Goal: Communication & Community: Answer question/provide support

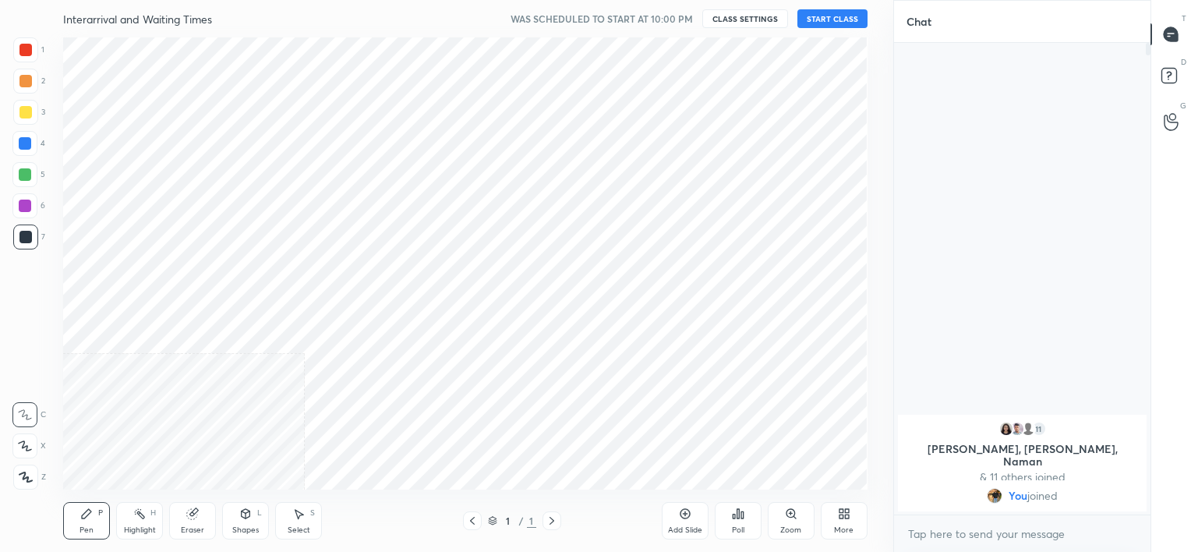
scroll to position [452, 830]
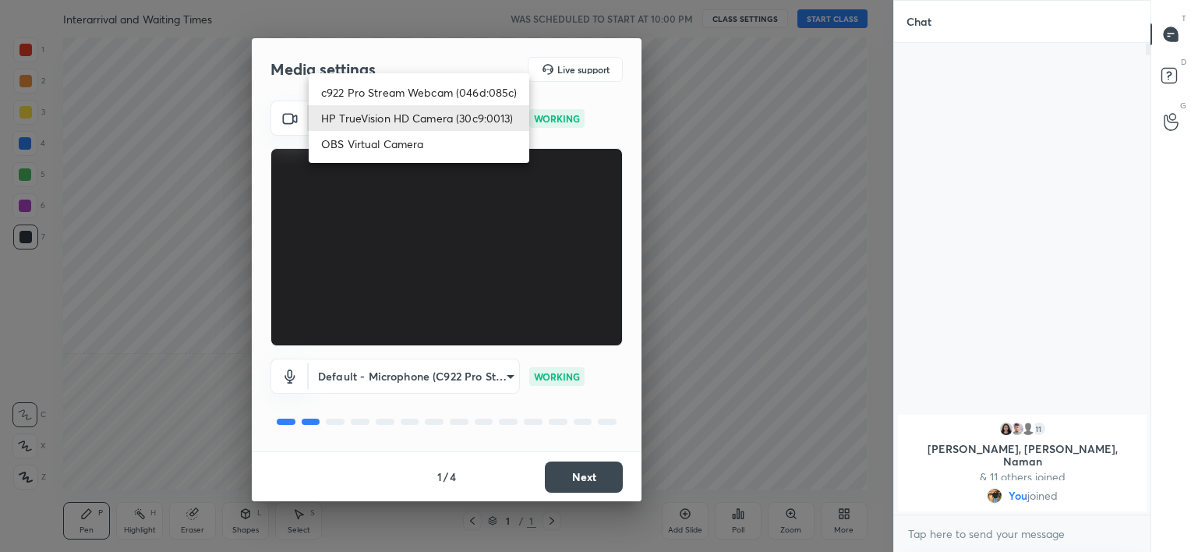
click at [451, 127] on body "1 2 3 4 5 6 7 C X Z C X Z E E Erase all H H Interarrival and Waiting Times WAS …" at bounding box center [595, 276] width 1191 height 552
click at [463, 89] on li "c922 Pro Stream Webcam (046d:085c)" at bounding box center [419, 92] width 221 height 26
type input "b39b455f788c0d1c2df43438f612ff5e2121349c3a893045524a788c980995e5"
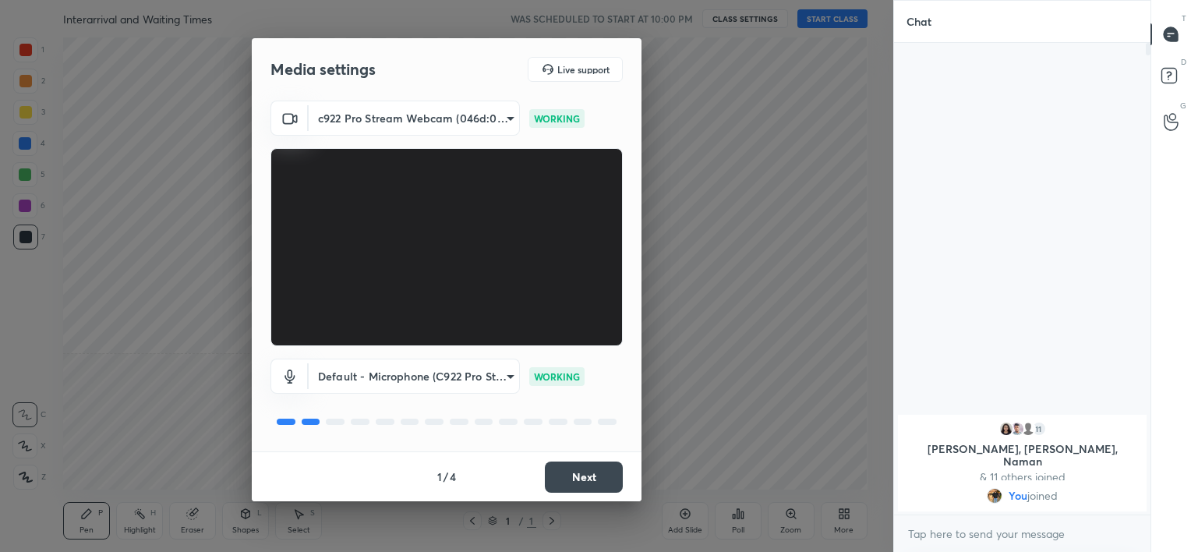
click at [584, 478] on button "Next" at bounding box center [584, 476] width 78 height 31
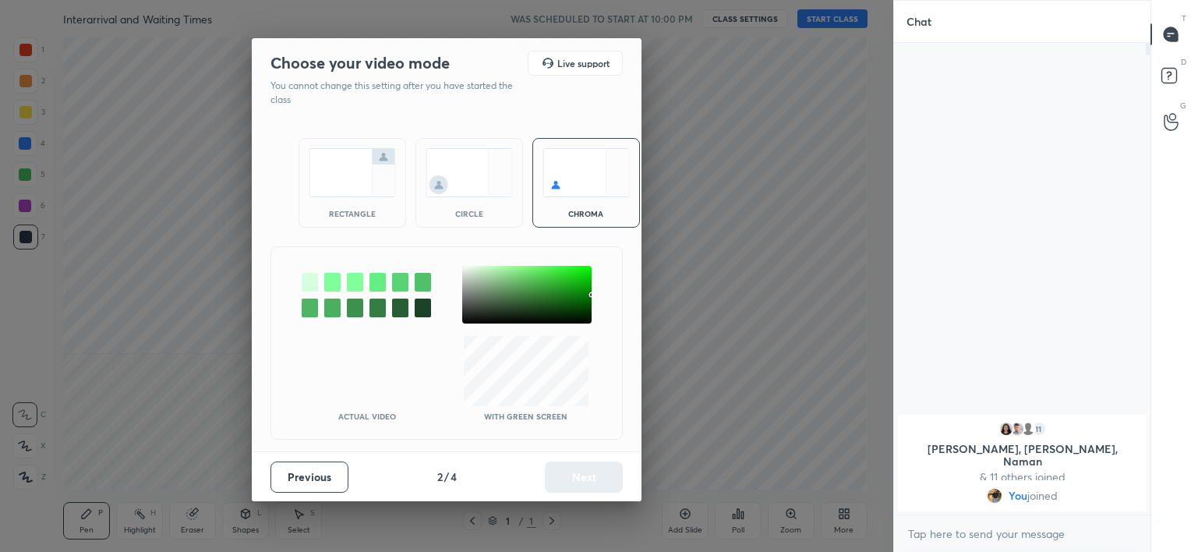
click at [482, 189] on img at bounding box center [469, 172] width 87 height 49
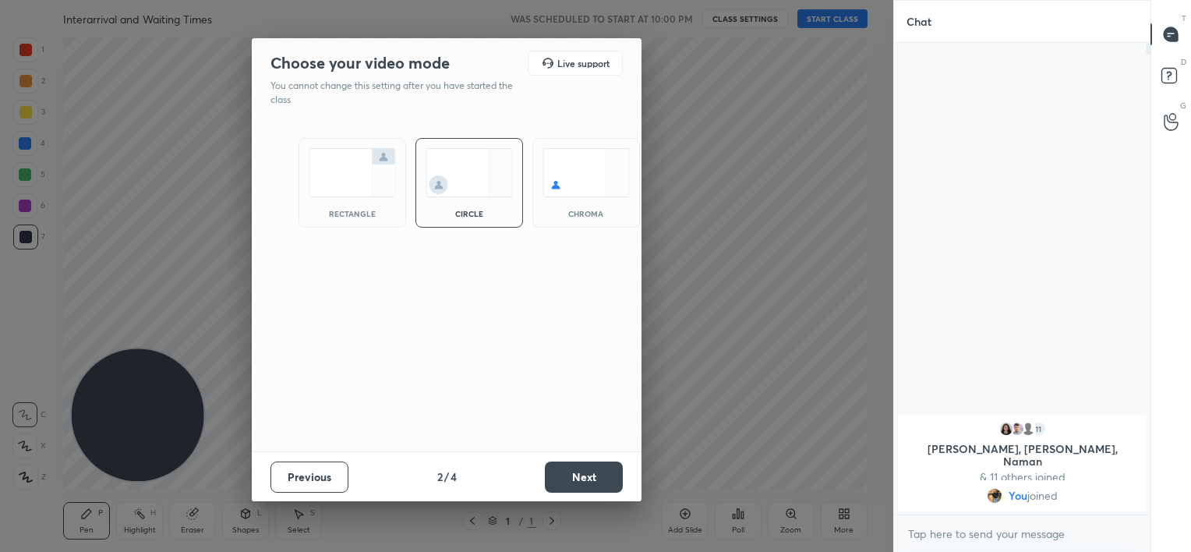
click at [593, 468] on button "Next" at bounding box center [584, 476] width 78 height 31
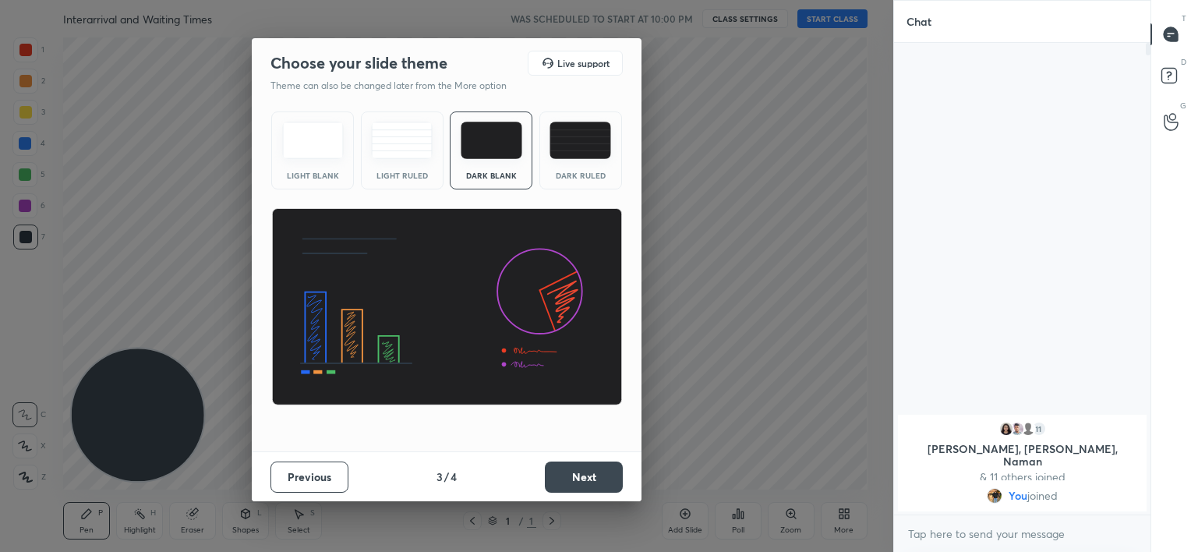
click at [593, 468] on button "Next" at bounding box center [584, 476] width 78 height 31
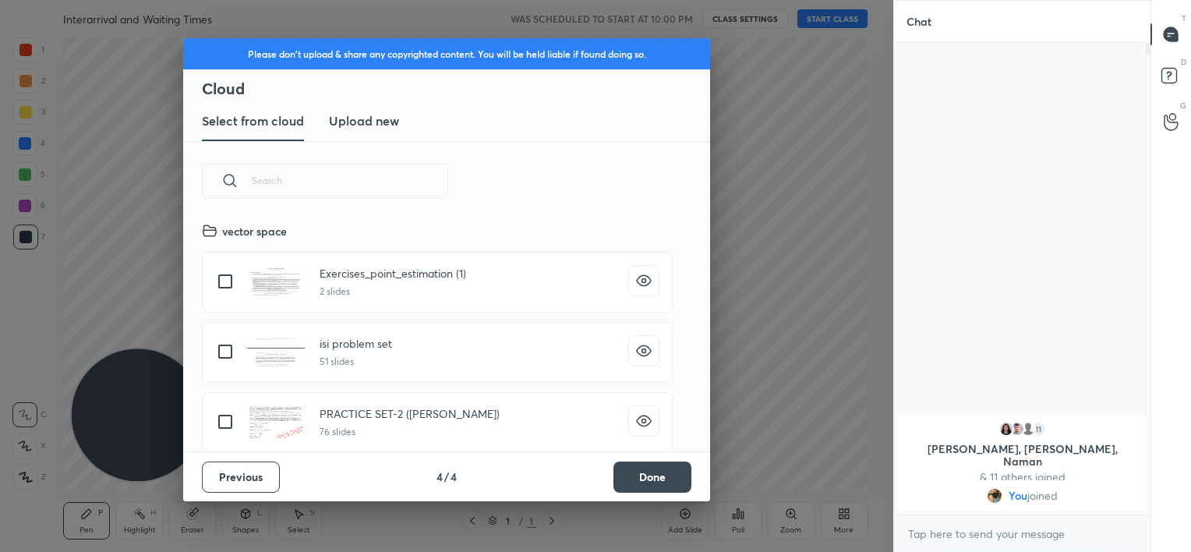
scroll to position [231, 500]
click at [658, 482] on button "Done" at bounding box center [652, 476] width 78 height 31
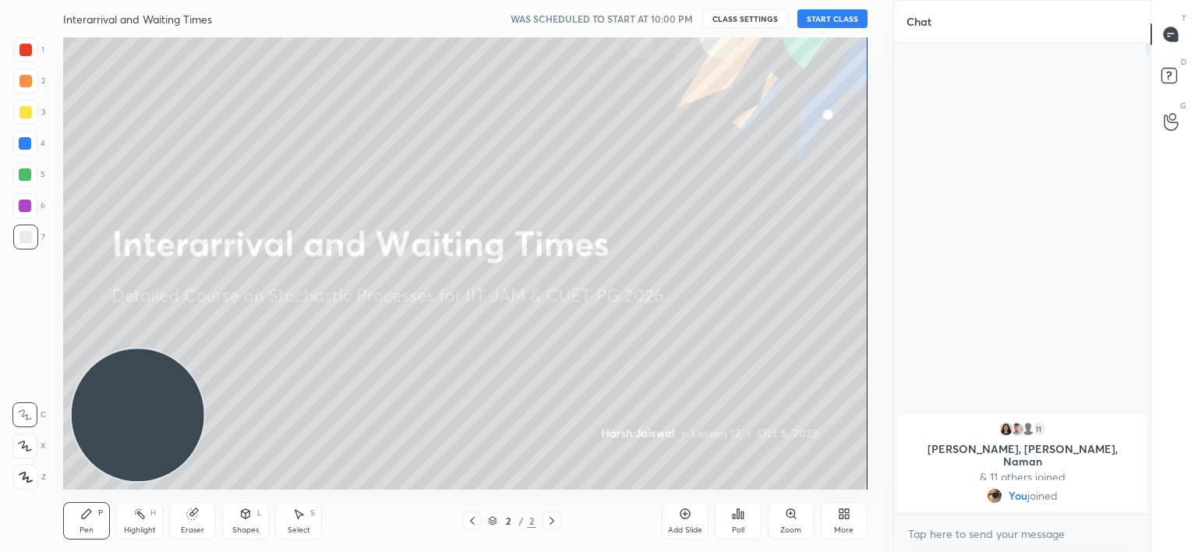
click at [826, 20] on button "START CLASS" at bounding box center [832, 18] width 70 height 19
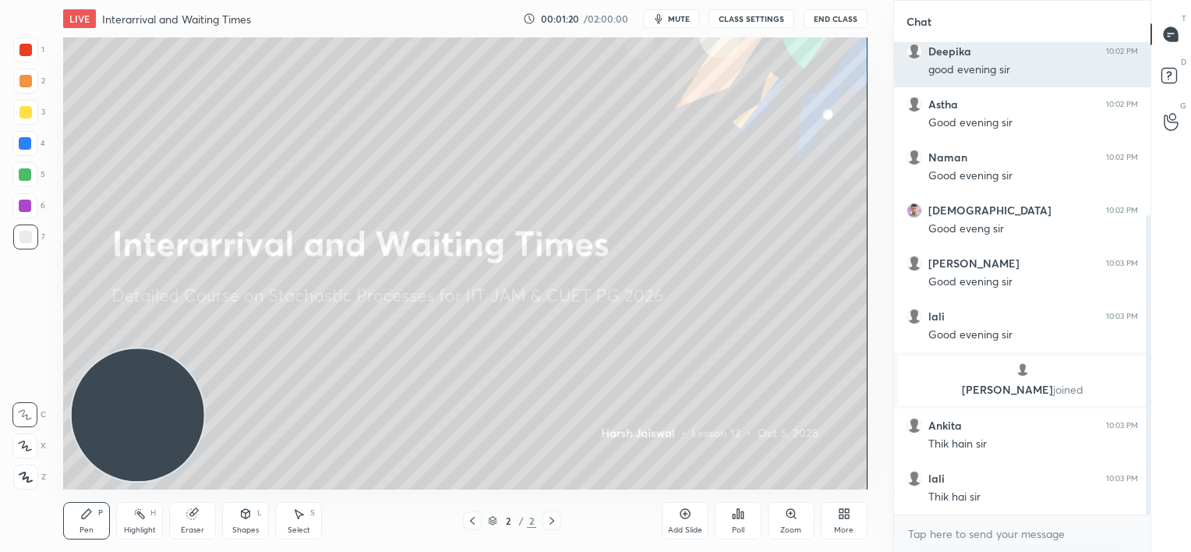
scroll to position [270, 0]
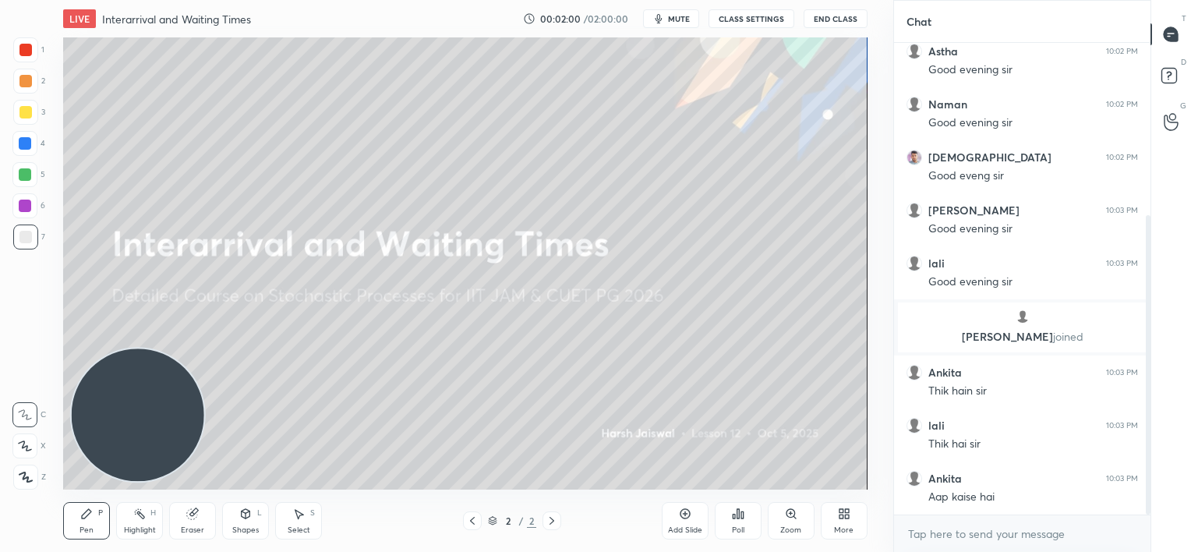
click at [682, 521] on div "Add Slide" at bounding box center [685, 520] width 47 height 37
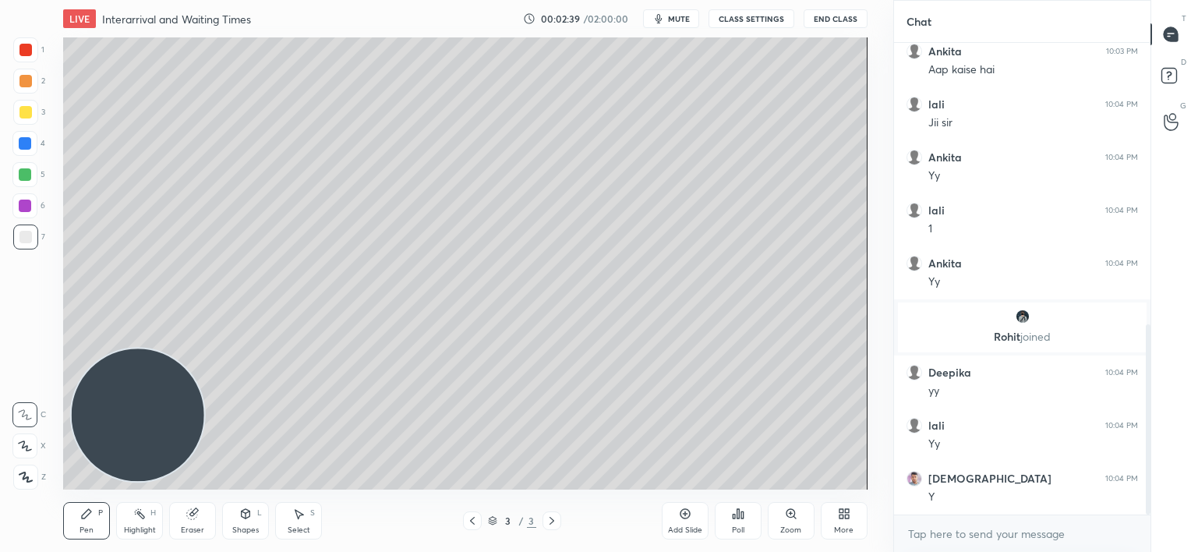
scroll to position [750, 0]
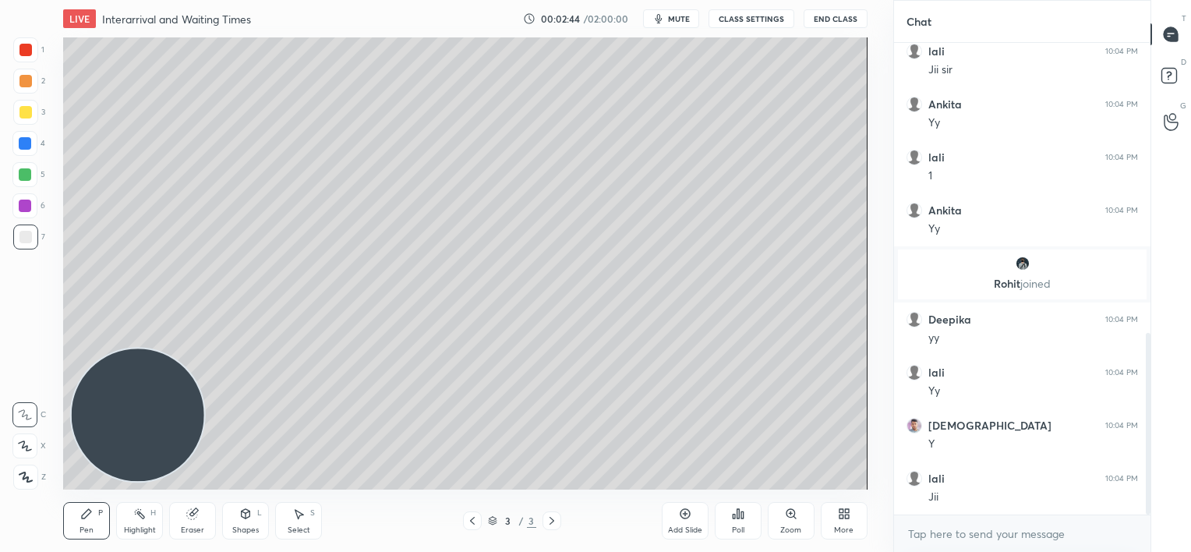
drag, startPoint x: 192, startPoint y: 527, endPoint x: 193, endPoint y: 517, distance: 9.4
click at [193, 526] on div "Eraser" at bounding box center [192, 530] width 23 height 8
click at [30, 362] on icon at bounding box center [26, 364] width 14 height 14
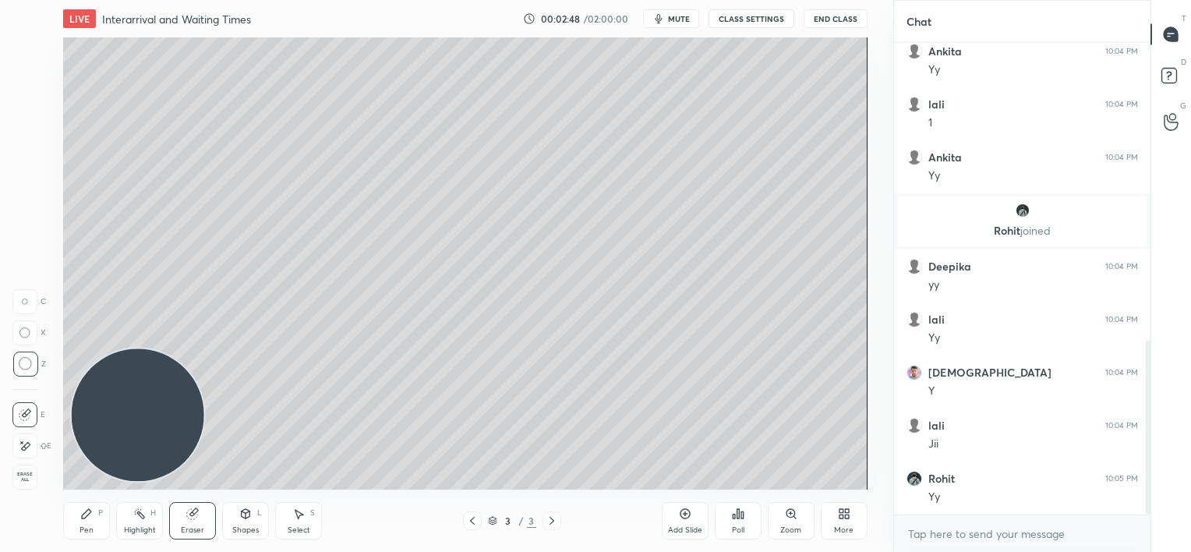
scroll to position [856, 0]
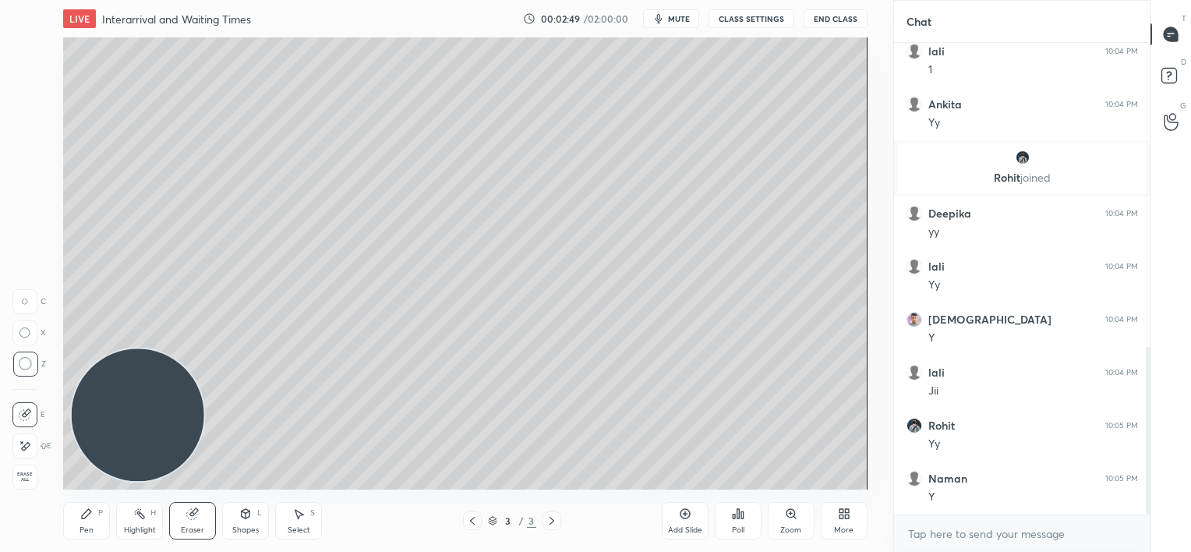
click at [79, 524] on div "Pen P" at bounding box center [86, 520] width 47 height 37
click at [196, 516] on icon at bounding box center [192, 514] width 10 height 10
drag, startPoint x: 92, startPoint y: 516, endPoint x: 96, endPoint y: 507, distance: 10.1
click at [93, 514] on div "Pen P" at bounding box center [86, 520] width 47 height 37
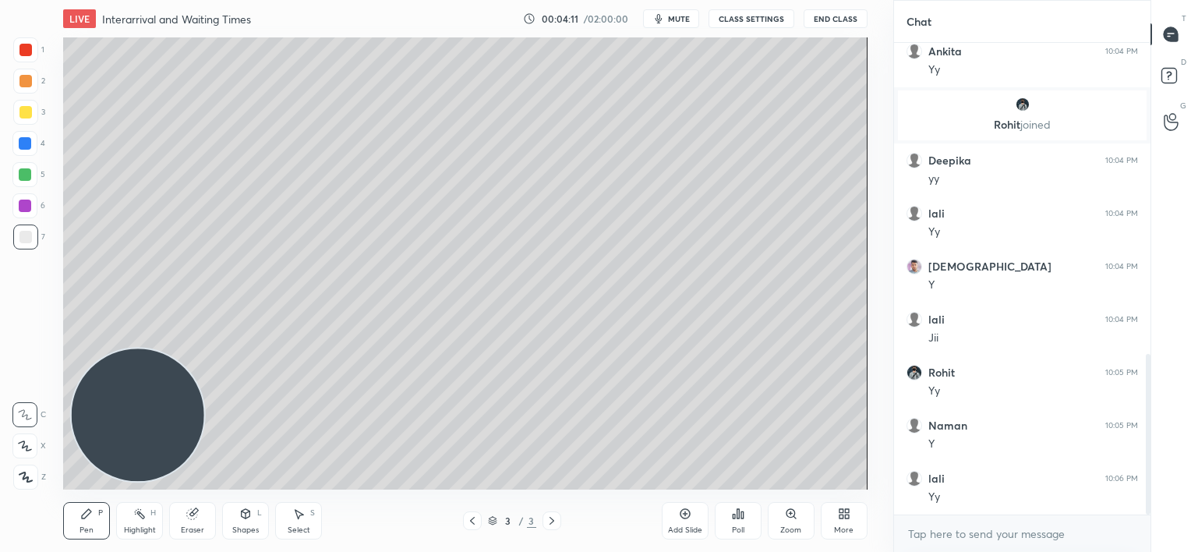
click at [26, 204] on div at bounding box center [25, 206] width 12 height 12
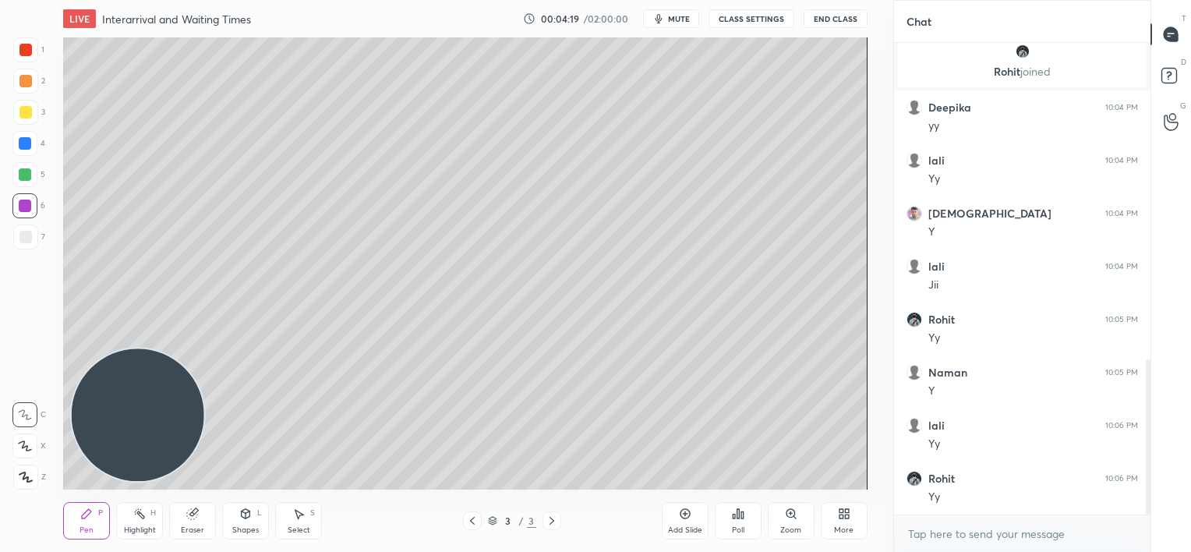
drag, startPoint x: 685, startPoint y: 516, endPoint x: 683, endPoint y: 505, distance: 11.2
click at [687, 516] on icon at bounding box center [685, 513] width 12 height 12
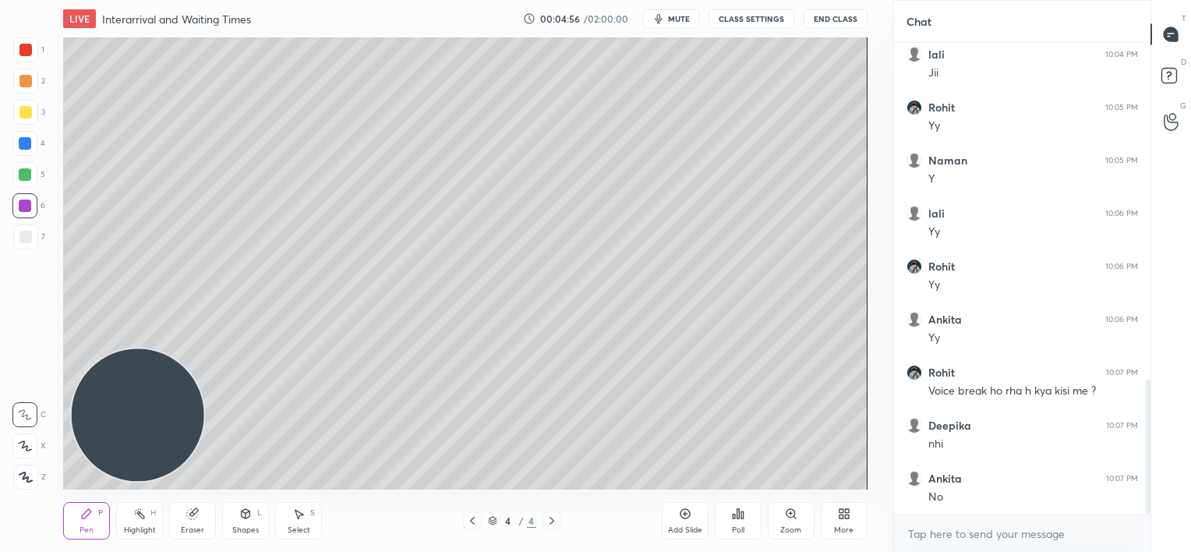
scroll to position [1227, 0]
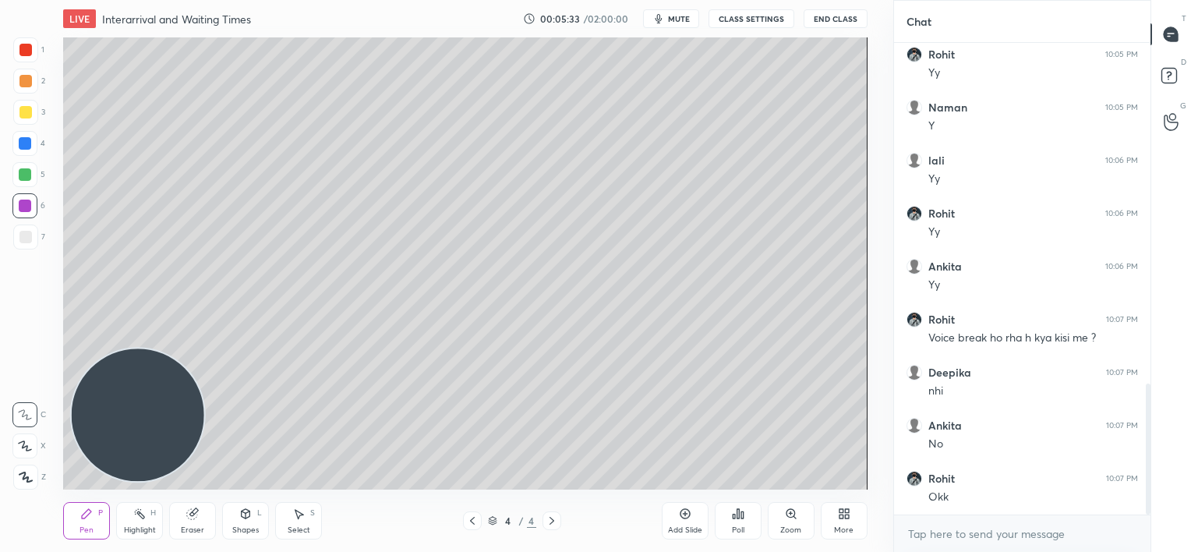
click at [27, 242] on div at bounding box center [25, 237] width 12 height 12
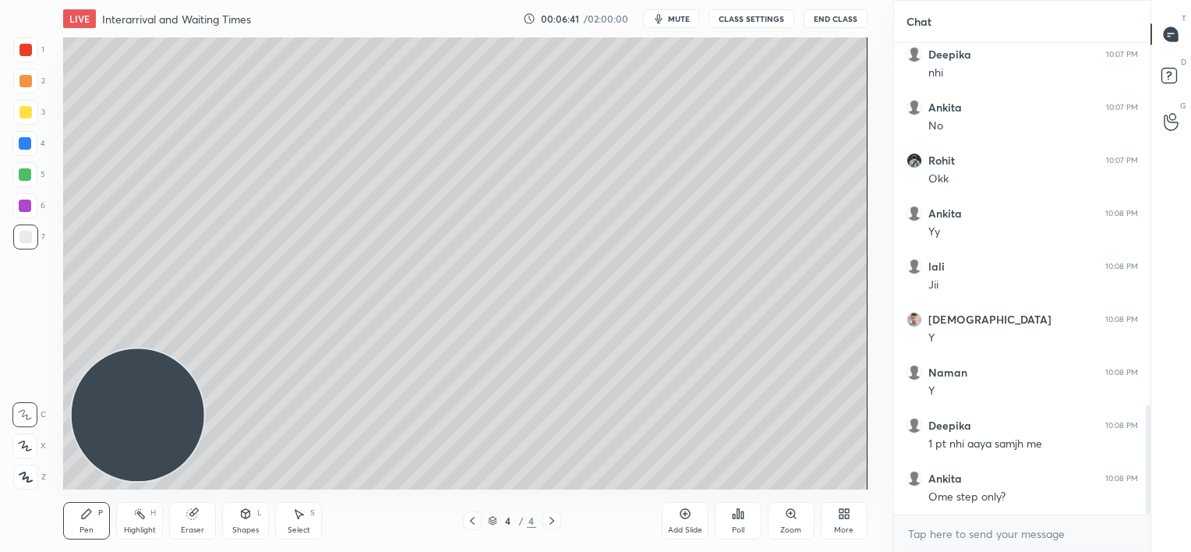
scroll to position [1561, 0]
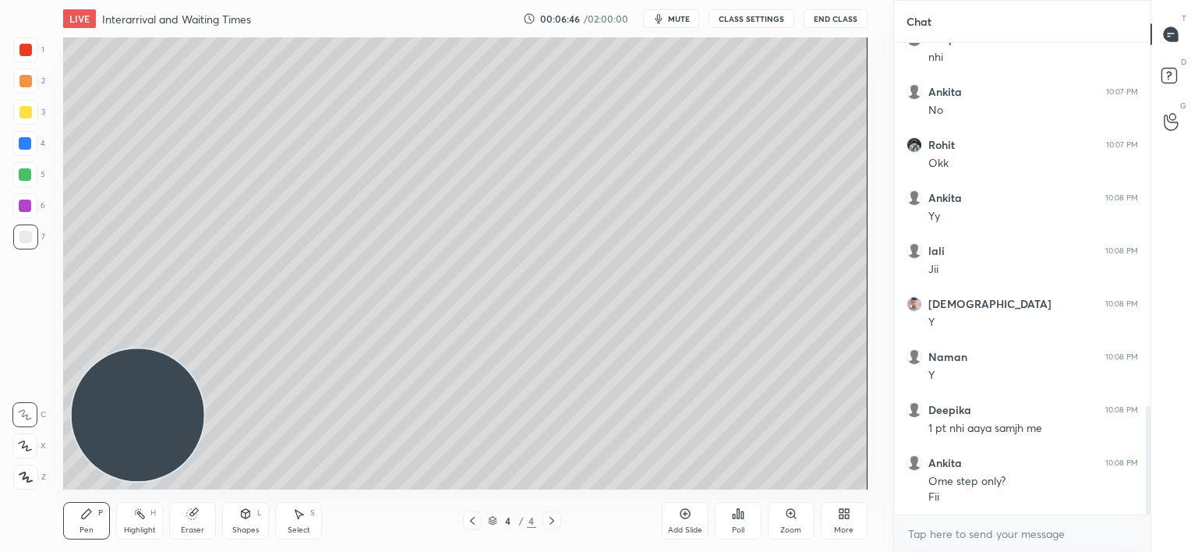
click at [475, 524] on icon at bounding box center [472, 520] width 12 height 12
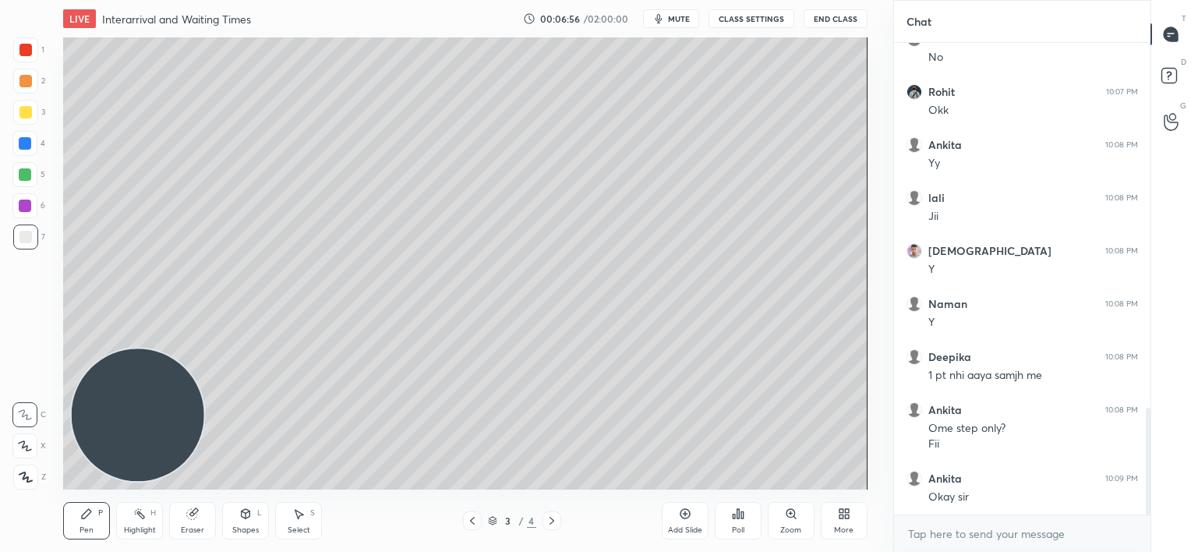
click at [555, 523] on icon at bounding box center [552, 520] width 12 height 12
click at [26, 200] on div at bounding box center [25, 206] width 12 height 12
click at [23, 175] on div at bounding box center [25, 174] width 12 height 12
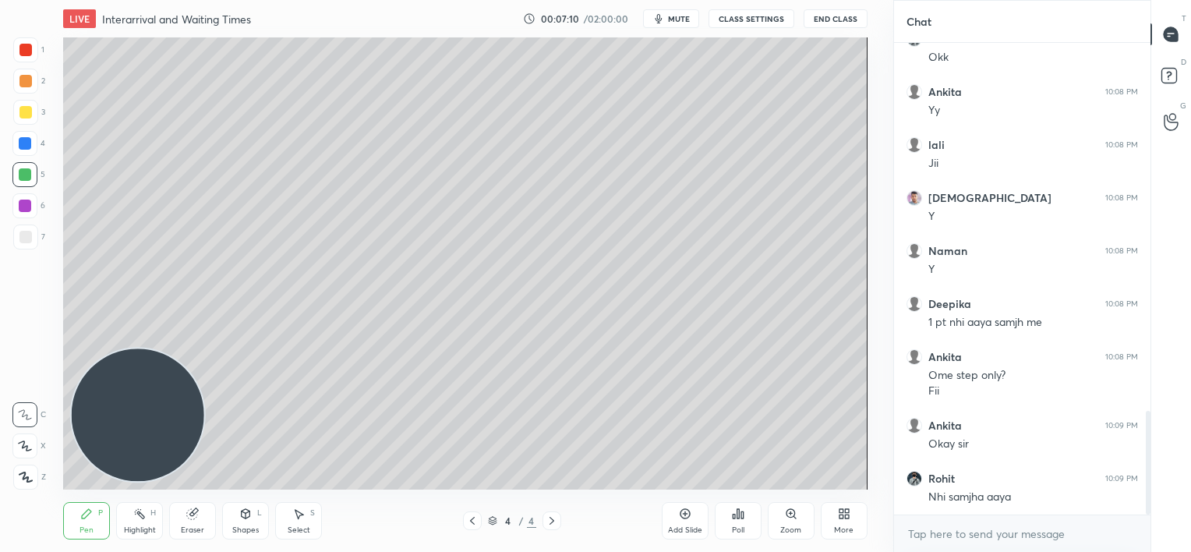
scroll to position [1683, 0]
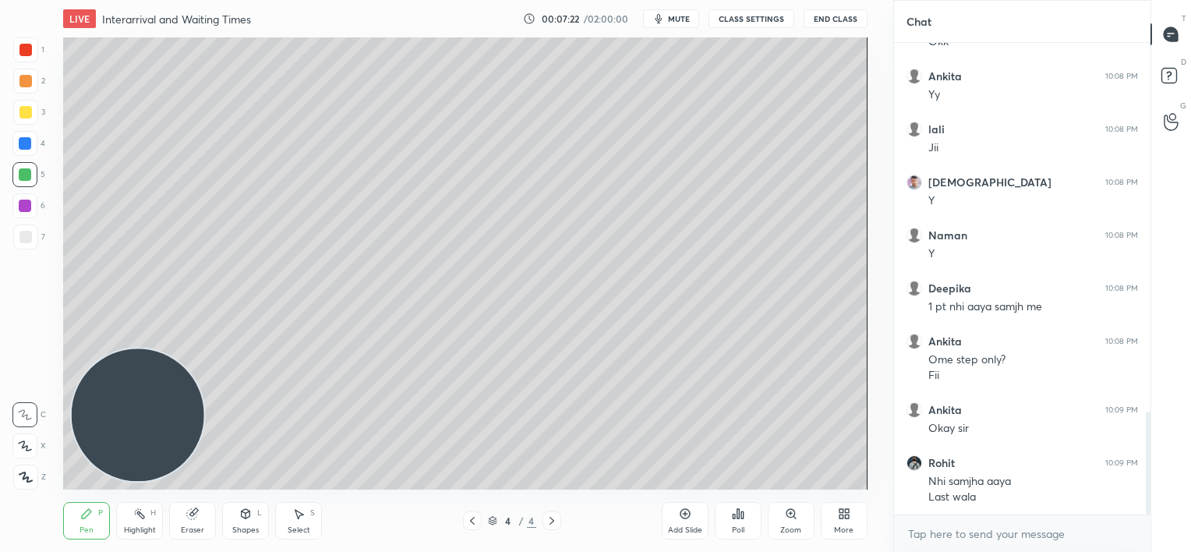
drag, startPoint x: 471, startPoint y: 520, endPoint x: 471, endPoint y: 509, distance: 10.9
click at [471, 520] on icon at bounding box center [472, 520] width 12 height 12
click at [23, 117] on div at bounding box center [25, 112] width 12 height 12
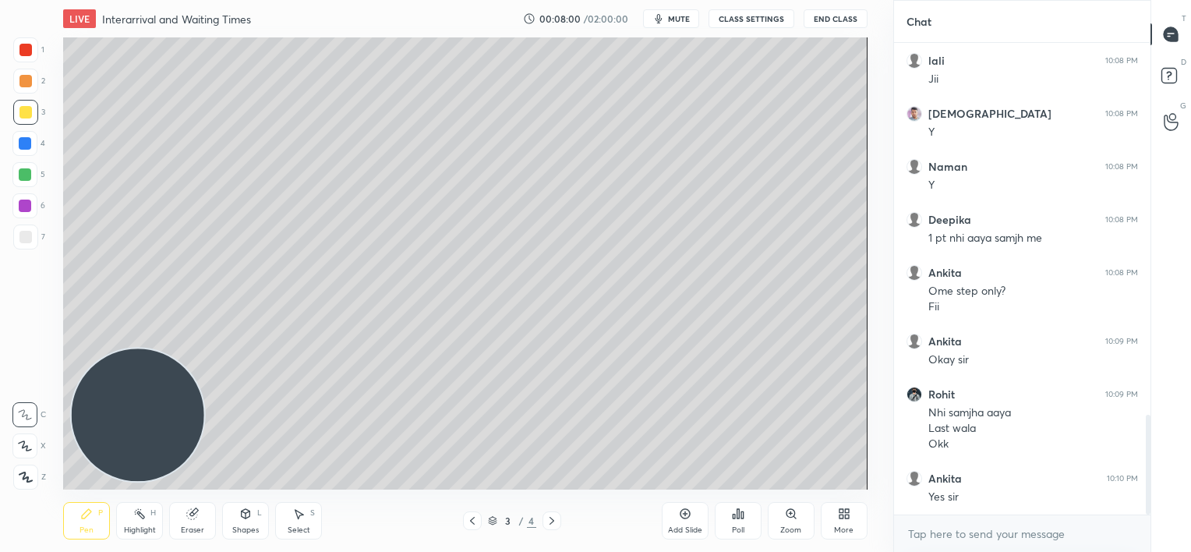
scroll to position [1804, 0]
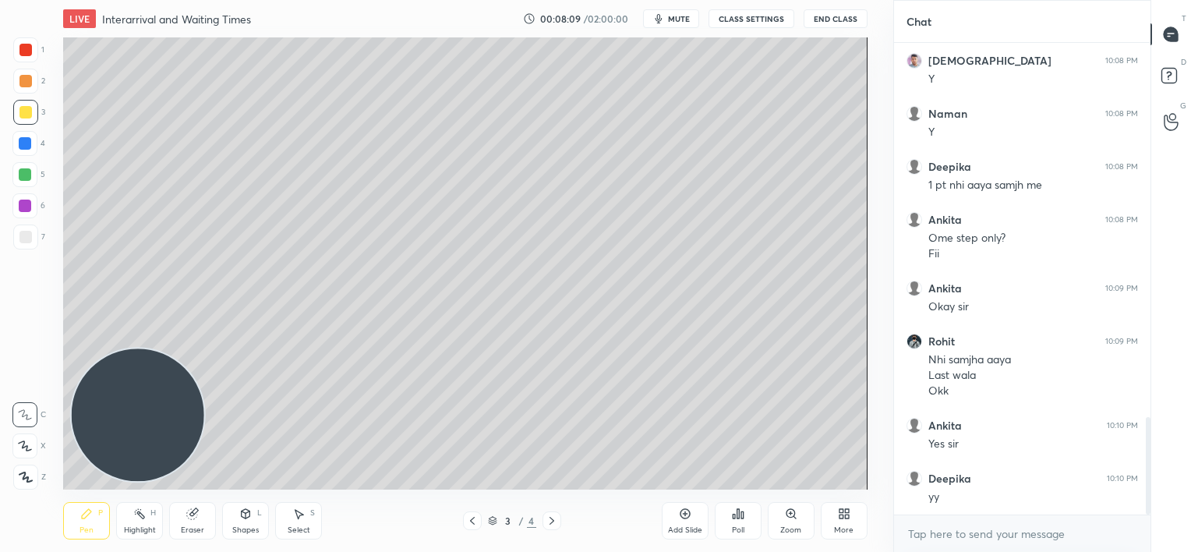
click at [190, 519] on div "Eraser" at bounding box center [192, 520] width 47 height 37
click at [552, 521] on icon at bounding box center [552, 520] width 12 height 12
click at [684, 524] on div "Add Slide" at bounding box center [685, 520] width 47 height 37
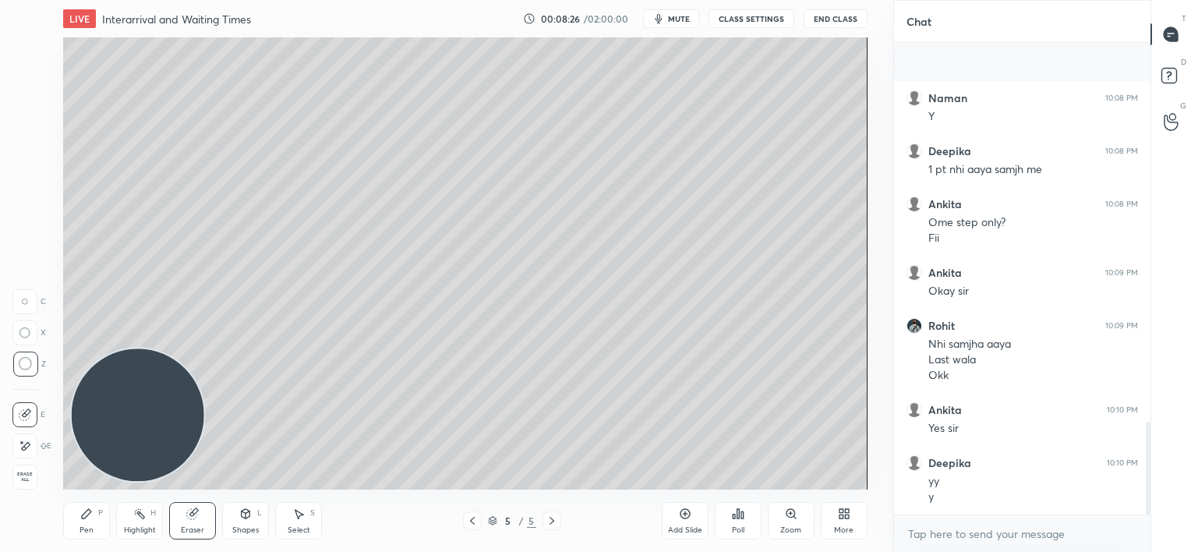
scroll to position [1926, 0]
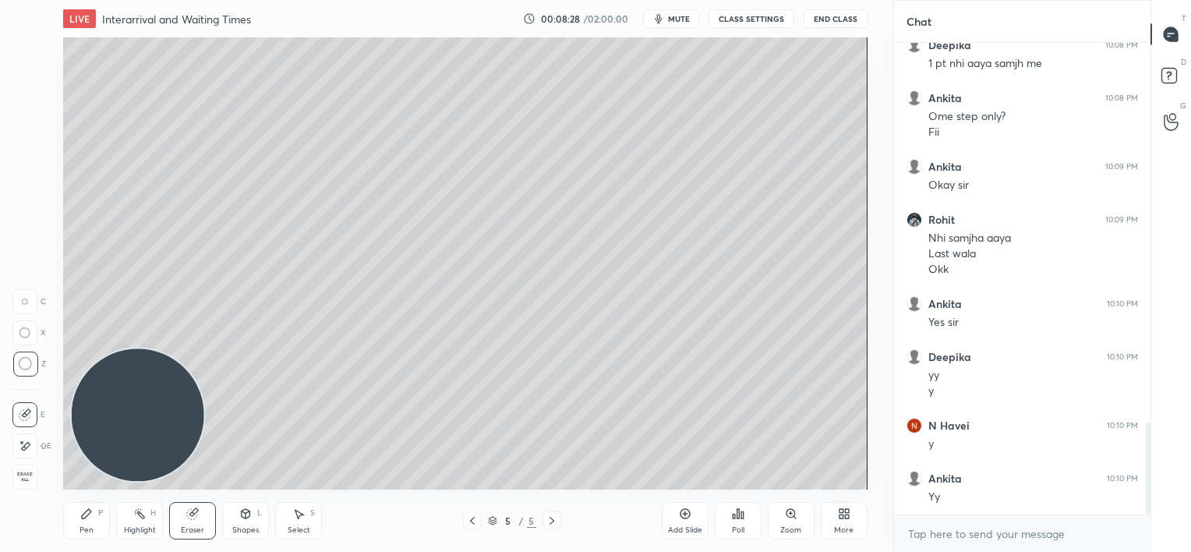
click at [94, 523] on div "Pen P" at bounding box center [86, 520] width 47 height 37
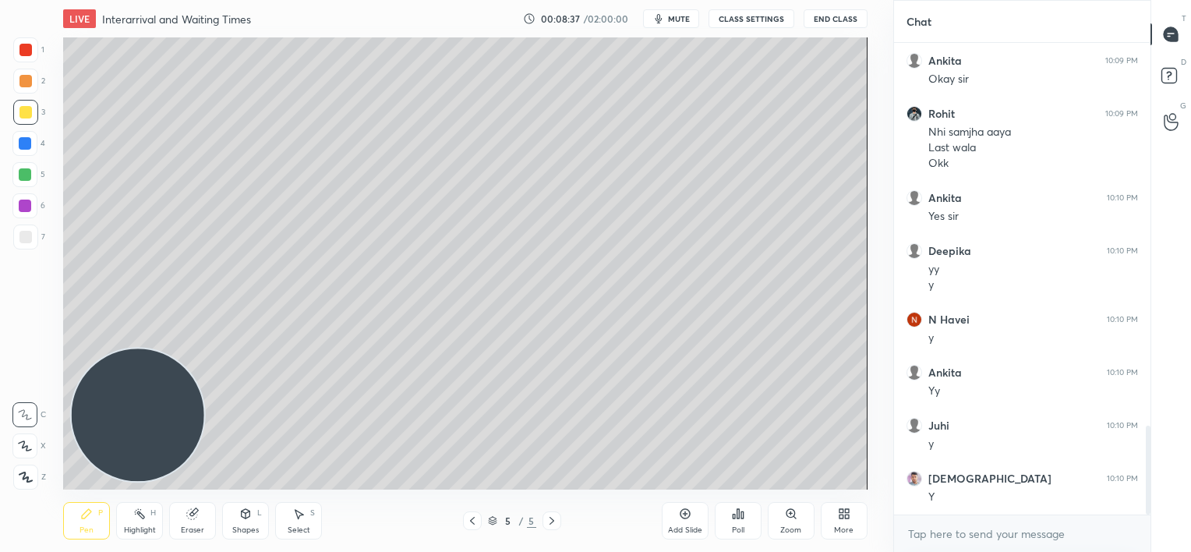
scroll to position [2085, 0]
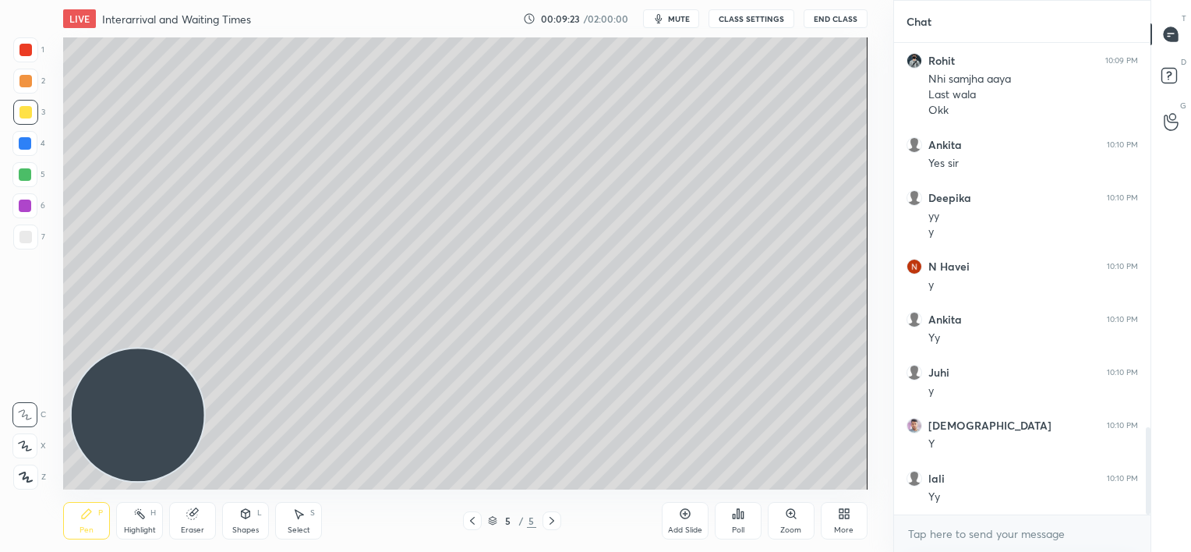
click at [22, 240] on div at bounding box center [25, 237] width 12 height 12
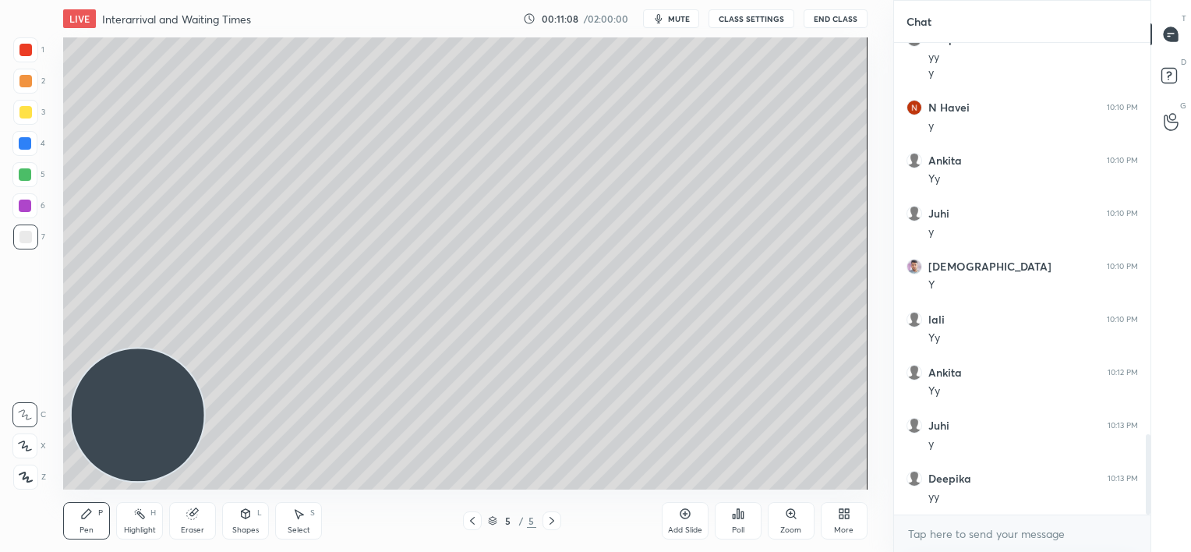
scroll to position [2297, 0]
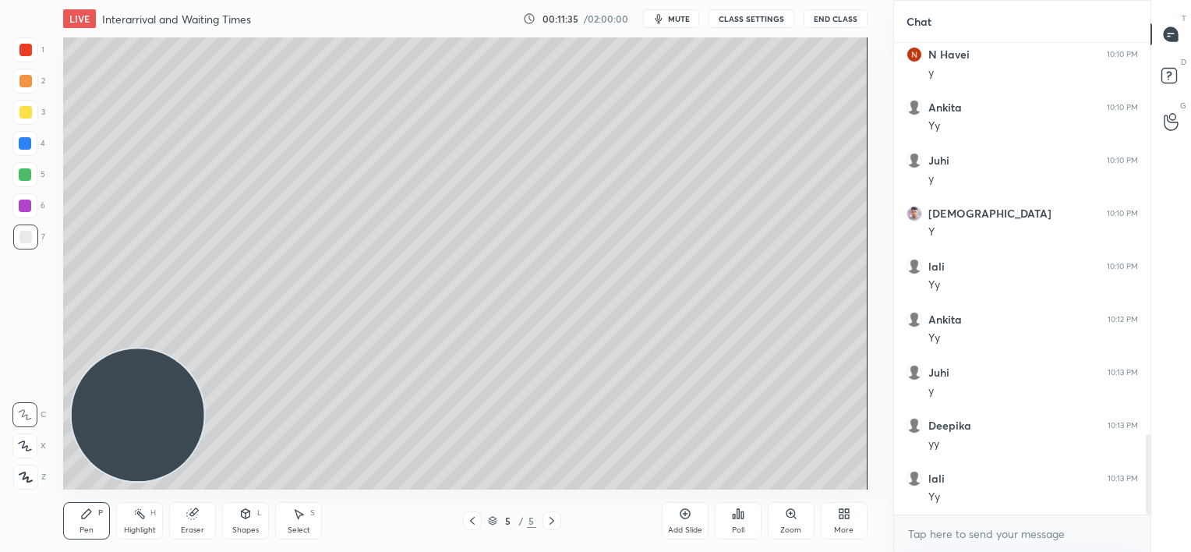
click at [27, 178] on div at bounding box center [25, 174] width 12 height 12
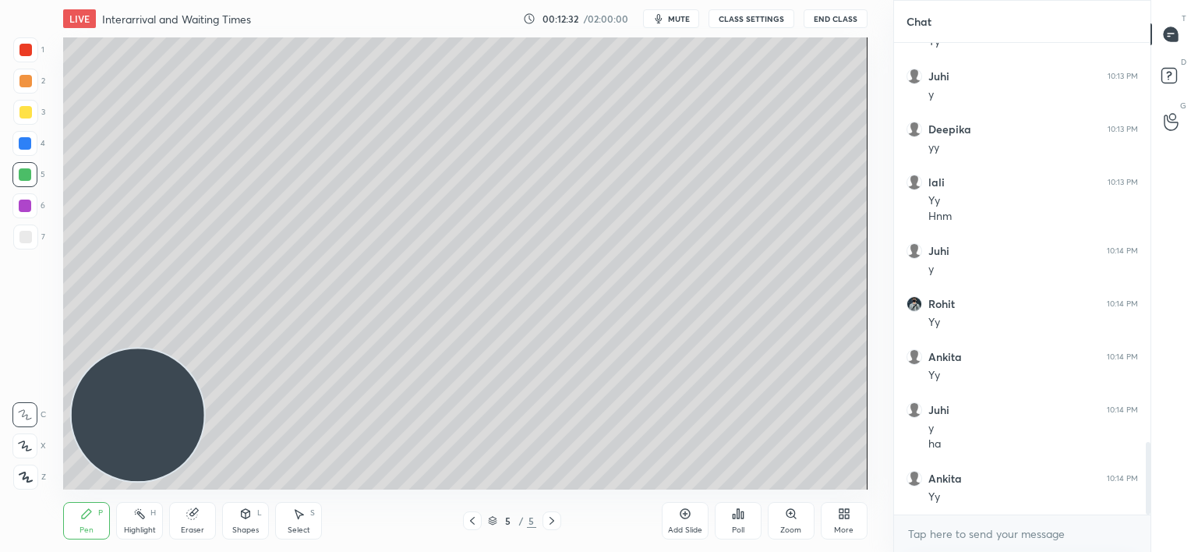
scroll to position [2646, 0]
click at [686, 529] on div "Add Slide" at bounding box center [685, 520] width 47 height 37
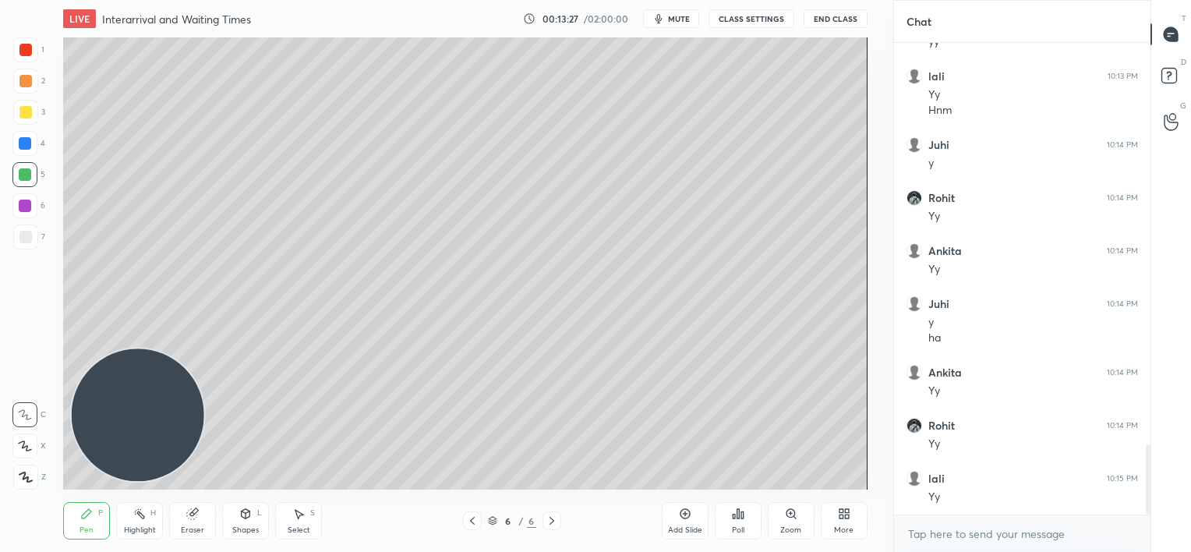
drag, startPoint x: 468, startPoint y: 518, endPoint x: 473, endPoint y: 505, distance: 14.0
click at [469, 518] on icon at bounding box center [472, 520] width 12 height 12
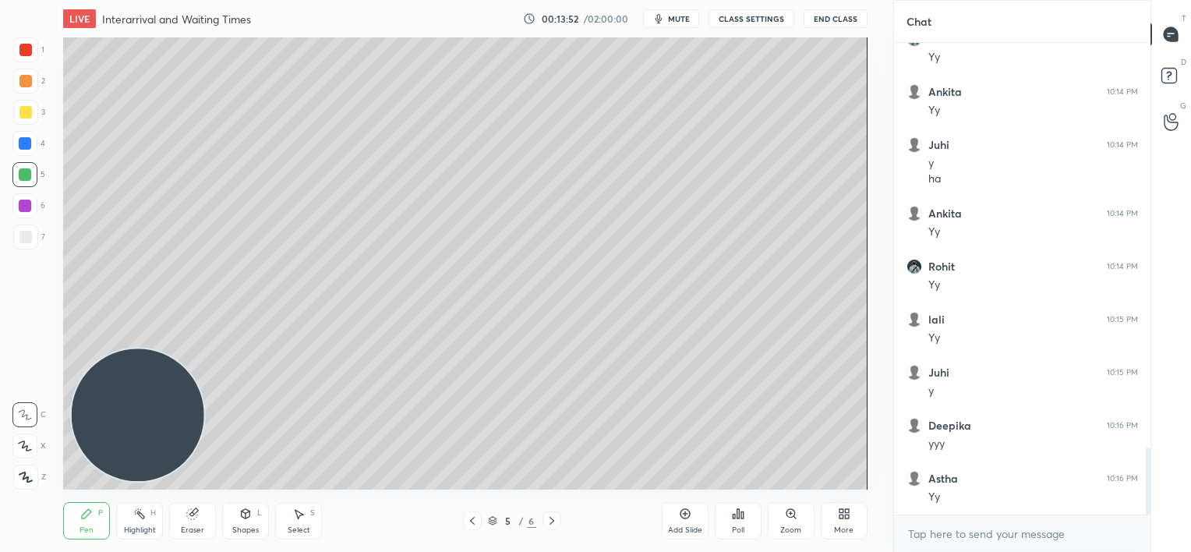
scroll to position [2911, 0]
click at [30, 208] on div at bounding box center [25, 206] width 12 height 12
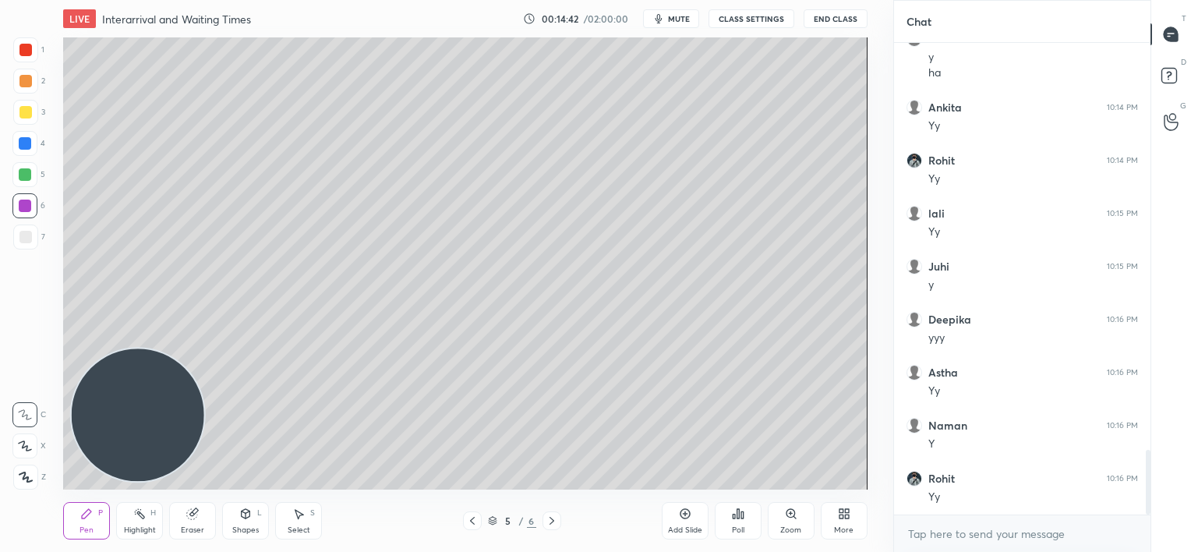
scroll to position [3020, 0]
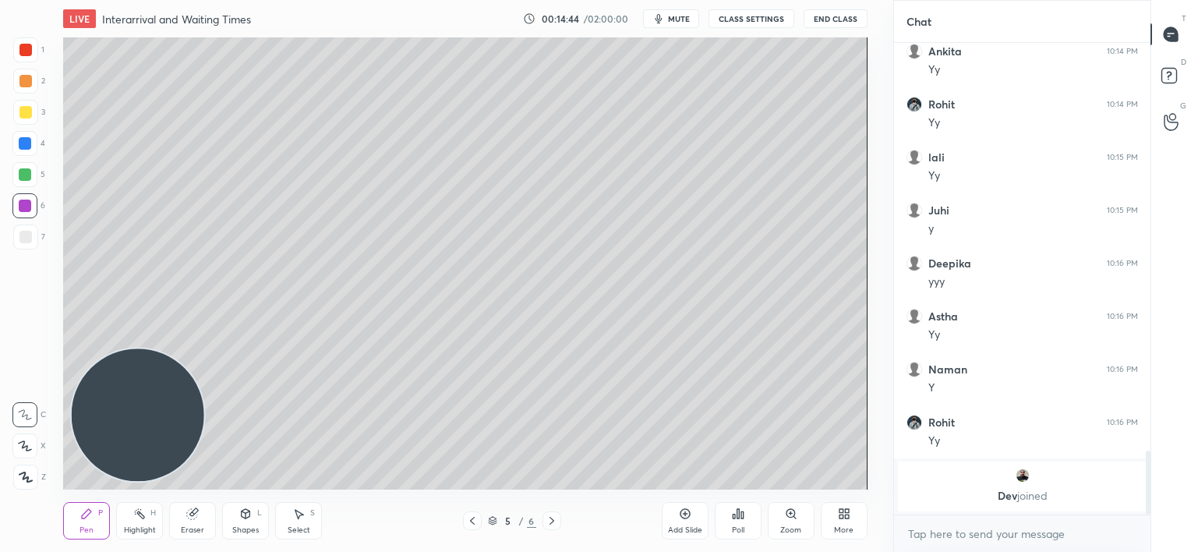
click at [767, 479] on div "LIVE Interarrival and Waiting Times 00:14:44 / 02:00:00 mute CLASS SETTINGS End…" at bounding box center [465, 276] width 831 height 552
click at [771, 481] on div "LIVE Interarrival and Waiting Times 00:14:44 / 02:00:00 mute CLASS SETTINGS End…" at bounding box center [465, 276] width 831 height 552
click at [27, 178] on div at bounding box center [25, 174] width 12 height 12
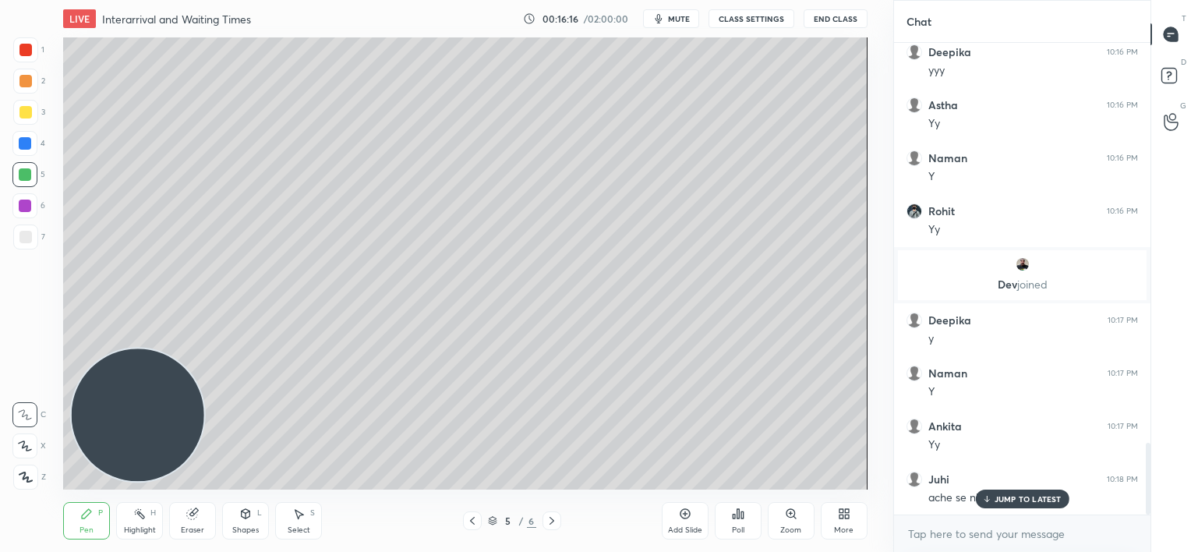
scroll to position [2615, 0]
click at [998, 493] on div "JUMP TO LATEST" at bounding box center [1022, 498] width 94 height 19
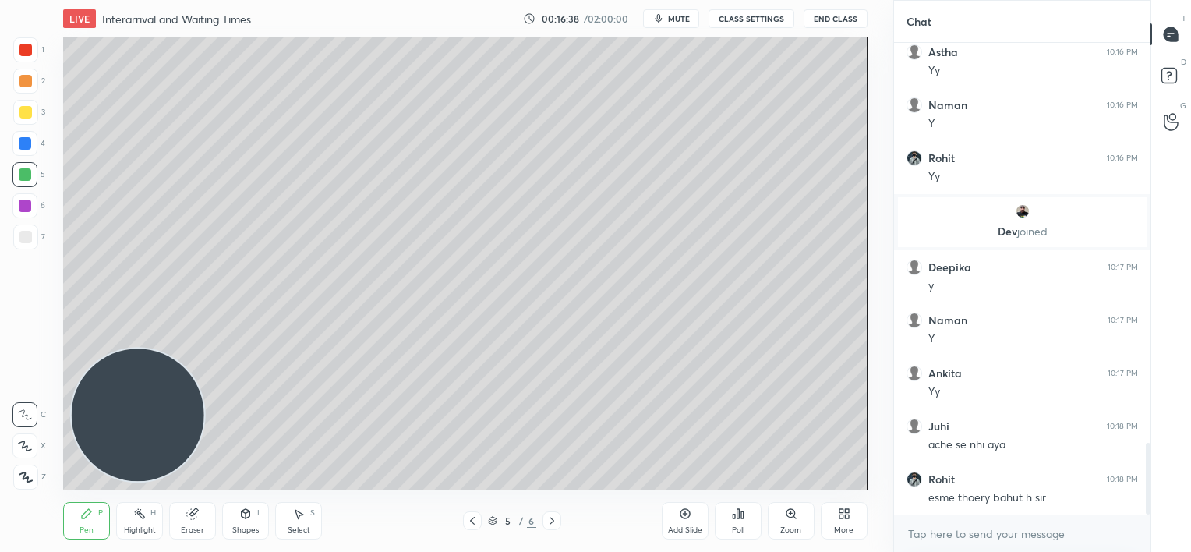
click at [686, 523] on div "Add Slide" at bounding box center [685, 520] width 47 height 37
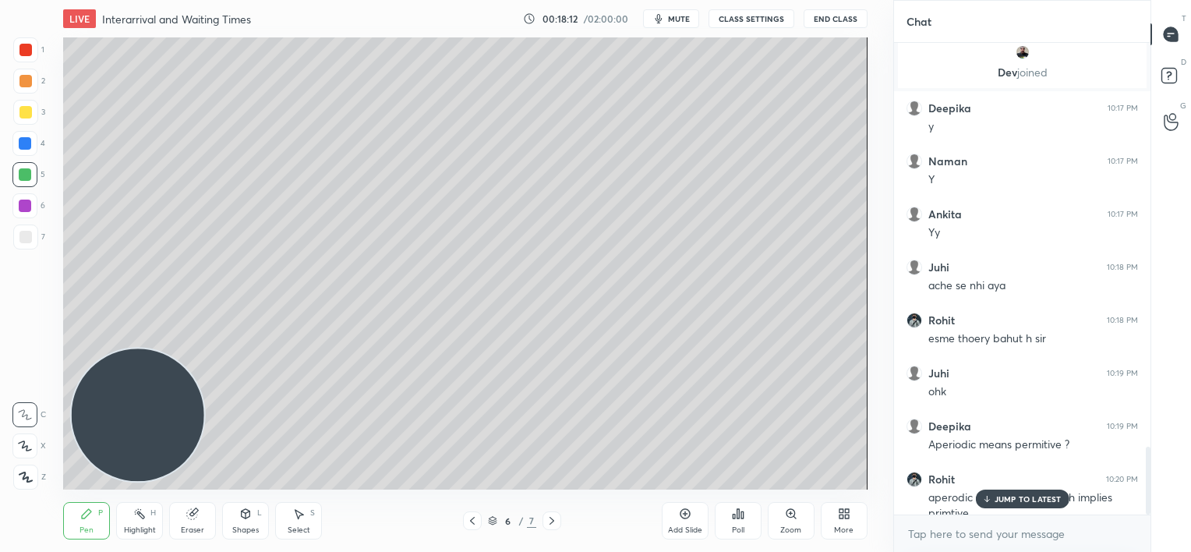
scroll to position [2790, 0]
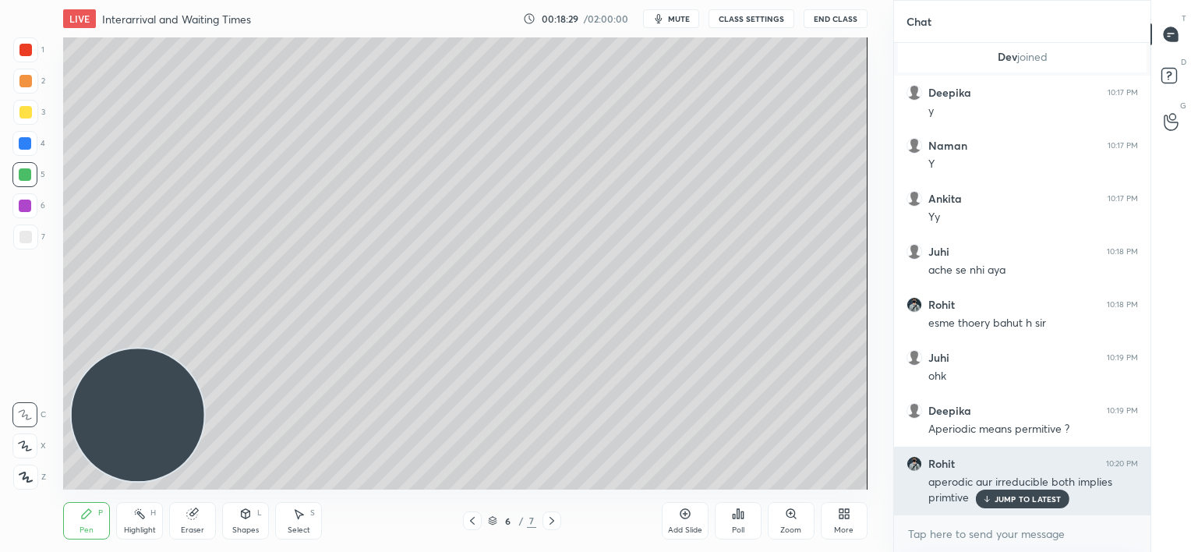
drag, startPoint x: 1017, startPoint y: 501, endPoint x: 1001, endPoint y: 497, distance: 16.1
click at [1017, 502] on p "JUMP TO LATEST" at bounding box center [1027, 498] width 67 height 9
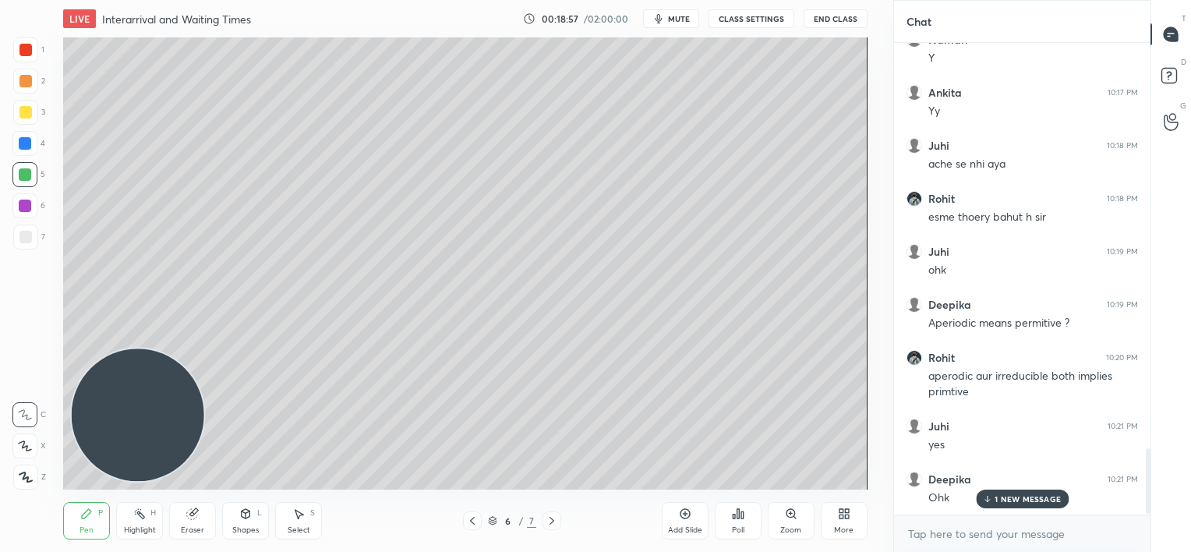
scroll to position [2949, 0]
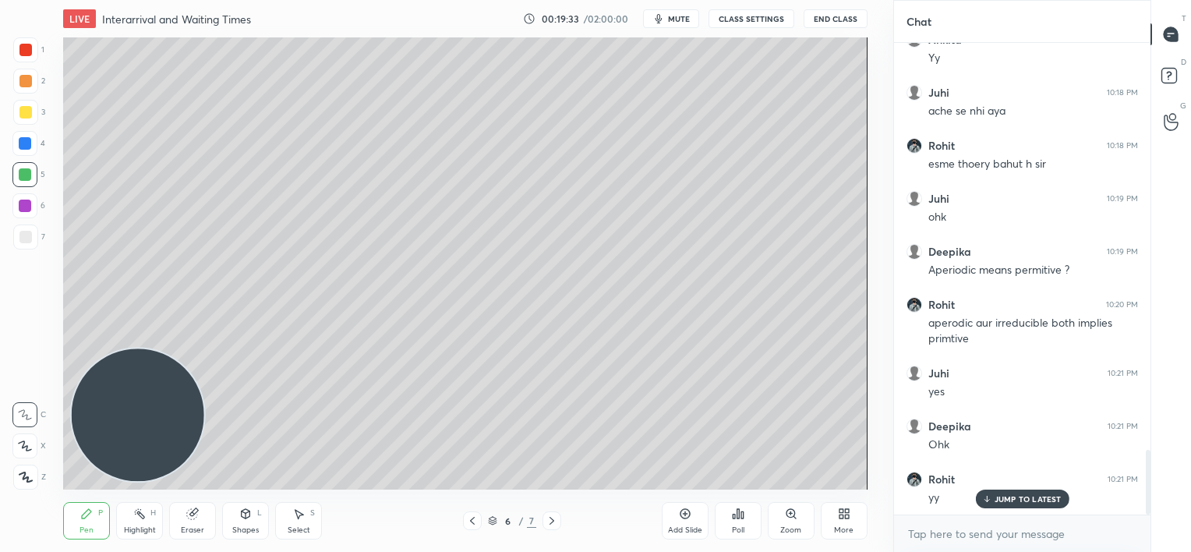
click at [999, 500] on p "JUMP TO LATEST" at bounding box center [1027, 498] width 67 height 9
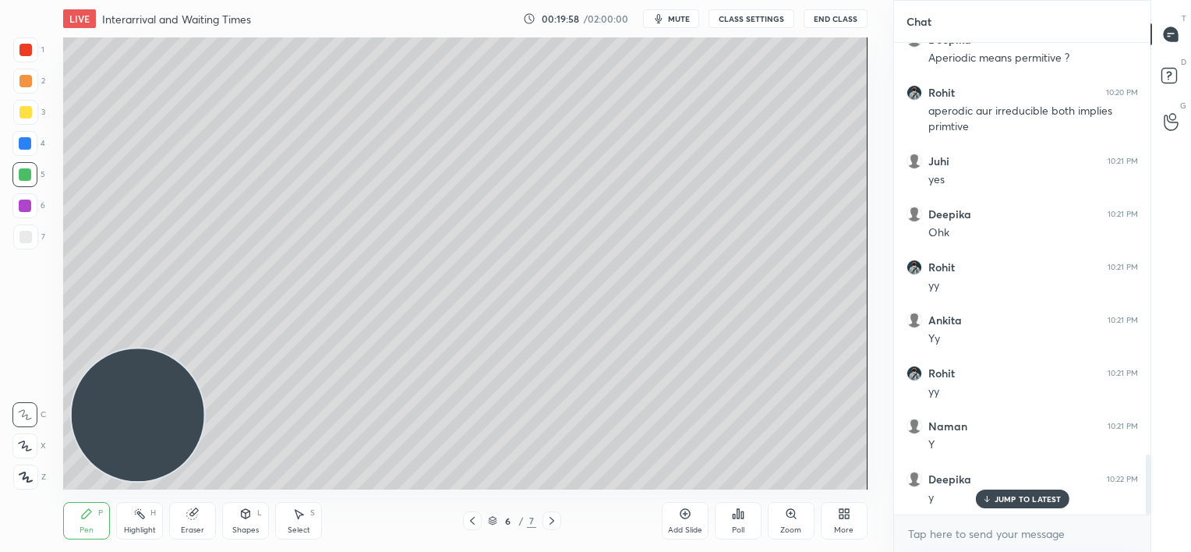
scroll to position [3214, 0]
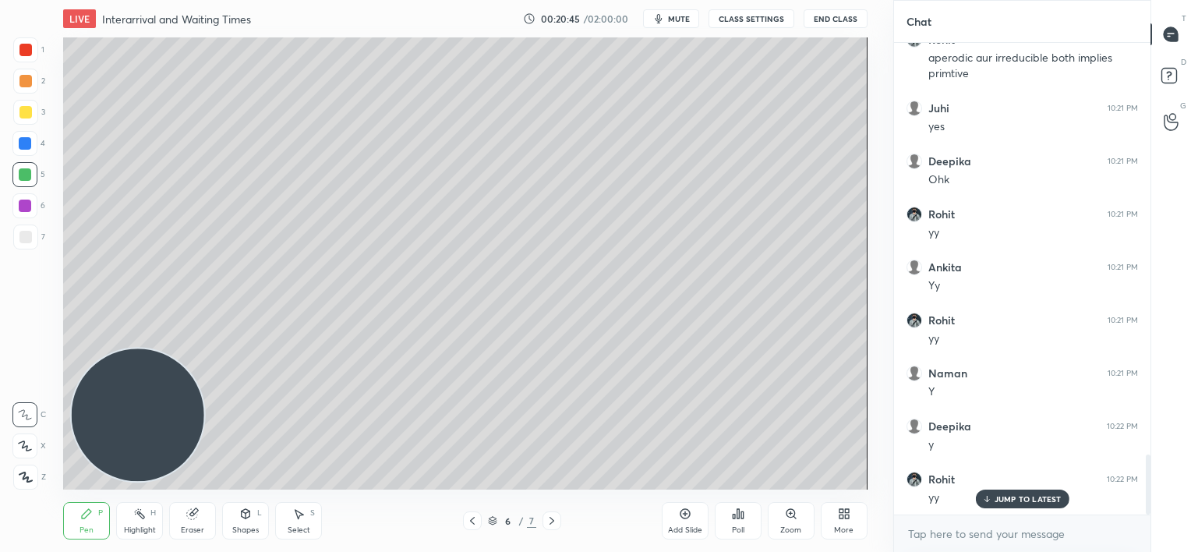
click at [690, 512] on icon at bounding box center [685, 513] width 12 height 12
click at [23, 238] on div at bounding box center [25, 237] width 12 height 12
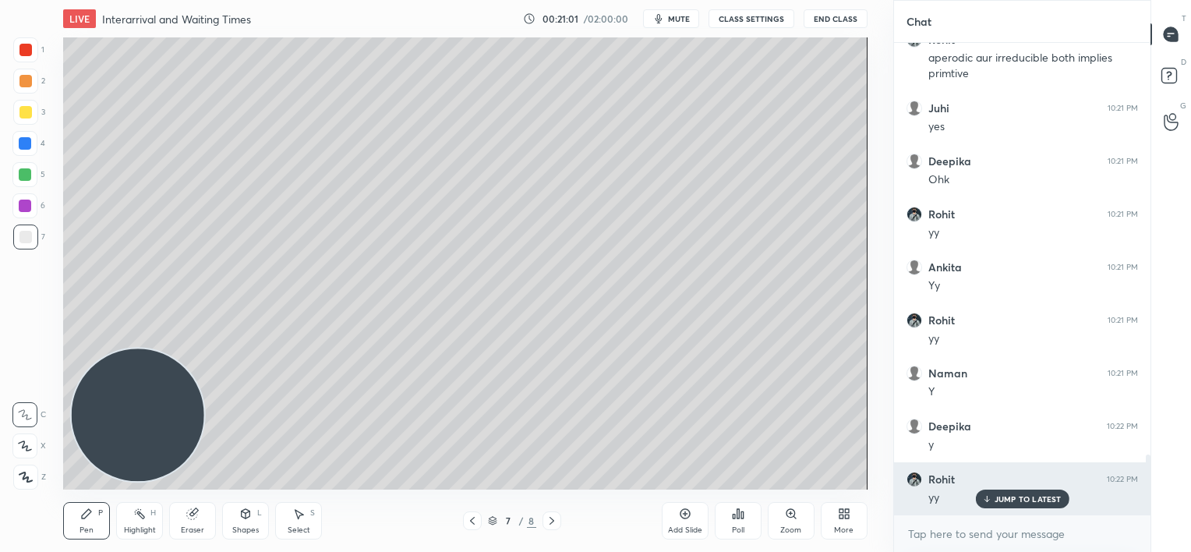
click at [996, 498] on p "JUMP TO LATEST" at bounding box center [1027, 498] width 67 height 9
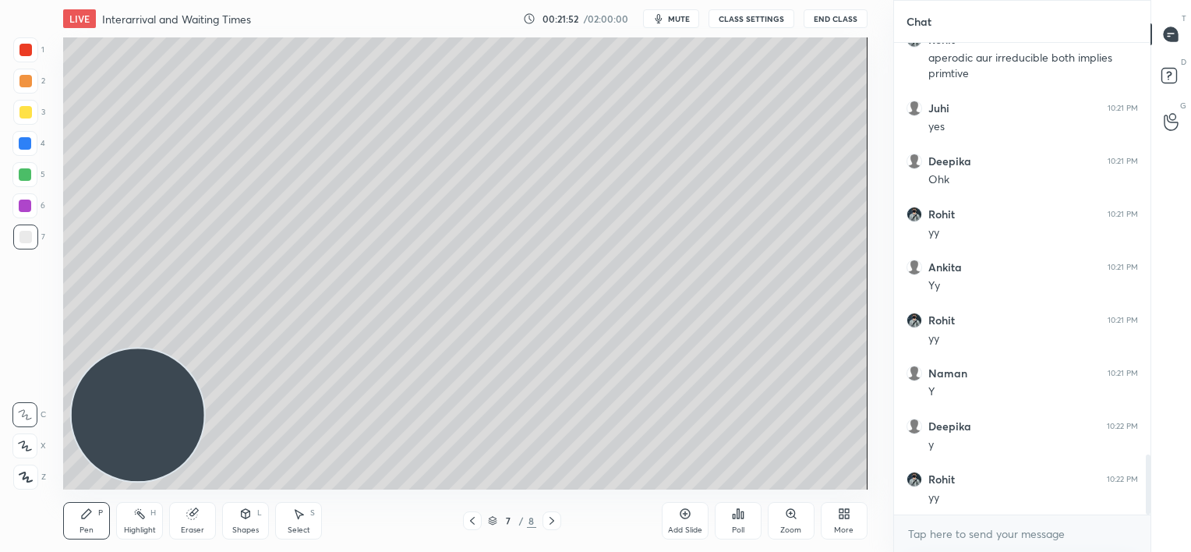
click at [28, 212] on div at bounding box center [24, 205] width 25 height 25
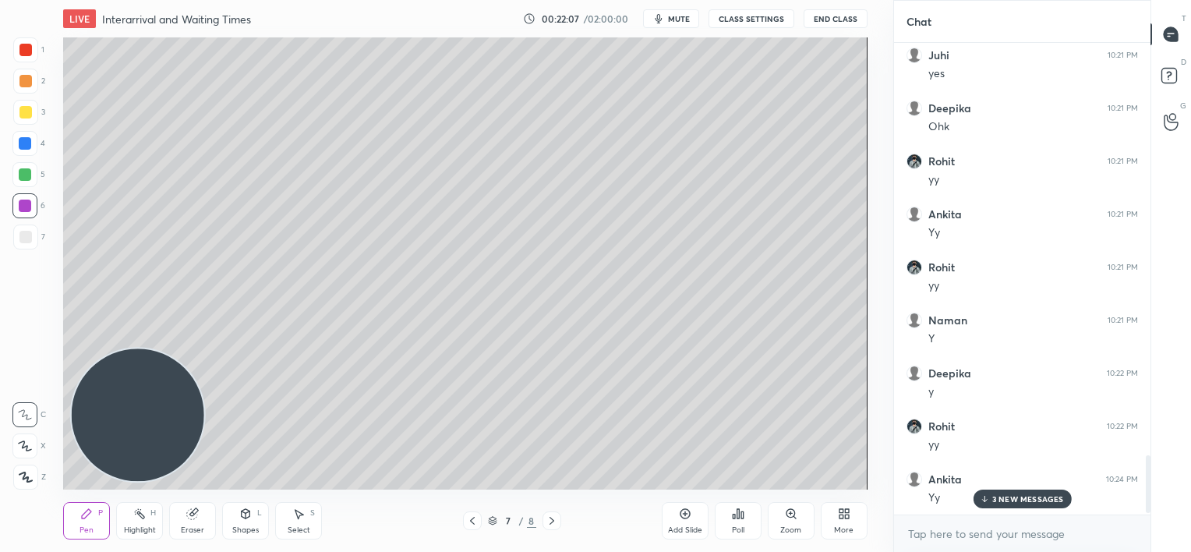
scroll to position [3426, 0]
click at [23, 243] on div at bounding box center [25, 236] width 25 height 25
drag, startPoint x: 200, startPoint y: 509, endPoint x: 214, endPoint y: 493, distance: 21.1
click at [206, 505] on div "Eraser" at bounding box center [192, 520] width 47 height 37
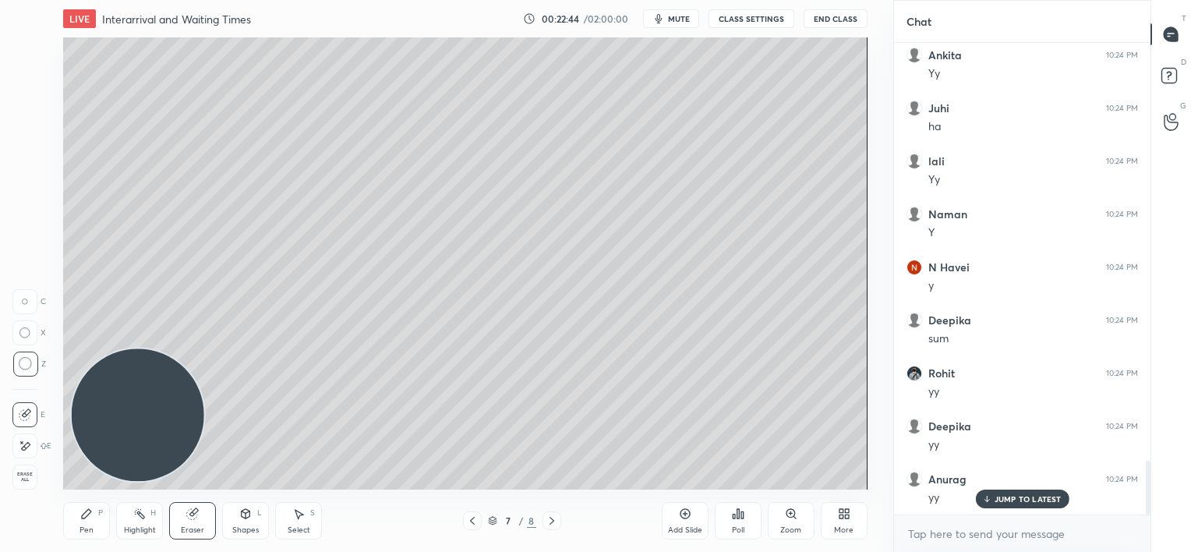
scroll to position [3744, 0]
drag, startPoint x: 80, startPoint y: 521, endPoint x: 83, endPoint y: 513, distance: 9.1
click at [84, 521] on div "Pen P" at bounding box center [86, 520] width 47 height 37
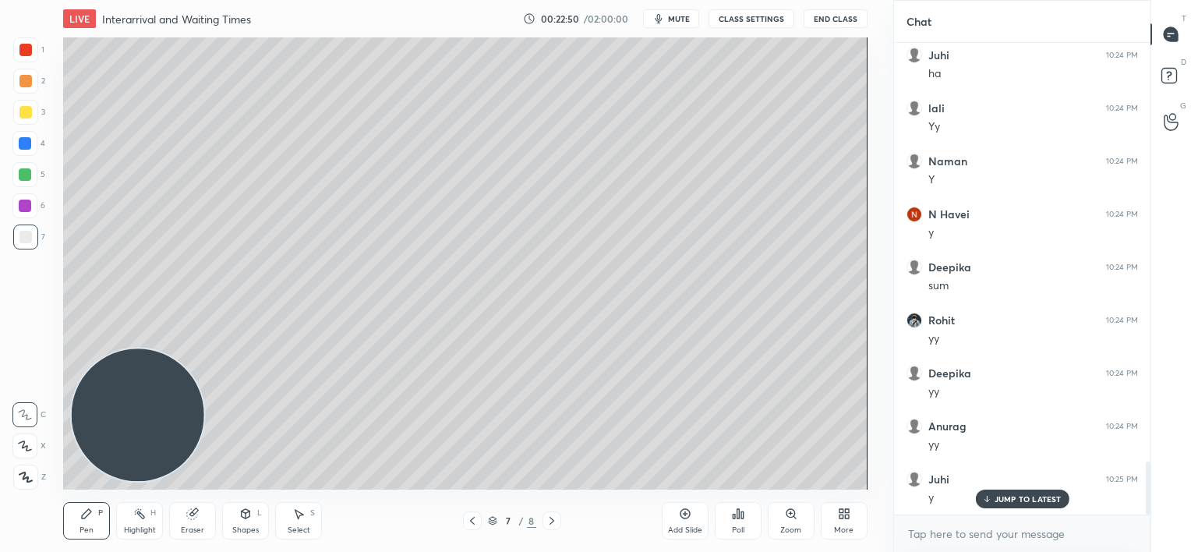
click at [25, 208] on div at bounding box center [25, 206] width 12 height 12
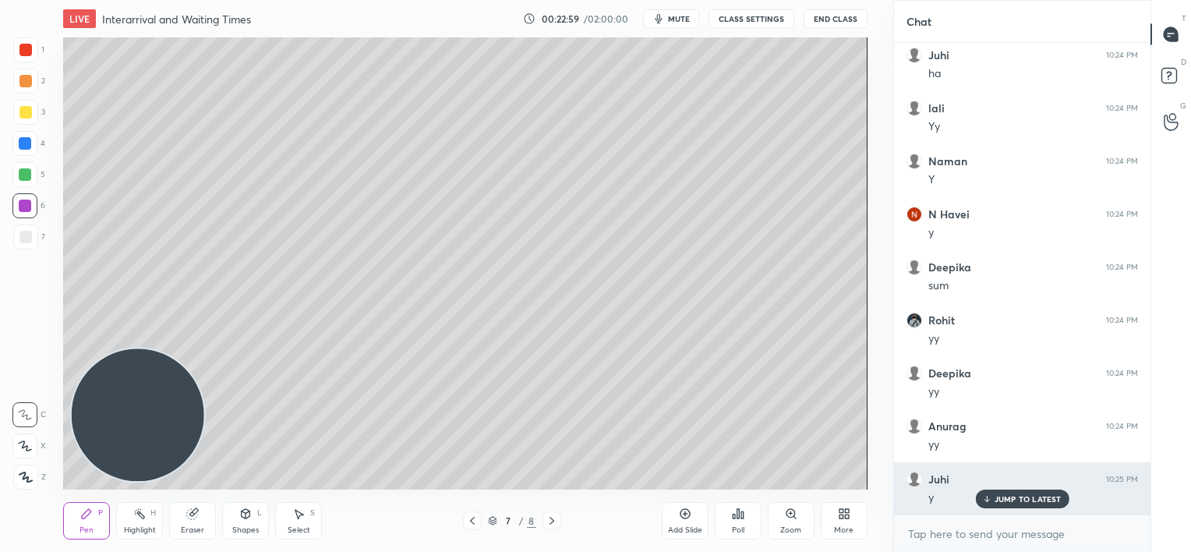
click at [1005, 501] on p "JUMP TO LATEST" at bounding box center [1027, 498] width 67 height 9
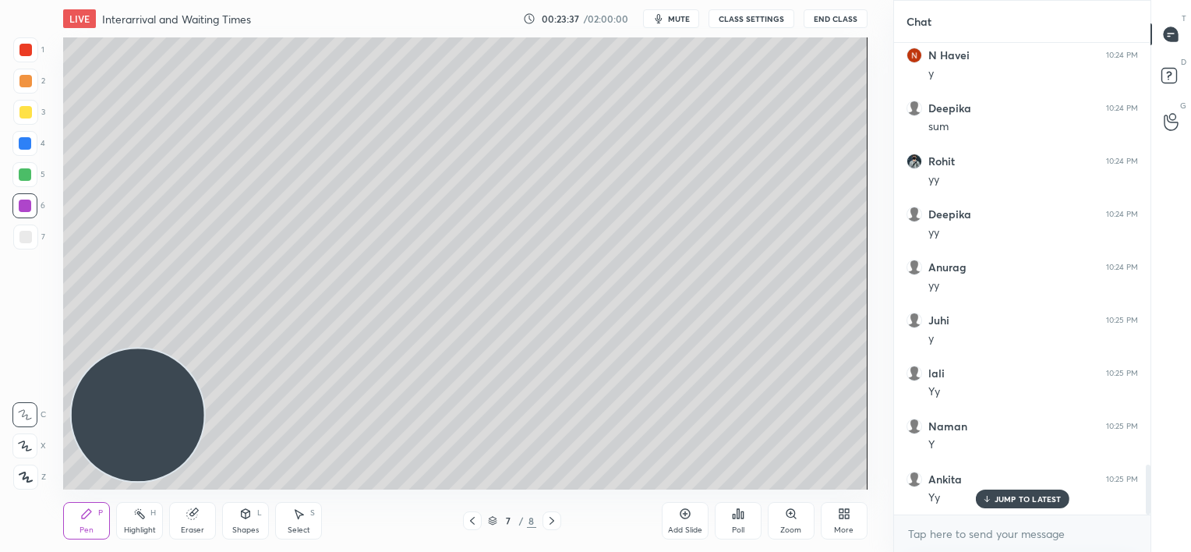
scroll to position [3956, 0]
click at [1013, 500] on p "JUMP TO LATEST" at bounding box center [1027, 498] width 67 height 9
drag, startPoint x: 187, startPoint y: 520, endPoint x: 178, endPoint y: 519, distance: 9.4
click at [187, 521] on div "Eraser" at bounding box center [192, 520] width 47 height 37
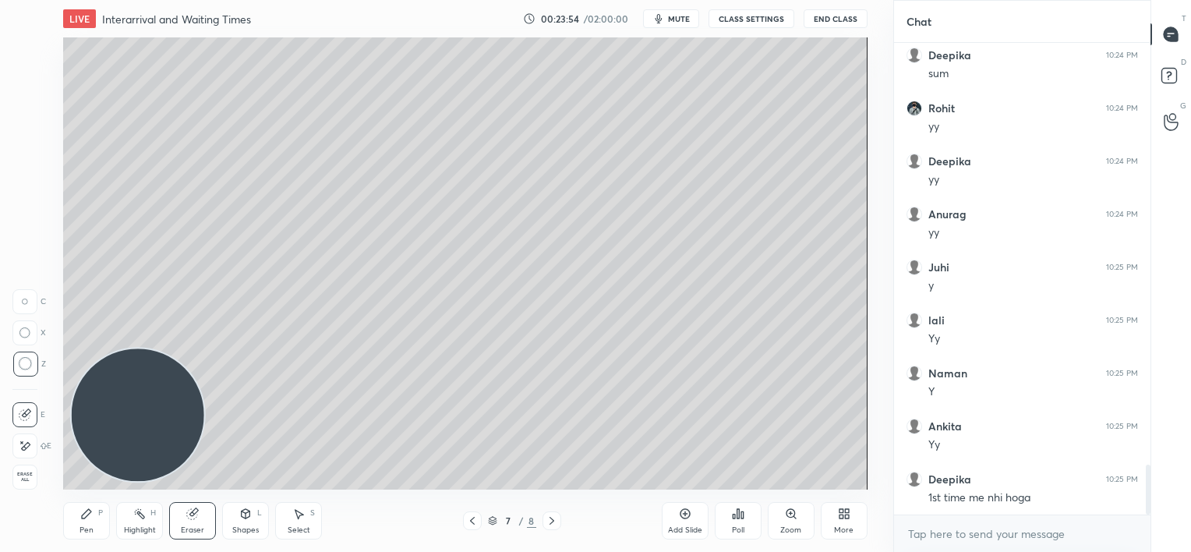
click at [73, 521] on div "Pen P" at bounding box center [86, 520] width 47 height 37
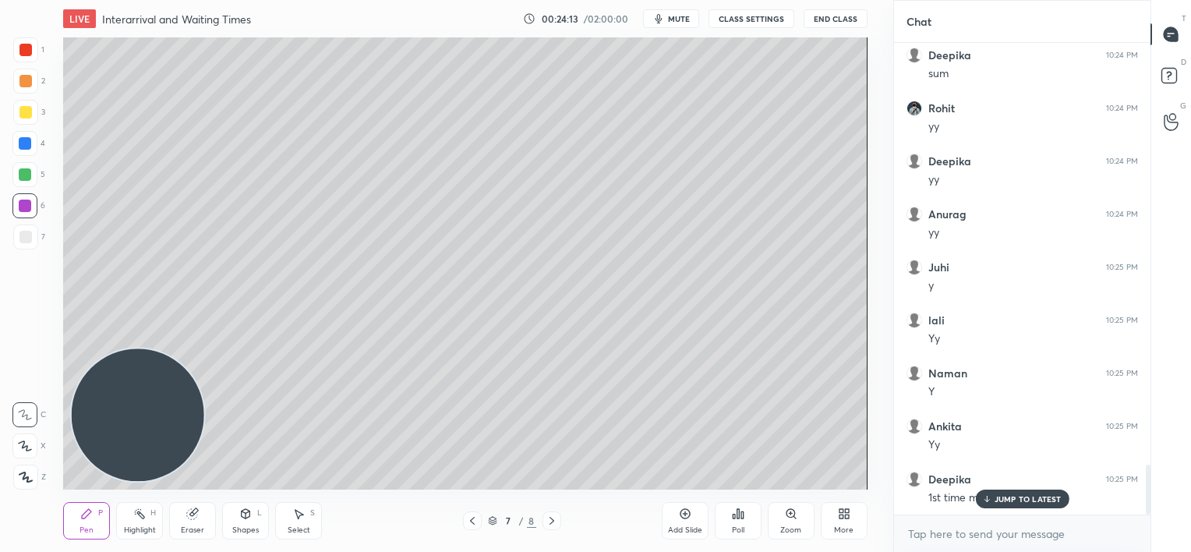
scroll to position [4009, 0]
drag, startPoint x: 189, startPoint y: 513, endPoint x: 219, endPoint y: 491, distance: 36.8
click at [196, 510] on g at bounding box center [193, 514] width 12 height 12
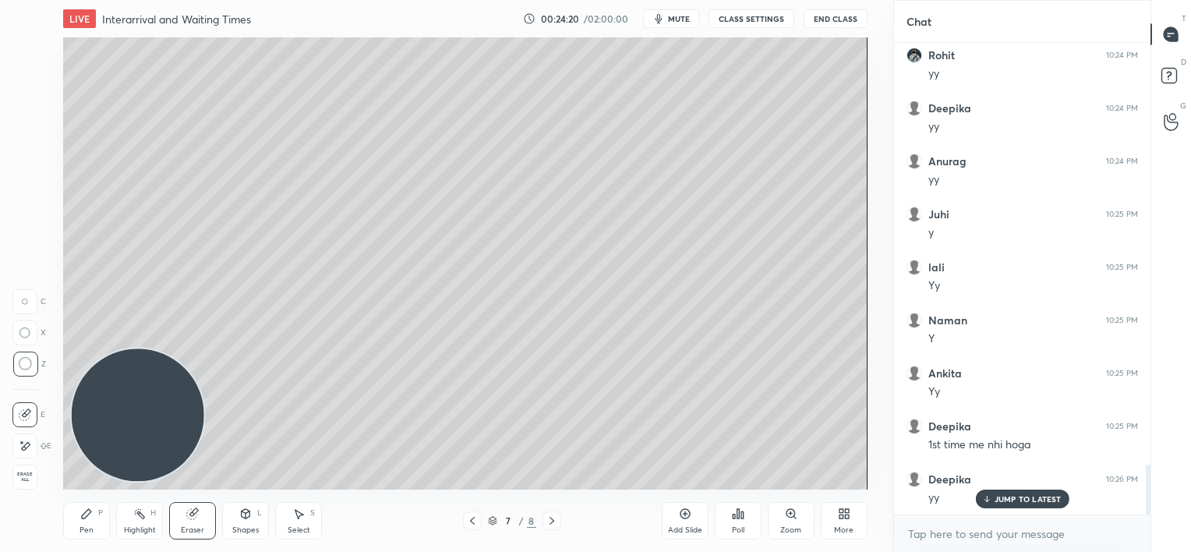
click at [77, 519] on div "Pen P" at bounding box center [86, 520] width 47 height 37
click at [29, 175] on div at bounding box center [25, 174] width 12 height 12
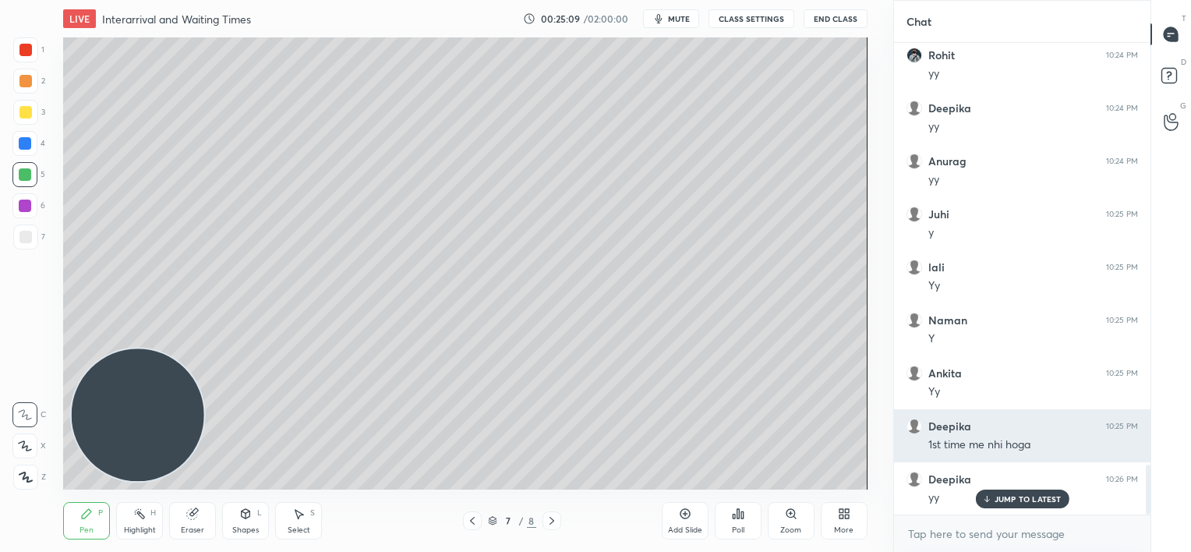
drag, startPoint x: 983, startPoint y: 500, endPoint x: 910, endPoint y: 458, distance: 83.8
click at [984, 501] on icon at bounding box center [986, 498] width 10 height 9
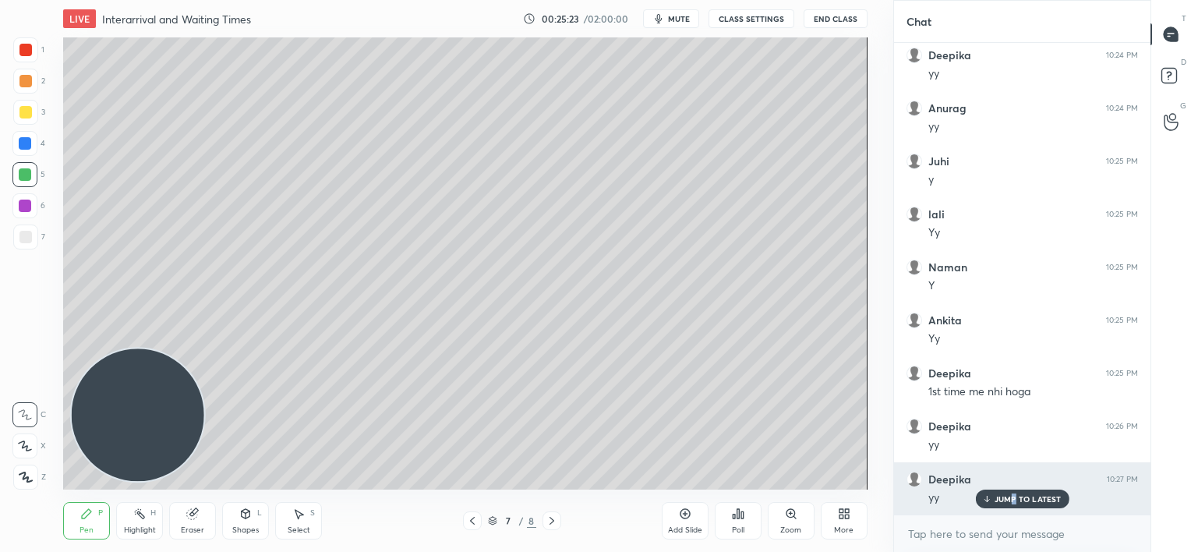
drag, startPoint x: 1014, startPoint y: 500, endPoint x: 992, endPoint y: 496, distance: 22.0
click at [1013, 500] on p "JUMP TO LATEST" at bounding box center [1027, 498] width 67 height 9
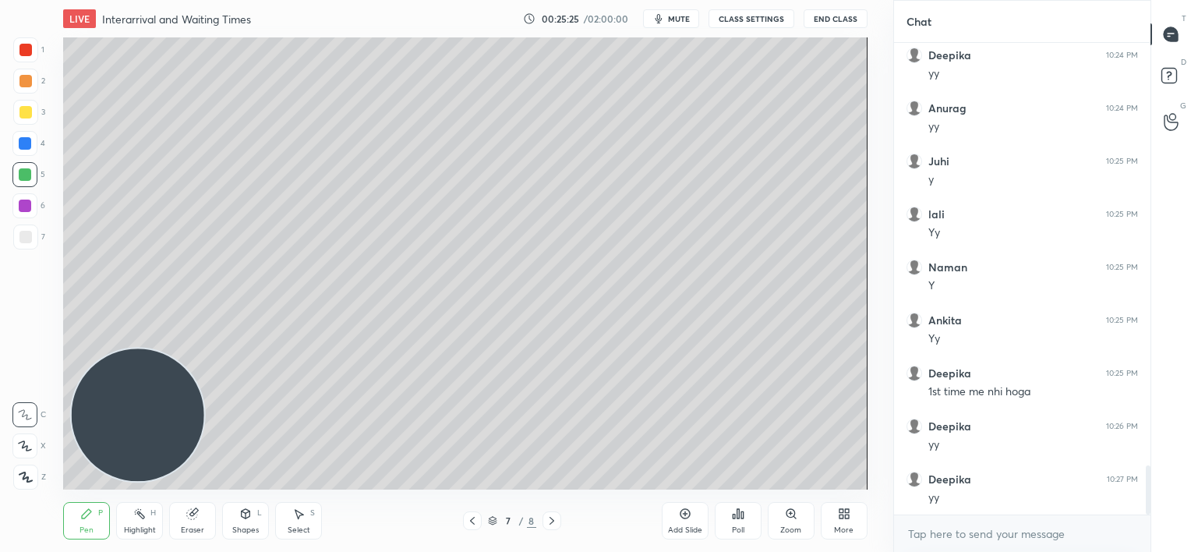
click at [21, 242] on div at bounding box center [25, 237] width 12 height 12
click at [682, 514] on icon at bounding box center [685, 513] width 12 height 12
click at [28, 207] on div at bounding box center [25, 206] width 12 height 12
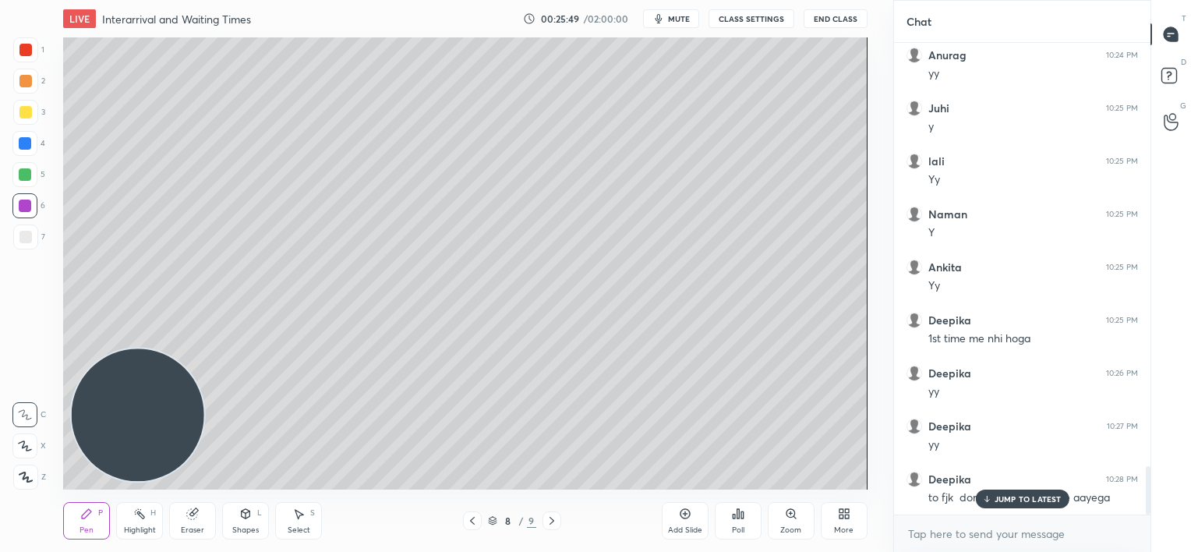
drag, startPoint x: 985, startPoint y: 493, endPoint x: 867, endPoint y: 471, distance: 120.3
click at [987, 493] on div "JUMP TO LATEST" at bounding box center [1022, 498] width 94 height 19
click at [24, 237] on div at bounding box center [25, 237] width 12 height 12
click at [474, 522] on icon at bounding box center [472, 520] width 12 height 12
click at [549, 521] on icon at bounding box center [552, 520] width 12 height 12
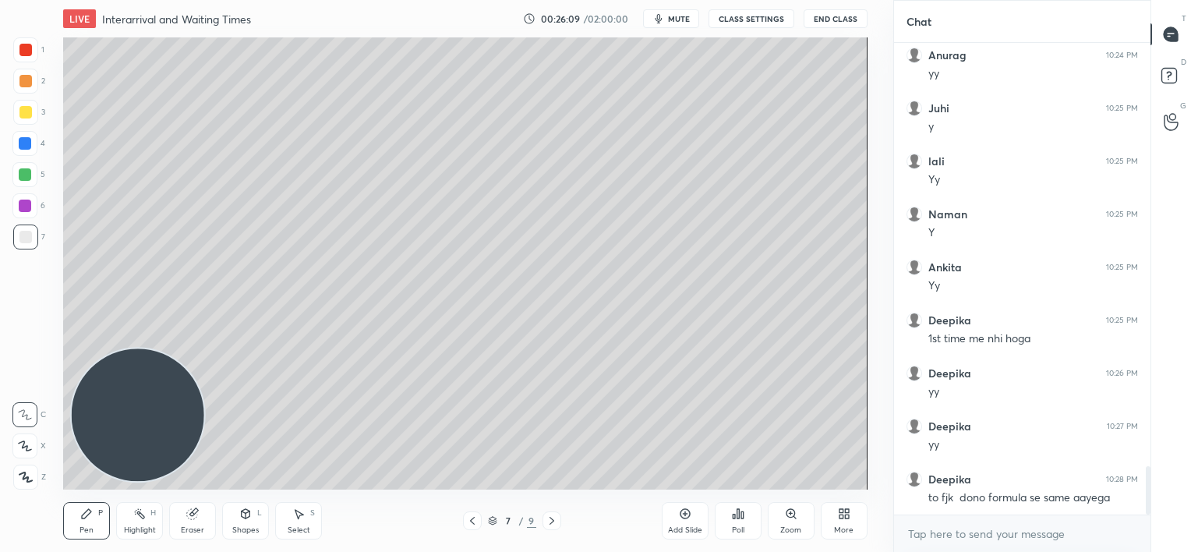
scroll to position [4130, 0]
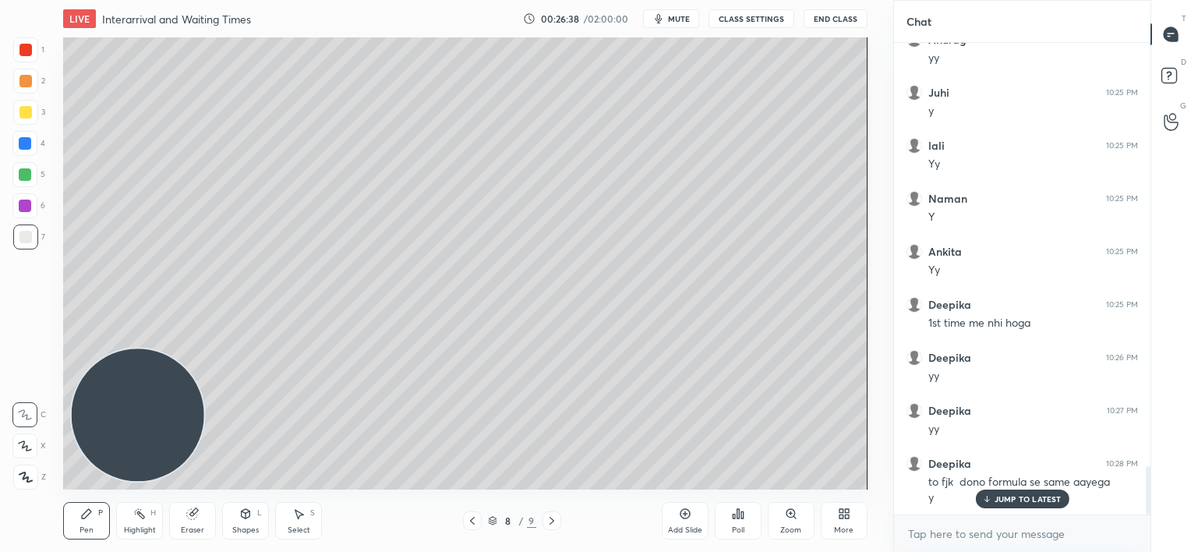
drag, startPoint x: 999, startPoint y: 499, endPoint x: 973, endPoint y: 475, distance: 35.9
click at [998, 499] on p "JUMP TO LATEST" at bounding box center [1027, 498] width 67 height 9
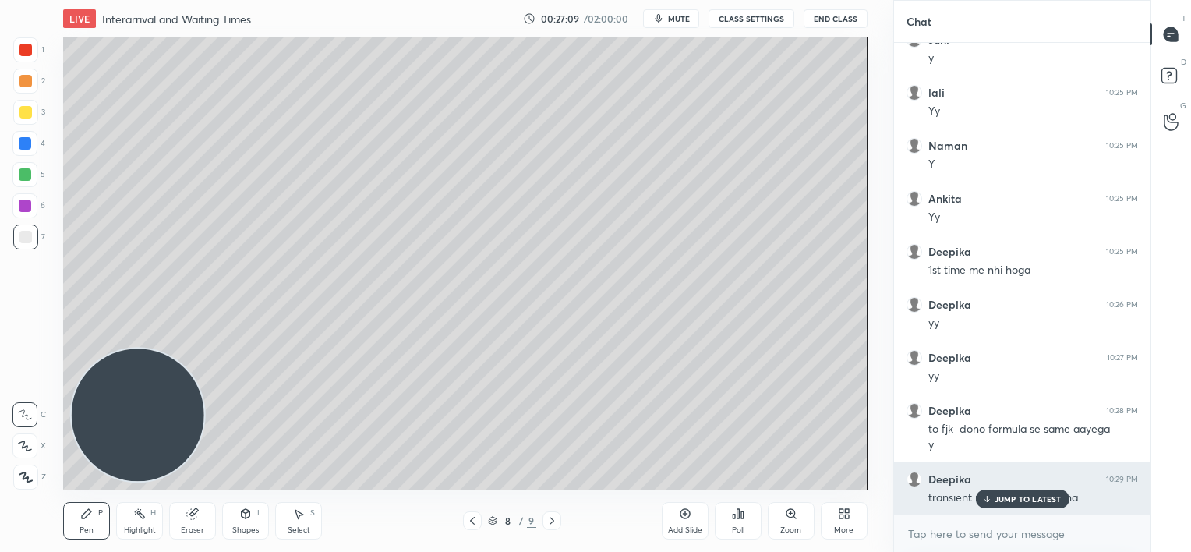
drag, startPoint x: 1034, startPoint y: 493, endPoint x: 1026, endPoint y: 494, distance: 8.6
click at [1034, 494] on p "JUMP TO LATEST" at bounding box center [1027, 498] width 67 height 9
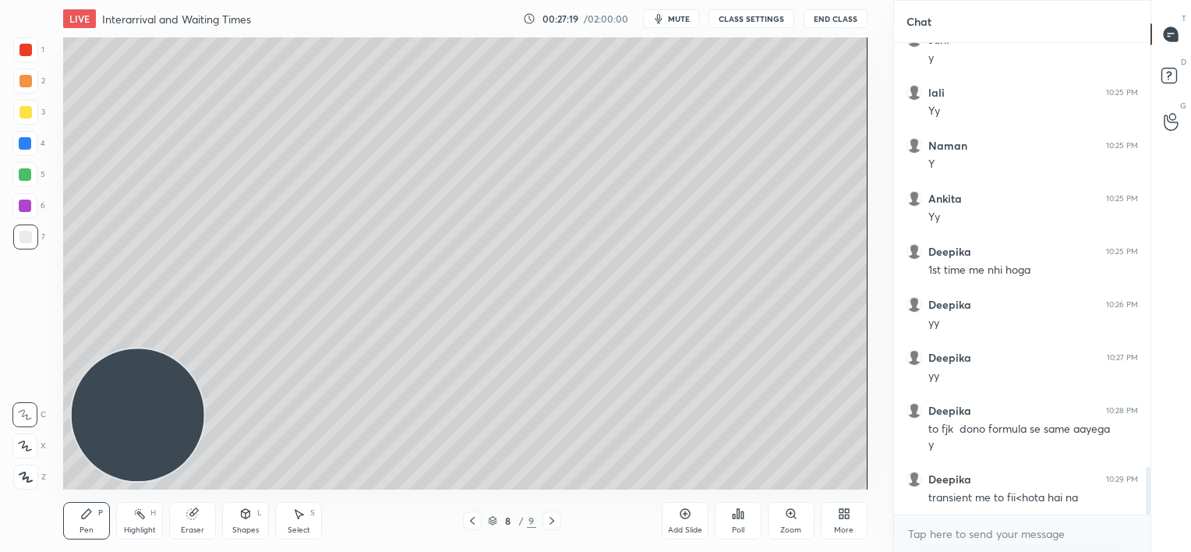
click at [22, 181] on div at bounding box center [24, 174] width 25 height 25
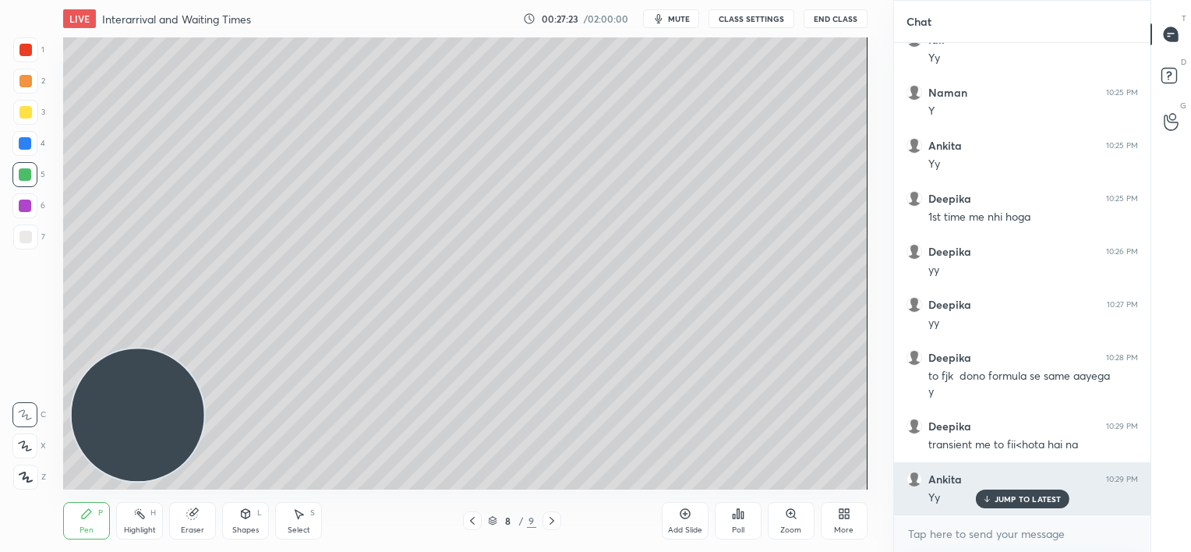
drag, startPoint x: 998, startPoint y: 496, endPoint x: 939, endPoint y: 483, distance: 60.5
click at [998, 496] on p "JUMP TO LATEST" at bounding box center [1027, 498] width 67 height 9
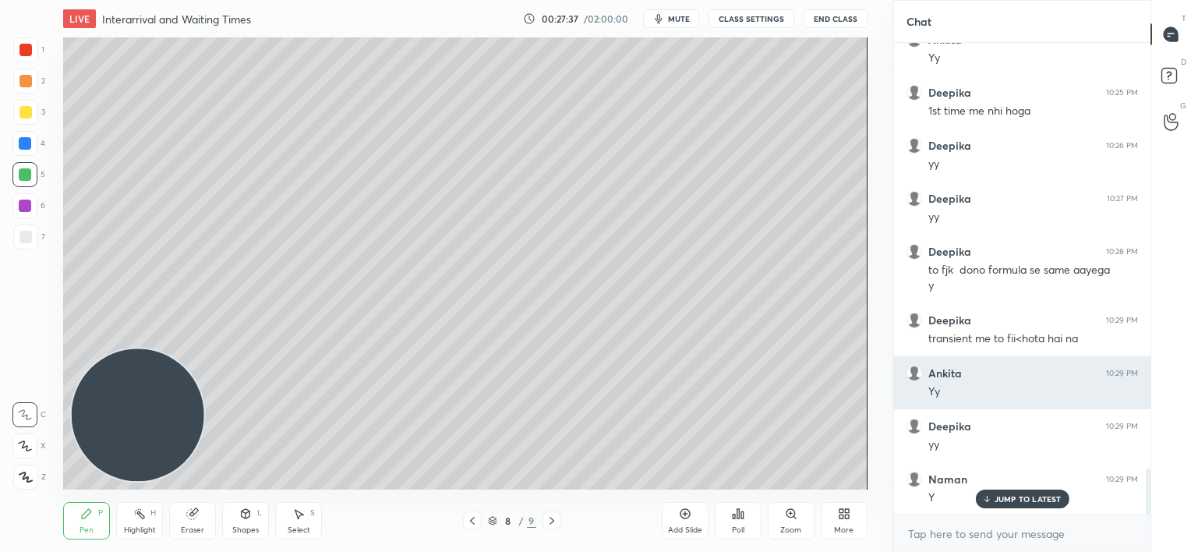
scroll to position [4395, 0]
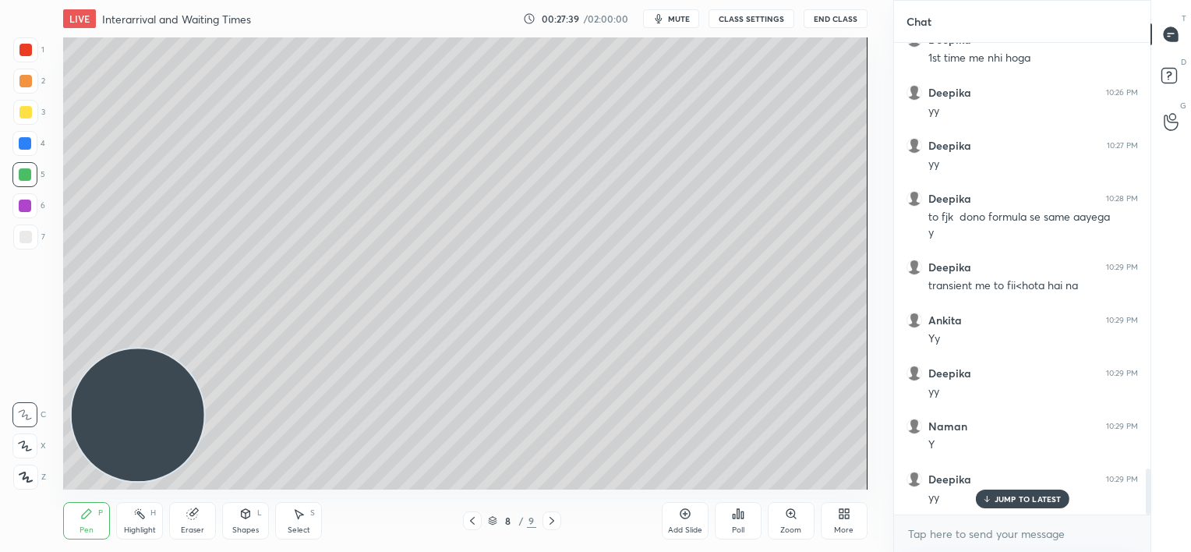
drag, startPoint x: 1022, startPoint y: 500, endPoint x: 943, endPoint y: 486, distance: 80.6
click at [1021, 500] on p "JUMP TO LATEST" at bounding box center [1027, 498] width 67 height 9
click at [195, 511] on g at bounding box center [193, 514] width 12 height 12
click at [85, 521] on div "Pen P" at bounding box center [86, 520] width 47 height 37
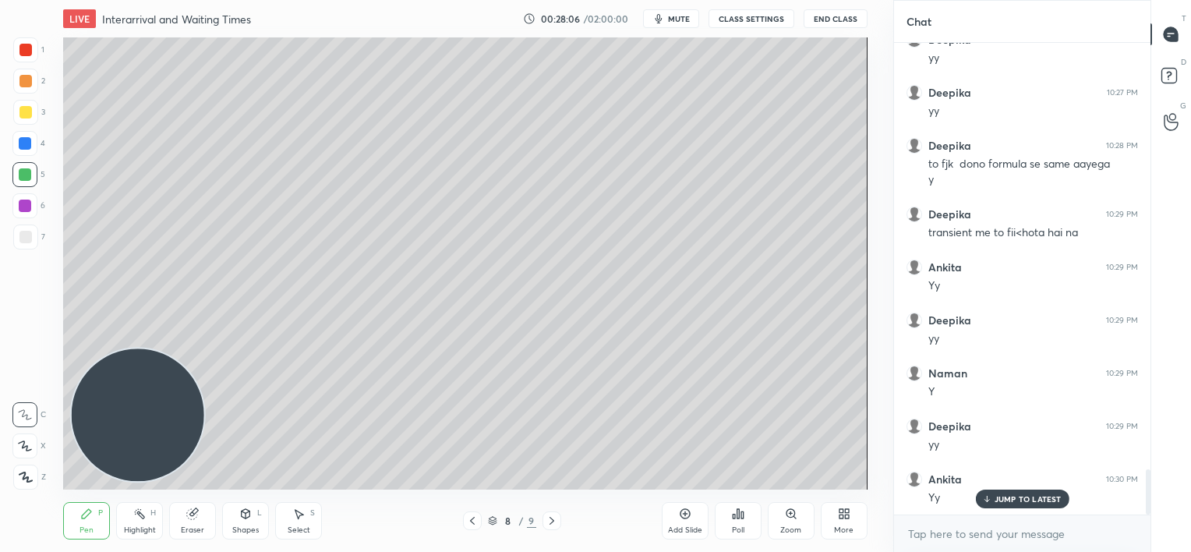
scroll to position [4501, 0]
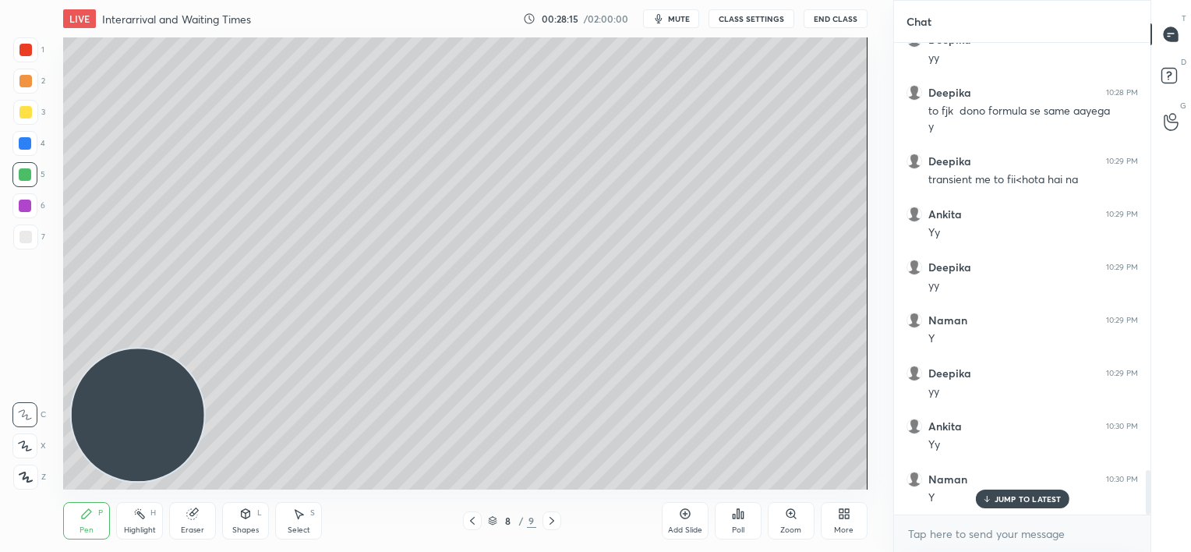
click at [29, 238] on div at bounding box center [25, 237] width 12 height 12
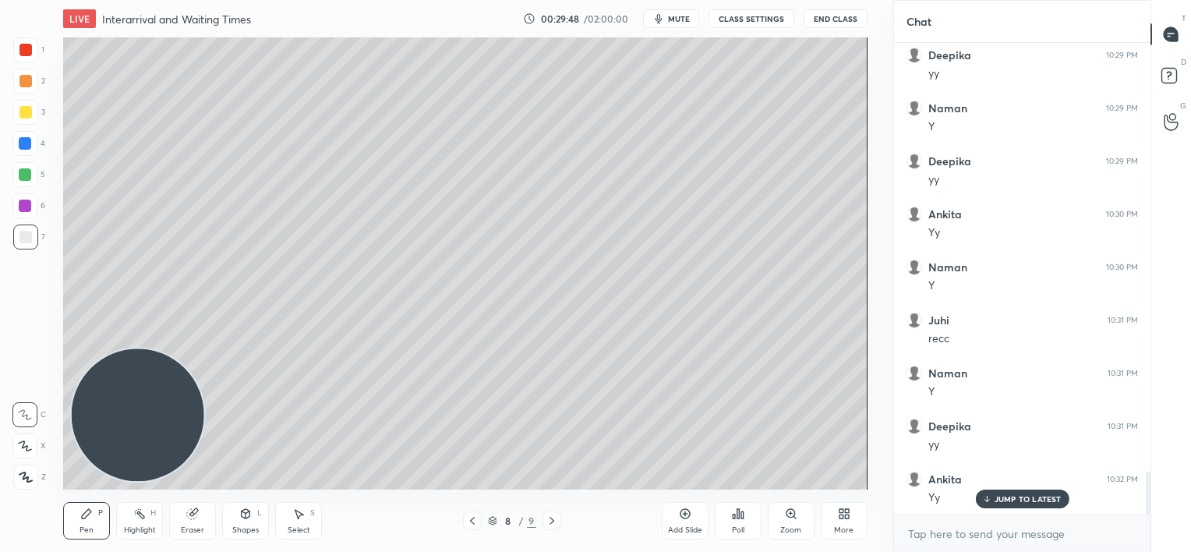
scroll to position [4766, 0]
click at [31, 181] on div at bounding box center [24, 174] width 25 height 25
click at [183, 518] on div "Eraser" at bounding box center [192, 520] width 47 height 37
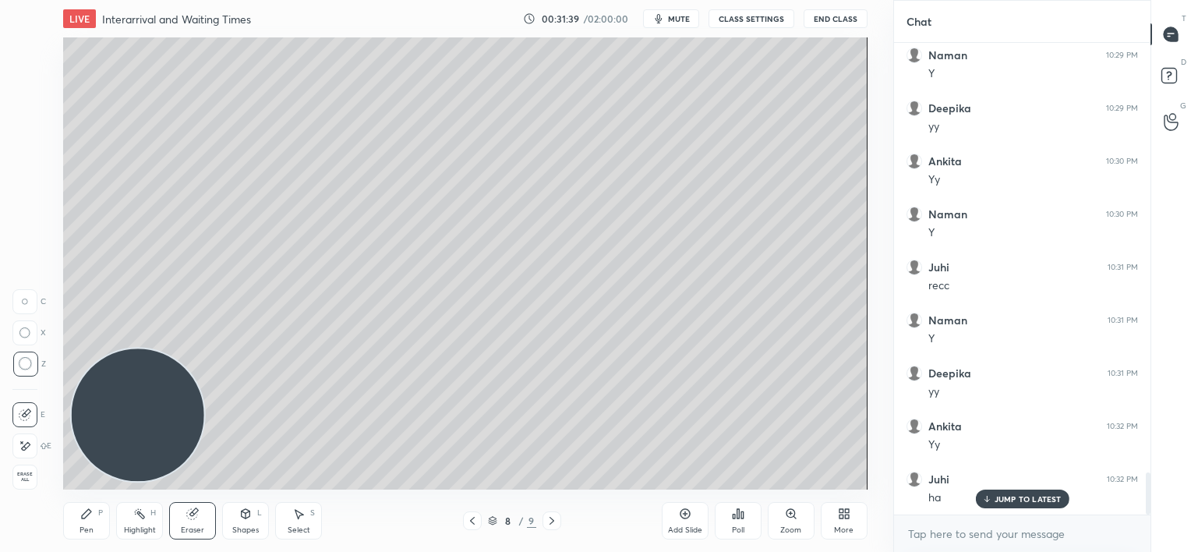
click at [86, 517] on icon at bounding box center [86, 513] width 12 height 12
click at [759, 480] on div "LIVE Interarrival and Waiting Times 00:32:39 / 02:00:00 mute CLASS SETTINGS End…" at bounding box center [465, 276] width 831 height 552
click at [772, 475] on div "LIVE Interarrival and Waiting Times 00:32:40 / 02:00:00 mute CLASS SETTINGS End…" at bounding box center [465, 276] width 831 height 552
click at [761, 479] on div "LIVE Interarrival and Waiting Times 00:32:40 / 02:00:00 mute CLASS SETTINGS End…" at bounding box center [465, 276] width 831 height 552
click at [789, 477] on div "LIVE Interarrival and Waiting Times 00:32:42 / 02:00:00 mute CLASS SETTINGS End…" at bounding box center [465, 276] width 831 height 552
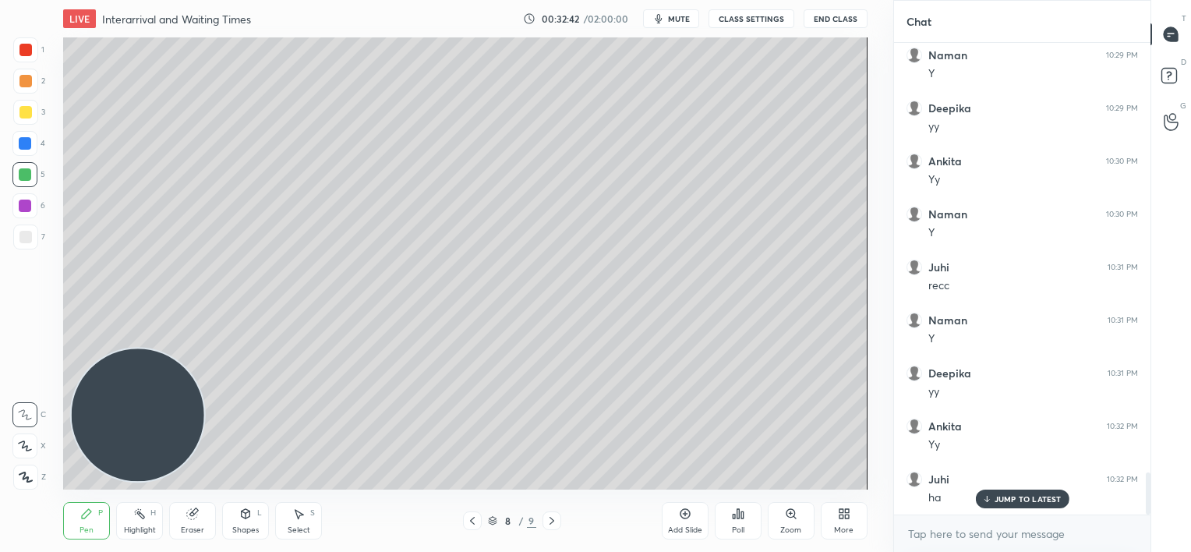
click at [805, 478] on div "LIVE Interarrival and Waiting Times 00:32:42 / 02:00:00 mute CLASS SETTINGS End…" at bounding box center [465, 276] width 831 height 552
click at [979, 499] on div "JUMP TO LATEST" at bounding box center [1022, 498] width 94 height 19
drag, startPoint x: 201, startPoint y: 514, endPoint x: 224, endPoint y: 512, distance: 22.7
click at [200, 514] on div "Eraser" at bounding box center [192, 520] width 47 height 37
click at [765, 479] on div "LIVE Interarrival and Waiting Times 00:32:48 / 02:00:00 mute CLASS SETTINGS End…" at bounding box center [465, 276] width 831 height 552
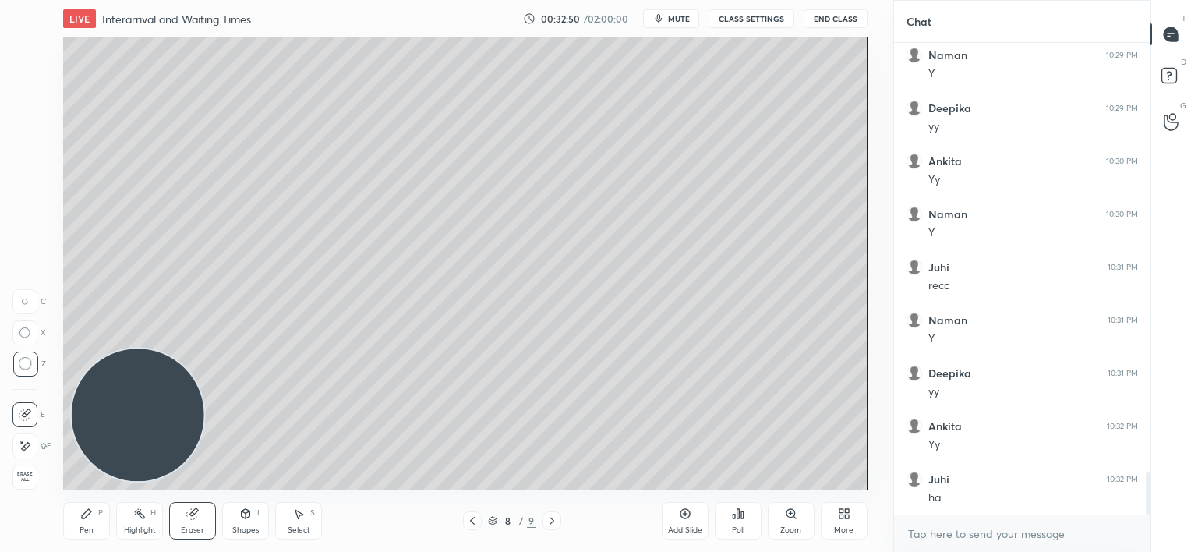
click at [87, 514] on icon at bounding box center [86, 513] width 9 height 9
click at [27, 237] on div at bounding box center [25, 237] width 12 height 12
drag, startPoint x: -3, startPoint y: 182, endPoint x: 0, endPoint y: 210, distance: 28.2
click at [0, 0] on html "1 2 3 4 5 6 7 C X Z C X Z E E Erase all H H LIVE Interarrival and Waiting Times…" at bounding box center [595, 0] width 1191 height 0
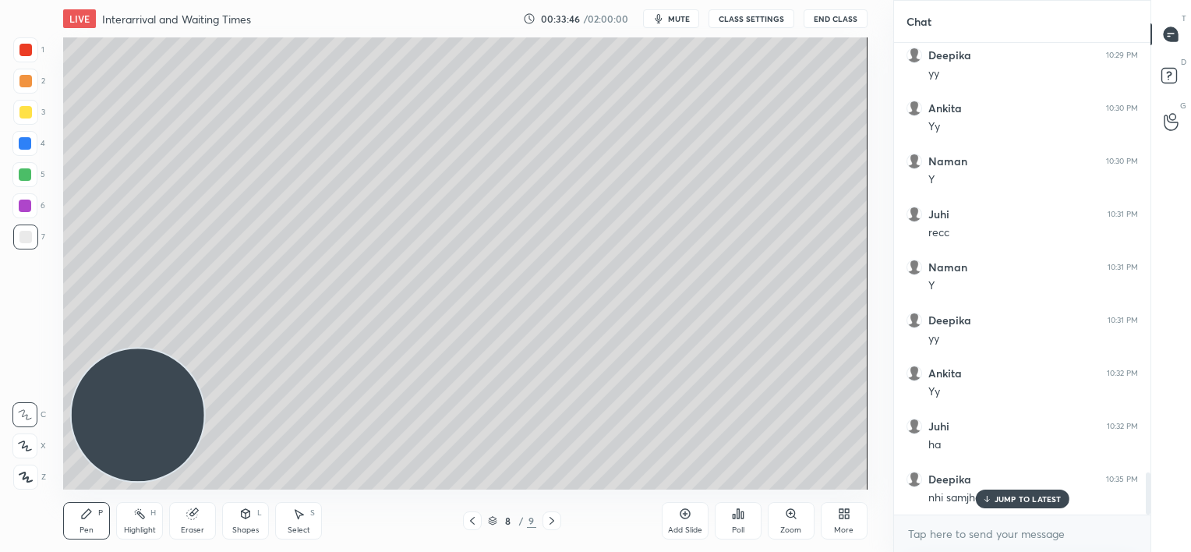
click at [685, 517] on icon at bounding box center [685, 513] width 12 height 12
drag, startPoint x: 993, startPoint y: 500, endPoint x: 868, endPoint y: 418, distance: 149.6
click at [992, 500] on div "JUMP TO LATEST" at bounding box center [1022, 498] width 94 height 19
click at [22, 149] on div at bounding box center [25, 143] width 12 height 12
click at [471, 521] on icon at bounding box center [471, 520] width 12 height 12
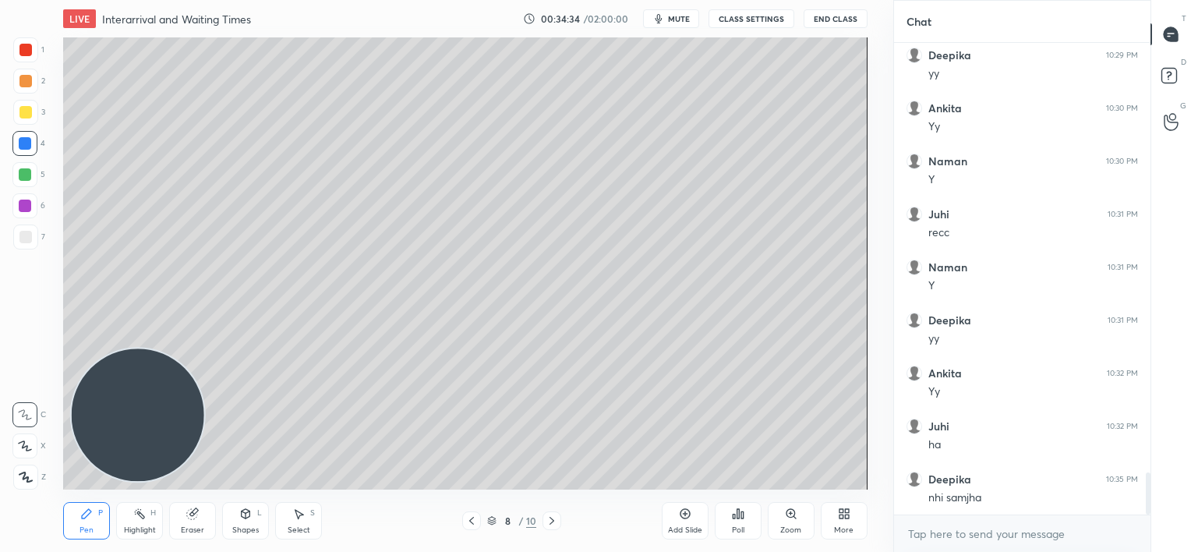
click at [34, 253] on div "7" at bounding box center [29, 239] width 32 height 31
click at [556, 515] on icon at bounding box center [552, 520] width 12 height 12
click at [555, 518] on icon at bounding box center [552, 520] width 12 height 12
click at [681, 517] on icon at bounding box center [685, 513] width 12 height 12
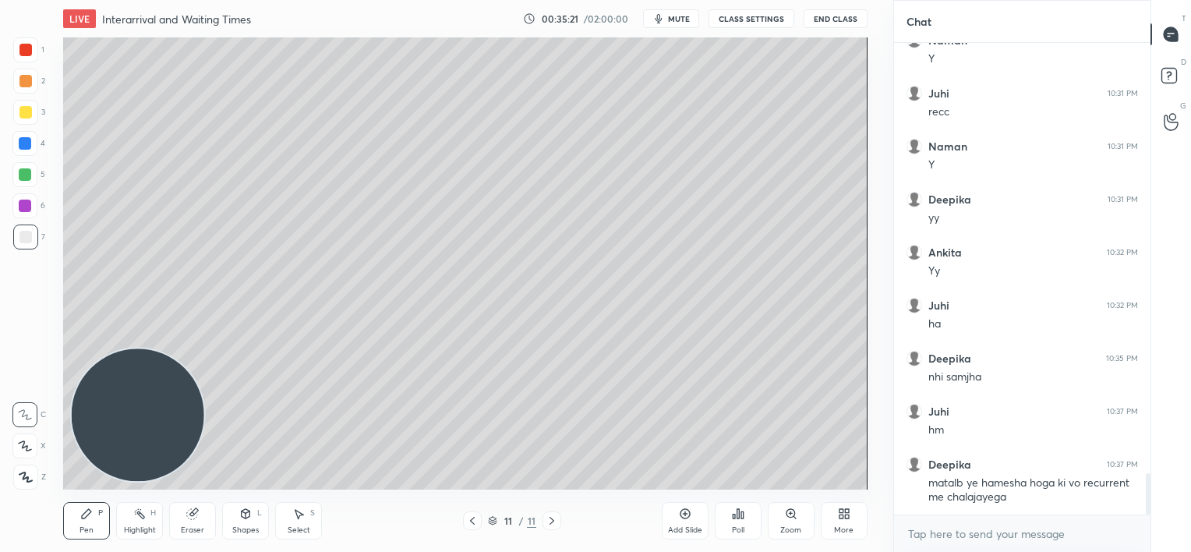
scroll to position [4956, 0]
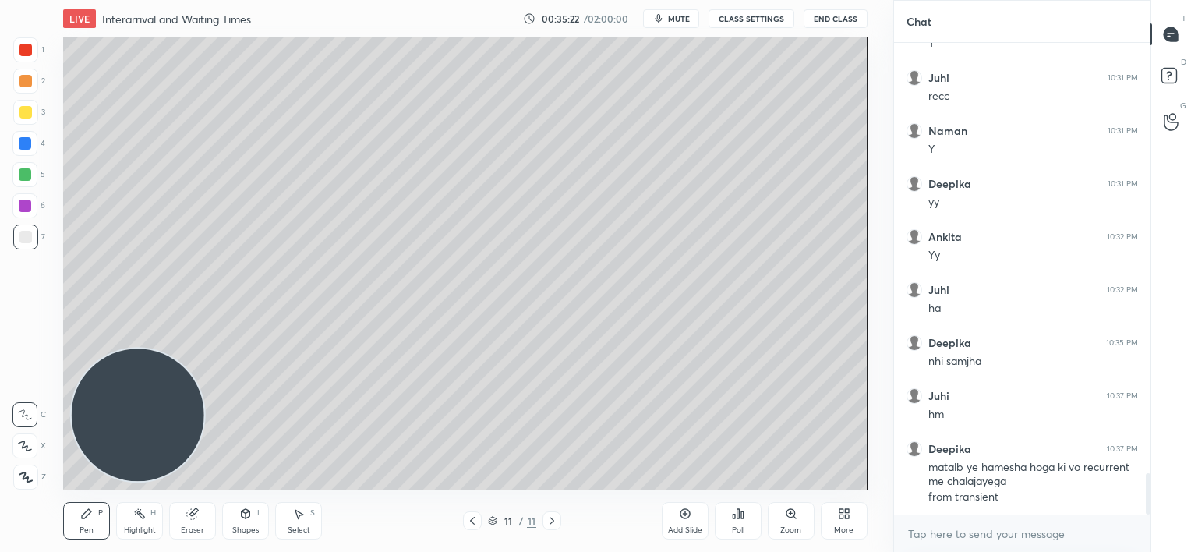
drag, startPoint x: 23, startPoint y: 208, endPoint x: 23, endPoint y: 200, distance: 8.6
click at [23, 207] on div at bounding box center [25, 206] width 12 height 12
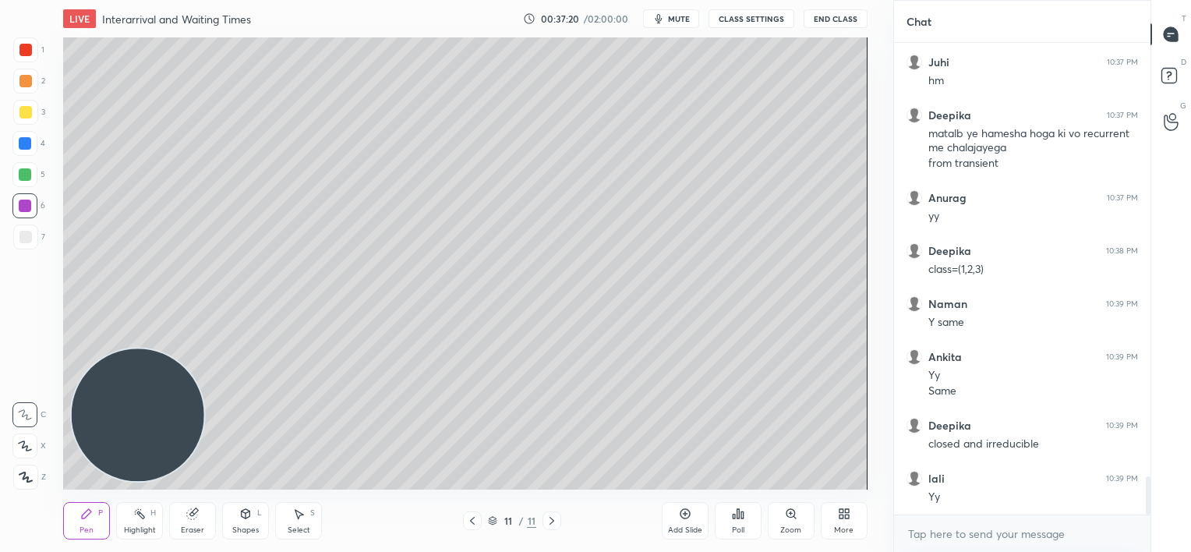
scroll to position [5342, 0]
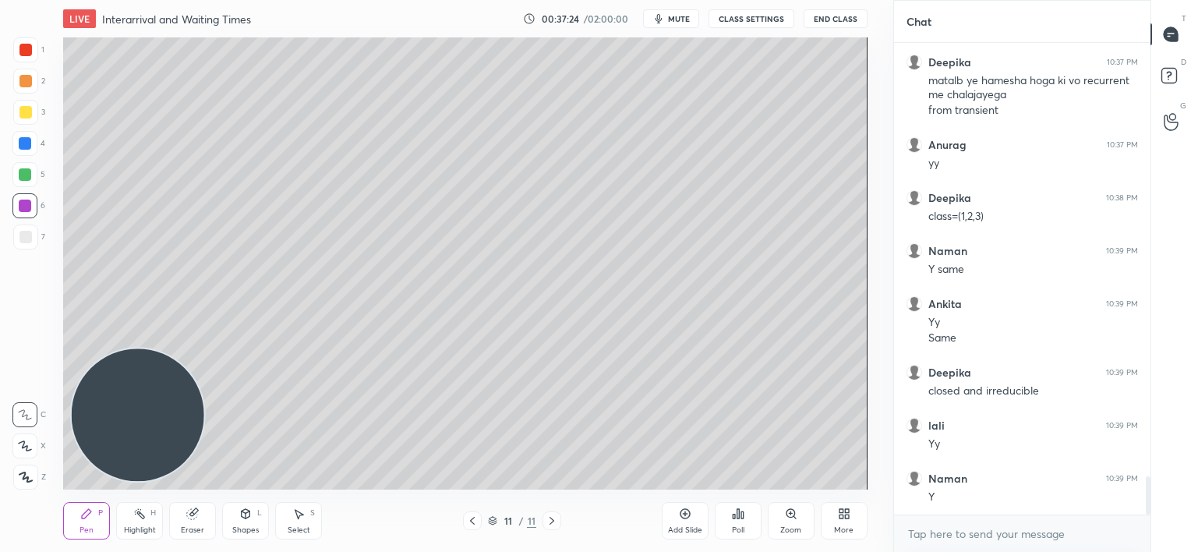
click at [23, 240] on div at bounding box center [25, 237] width 12 height 12
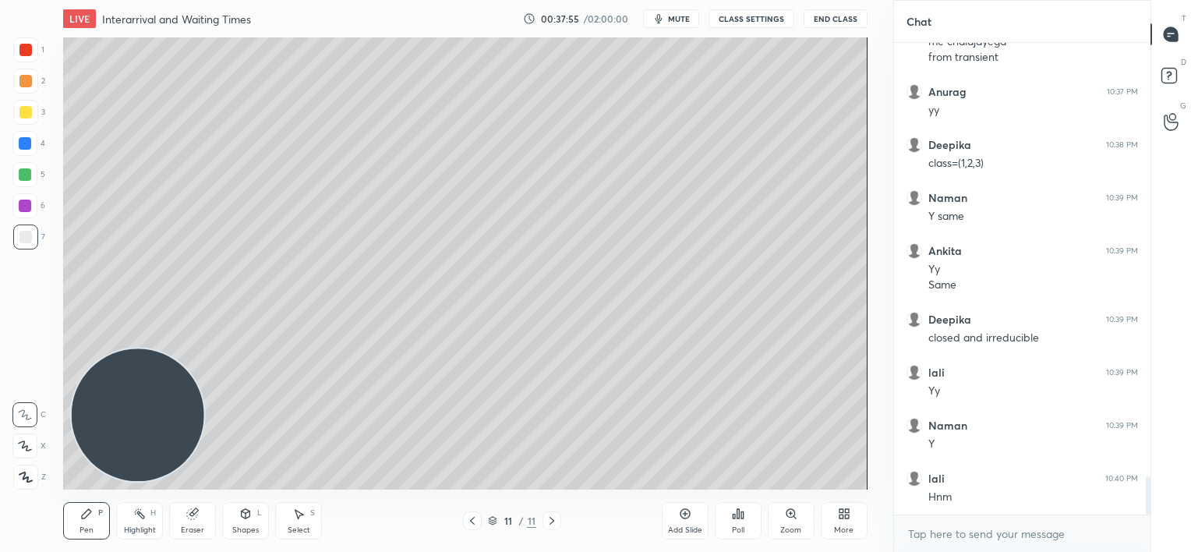
click at [26, 175] on div at bounding box center [25, 174] width 12 height 12
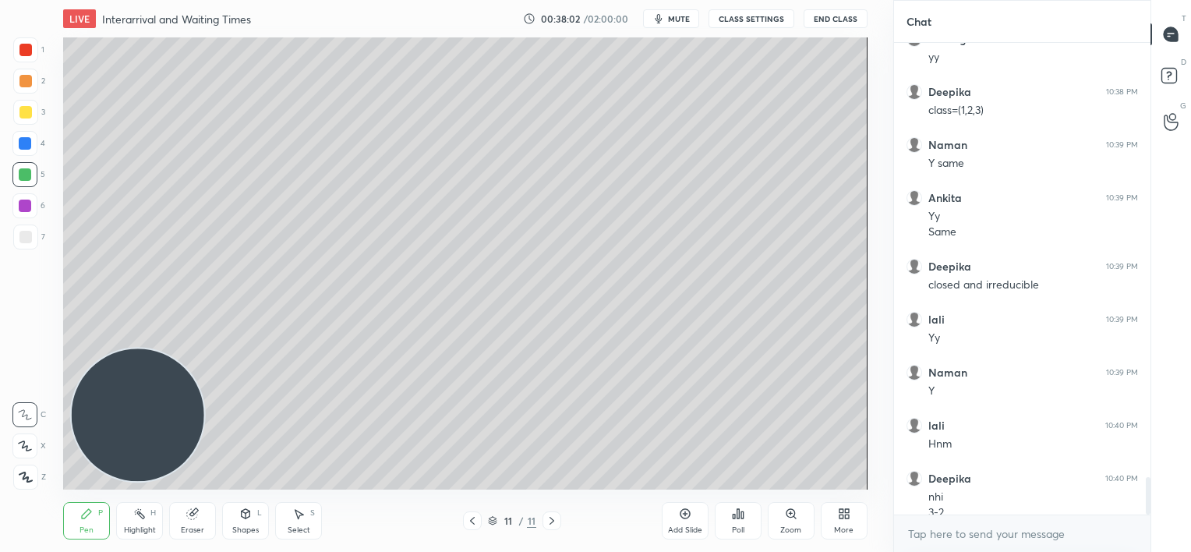
scroll to position [5464, 0]
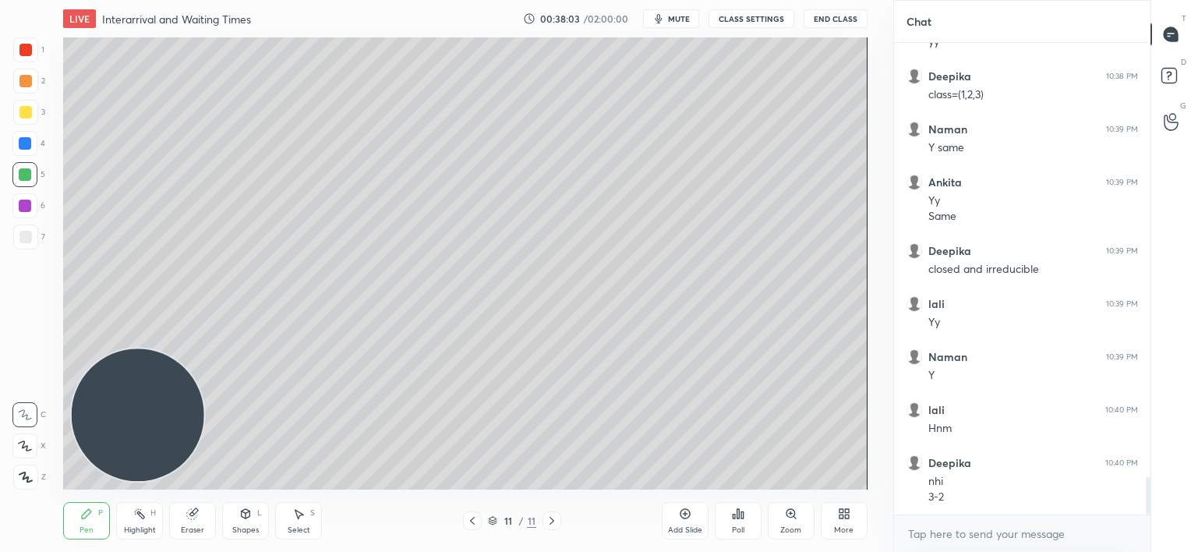
click at [192, 517] on icon at bounding box center [192, 514] width 10 height 10
drag, startPoint x: 87, startPoint y: 517, endPoint x: 112, endPoint y: 504, distance: 28.2
click at [87, 517] on icon at bounding box center [86, 513] width 12 height 12
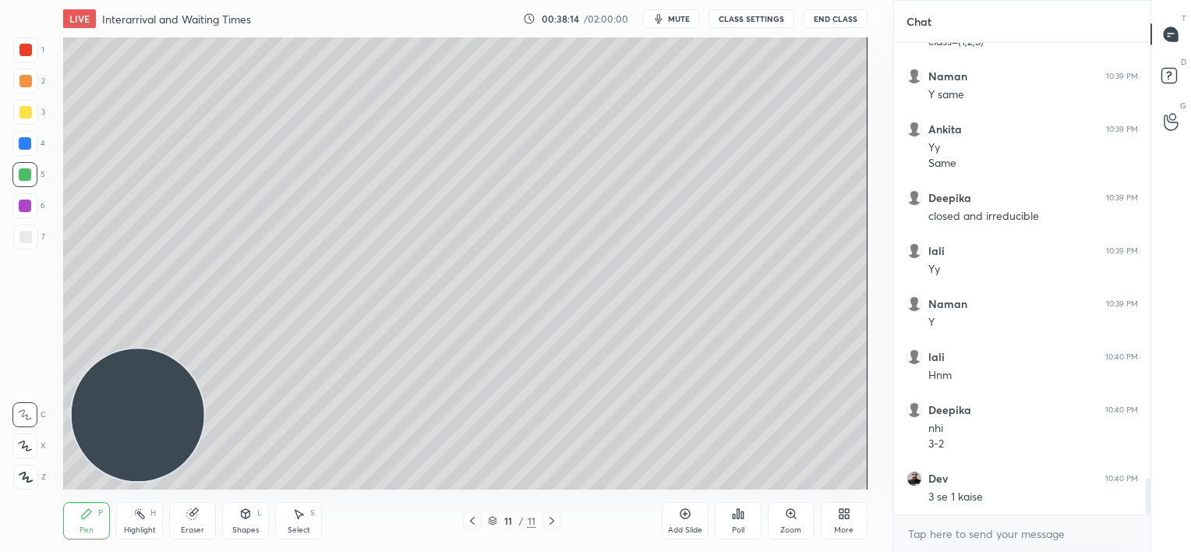
scroll to position [5570, 0]
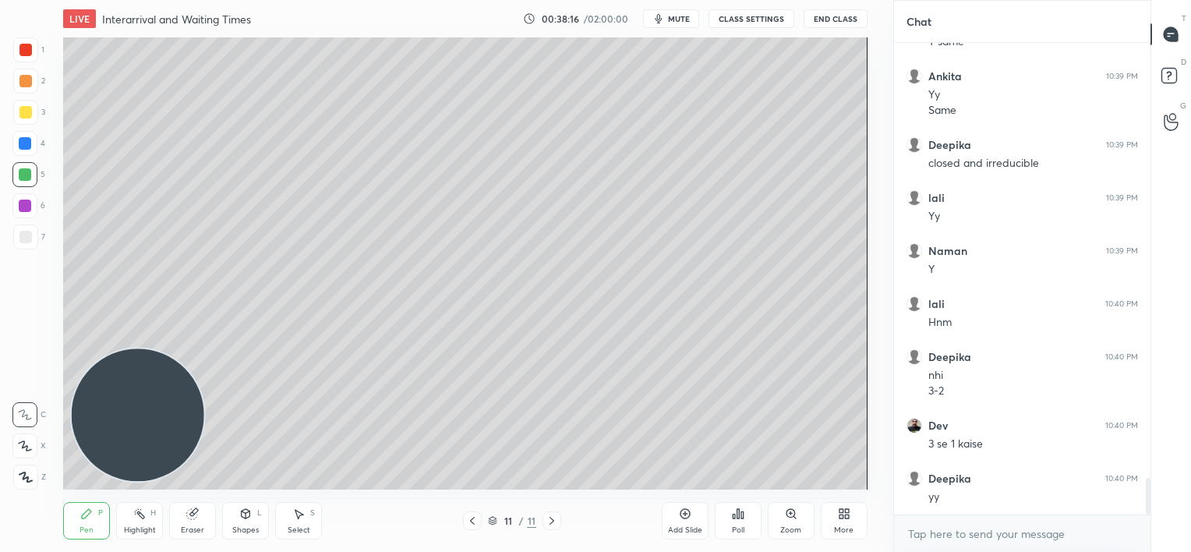
click at [30, 140] on div at bounding box center [25, 143] width 12 height 12
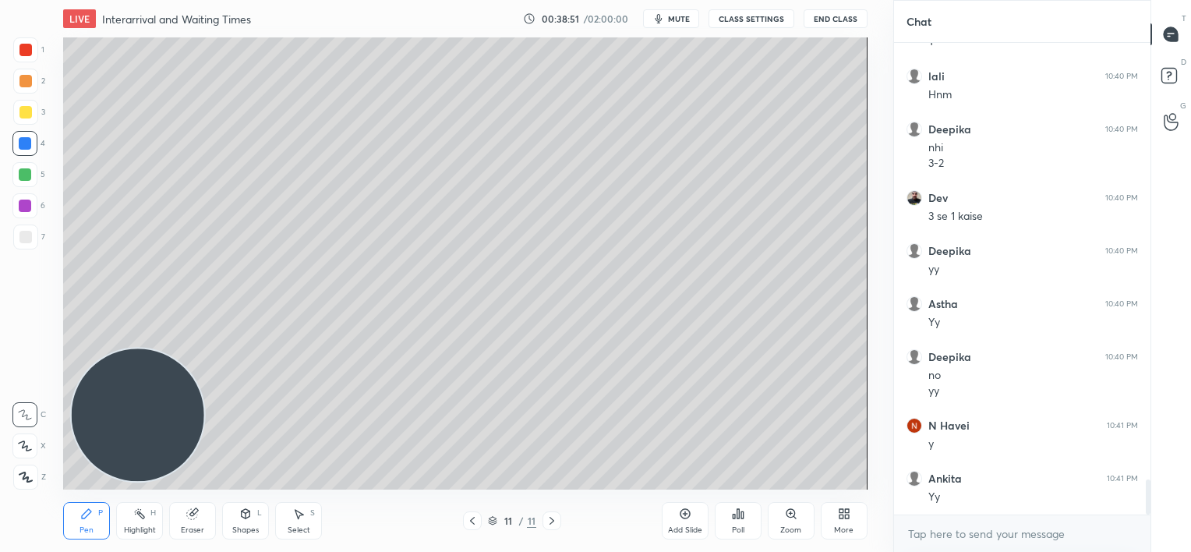
scroll to position [5850, 0]
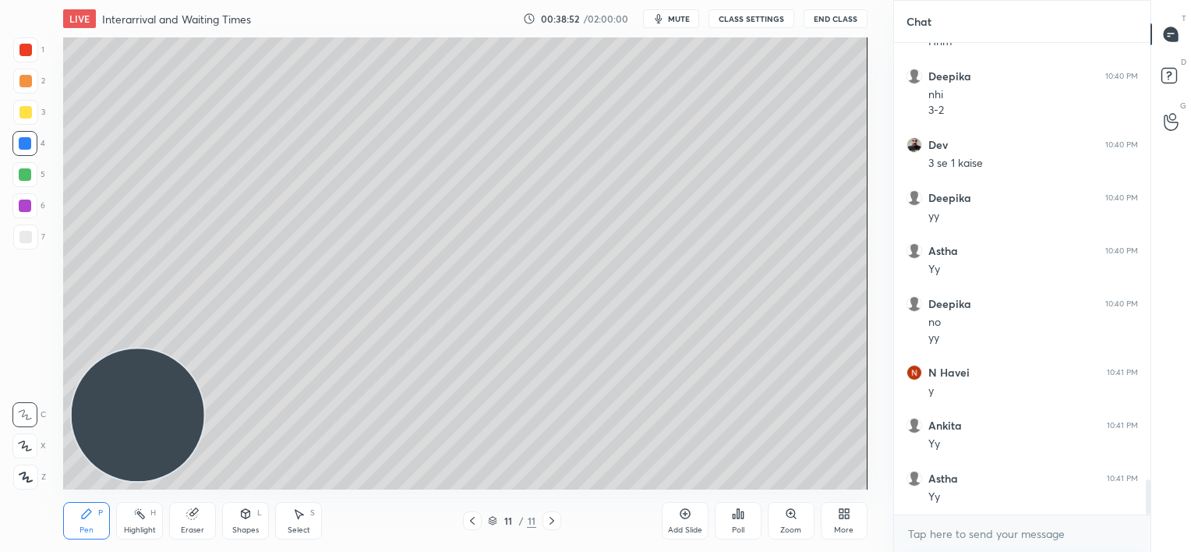
click at [25, 240] on div at bounding box center [25, 237] width 12 height 12
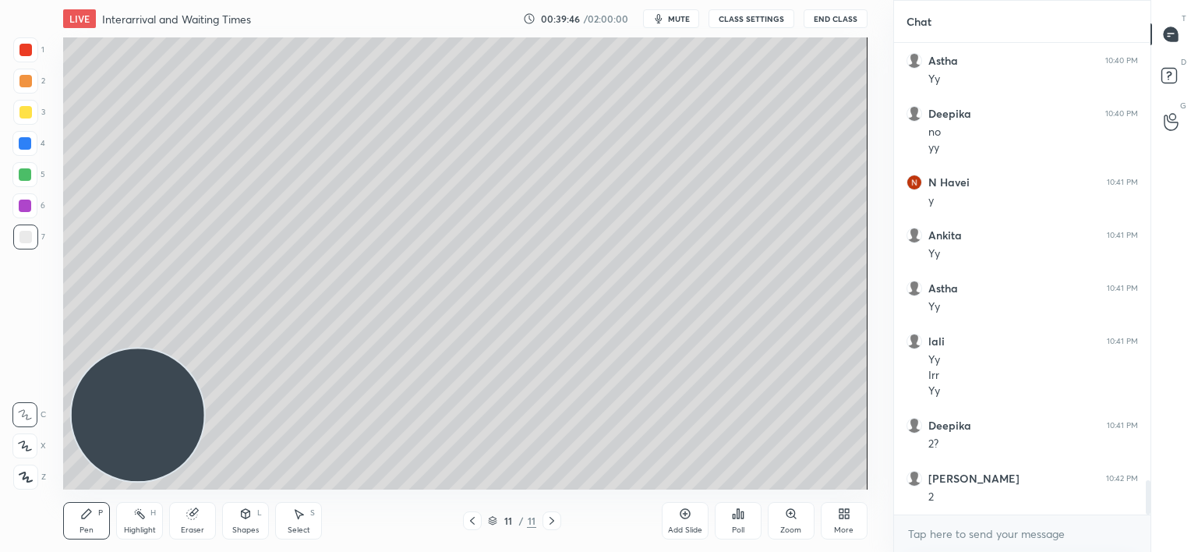
scroll to position [6094, 0]
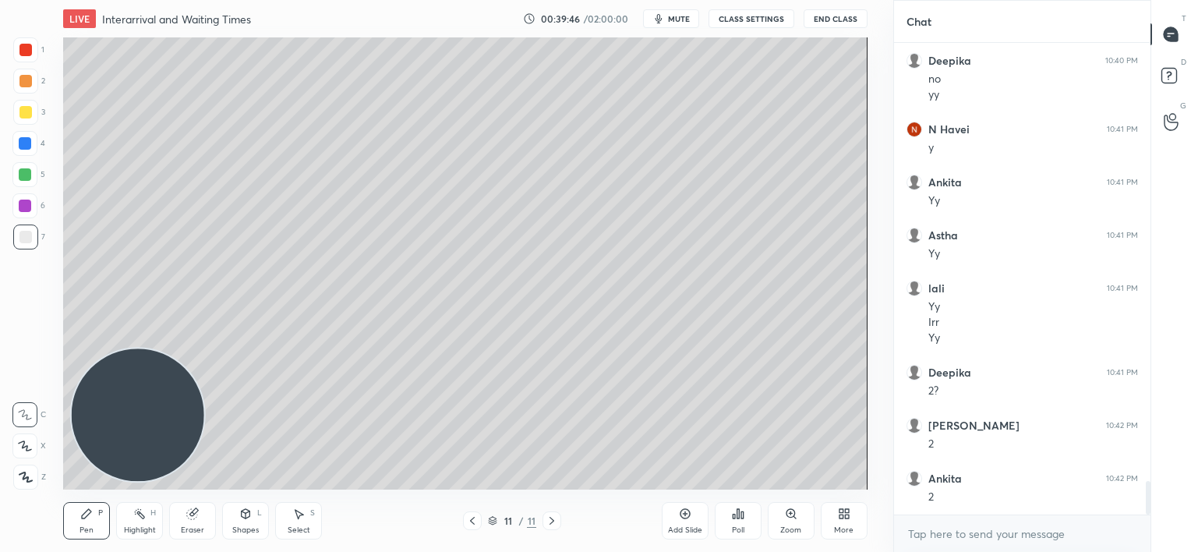
click at [21, 173] on div at bounding box center [25, 174] width 12 height 12
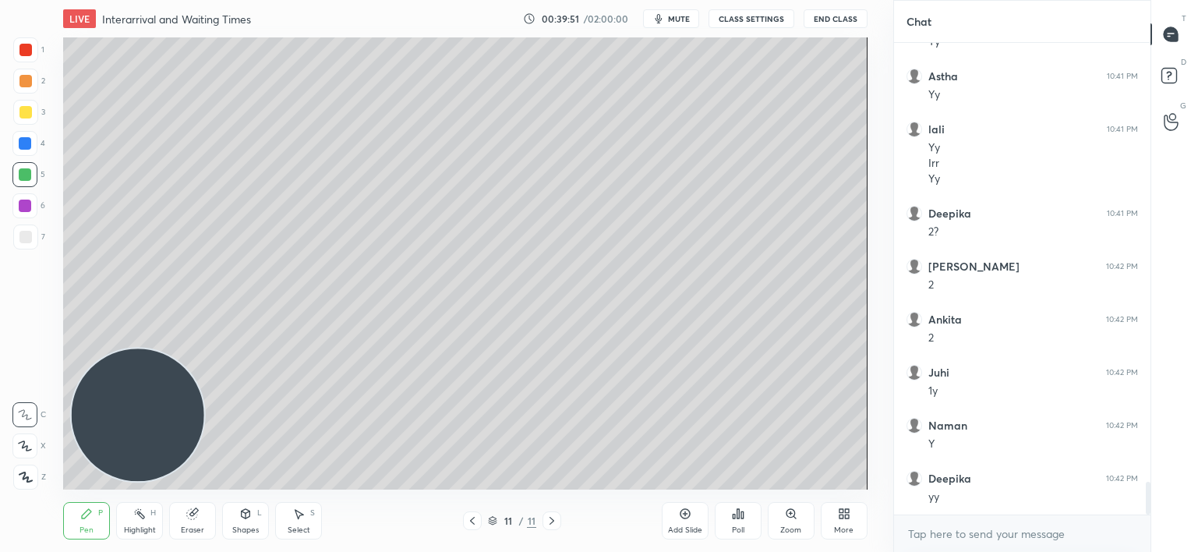
scroll to position [6306, 0]
click at [27, 148] on div at bounding box center [25, 143] width 12 height 12
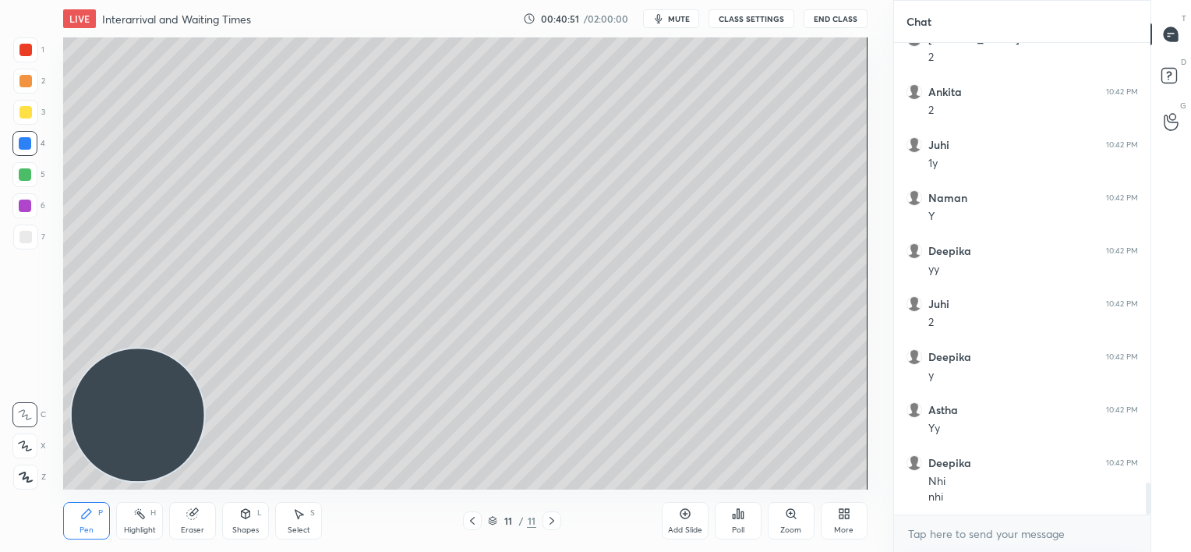
scroll to position [6533, 0]
drag, startPoint x: 30, startPoint y: 179, endPoint x: 22, endPoint y: 175, distance: 9.1
click at [30, 181] on div at bounding box center [24, 174] width 25 height 25
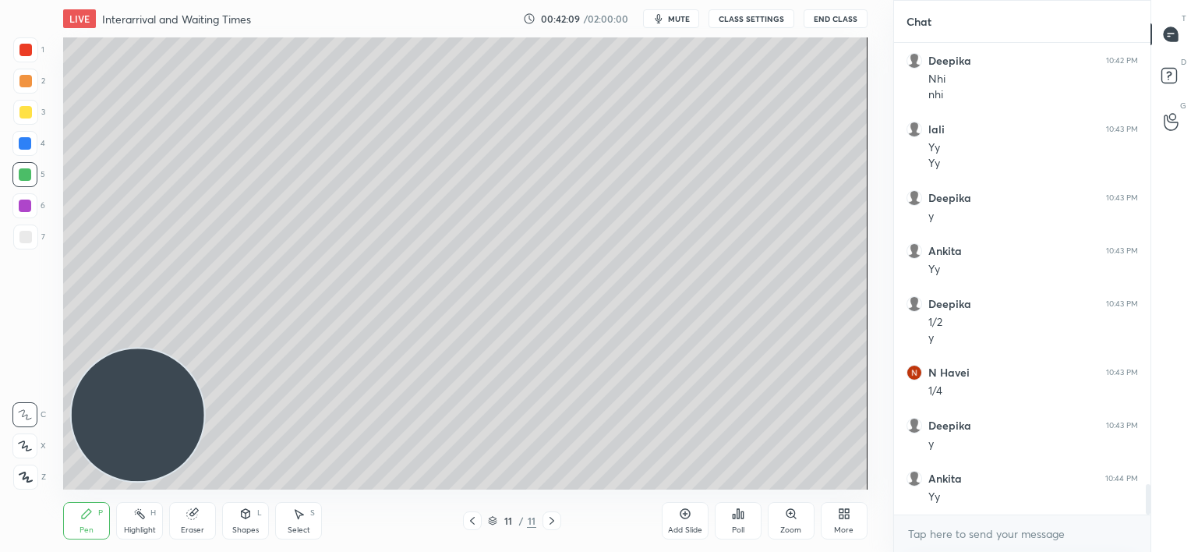
scroll to position [6935, 0]
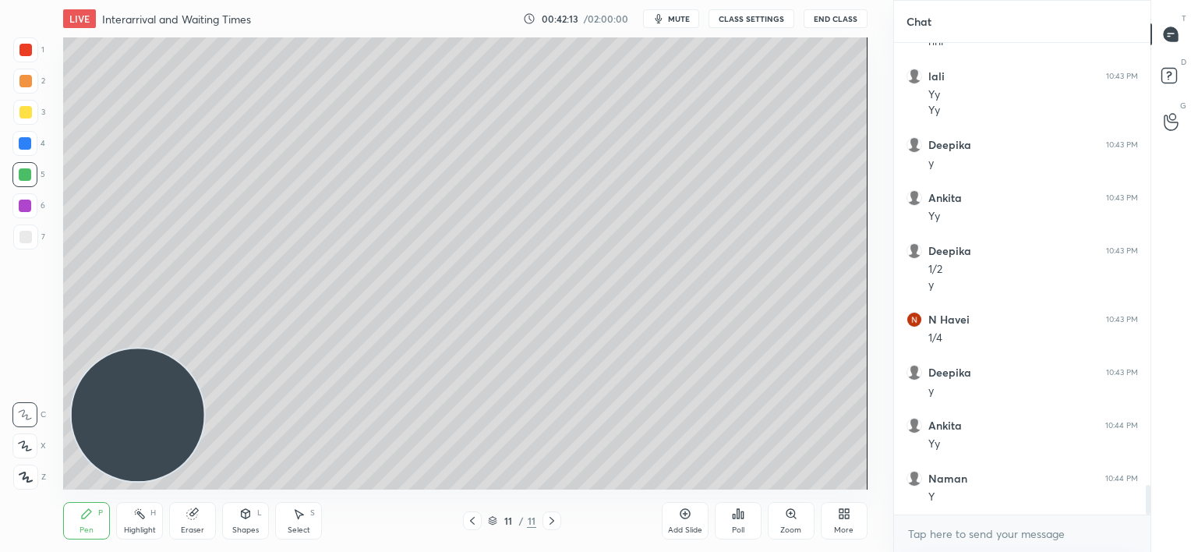
drag, startPoint x: 21, startPoint y: 240, endPoint x: 10, endPoint y: 234, distance: 12.6
click at [20, 240] on div at bounding box center [25, 237] width 12 height 12
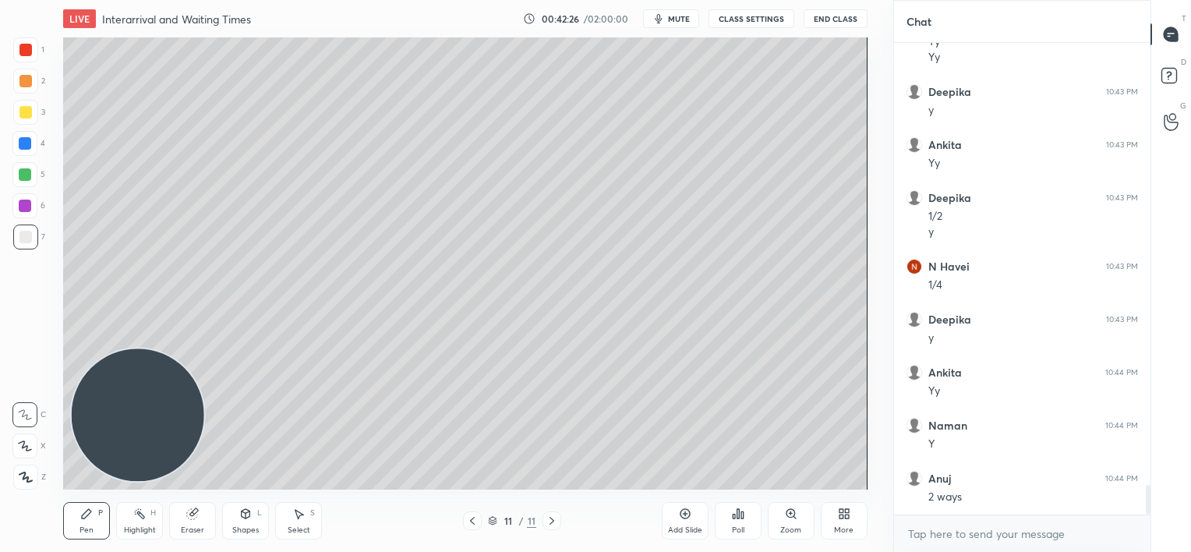
click at [27, 171] on div at bounding box center [25, 174] width 12 height 12
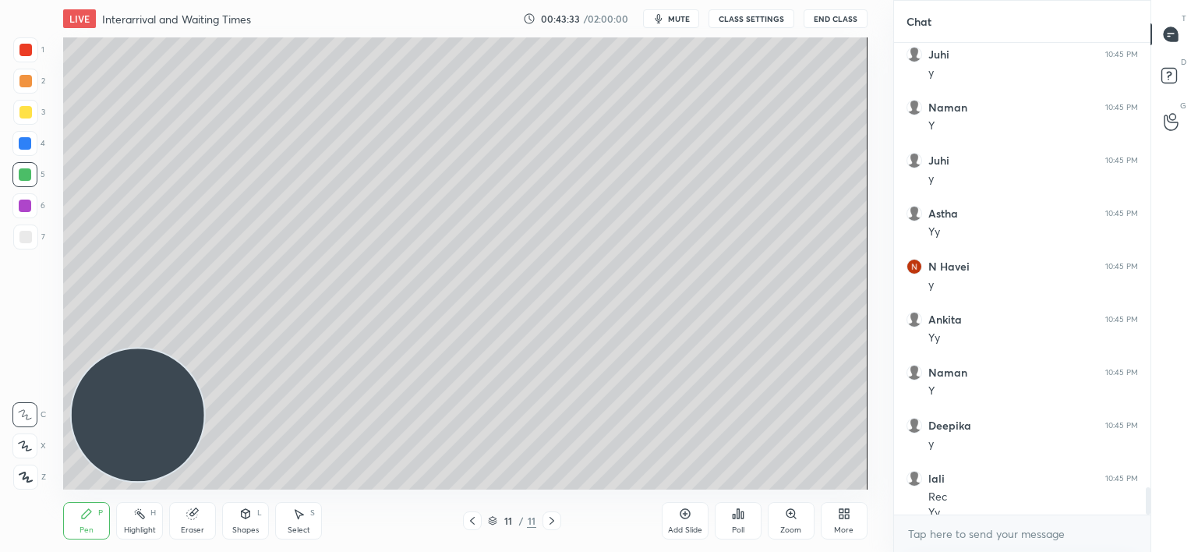
scroll to position [7761, 0]
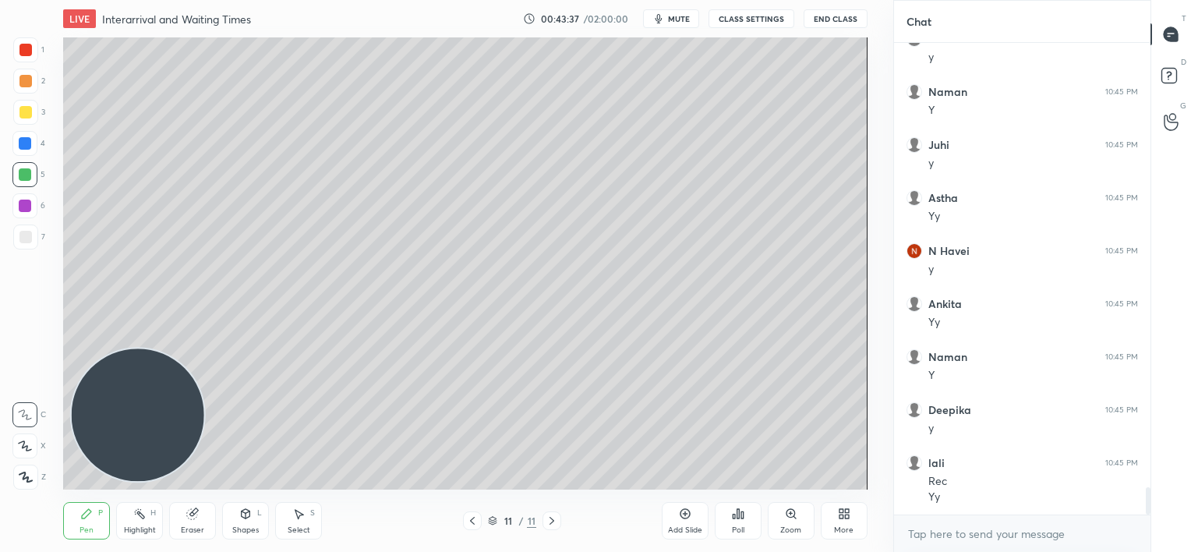
click at [680, 518] on icon at bounding box center [685, 513] width 12 height 12
click at [29, 238] on div at bounding box center [25, 237] width 12 height 12
click at [468, 523] on icon at bounding box center [472, 520] width 12 height 12
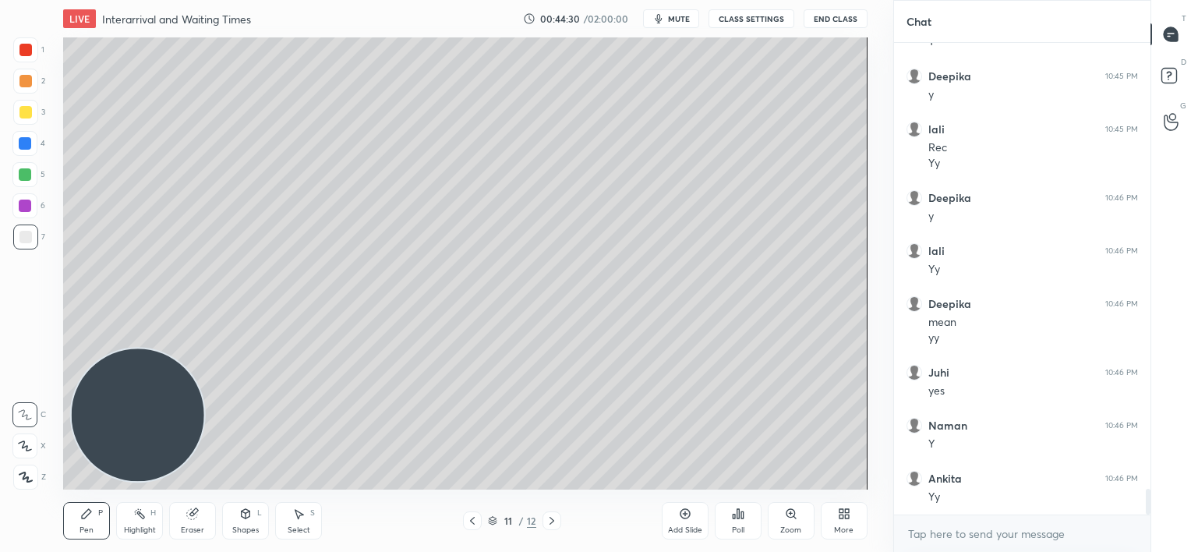
scroll to position [8148, 0]
click at [549, 520] on icon at bounding box center [552, 520] width 12 height 12
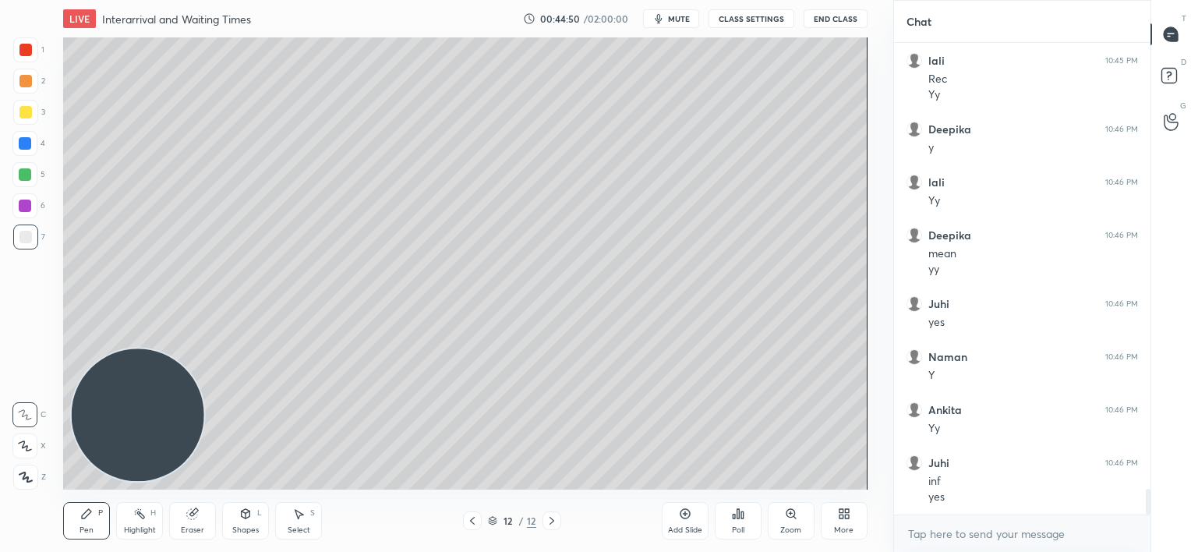
click at [683, 521] on div "Add Slide" at bounding box center [685, 520] width 47 height 37
click at [28, 143] on div at bounding box center [25, 143] width 12 height 12
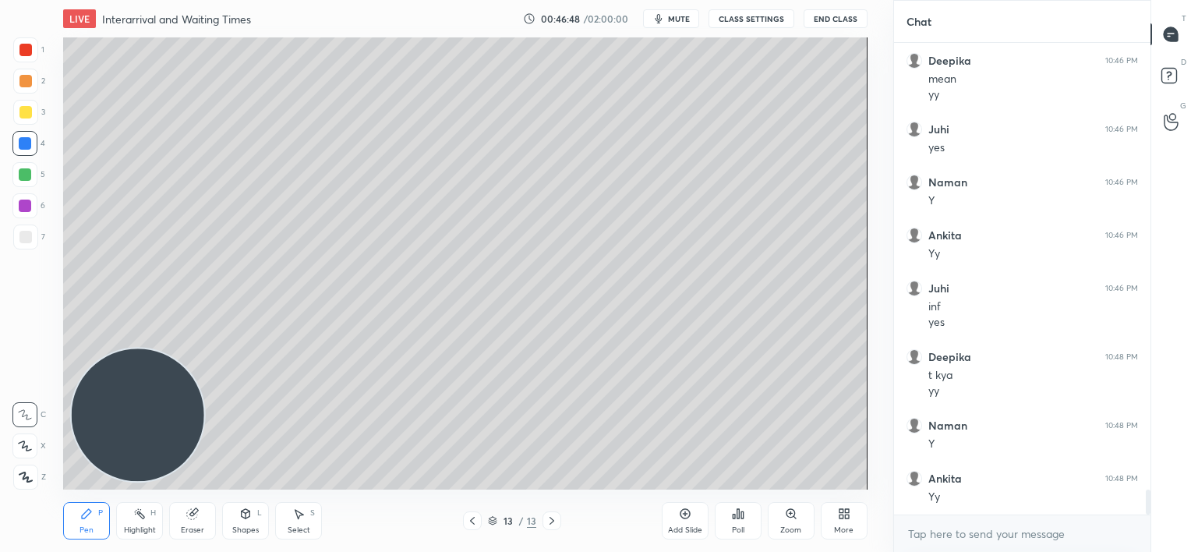
scroll to position [8391, 0]
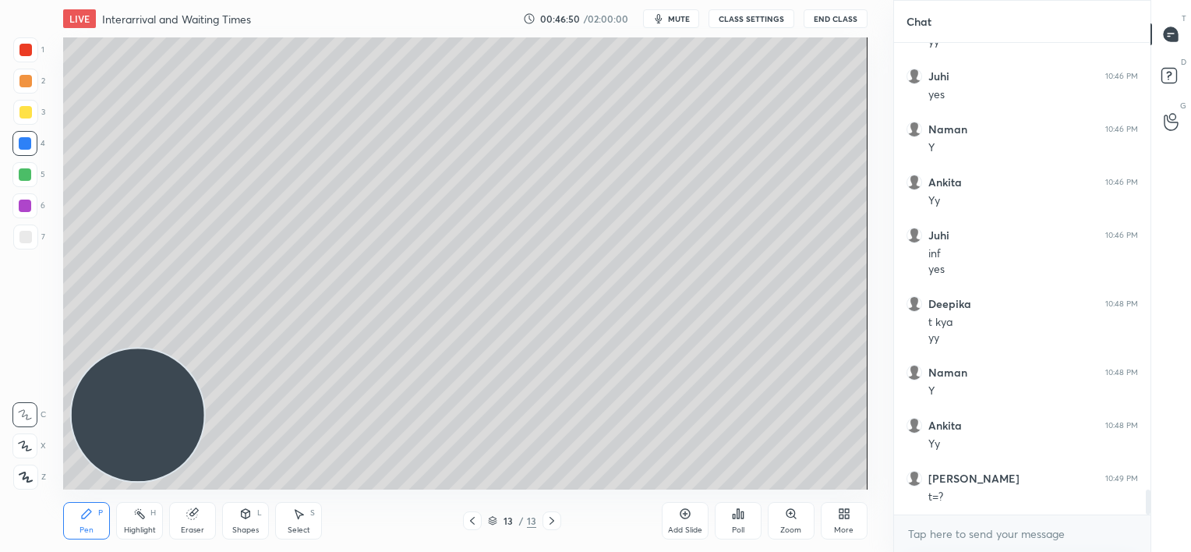
click at [26, 239] on div at bounding box center [25, 237] width 12 height 12
click at [25, 176] on div at bounding box center [25, 174] width 12 height 12
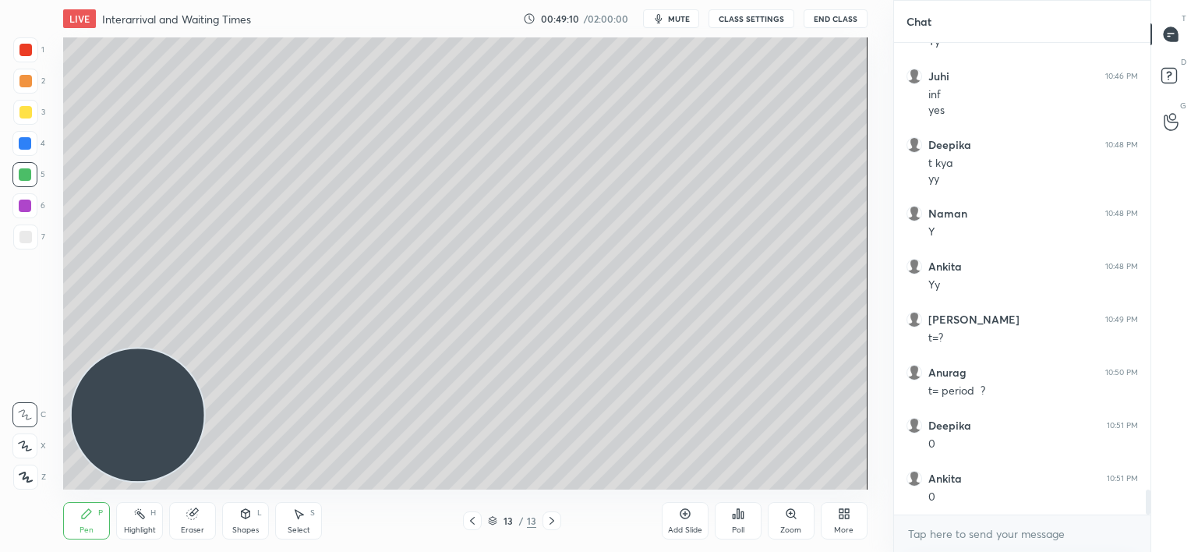
scroll to position [8603, 0]
click at [686, 521] on div "Add Slide" at bounding box center [685, 520] width 47 height 37
click at [28, 236] on div at bounding box center [25, 237] width 12 height 12
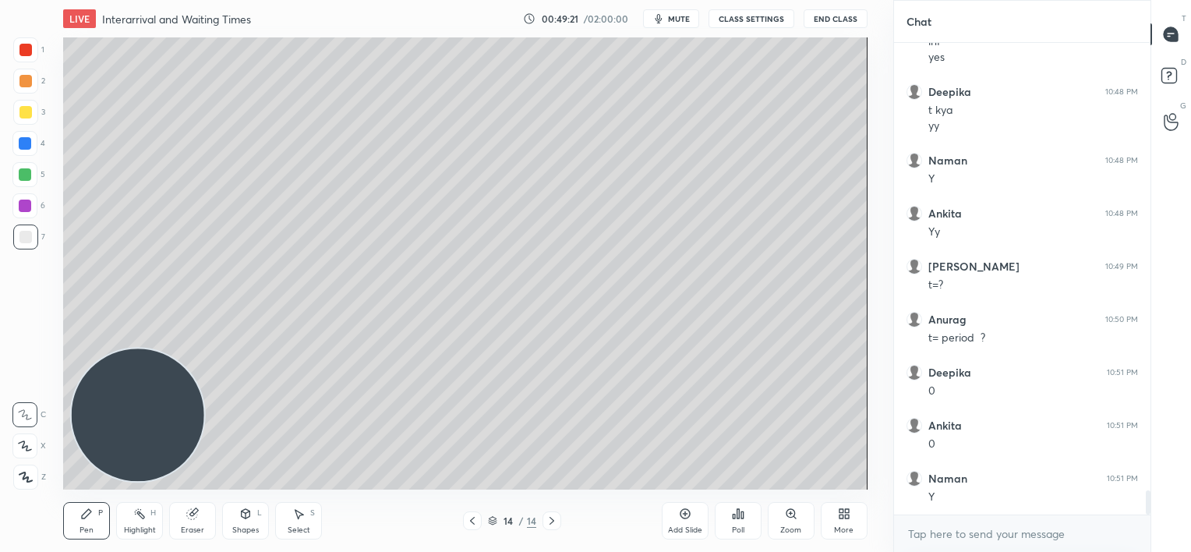
scroll to position [8656, 0]
click at [469, 517] on icon at bounding box center [472, 520] width 12 height 12
click at [549, 521] on icon at bounding box center [552, 520] width 12 height 12
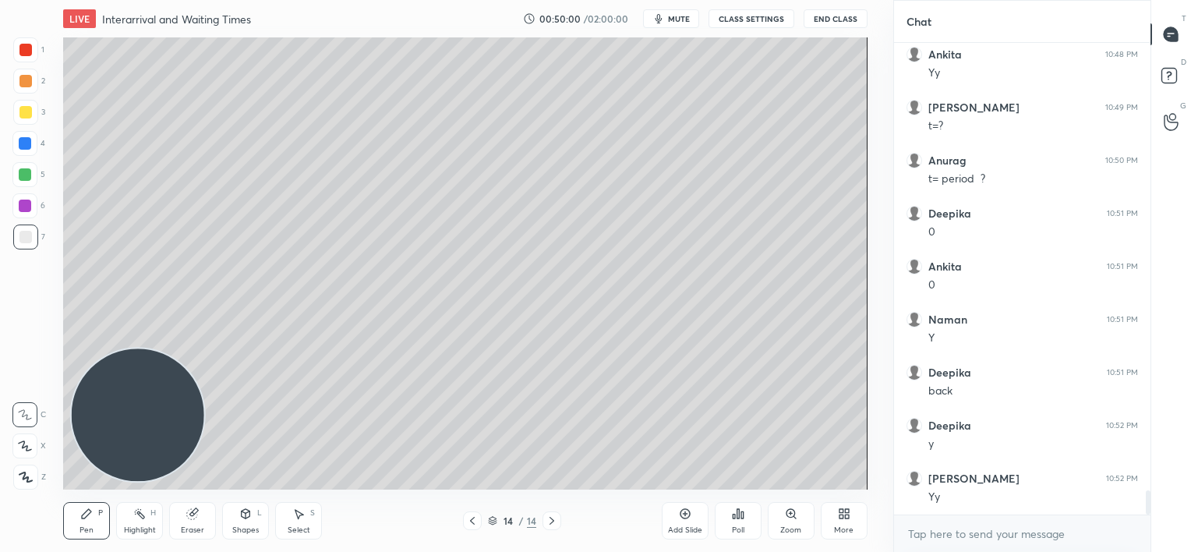
click at [472, 517] on icon at bounding box center [472, 520] width 12 height 12
click at [549, 521] on icon at bounding box center [552, 520] width 12 height 12
click at [25, 175] on div at bounding box center [25, 174] width 12 height 12
drag, startPoint x: 679, startPoint y: 527, endPoint x: 694, endPoint y: 507, distance: 25.6
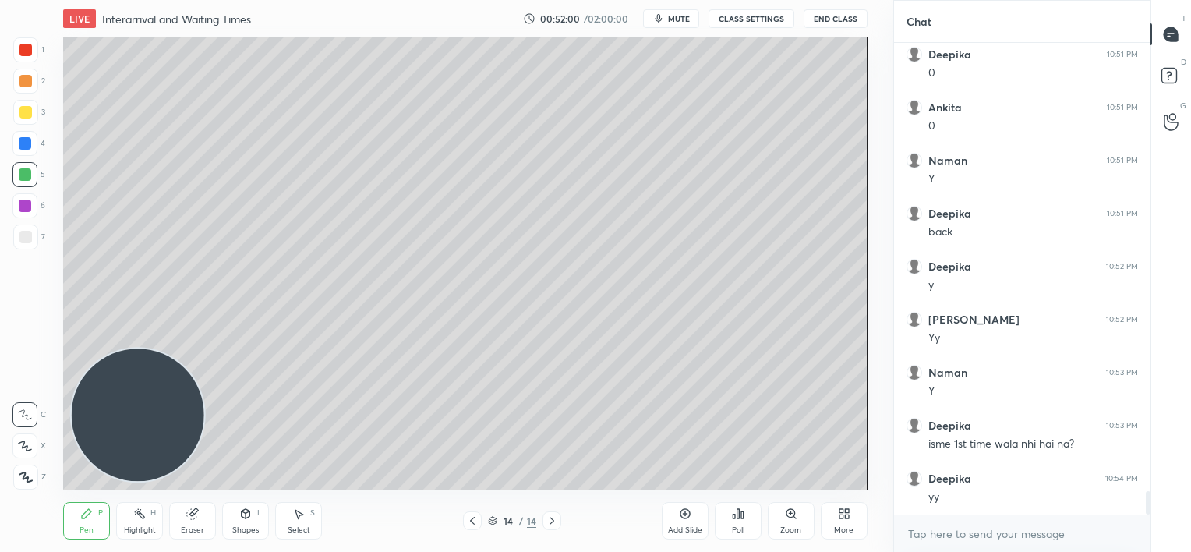
click at [680, 527] on div "Add Slide" at bounding box center [685, 530] width 34 height 8
click at [30, 147] on div at bounding box center [25, 143] width 12 height 12
click at [28, 175] on div at bounding box center [25, 174] width 12 height 12
drag, startPoint x: 474, startPoint y: 521, endPoint x: 471, endPoint y: 492, distance: 29.0
click at [473, 521] on icon at bounding box center [472, 520] width 12 height 12
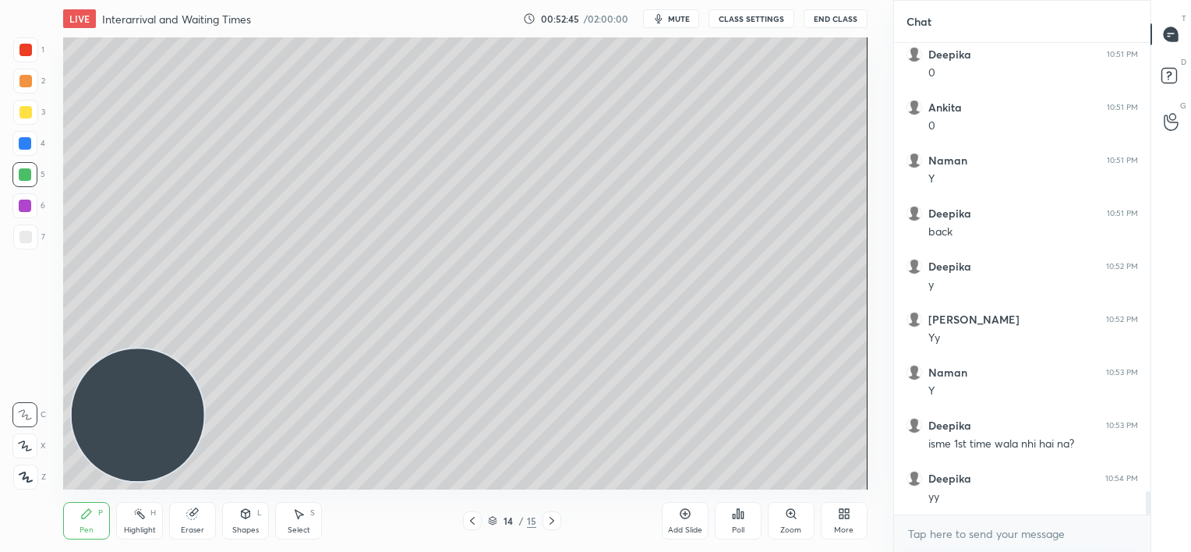
click at [553, 521] on icon at bounding box center [552, 520] width 12 height 12
click at [28, 239] on div at bounding box center [25, 237] width 12 height 12
click at [30, 178] on div at bounding box center [25, 174] width 12 height 12
click at [680, 524] on div "Add Slide" at bounding box center [685, 520] width 47 height 37
click at [30, 235] on div at bounding box center [25, 237] width 12 height 12
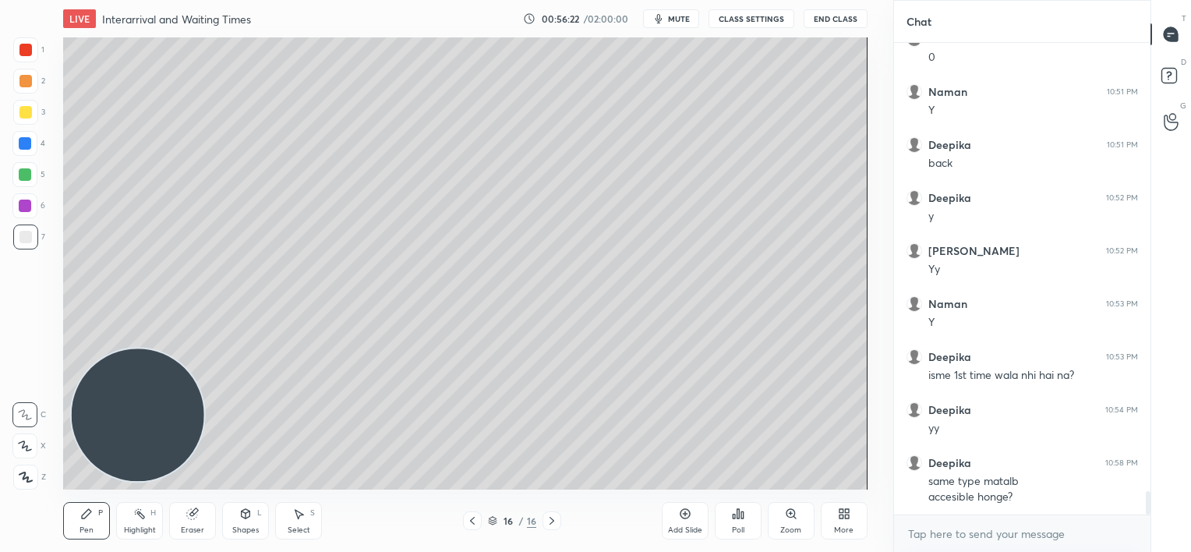
scroll to position [9005, 0]
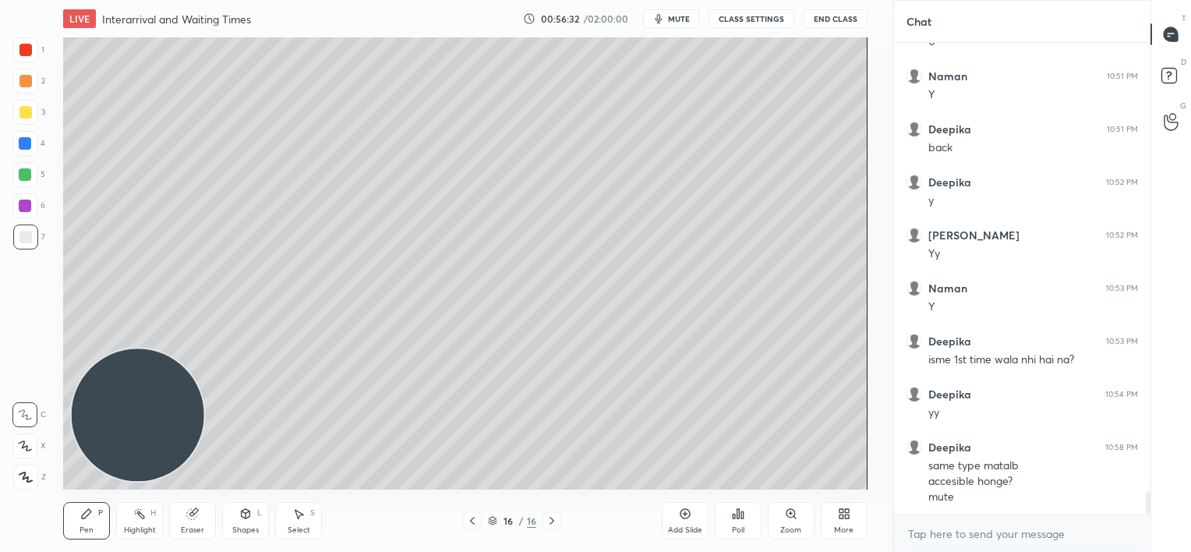
click at [30, 210] on div at bounding box center [25, 206] width 12 height 12
click at [27, 175] on div at bounding box center [25, 174] width 12 height 12
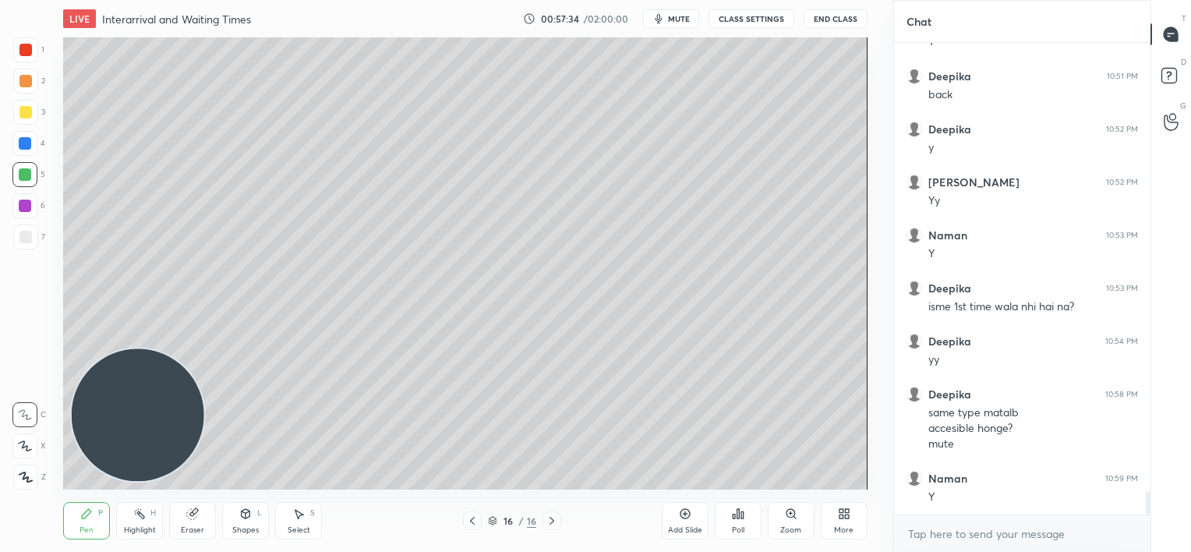
scroll to position [9111, 0]
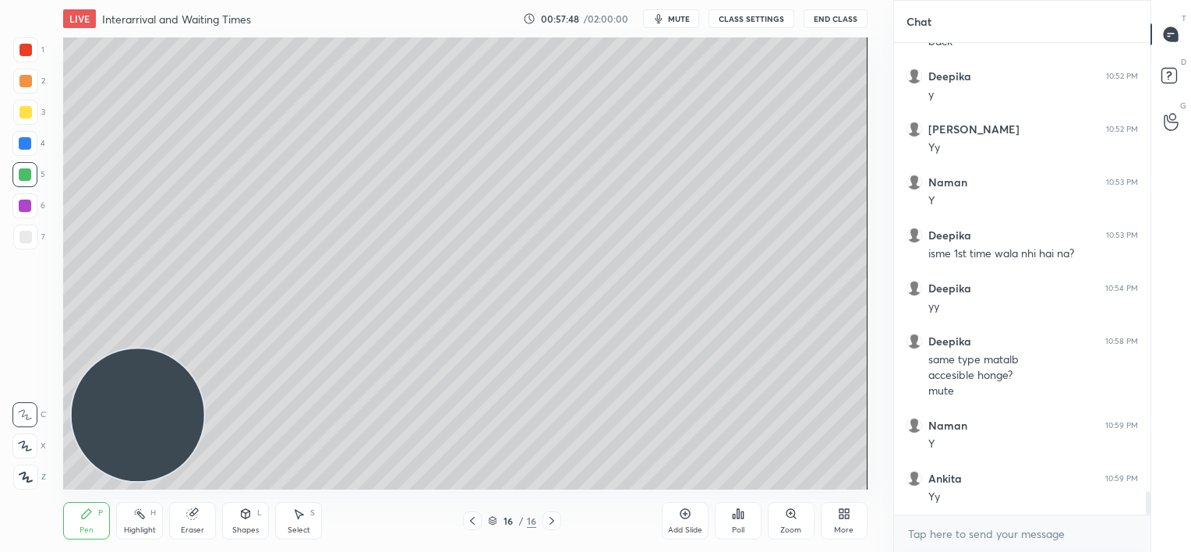
click at [21, 239] on div at bounding box center [25, 237] width 12 height 12
click at [23, 170] on div at bounding box center [25, 174] width 12 height 12
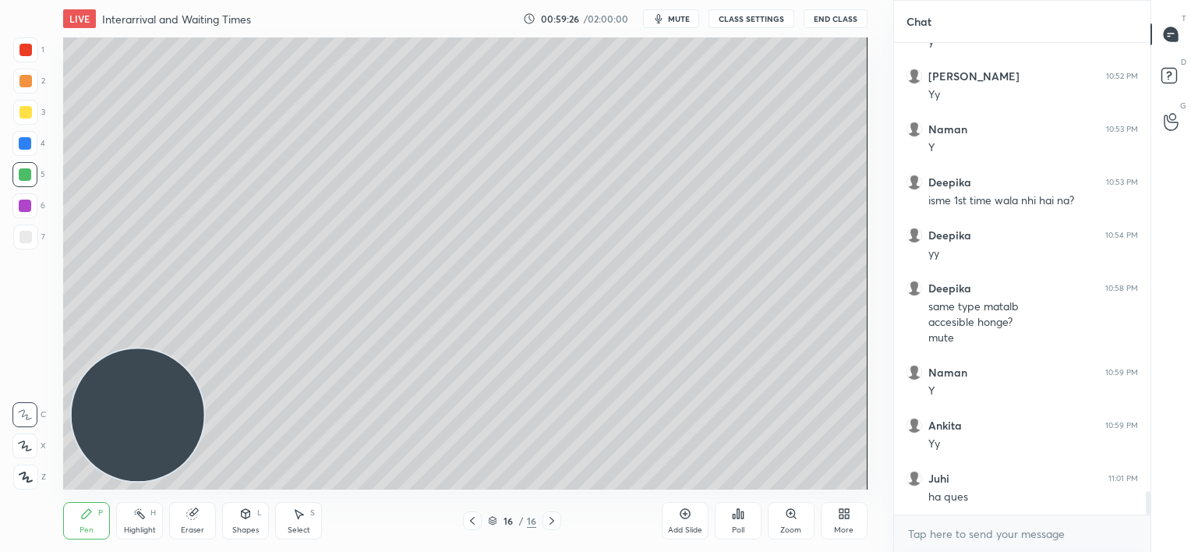
scroll to position [9217, 0]
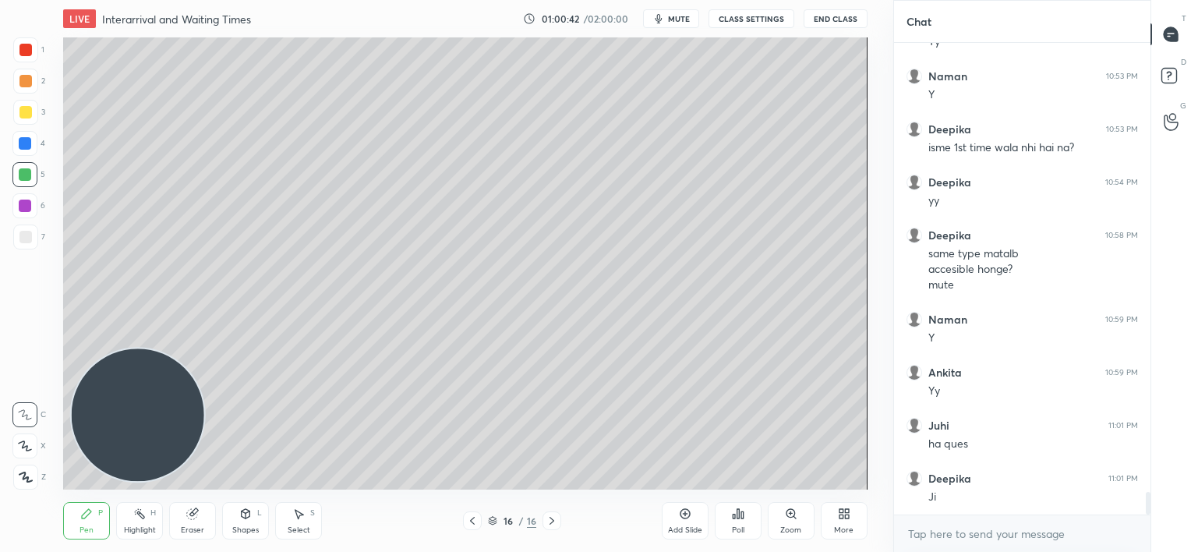
click at [683, 521] on div "Add Slide" at bounding box center [685, 520] width 47 height 37
click at [23, 138] on div at bounding box center [25, 143] width 12 height 12
click at [28, 241] on div at bounding box center [25, 237] width 12 height 12
click at [27, 207] on div at bounding box center [25, 206] width 12 height 12
click at [27, 238] on div at bounding box center [25, 237] width 12 height 12
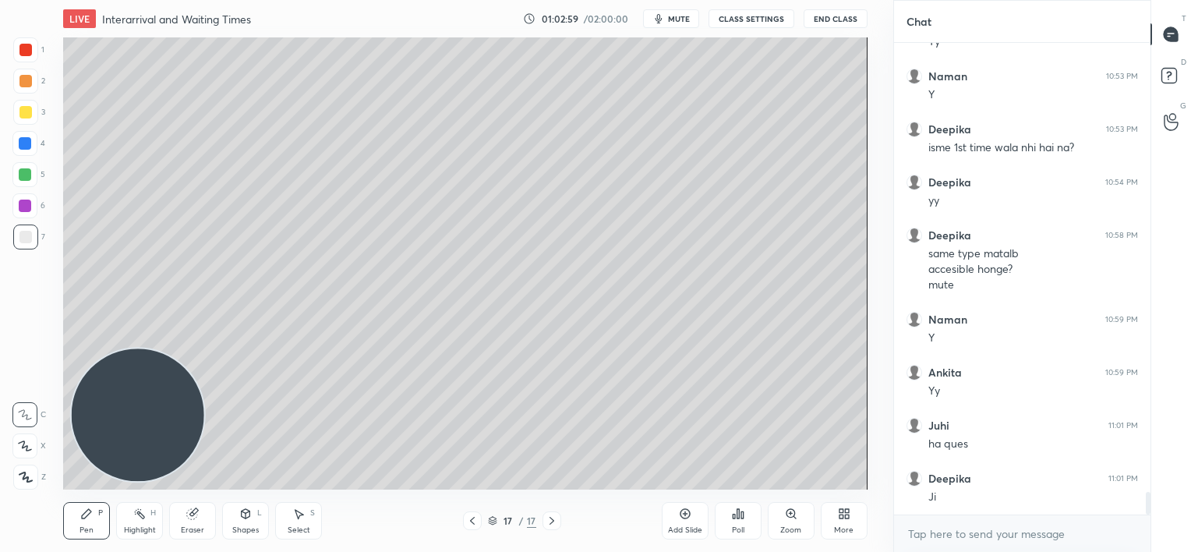
click at [25, 175] on div at bounding box center [25, 174] width 12 height 12
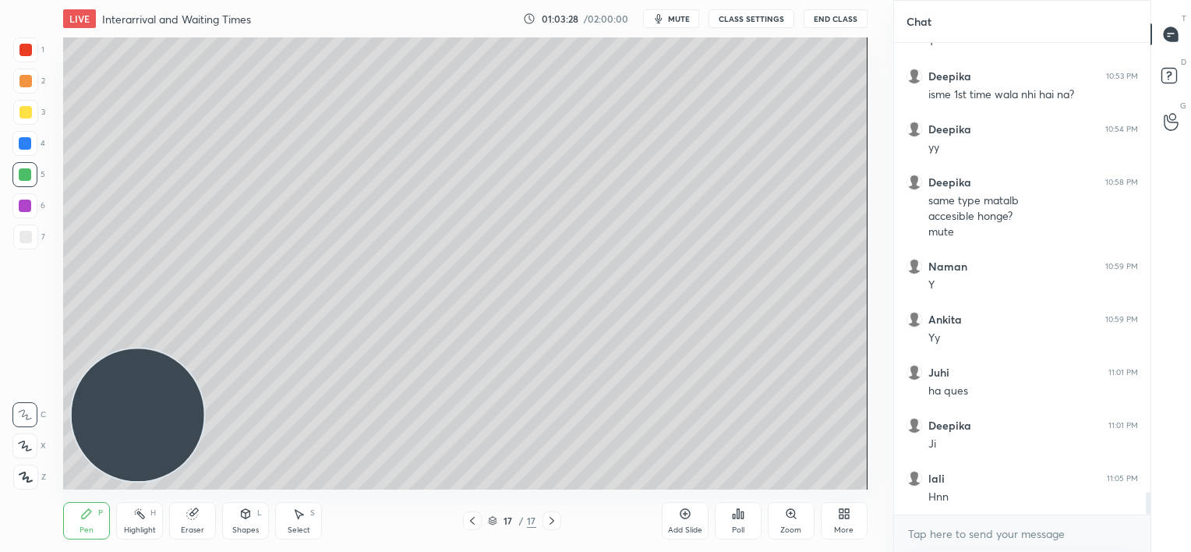
click at [24, 238] on div at bounding box center [25, 237] width 12 height 12
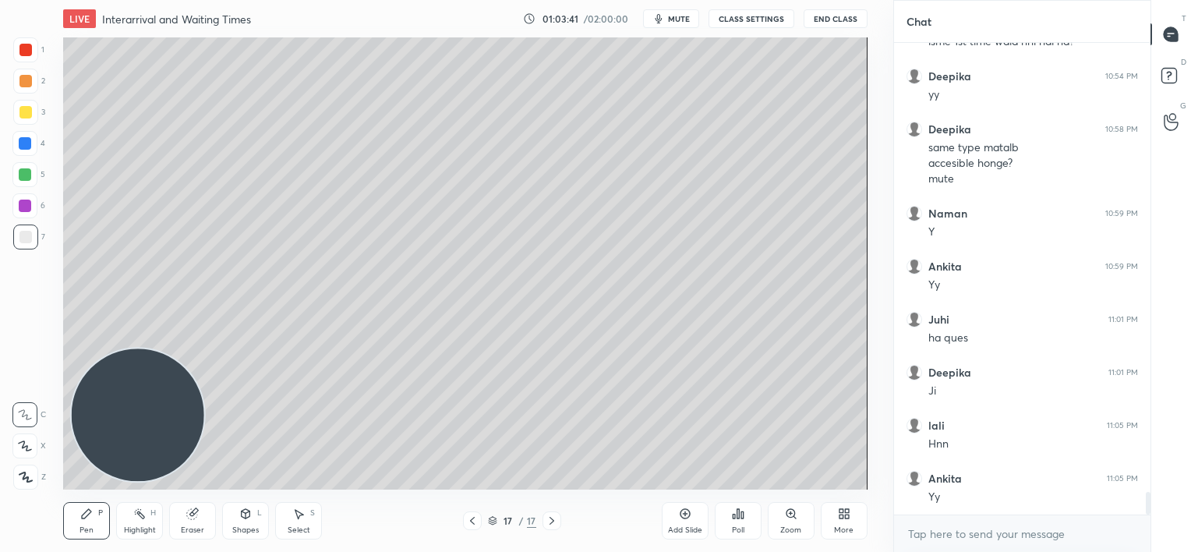
click at [192, 521] on div "Eraser" at bounding box center [192, 520] width 47 height 37
click at [89, 521] on div "Pen P" at bounding box center [86, 520] width 47 height 37
click at [26, 182] on div at bounding box center [24, 174] width 25 height 25
click at [22, 245] on div at bounding box center [25, 236] width 25 height 25
click at [31, 177] on div at bounding box center [25, 174] width 12 height 12
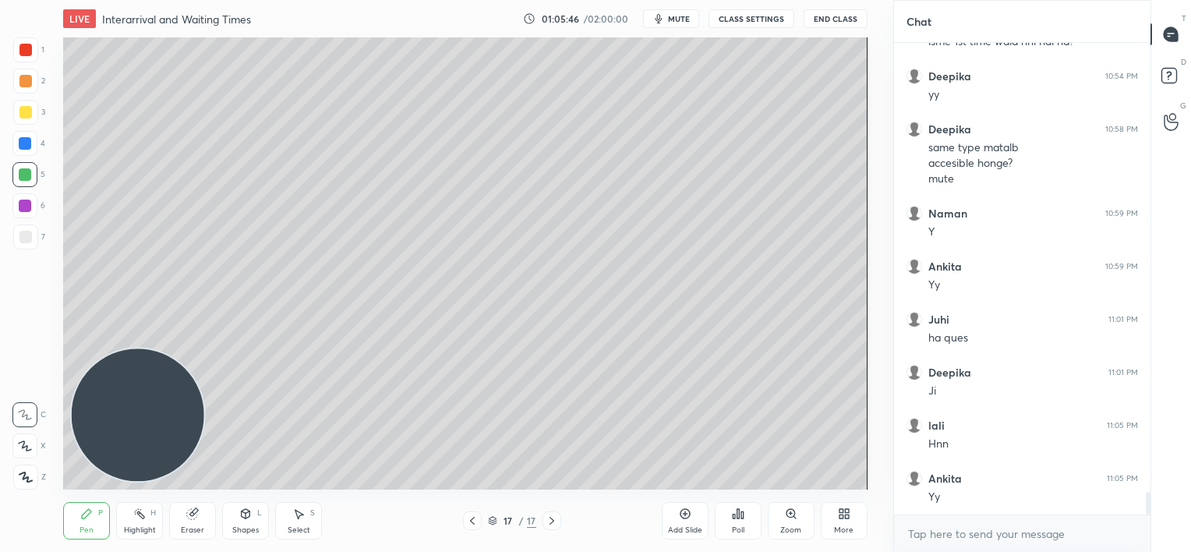
click at [25, 249] on div "7" at bounding box center [29, 239] width 32 height 31
click at [26, 174] on div at bounding box center [25, 174] width 12 height 12
click at [30, 242] on div at bounding box center [25, 237] width 12 height 12
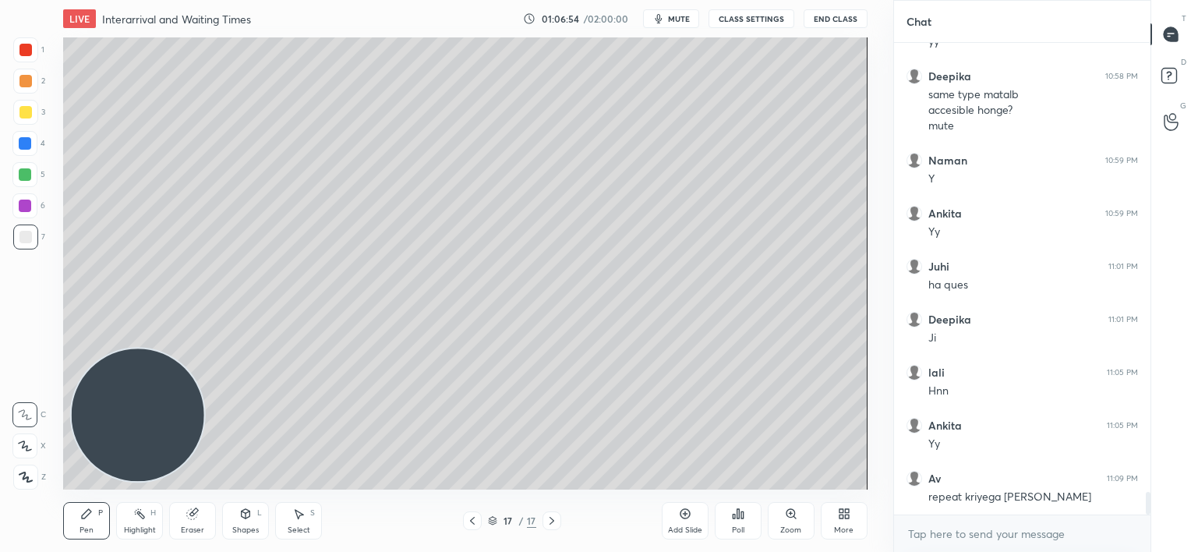
click at [194, 517] on icon at bounding box center [192, 514] width 10 height 10
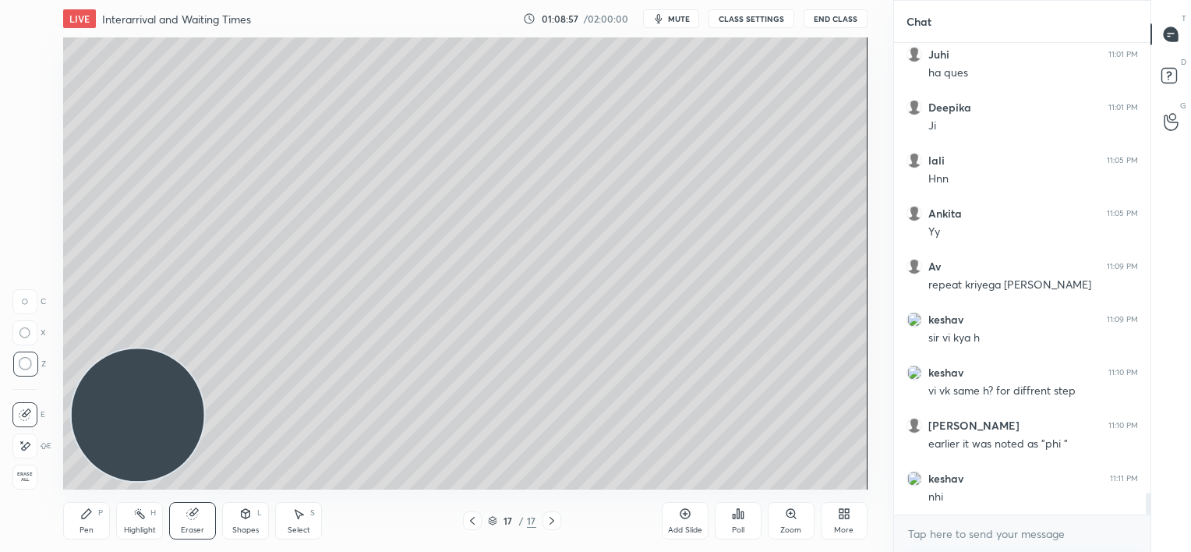
scroll to position [9641, 0]
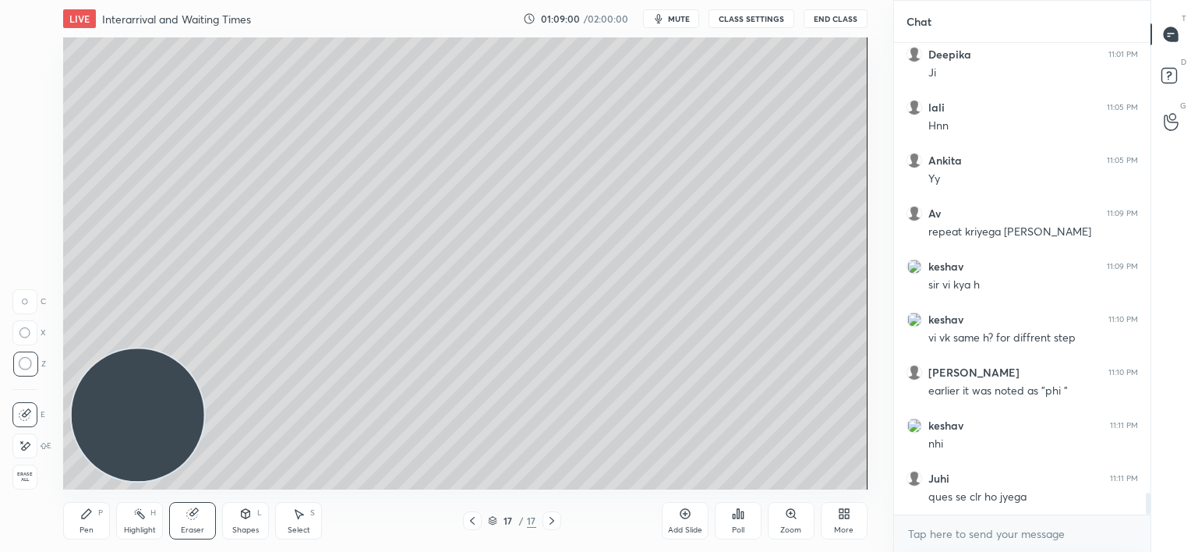
click at [683, 522] on div "Add Slide" at bounding box center [685, 520] width 47 height 37
click at [84, 518] on icon at bounding box center [86, 513] width 12 height 12
click at [28, 150] on div at bounding box center [24, 143] width 25 height 25
click at [28, 50] on div at bounding box center [25, 50] width 12 height 12
click at [34, 150] on div at bounding box center [24, 143] width 25 height 25
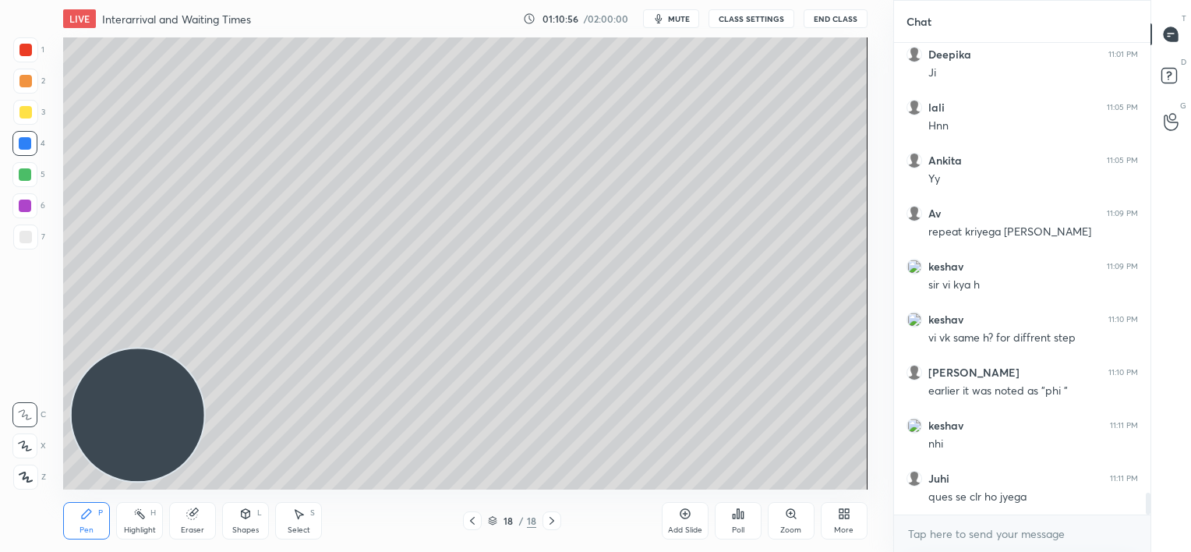
click at [686, 528] on div "Add Slide" at bounding box center [685, 530] width 34 height 8
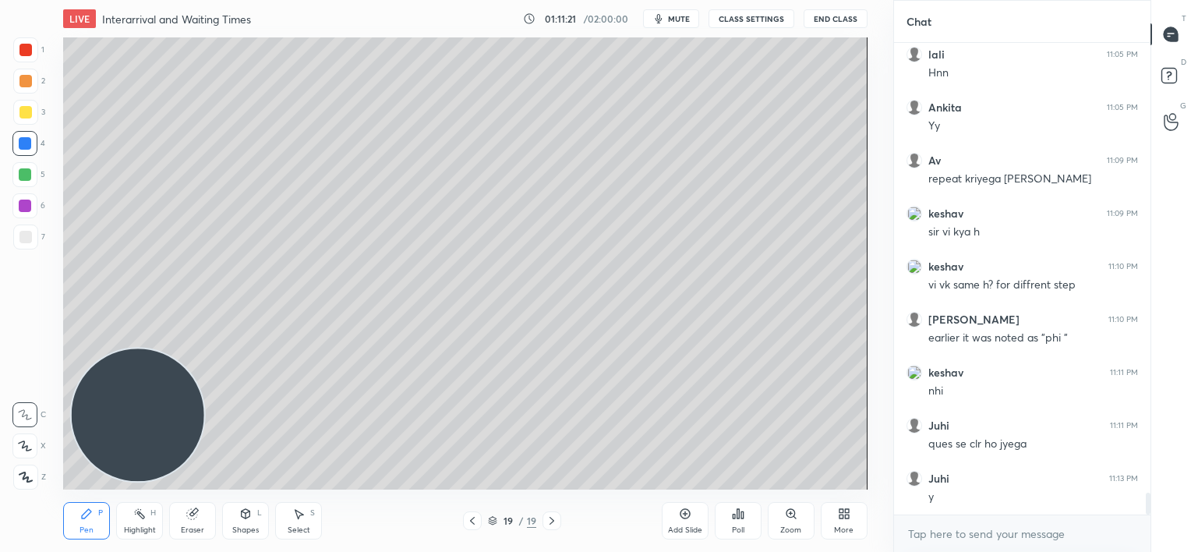
scroll to position [9710, 0]
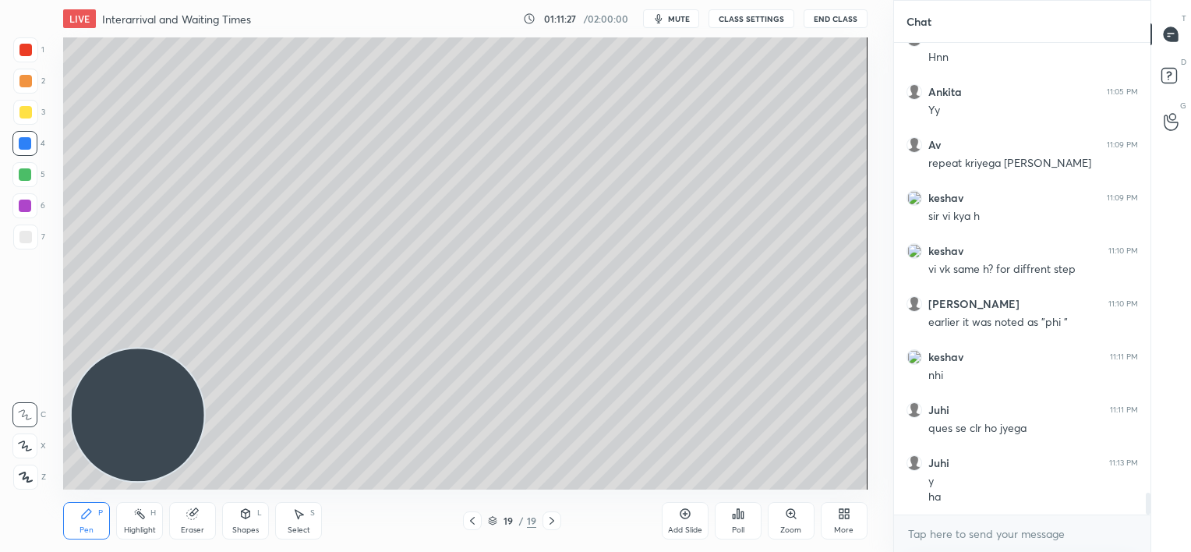
click at [33, 234] on div at bounding box center [25, 236] width 25 height 25
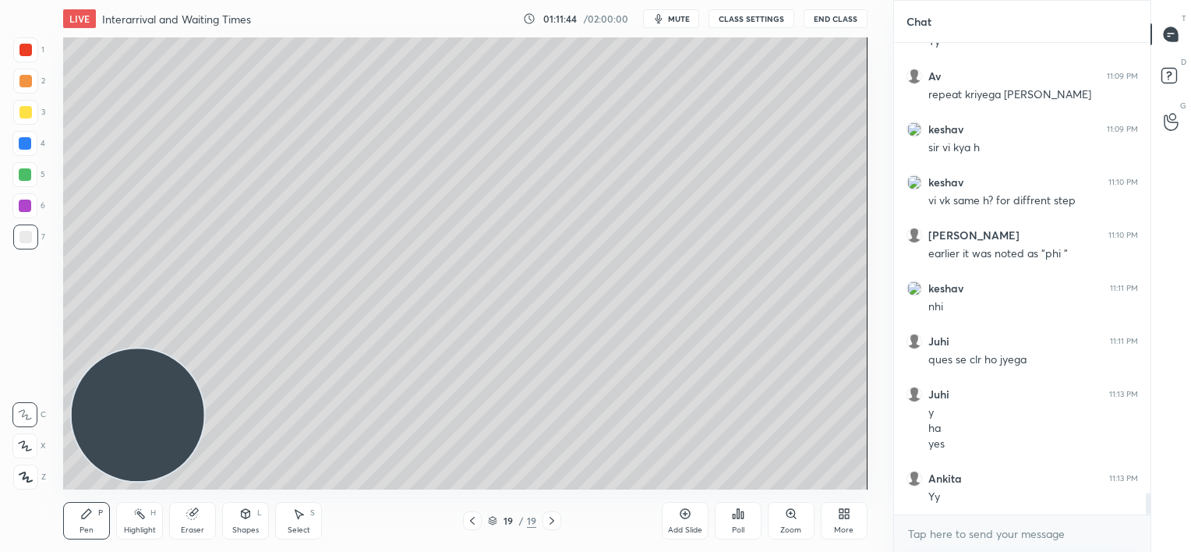
scroll to position [9831, 0]
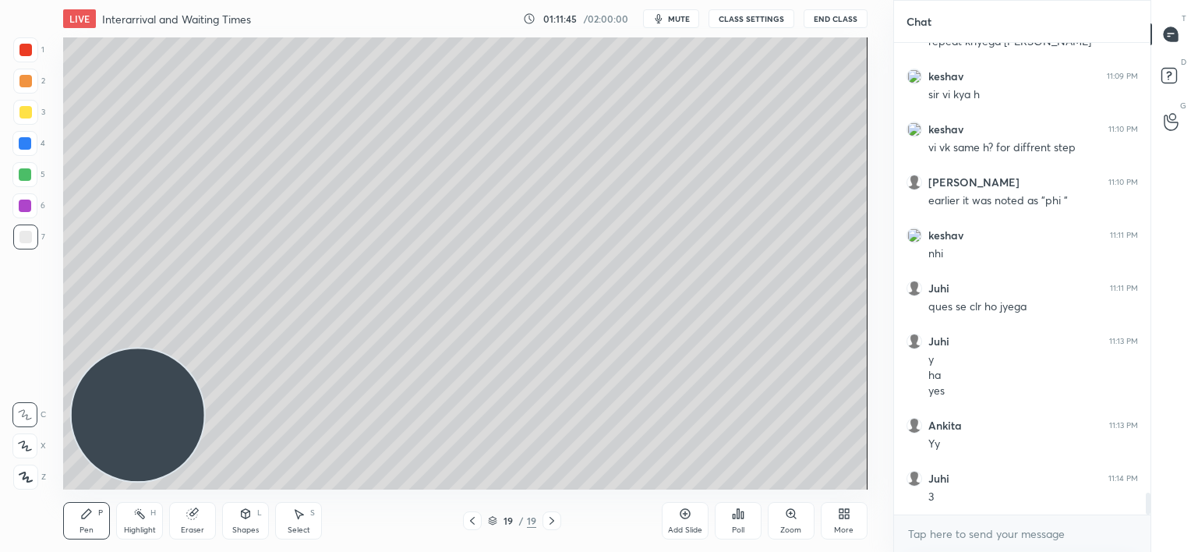
click at [25, 207] on div at bounding box center [25, 206] width 12 height 12
drag, startPoint x: 192, startPoint y: 514, endPoint x: 216, endPoint y: 497, distance: 29.2
click at [194, 511] on icon at bounding box center [192, 514] width 10 height 10
click at [75, 511] on div "Pen P" at bounding box center [86, 520] width 47 height 37
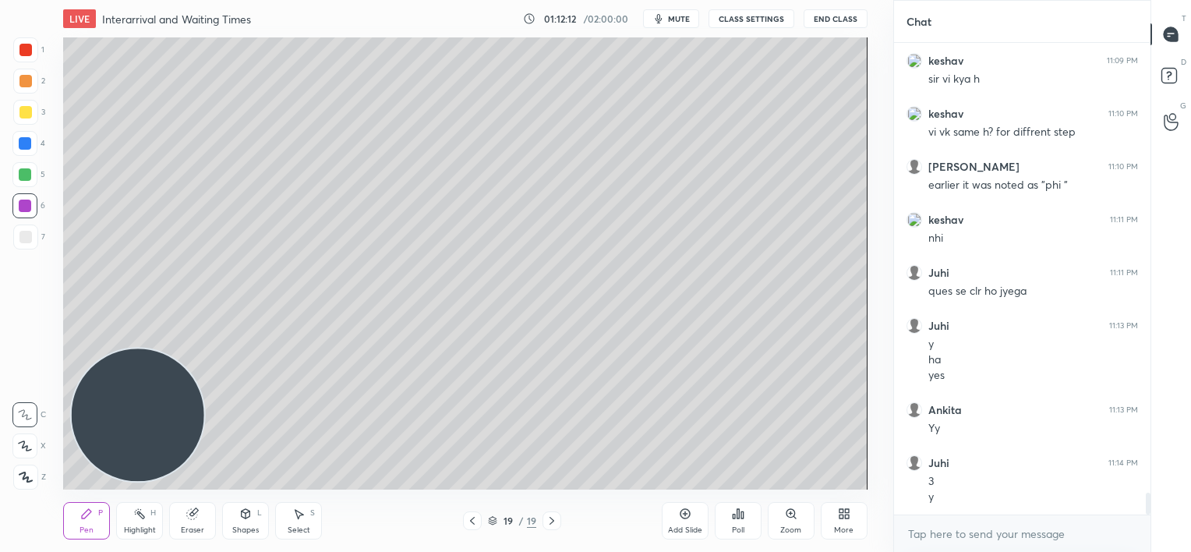
drag, startPoint x: 191, startPoint y: 524, endPoint x: 245, endPoint y: 498, distance: 60.3
click at [191, 522] on div "Eraser" at bounding box center [192, 520] width 47 height 37
drag, startPoint x: 68, startPoint y: 517, endPoint x: 76, endPoint y: 515, distance: 7.9
click at [69, 517] on div "Pen P" at bounding box center [86, 520] width 47 height 37
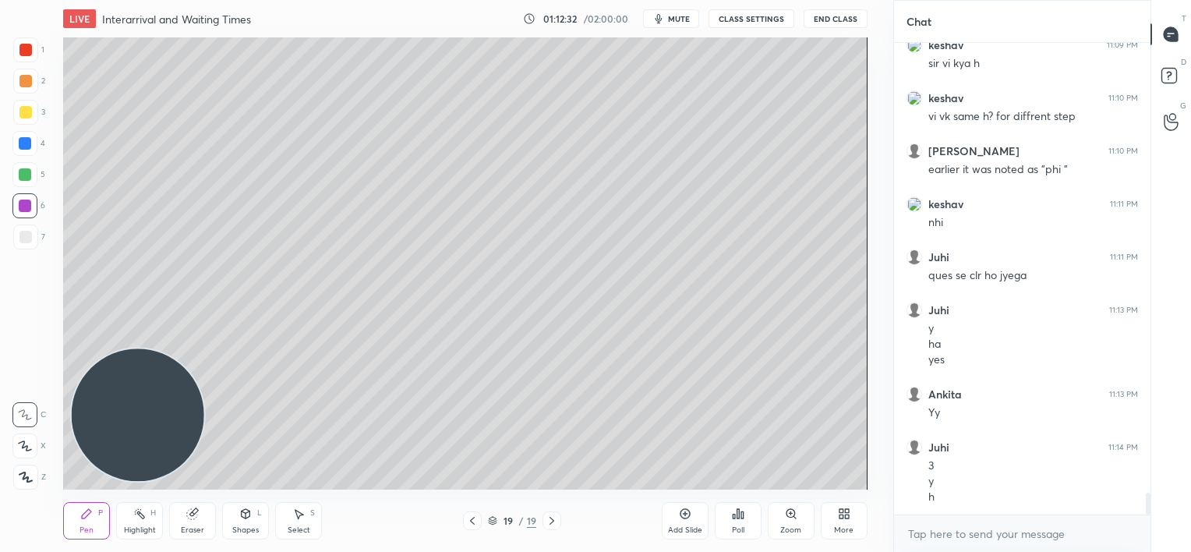
click at [25, 177] on div at bounding box center [25, 174] width 12 height 12
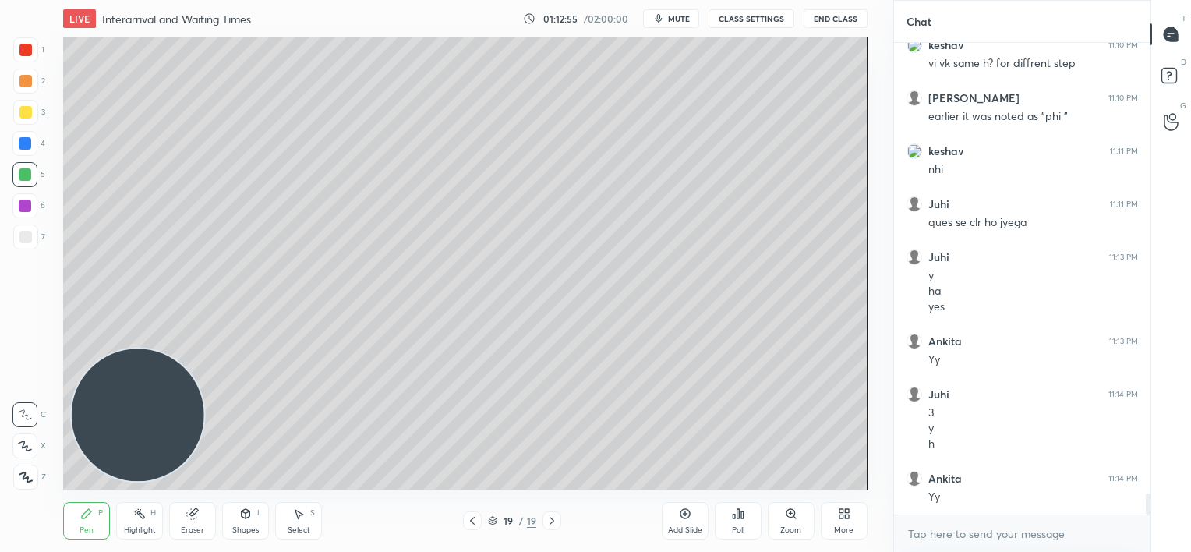
scroll to position [9968, 0]
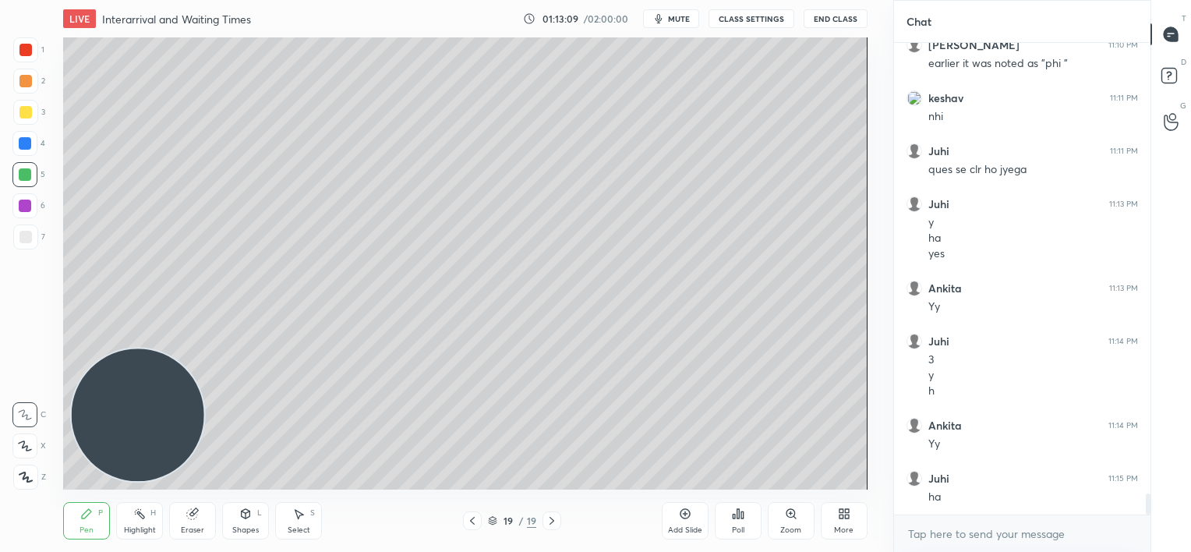
click at [842, 511] on icon at bounding box center [841, 511] width 4 height 4
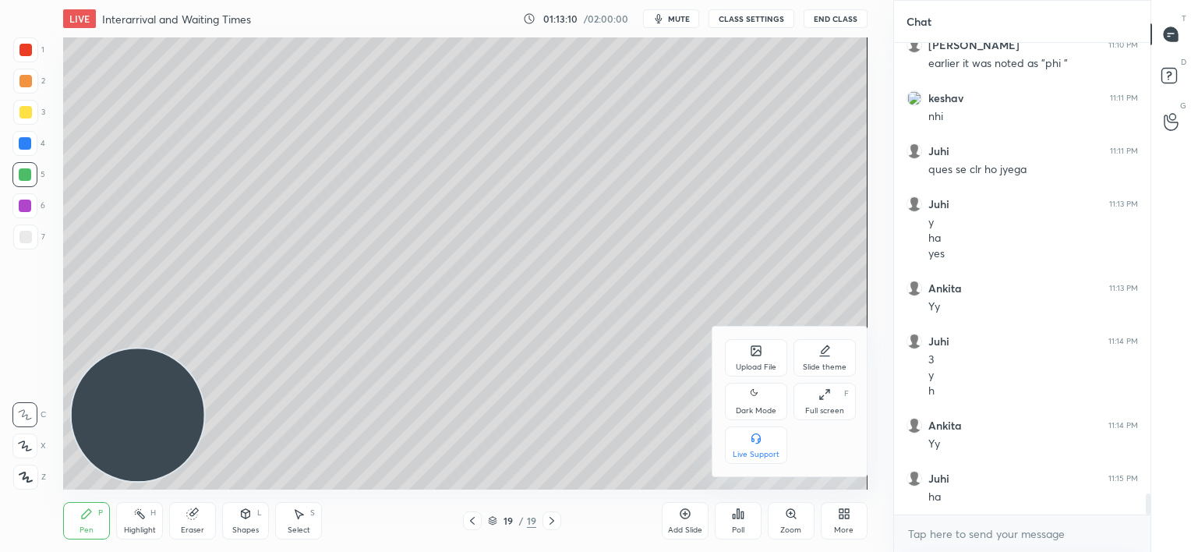
click at [749, 353] on div "Upload File" at bounding box center [756, 357] width 62 height 37
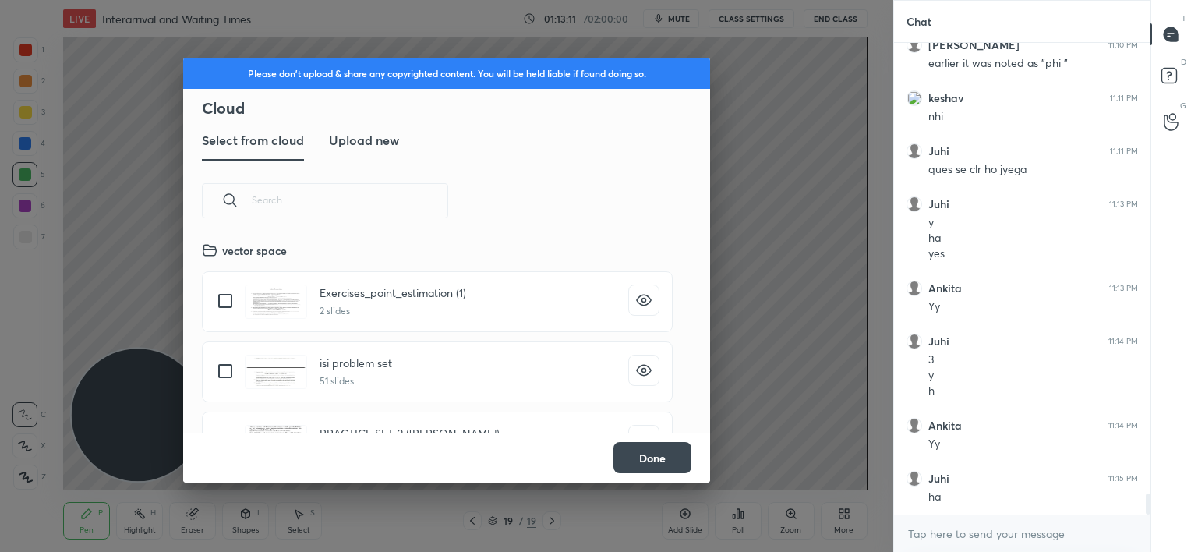
scroll to position [192, 500]
click at [369, 140] on h3 "Upload new" at bounding box center [364, 140] width 70 height 19
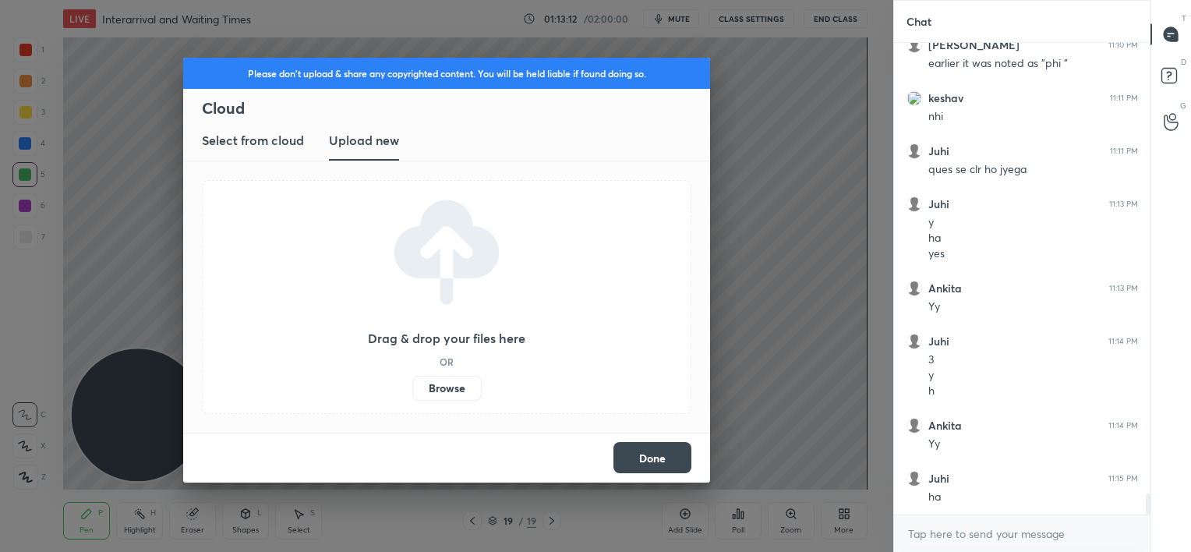
click at [454, 390] on label "Browse" at bounding box center [446, 388] width 69 height 25
click at [412, 390] on input "Browse" at bounding box center [412, 388] width 0 height 25
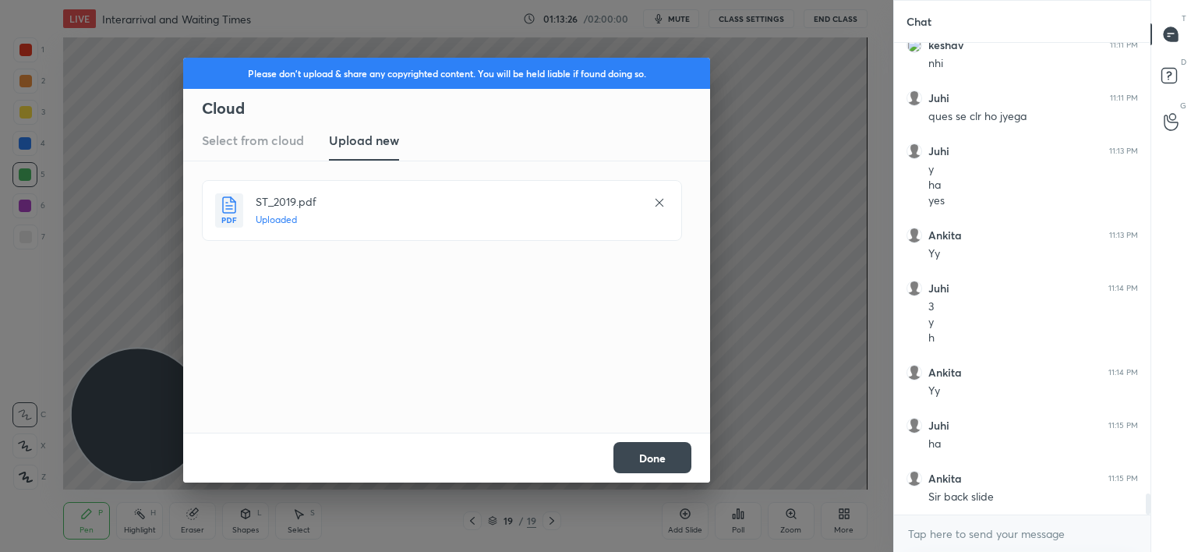
click at [675, 451] on button "Done" at bounding box center [652, 457] width 78 height 31
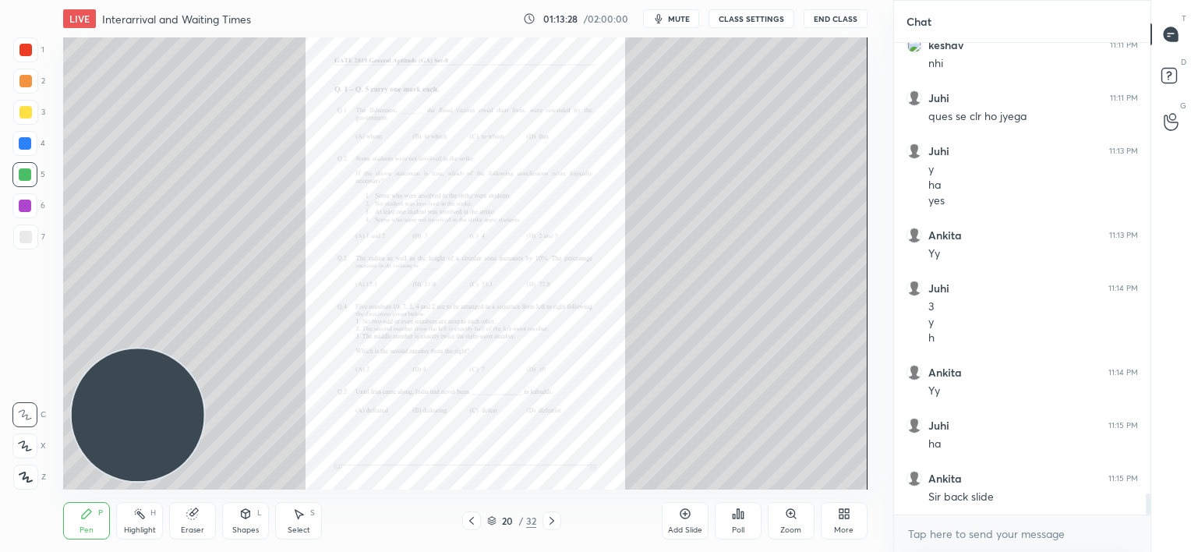
click at [468, 524] on icon at bounding box center [471, 520] width 12 height 12
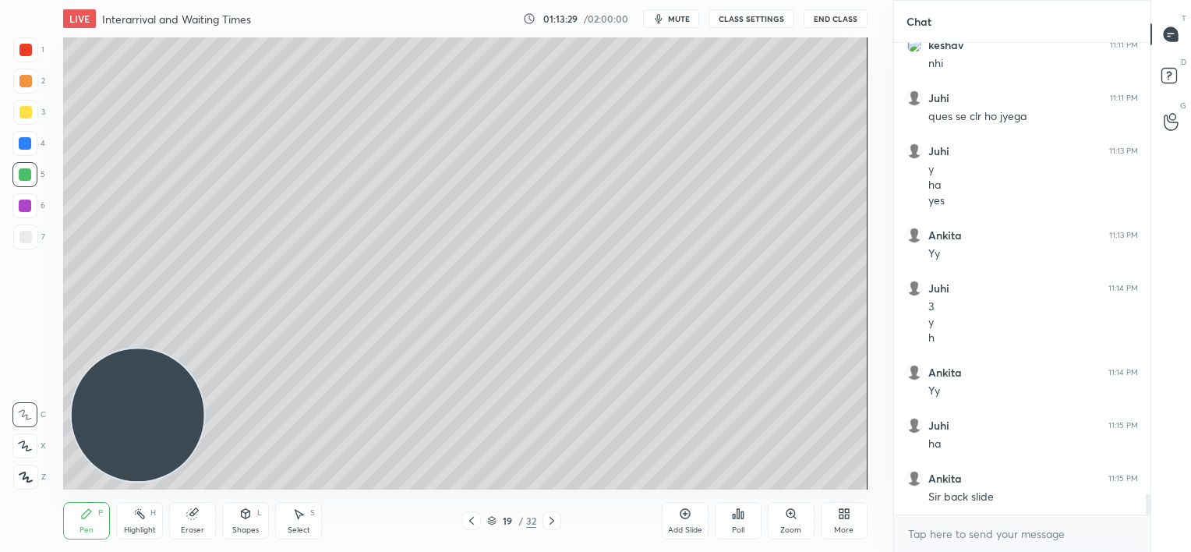
click at [468, 524] on icon at bounding box center [471, 520] width 12 height 12
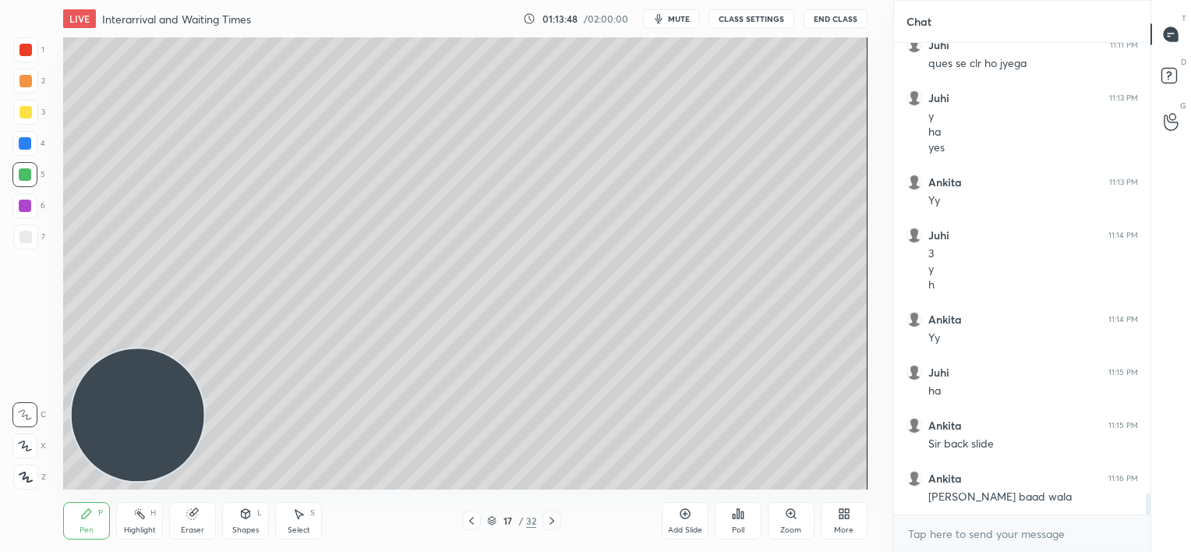
click at [549, 517] on icon at bounding box center [552, 520] width 12 height 12
click at [28, 238] on div at bounding box center [25, 237] width 12 height 12
click at [475, 519] on icon at bounding box center [471, 520] width 12 height 12
click at [475, 520] on icon at bounding box center [471, 520] width 12 height 12
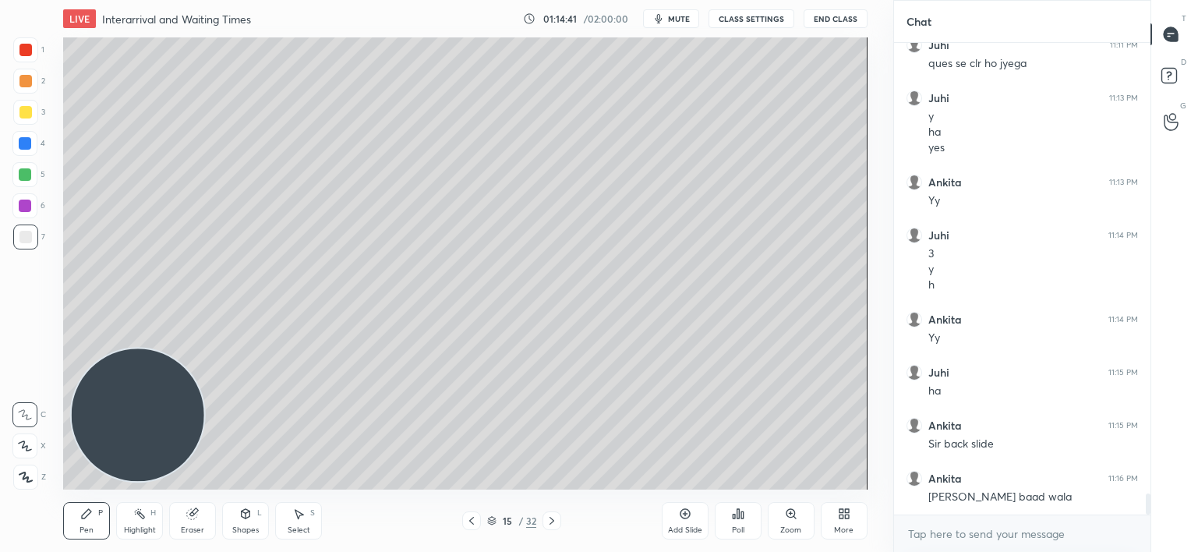
click at [28, 176] on div at bounding box center [25, 174] width 12 height 12
click at [474, 524] on icon at bounding box center [471, 520] width 12 height 12
click at [472, 527] on div at bounding box center [471, 520] width 19 height 19
click at [553, 521] on icon at bounding box center [552, 520] width 12 height 12
click at [554, 523] on icon at bounding box center [552, 520] width 12 height 12
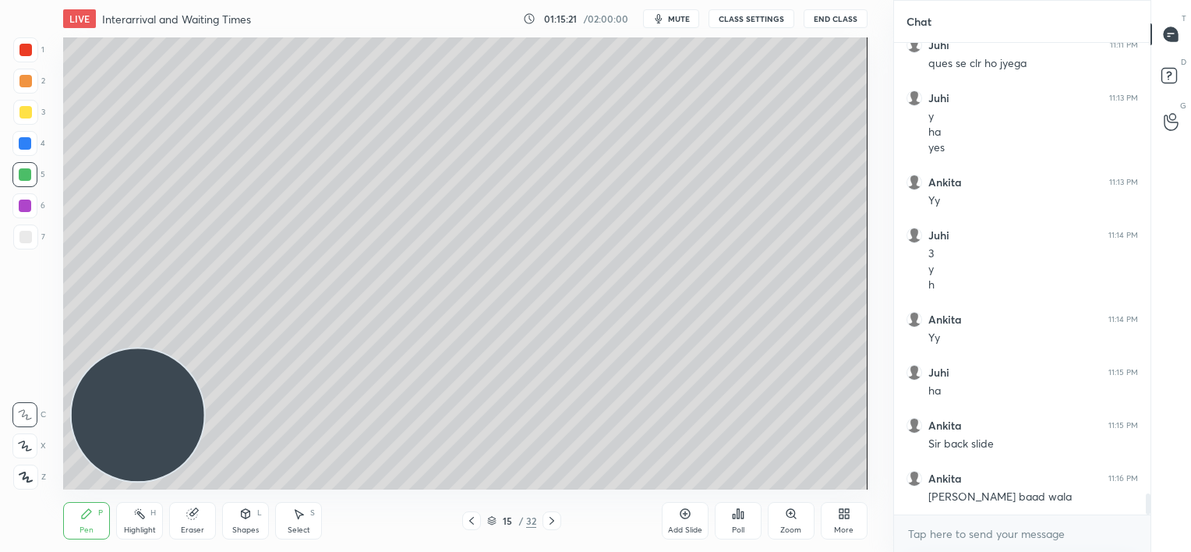
click at [555, 523] on icon at bounding box center [552, 520] width 12 height 12
click at [556, 523] on icon at bounding box center [552, 520] width 12 height 12
click at [557, 523] on icon at bounding box center [552, 520] width 12 height 12
click at [558, 522] on icon at bounding box center [552, 520] width 12 height 12
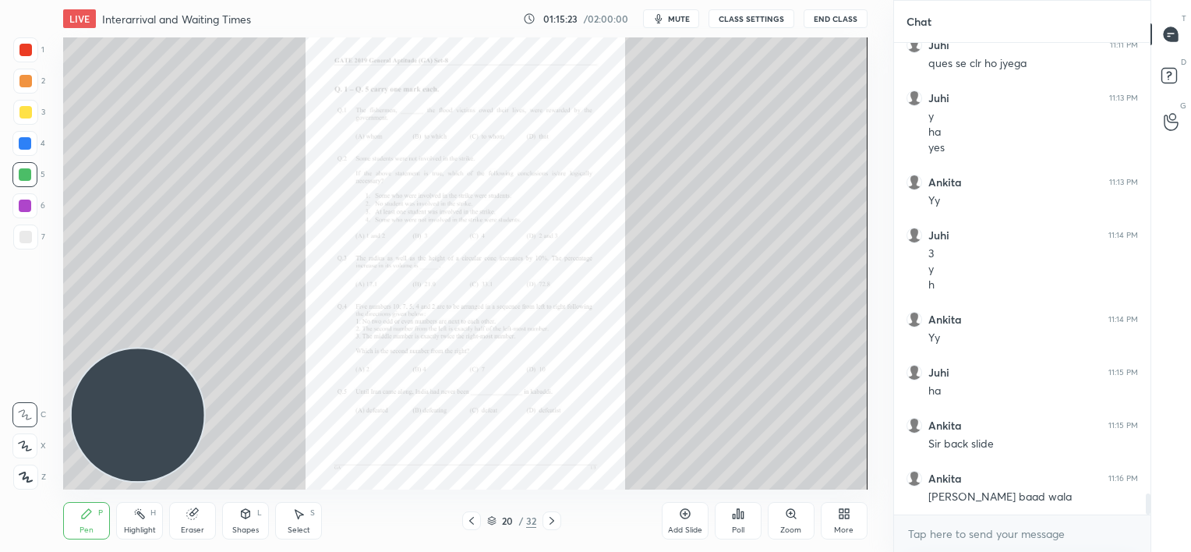
click at [558, 522] on icon at bounding box center [552, 520] width 12 height 12
click at [555, 521] on icon at bounding box center [552, 520] width 12 height 12
click at [554, 521] on icon at bounding box center [552, 520] width 12 height 12
click at [552, 522] on icon at bounding box center [551, 521] width 5 height 8
click at [472, 523] on icon at bounding box center [471, 520] width 12 height 12
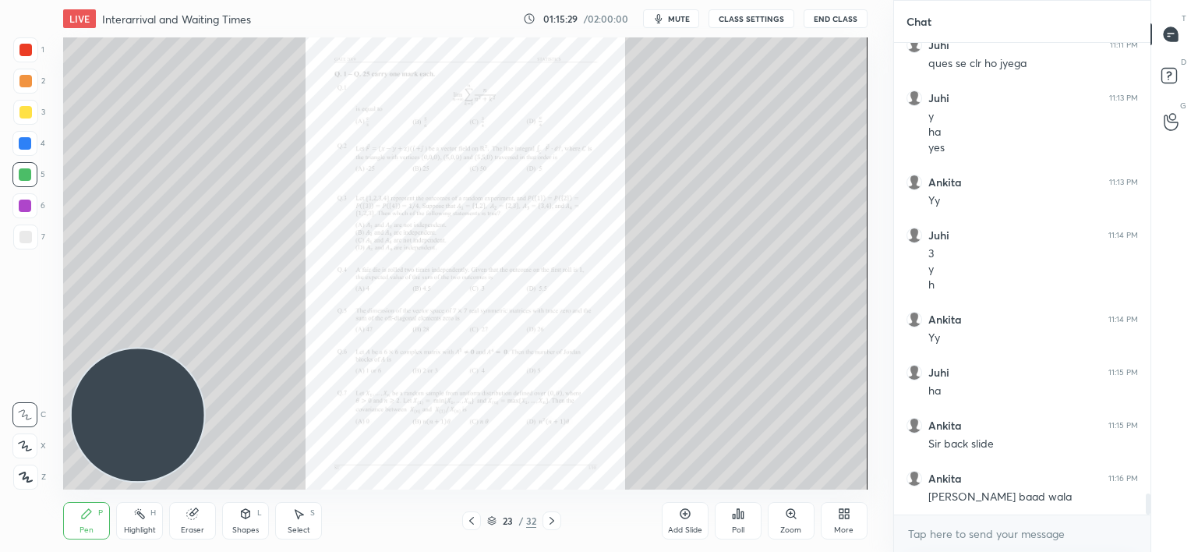
click at [549, 519] on icon at bounding box center [552, 520] width 12 height 12
click at [779, 514] on div "Zoom" at bounding box center [791, 520] width 47 height 37
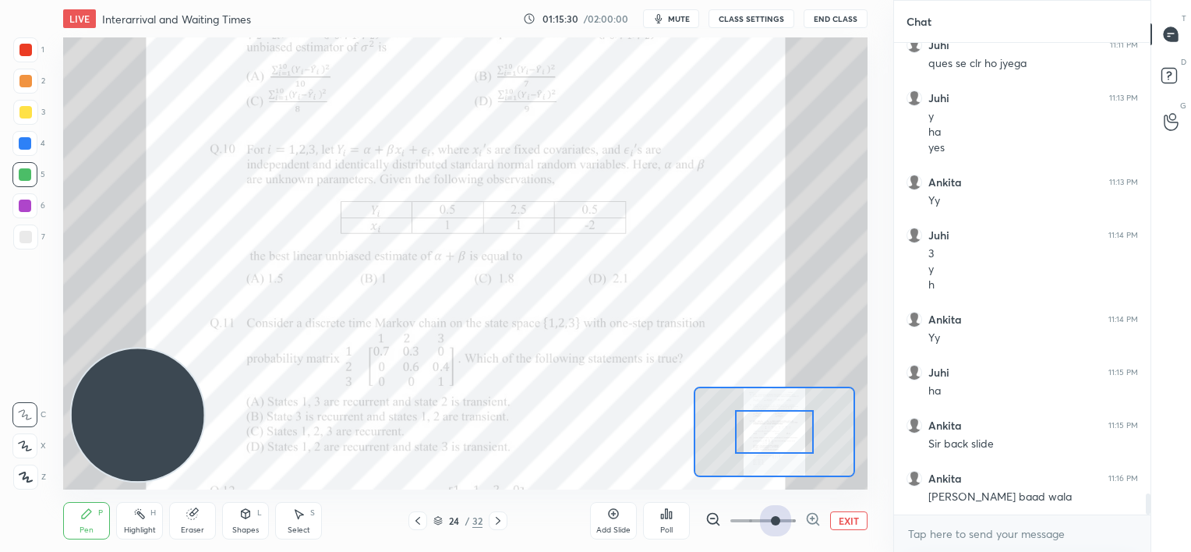
click at [780, 517] on span at bounding box center [762, 520] width 65 height 23
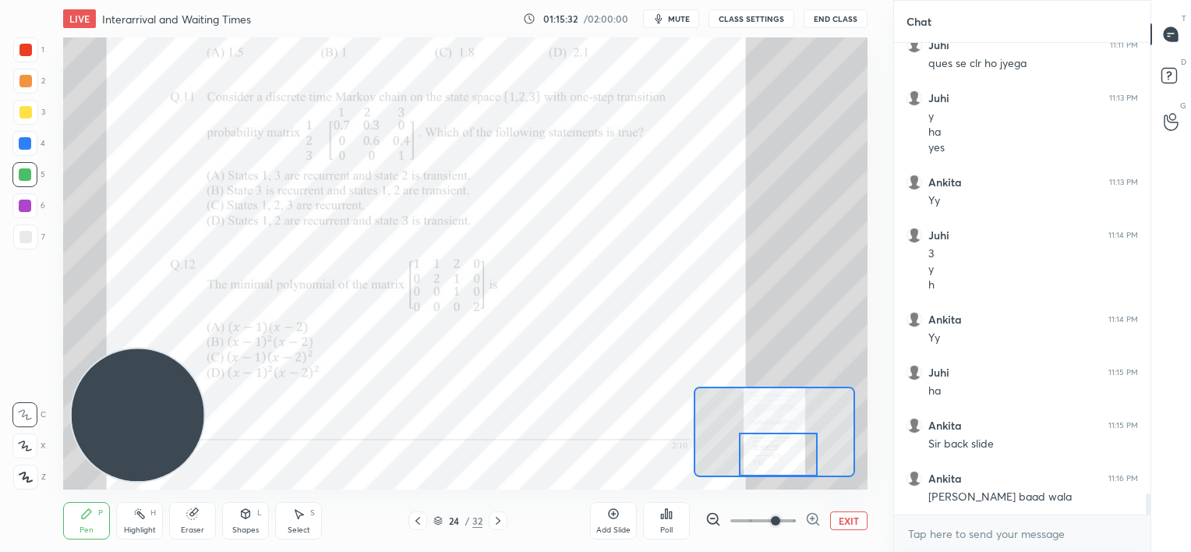
drag, startPoint x: 761, startPoint y: 428, endPoint x: 766, endPoint y: 450, distance: 23.2
click at [766, 450] on div at bounding box center [778, 455] width 79 height 44
drag, startPoint x: 784, startPoint y: 520, endPoint x: 784, endPoint y: 505, distance: 14.8
click at [780, 520] on span at bounding box center [775, 520] width 9 height 9
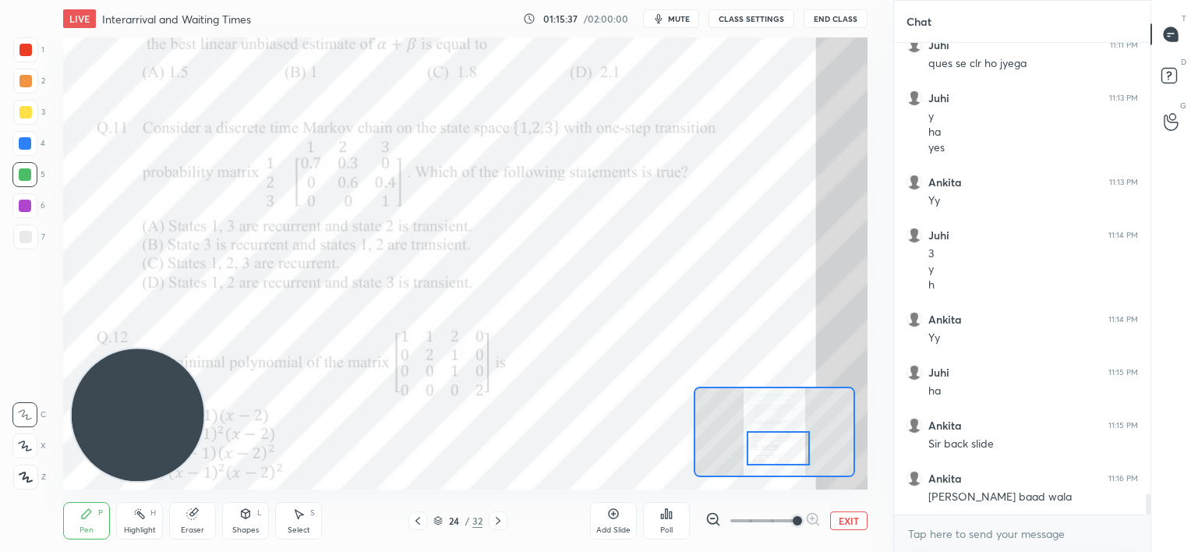
drag, startPoint x: 769, startPoint y: 440, endPoint x: 765, endPoint y: 430, distance: 10.1
click at [768, 433] on div at bounding box center [778, 448] width 63 height 35
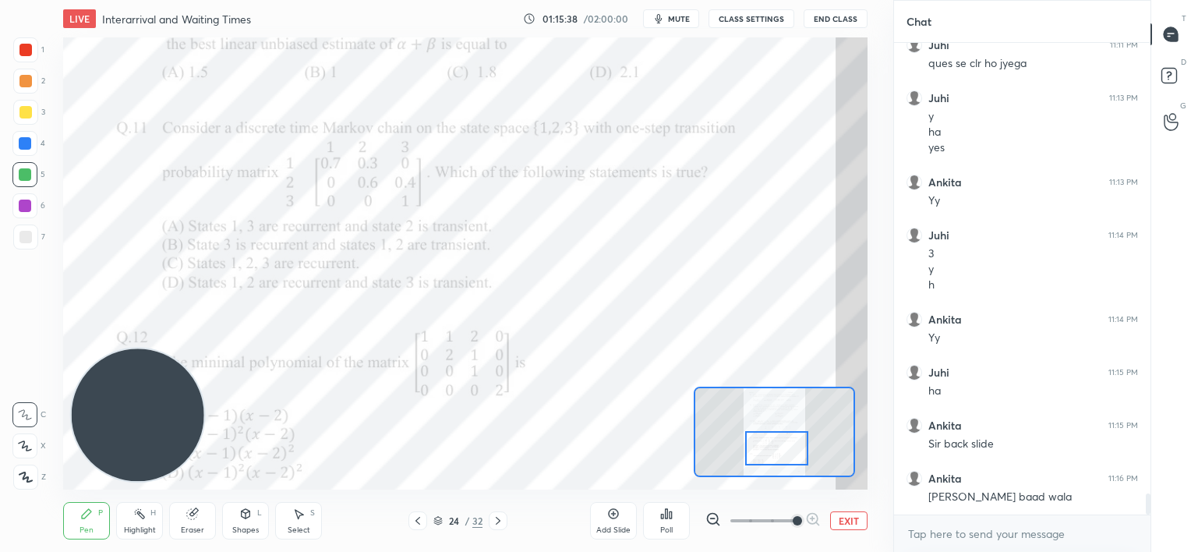
click at [32, 50] on div at bounding box center [25, 49] width 25 height 25
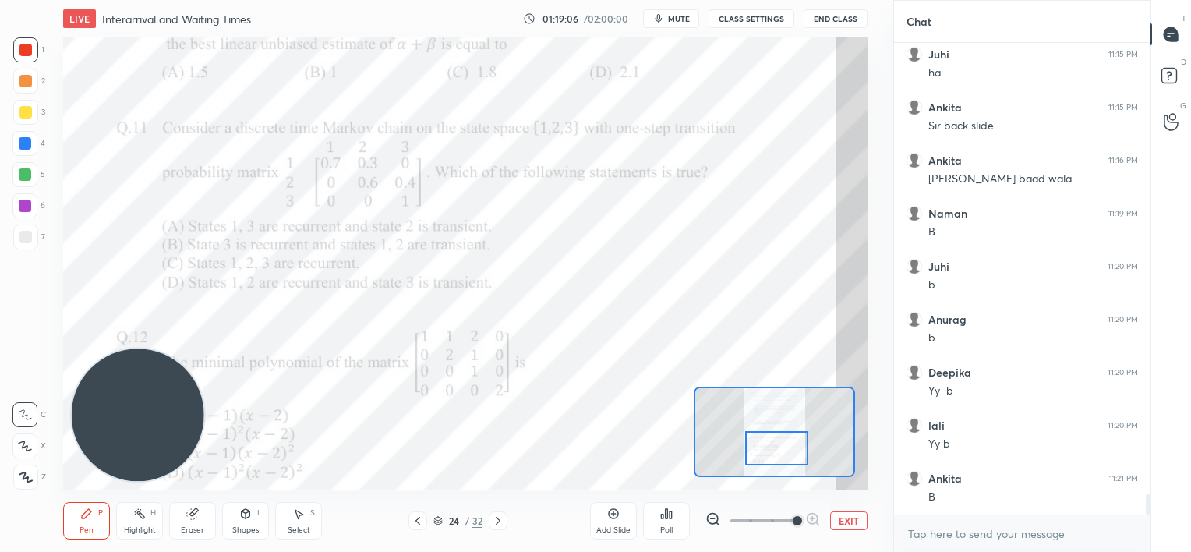
scroll to position [10445, 0]
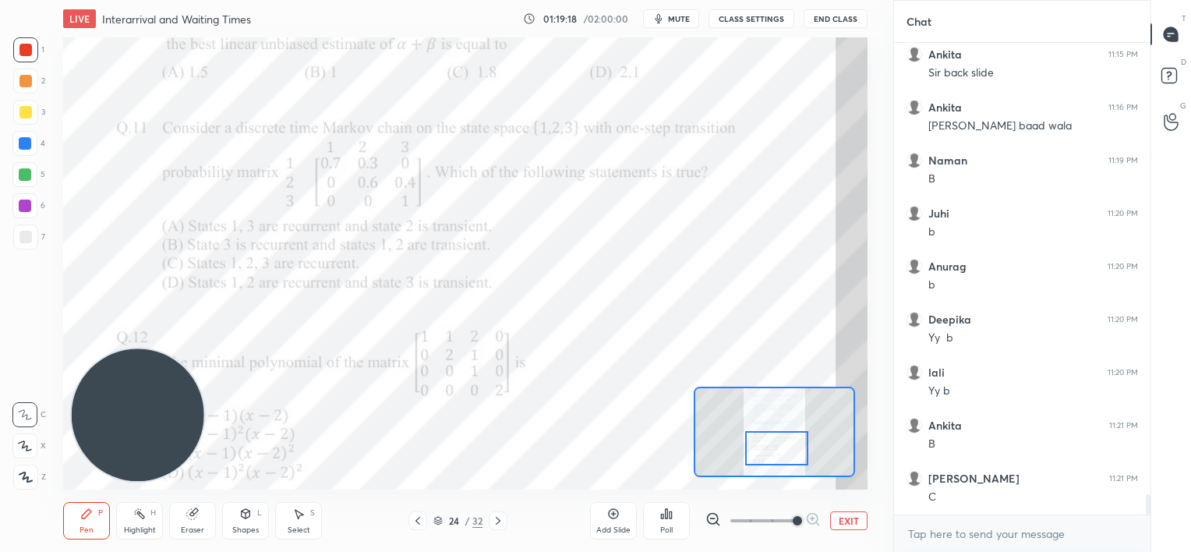
drag, startPoint x: 28, startPoint y: 139, endPoint x: 25, endPoint y: 131, distance: 9.1
click at [29, 138] on div at bounding box center [25, 143] width 12 height 12
click at [26, 207] on div at bounding box center [25, 206] width 12 height 12
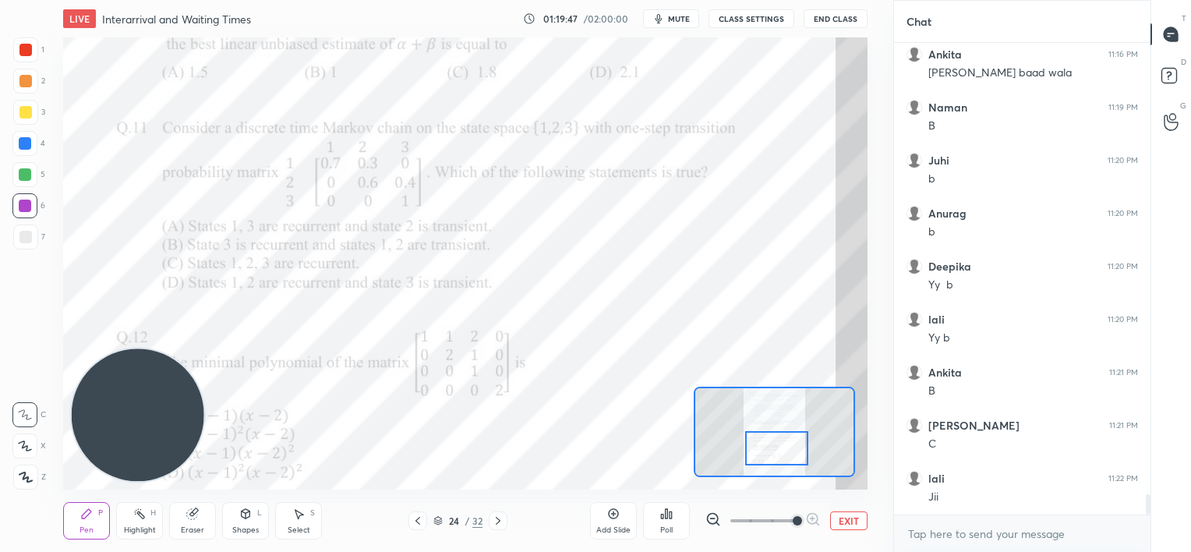
click at [31, 175] on div at bounding box center [24, 174] width 25 height 25
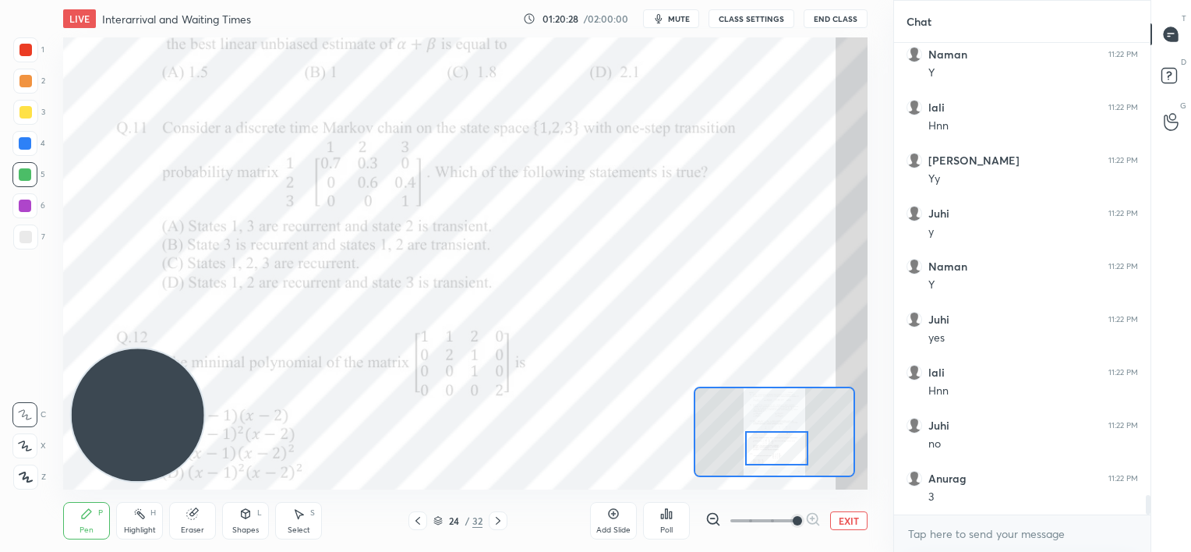
scroll to position [11028, 0]
click at [191, 515] on icon at bounding box center [192, 514] width 10 height 10
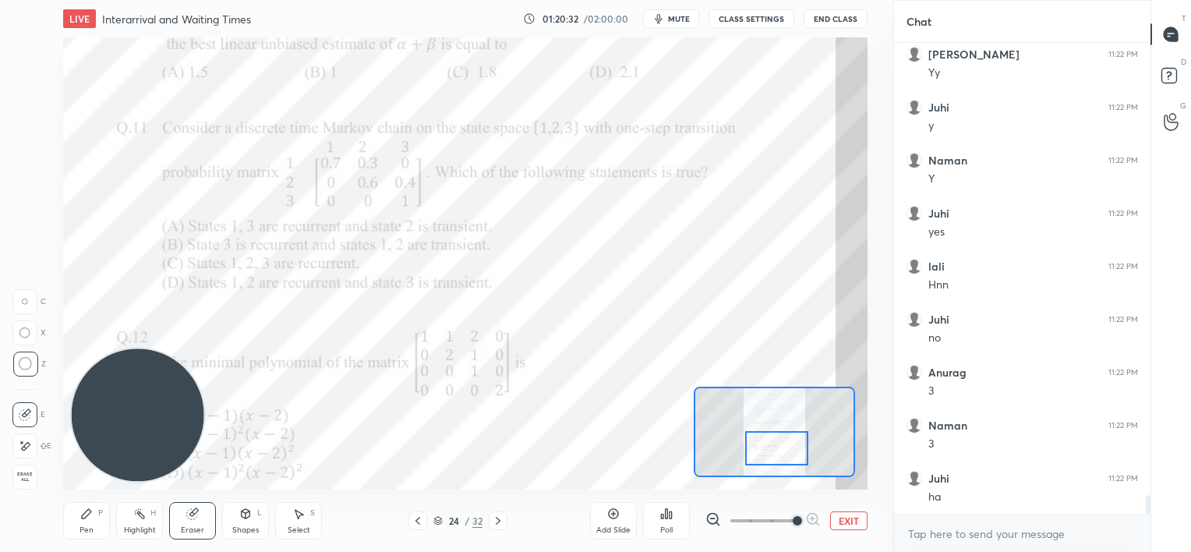
scroll to position [11134, 0]
click at [80, 508] on icon at bounding box center [86, 513] width 12 height 12
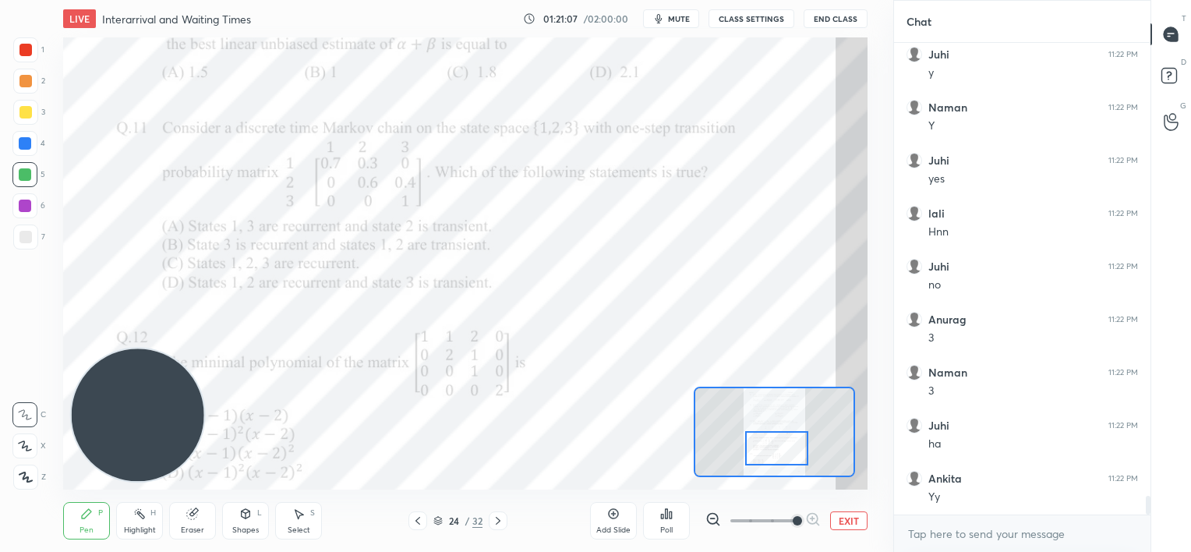
scroll to position [11187, 0]
click at [27, 112] on div at bounding box center [25, 112] width 12 height 12
click at [203, 524] on div "Eraser" at bounding box center [192, 520] width 47 height 37
click at [78, 520] on div "Pen P" at bounding box center [86, 520] width 47 height 37
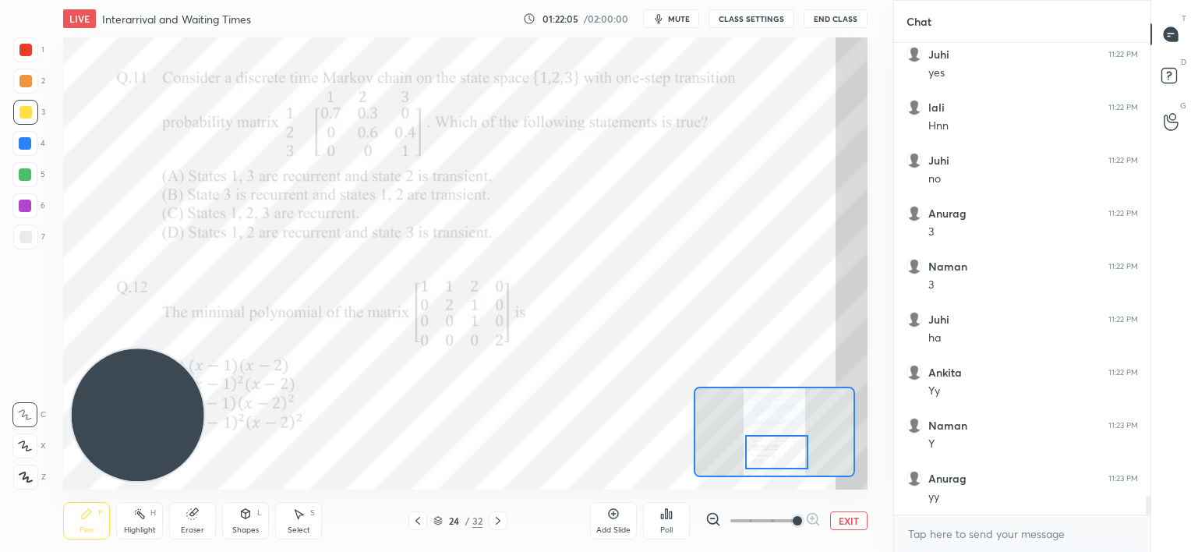
scroll to position [11293, 0]
click at [780, 447] on div at bounding box center [776, 452] width 63 height 35
drag, startPoint x: 198, startPoint y: 518, endPoint x: 206, endPoint y: 494, distance: 25.4
click at [199, 517] on icon at bounding box center [192, 513] width 12 height 12
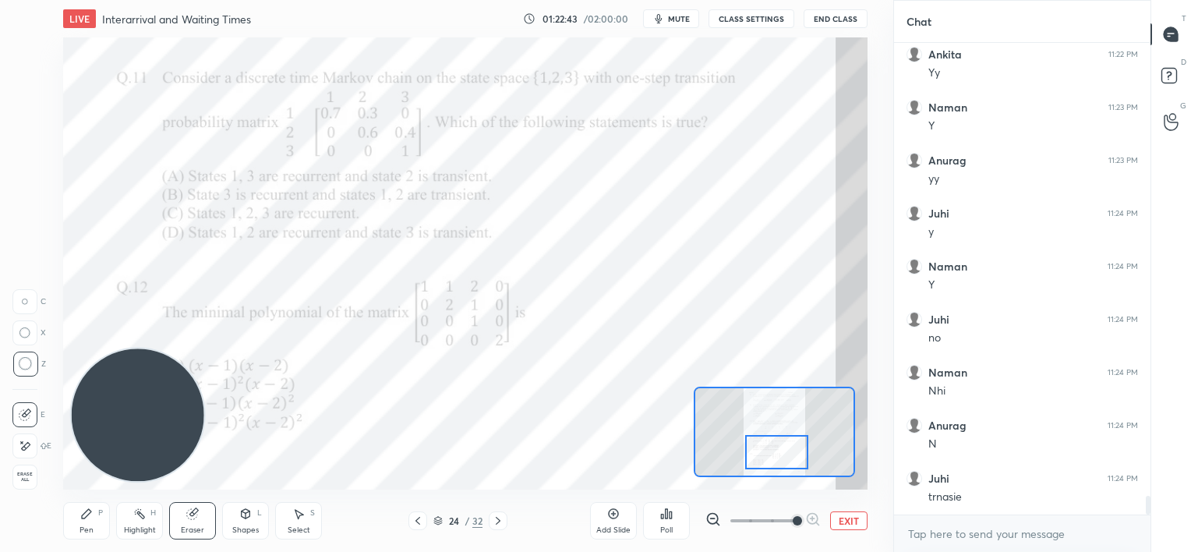
scroll to position [11611, 0]
click at [94, 515] on div "Pen P" at bounding box center [86, 520] width 47 height 37
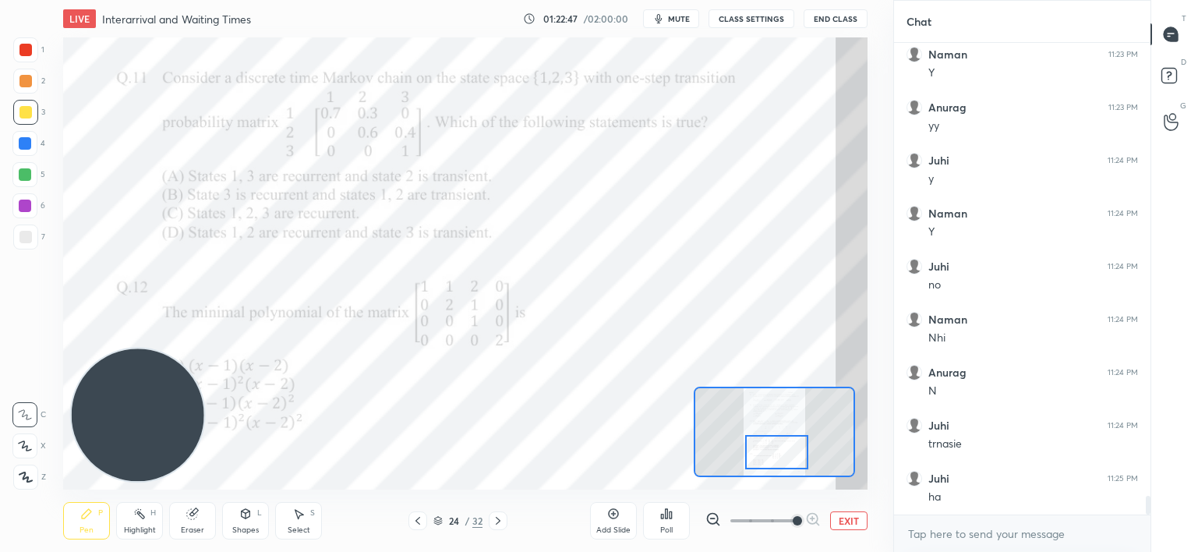
click at [28, 177] on div at bounding box center [25, 174] width 12 height 12
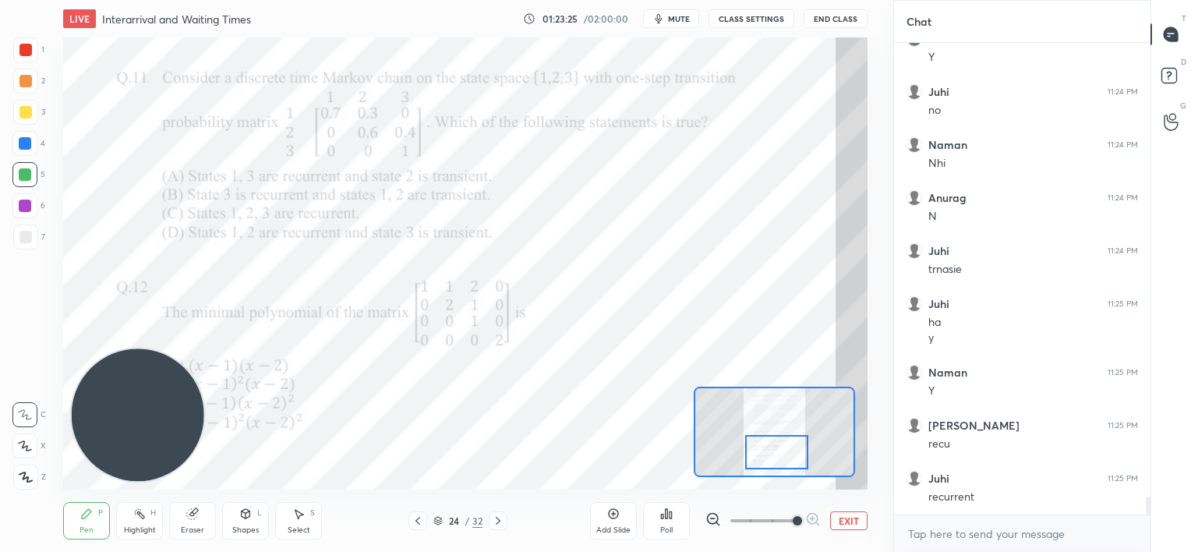
scroll to position [11839, 0]
click at [200, 514] on div "Eraser" at bounding box center [192, 520] width 47 height 37
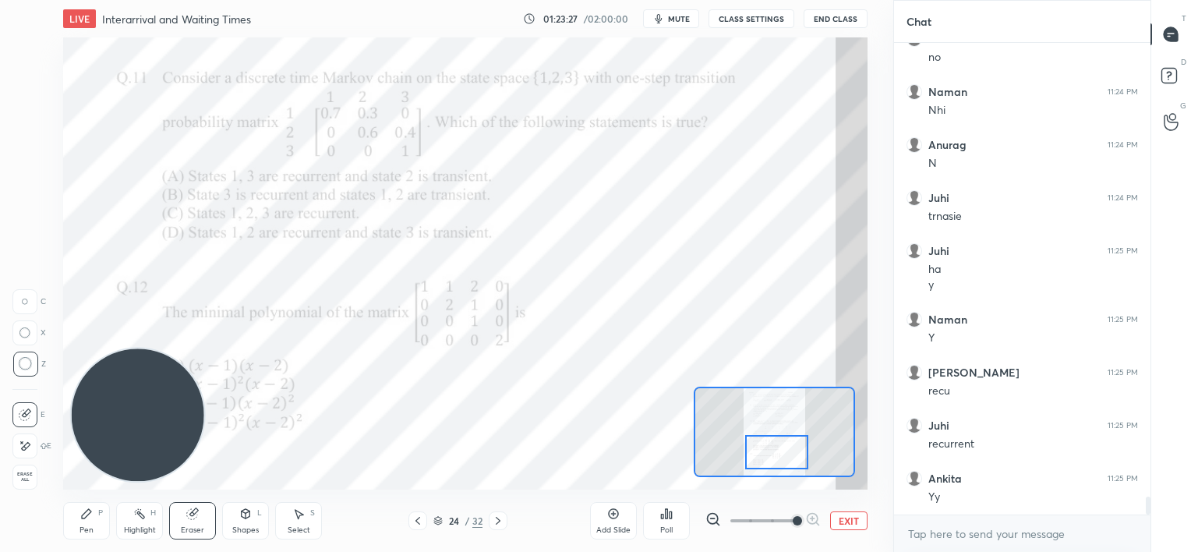
scroll to position [11892, 0]
click at [85, 526] on div "Pen" at bounding box center [86, 530] width 14 height 8
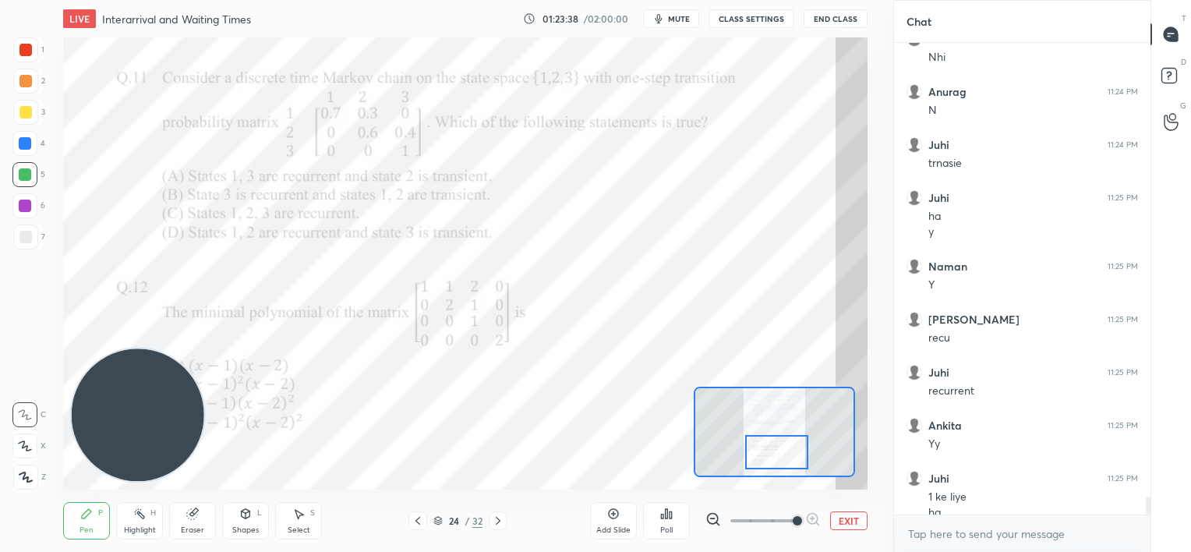
scroll to position [11907, 0]
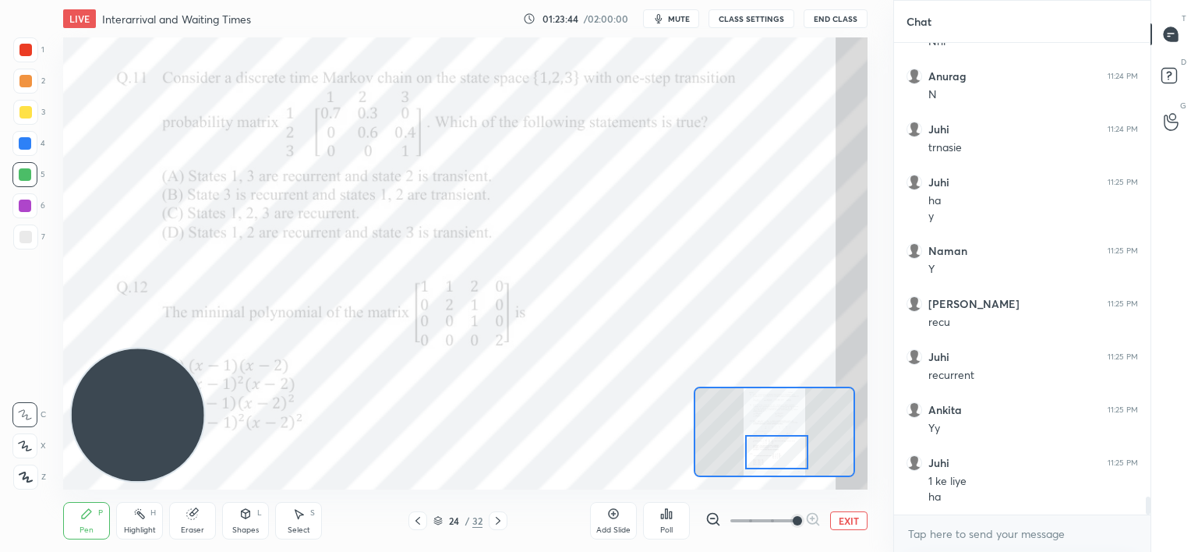
click at [496, 518] on icon at bounding box center [498, 520] width 12 height 12
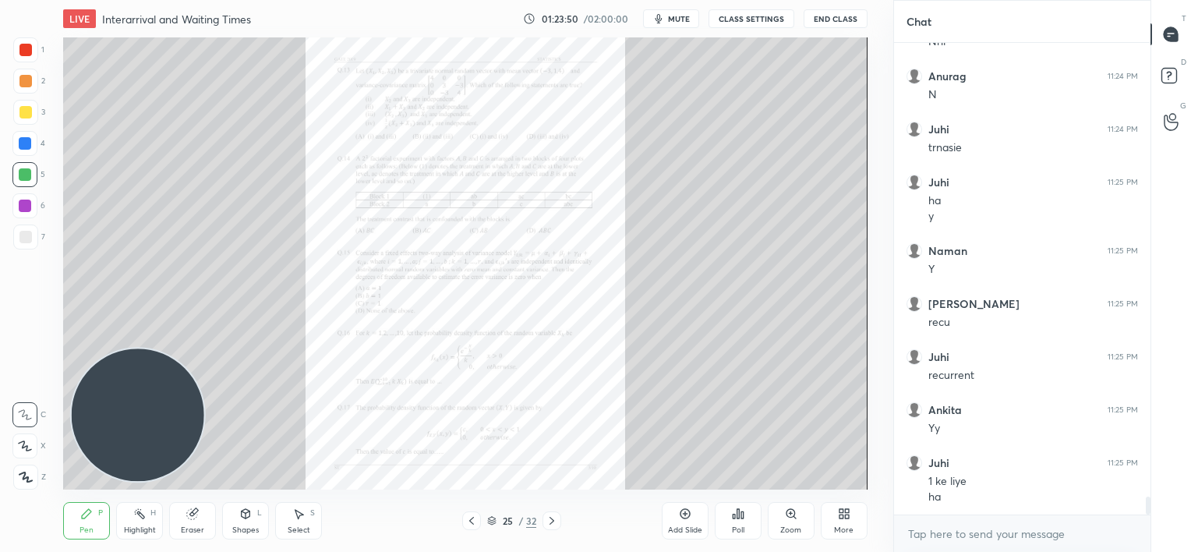
click at [552, 517] on icon at bounding box center [552, 520] width 12 height 12
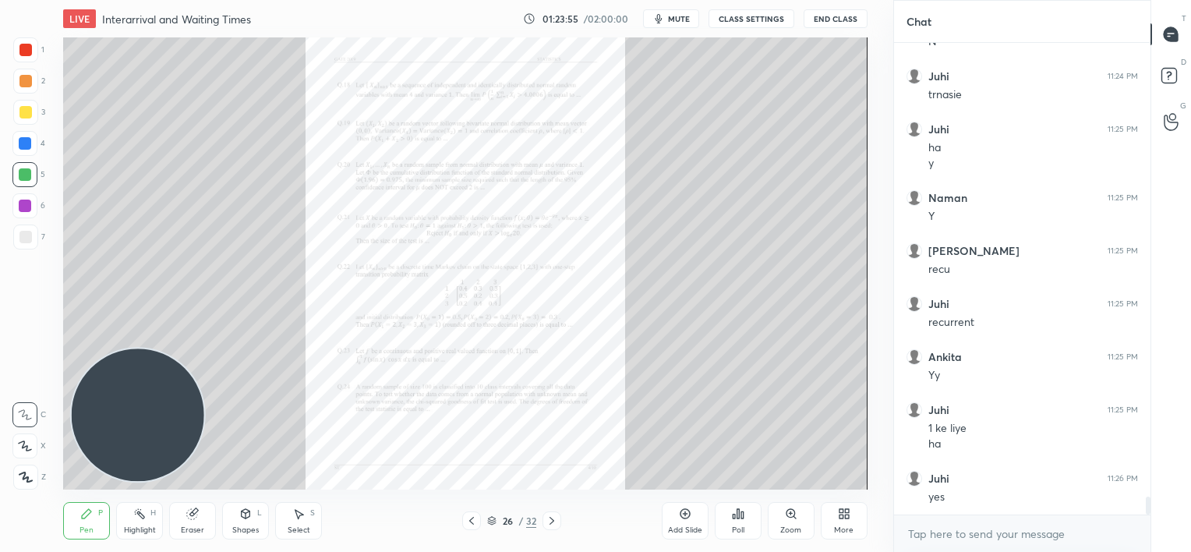
click at [786, 521] on div "Zoom" at bounding box center [791, 520] width 47 height 37
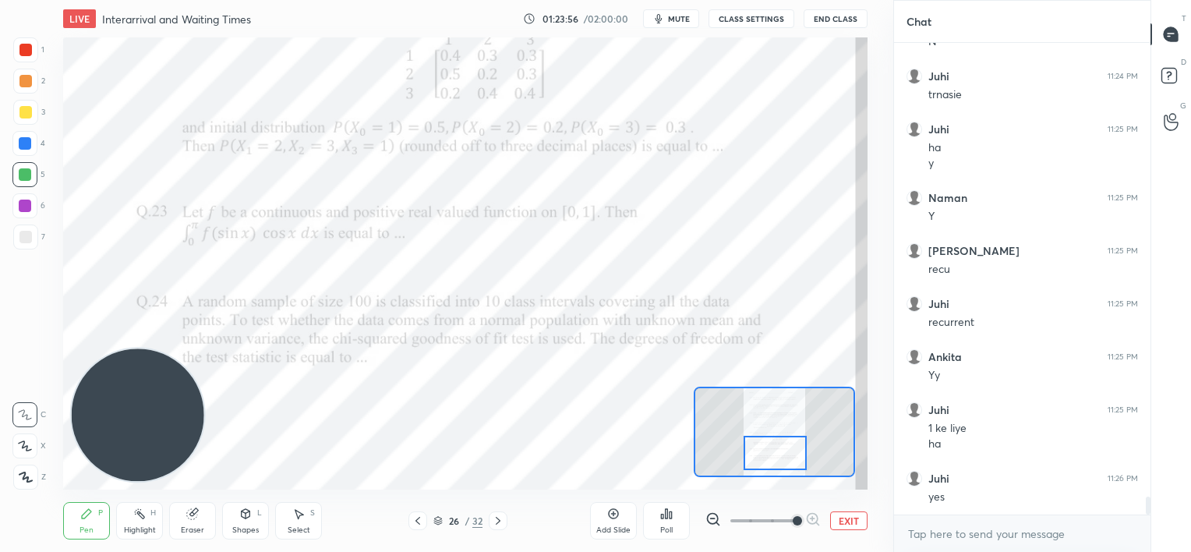
scroll to position [12013, 0]
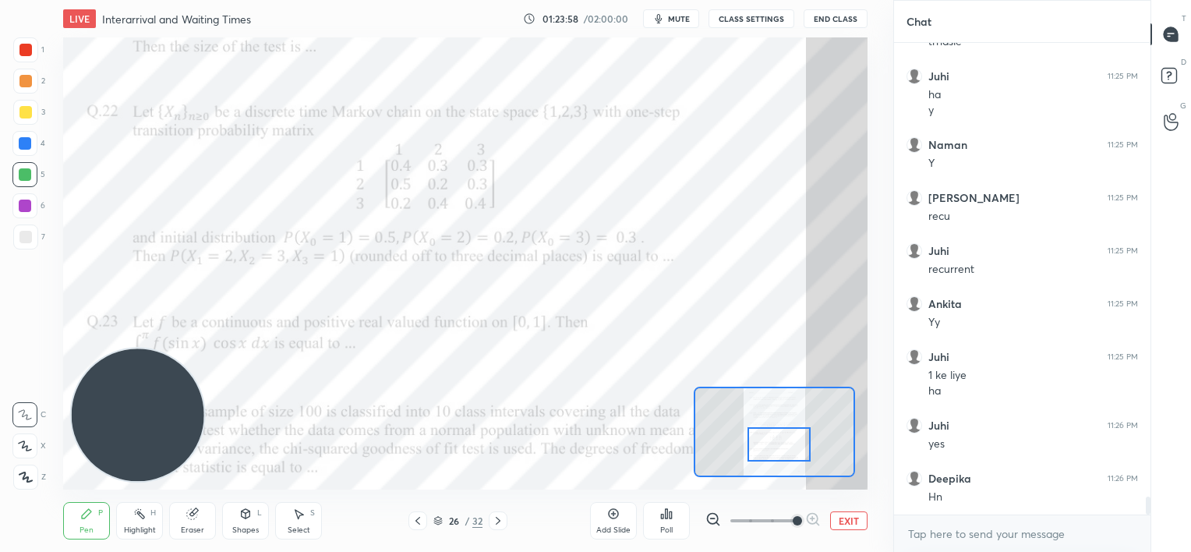
drag, startPoint x: 786, startPoint y: 436, endPoint x: 790, endPoint y: 449, distance: 13.3
click at [790, 449] on div at bounding box center [778, 444] width 63 height 35
click at [26, 207] on div at bounding box center [25, 206] width 12 height 12
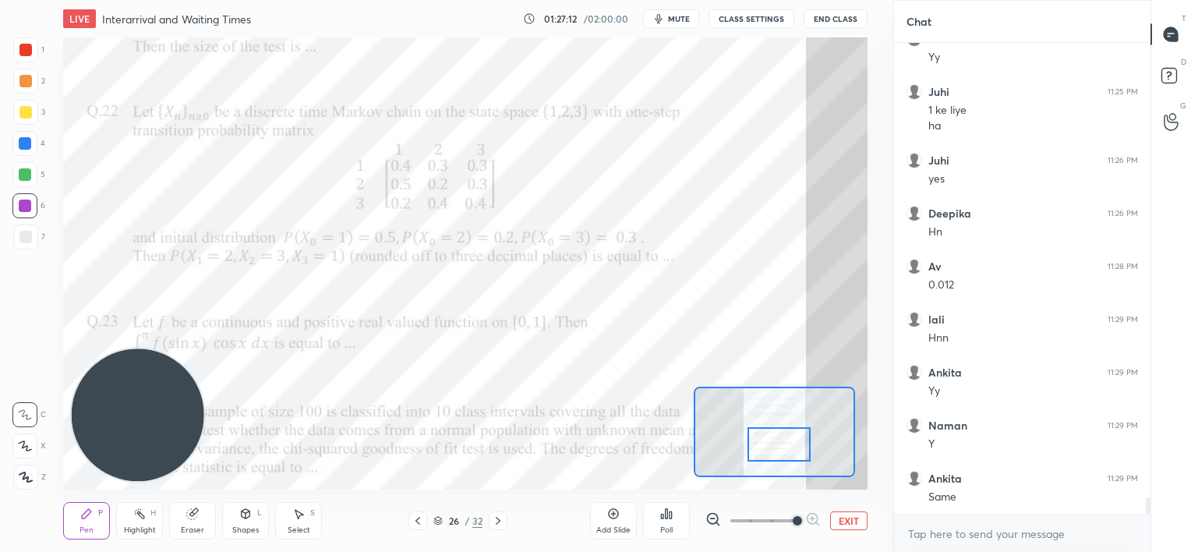
scroll to position [12331, 0]
click at [27, 144] on div at bounding box center [25, 143] width 12 height 12
click at [28, 173] on div at bounding box center [25, 174] width 12 height 12
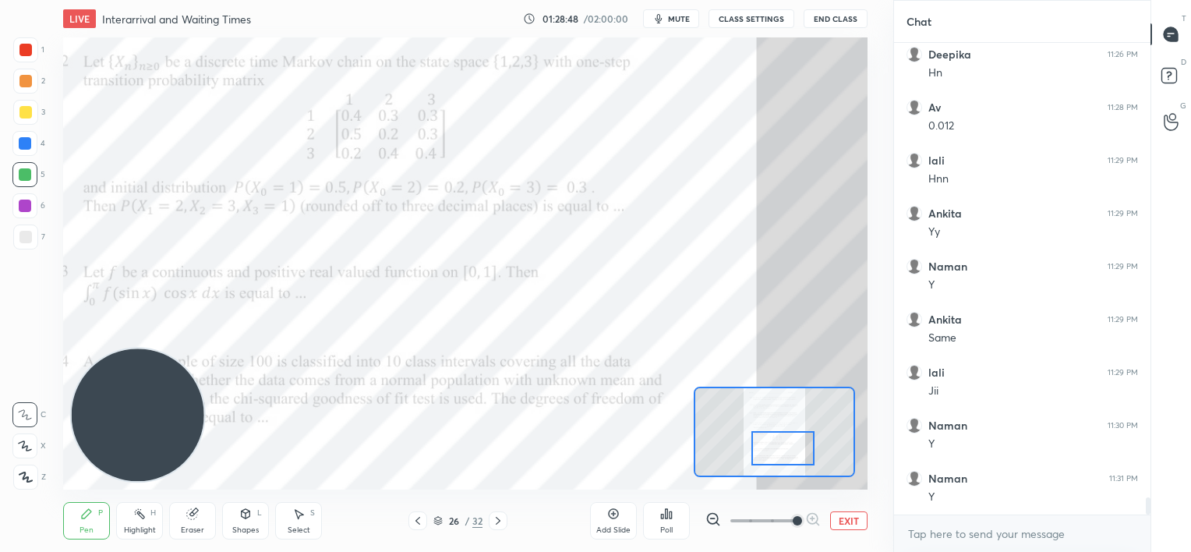
click at [788, 440] on div at bounding box center [782, 448] width 63 height 35
click at [500, 521] on icon at bounding box center [498, 520] width 12 height 12
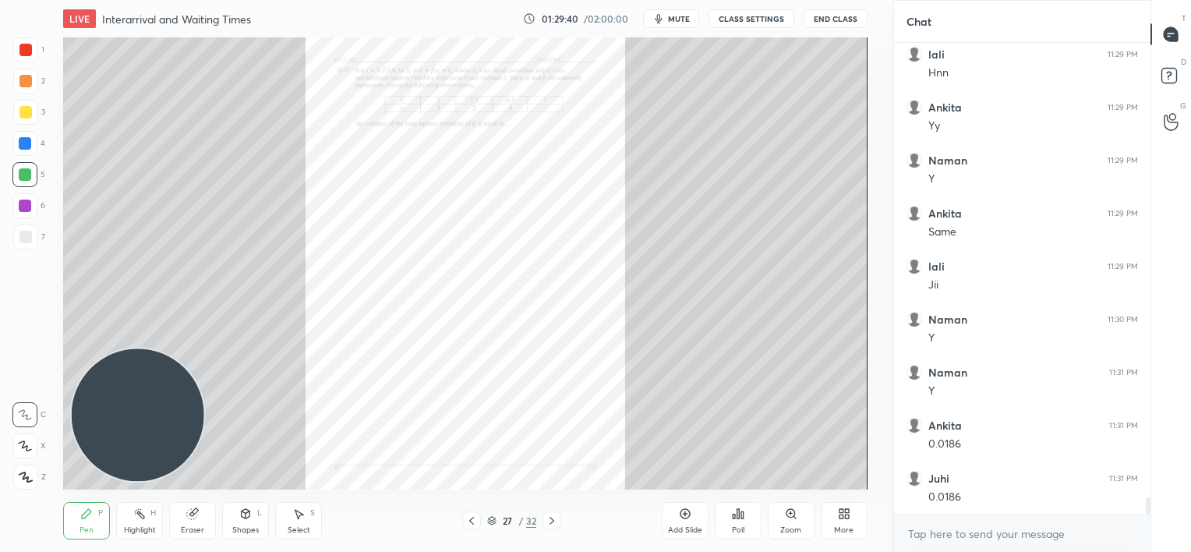
scroll to position [12596, 0]
click at [471, 517] on icon at bounding box center [471, 520] width 12 height 12
click at [551, 520] on icon at bounding box center [552, 520] width 12 height 12
click at [844, 518] on icon at bounding box center [844, 513] width 12 height 12
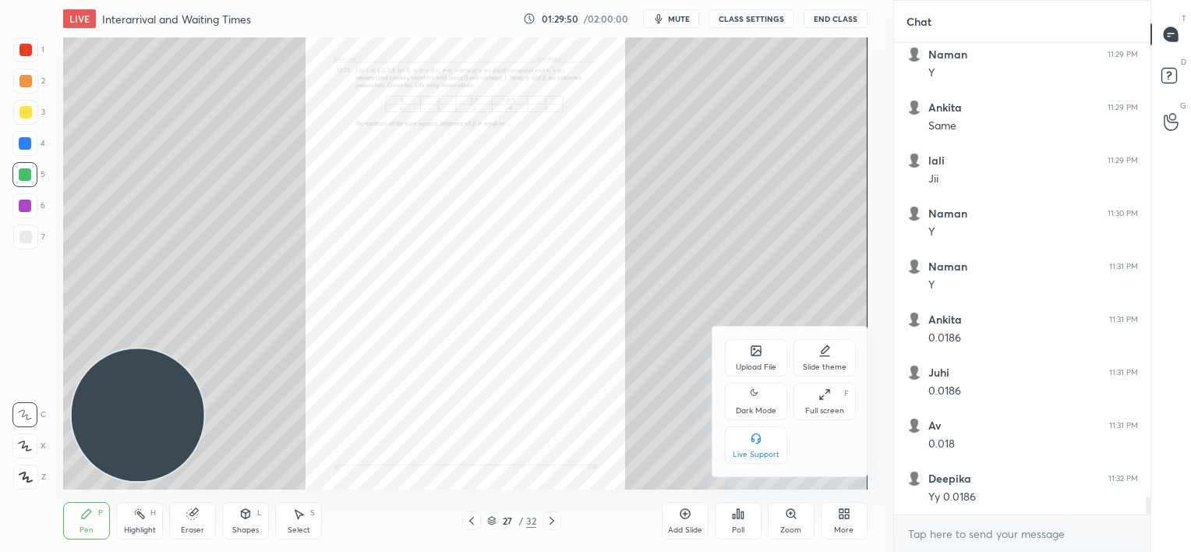
click at [751, 356] on icon at bounding box center [756, 350] width 12 height 12
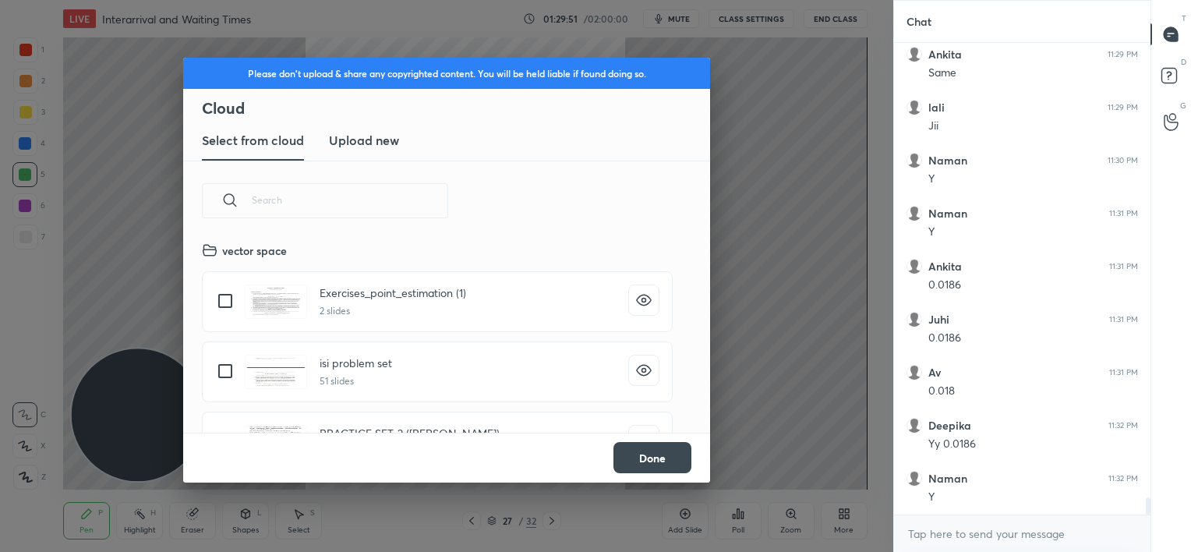
scroll to position [192, 500]
click at [377, 142] on h3 "Upload new" at bounding box center [364, 140] width 70 height 19
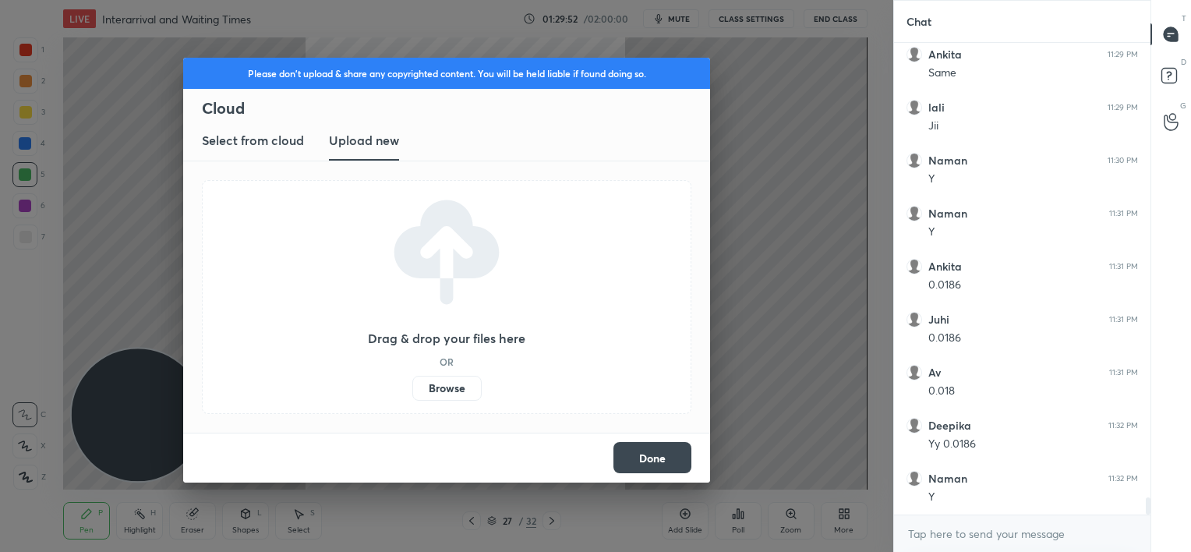
click at [446, 386] on label "Browse" at bounding box center [446, 388] width 69 height 25
click at [412, 386] on input "Browse" at bounding box center [412, 388] width 0 height 25
click at [442, 377] on label "Browse" at bounding box center [446, 388] width 69 height 25
click at [412, 377] on input "Browse" at bounding box center [412, 388] width 0 height 25
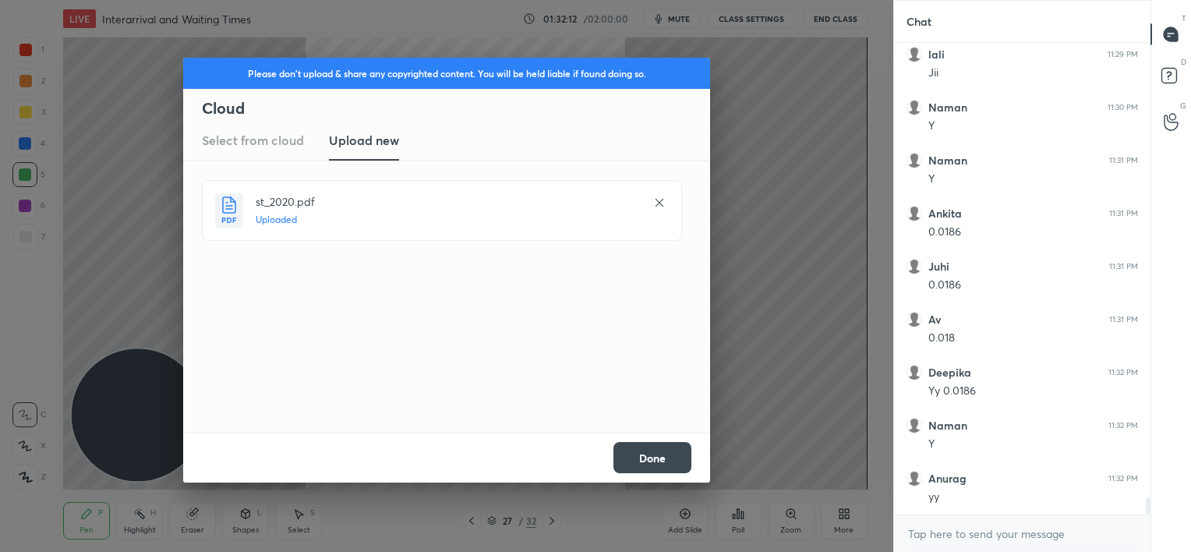
click at [645, 449] on button "Done" at bounding box center [652, 457] width 78 height 31
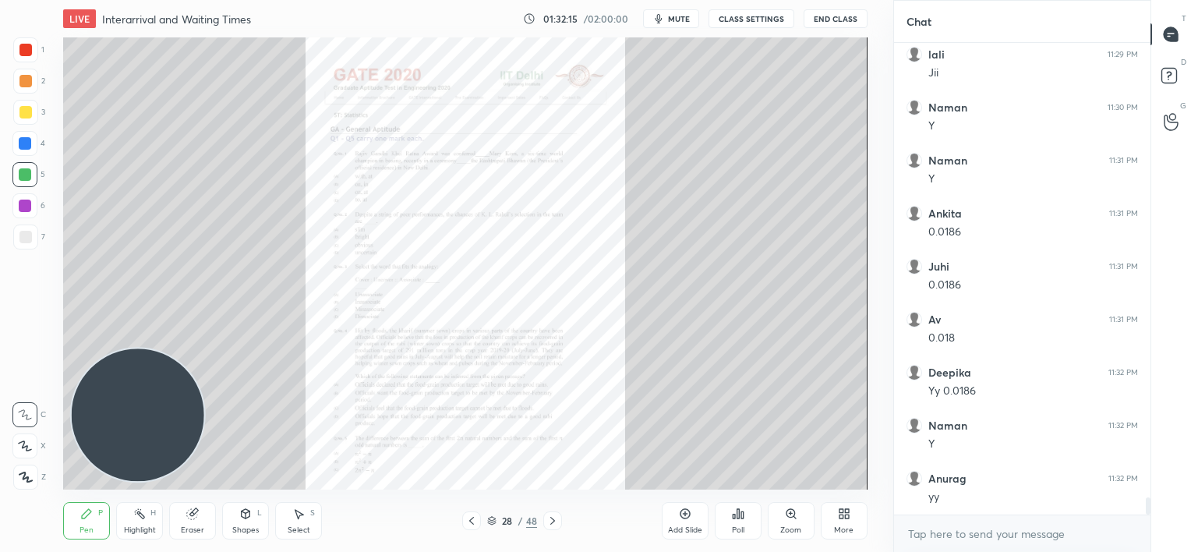
click at [552, 517] on icon at bounding box center [552, 520] width 12 height 12
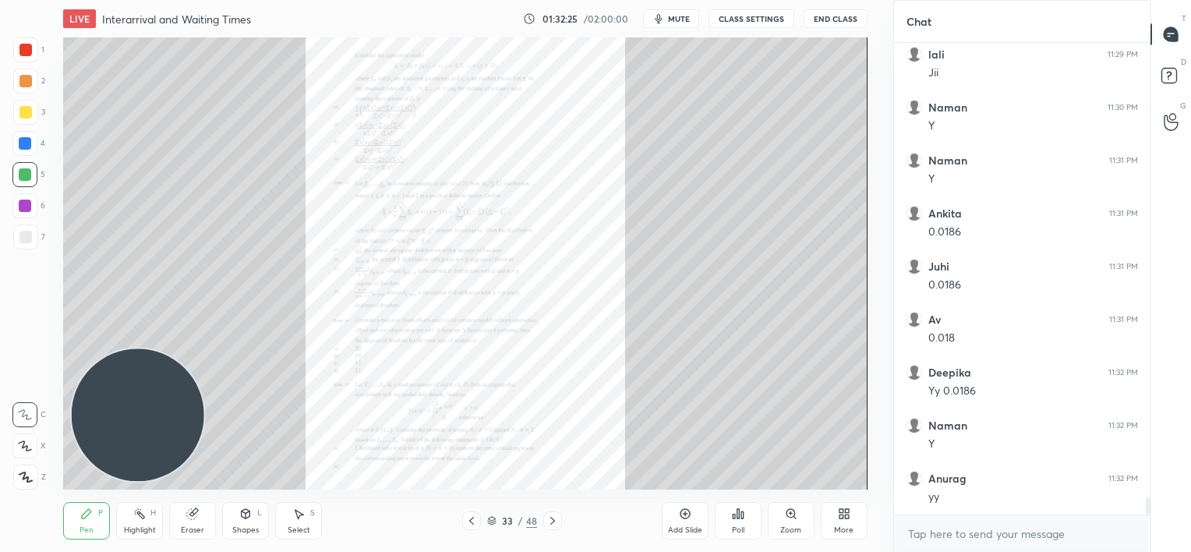
click at [552, 517] on icon at bounding box center [552, 520] width 12 height 12
click at [782, 516] on div "Zoom" at bounding box center [791, 520] width 47 height 37
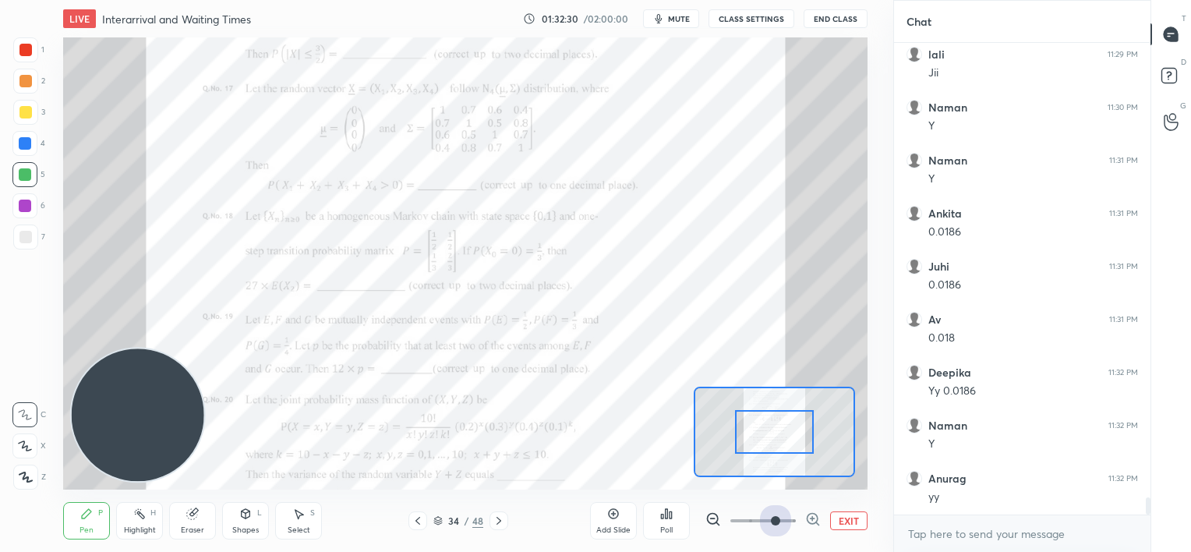
click at [782, 516] on span at bounding box center [762, 520] width 65 height 23
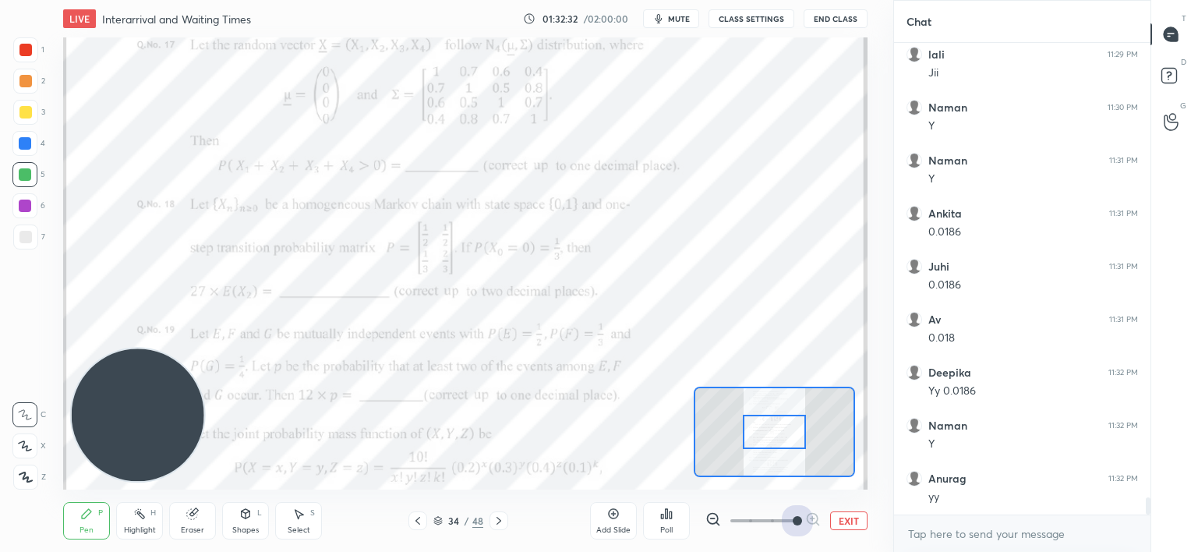
click at [793, 518] on span at bounding box center [762, 520] width 65 height 23
click at [781, 439] on div at bounding box center [774, 436] width 63 height 35
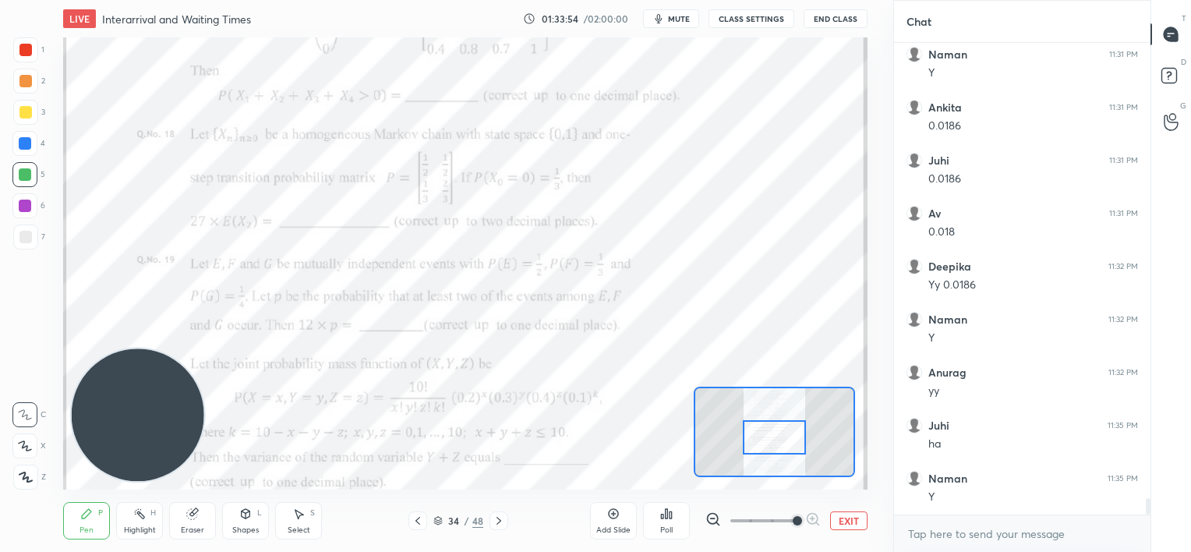
scroll to position [12914, 0]
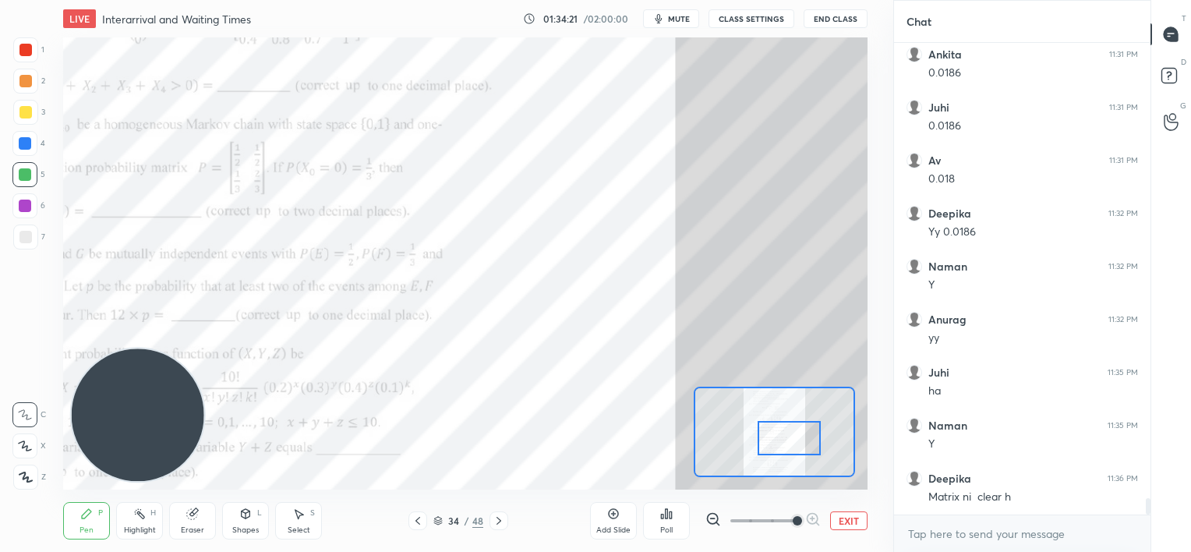
drag, startPoint x: 785, startPoint y: 426, endPoint x: 799, endPoint y: 427, distance: 14.1
click at [799, 427] on div at bounding box center [789, 438] width 63 height 35
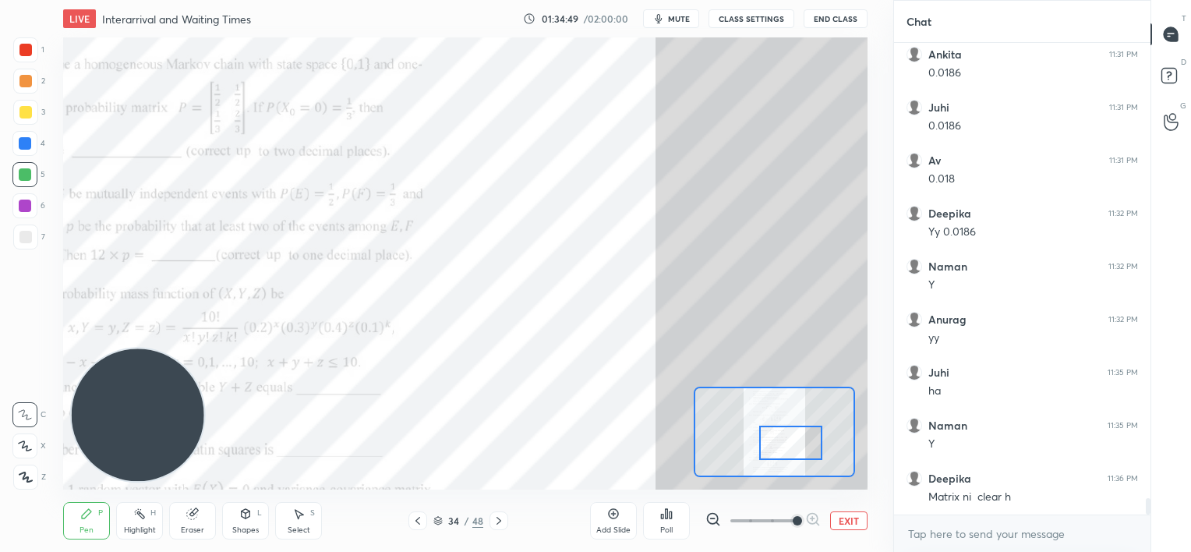
click at [791, 436] on div at bounding box center [790, 443] width 63 height 35
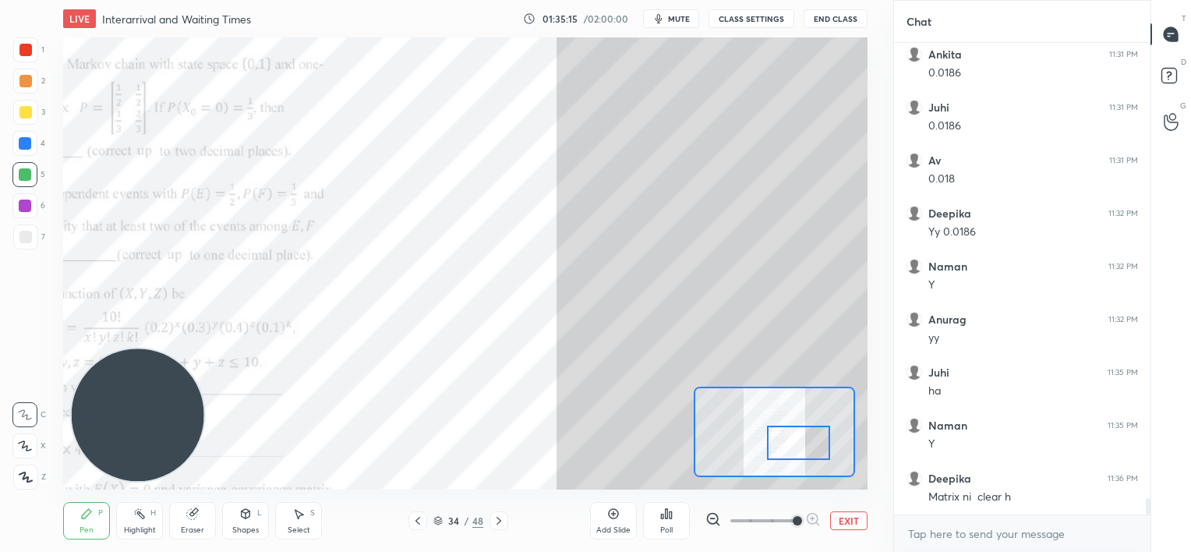
drag, startPoint x: 790, startPoint y: 438, endPoint x: 803, endPoint y: 436, distance: 12.7
click at [803, 436] on div at bounding box center [798, 443] width 63 height 35
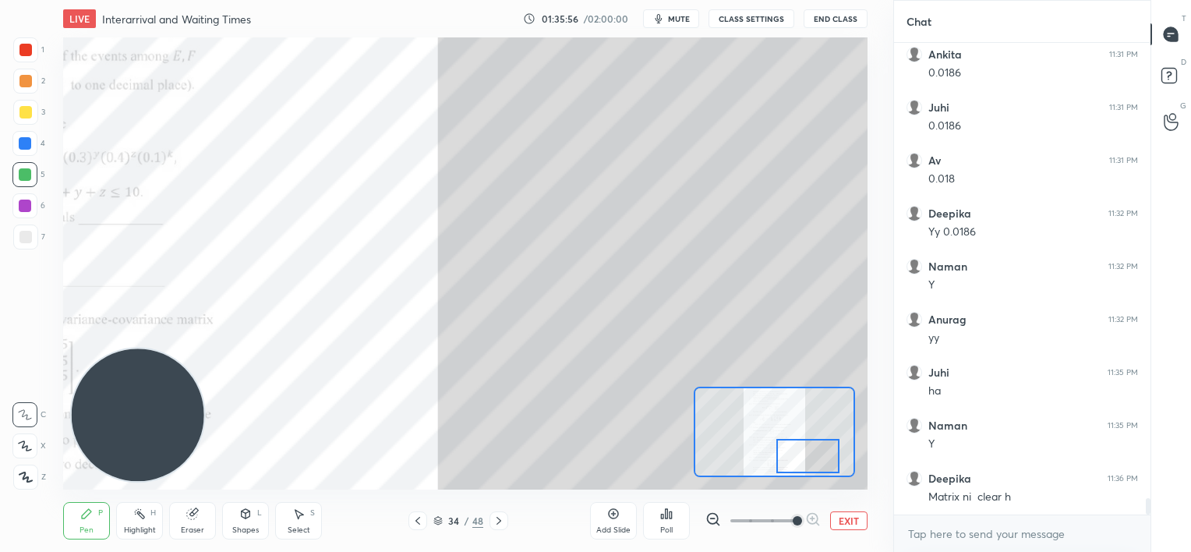
click at [811, 451] on div at bounding box center [807, 456] width 63 height 35
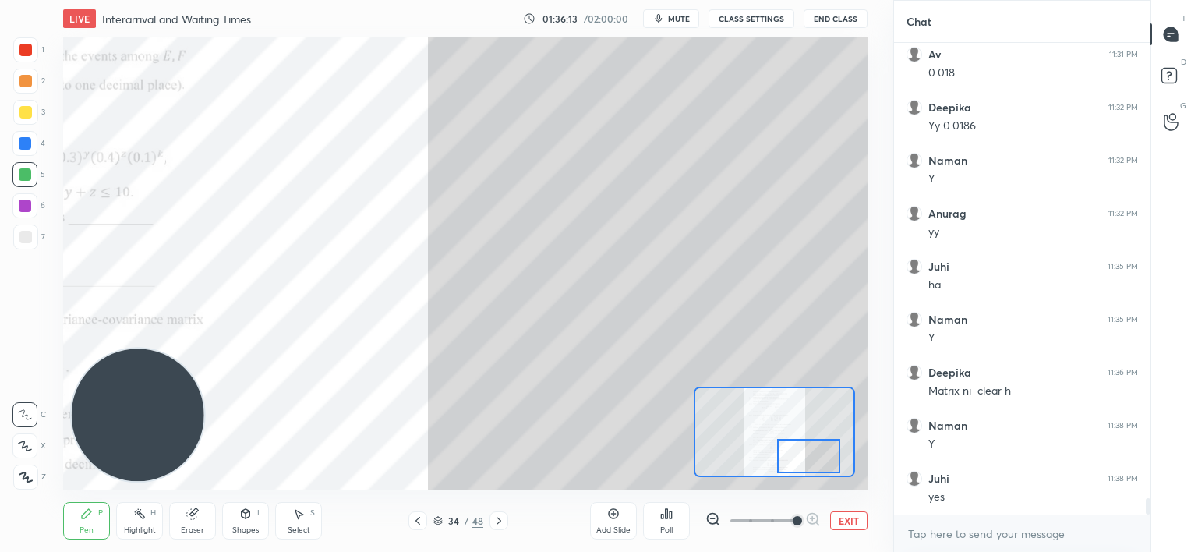
scroll to position [13073, 0]
click at [23, 211] on div at bounding box center [25, 206] width 12 height 12
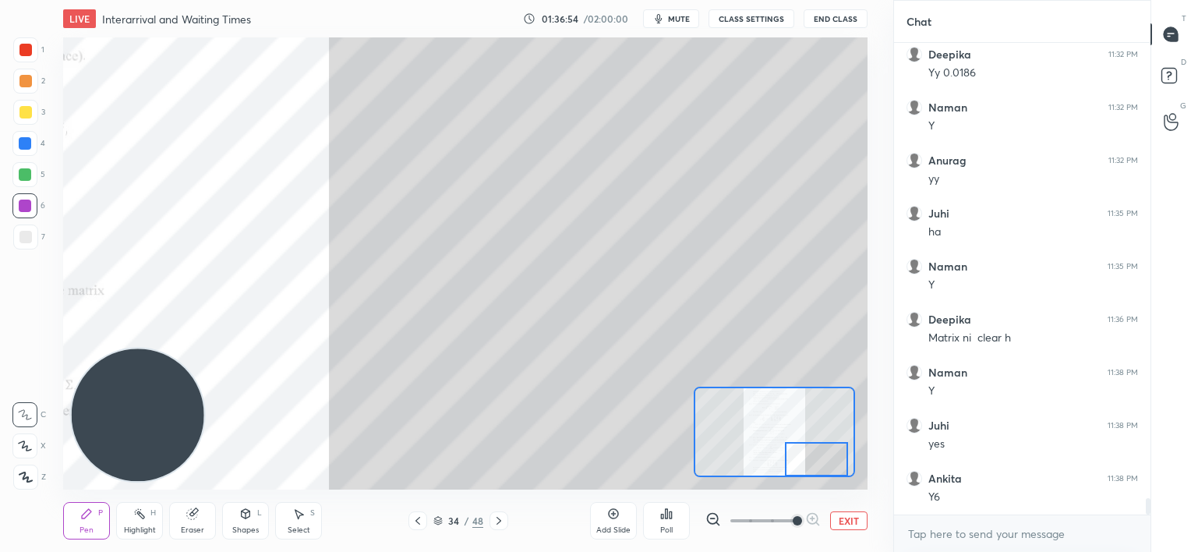
drag, startPoint x: 805, startPoint y: 450, endPoint x: 814, endPoint y: 486, distance: 36.9
click at [814, 486] on div "LIVE Interarrival and Waiting Times 01:36:54 / 02:00:00 mute CLASS SETTINGS End…" at bounding box center [465, 276] width 831 height 552
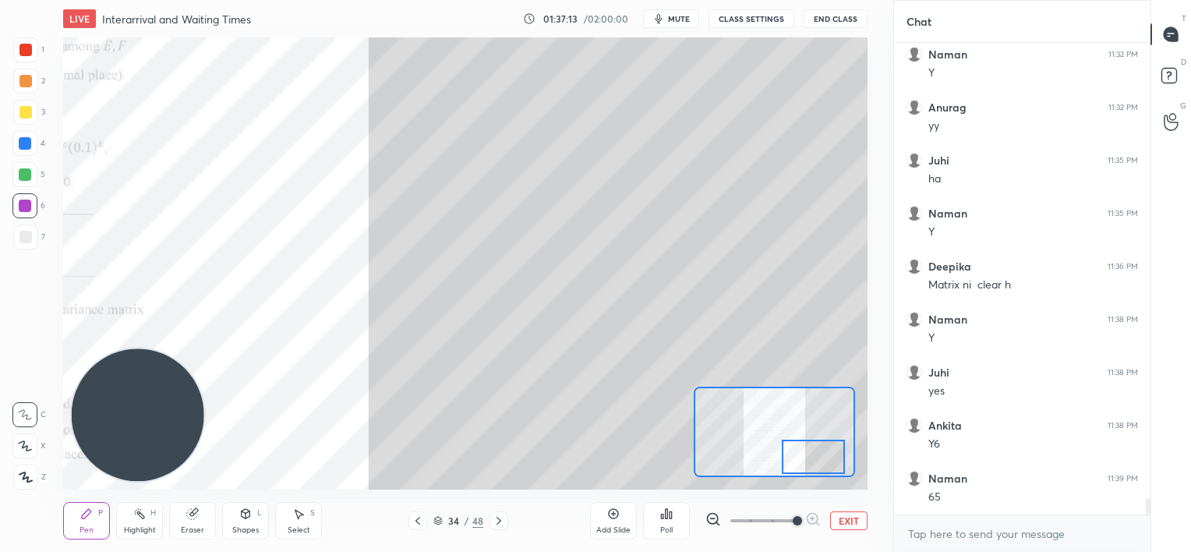
click at [813, 455] on div at bounding box center [813, 457] width 63 height 35
click at [29, 184] on div at bounding box center [24, 174] width 25 height 25
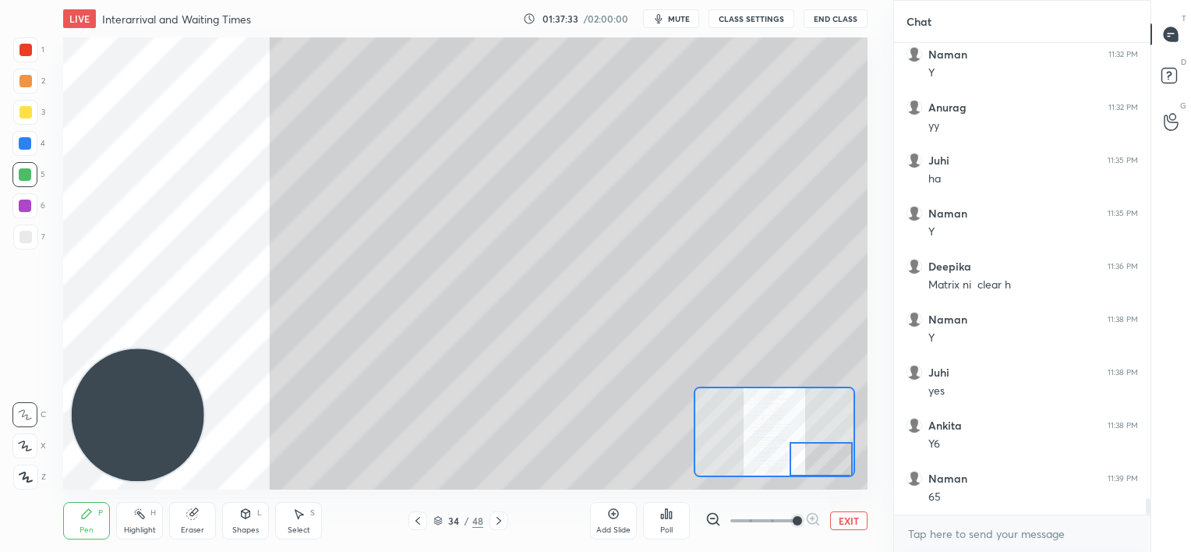
click at [825, 457] on div at bounding box center [820, 459] width 63 height 35
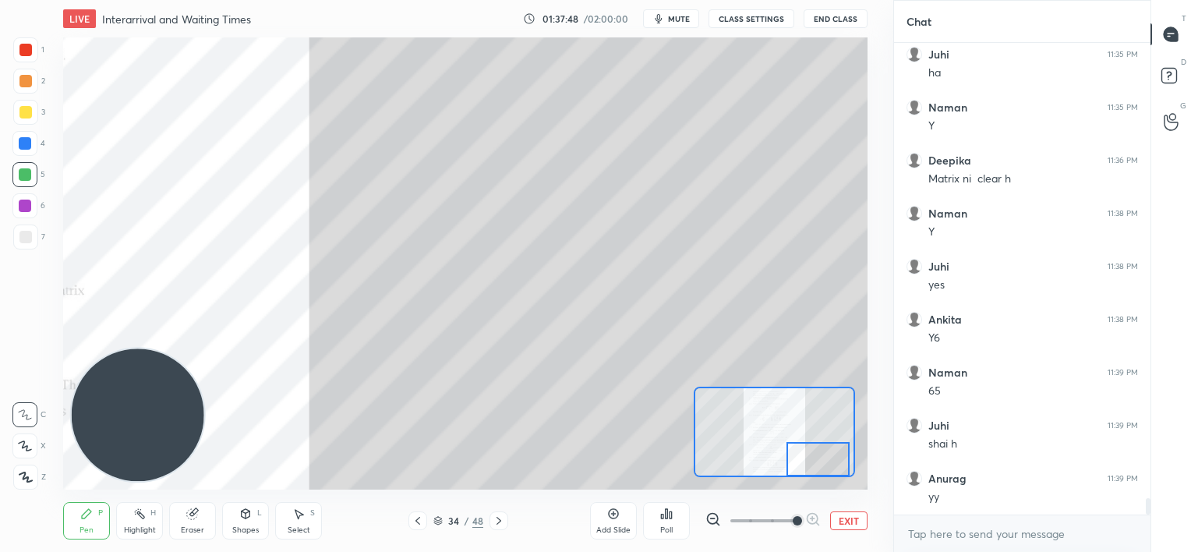
scroll to position [13285, 0]
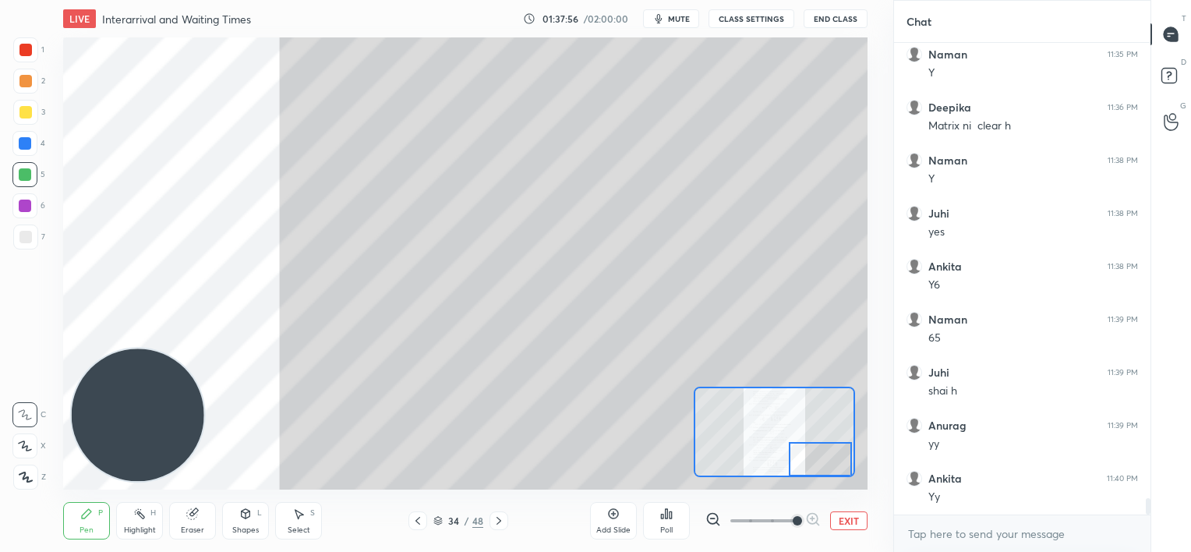
drag, startPoint x: 807, startPoint y: 455, endPoint x: 807, endPoint y: 473, distance: 17.9
click at [807, 473] on div at bounding box center [820, 459] width 63 height 35
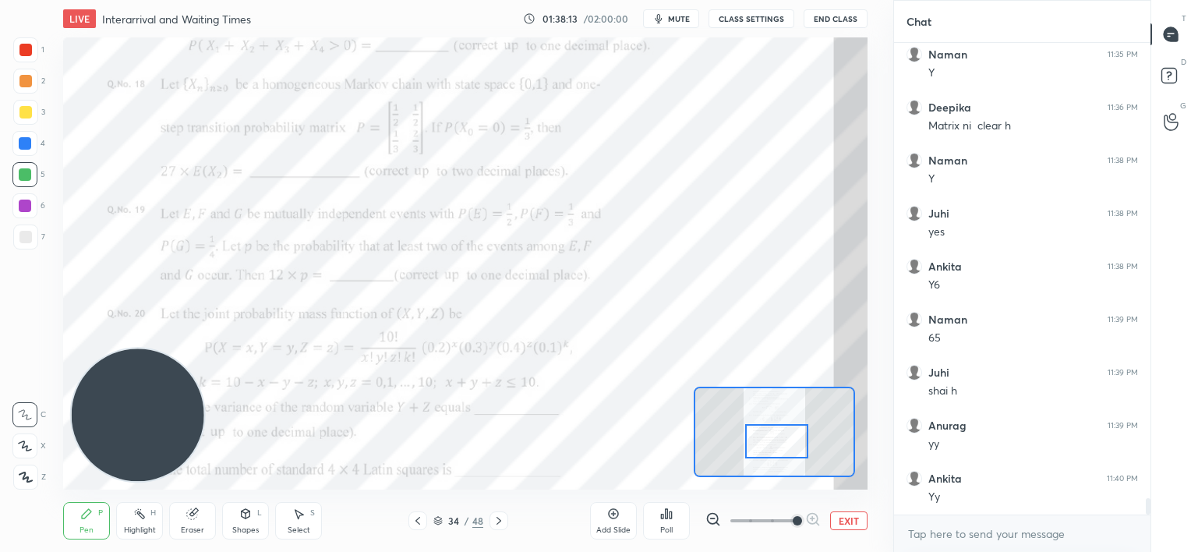
scroll to position [13338, 0]
drag, startPoint x: 810, startPoint y: 449, endPoint x: 767, endPoint y: 431, distance: 47.2
click at [767, 431] on div at bounding box center [776, 441] width 63 height 35
click at [436, 521] on icon at bounding box center [437, 520] width 9 height 9
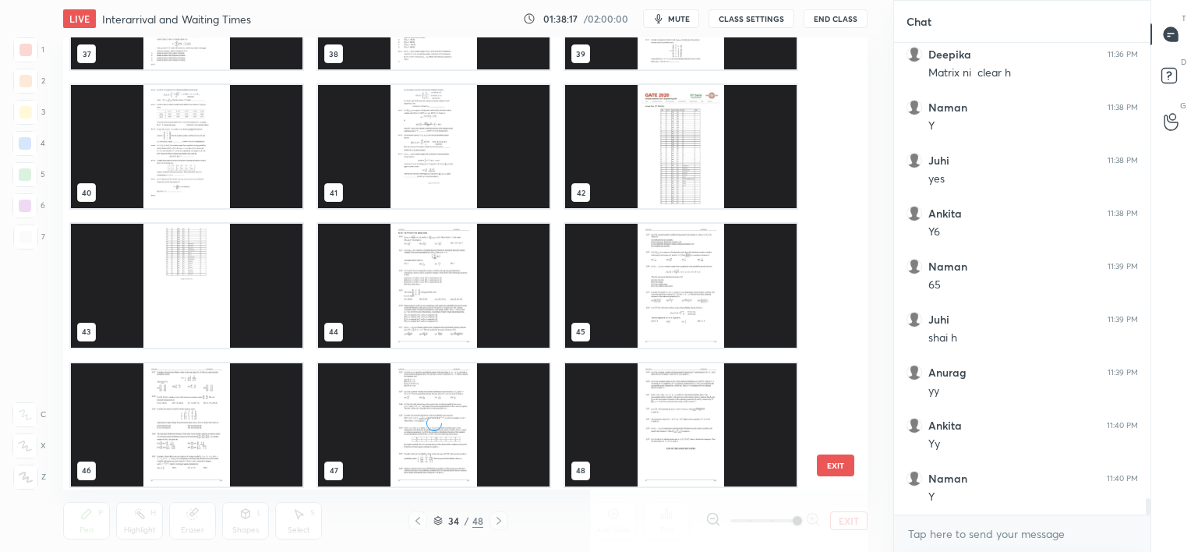
scroll to position [1763, 0]
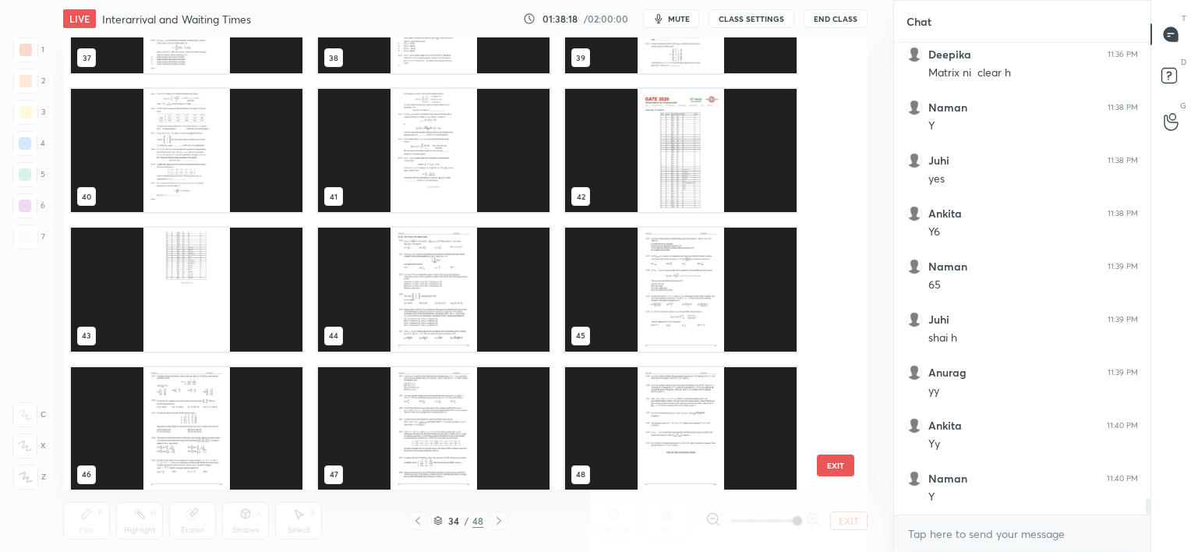
click at [707, 175] on img "grid" at bounding box center [680, 150] width 231 height 123
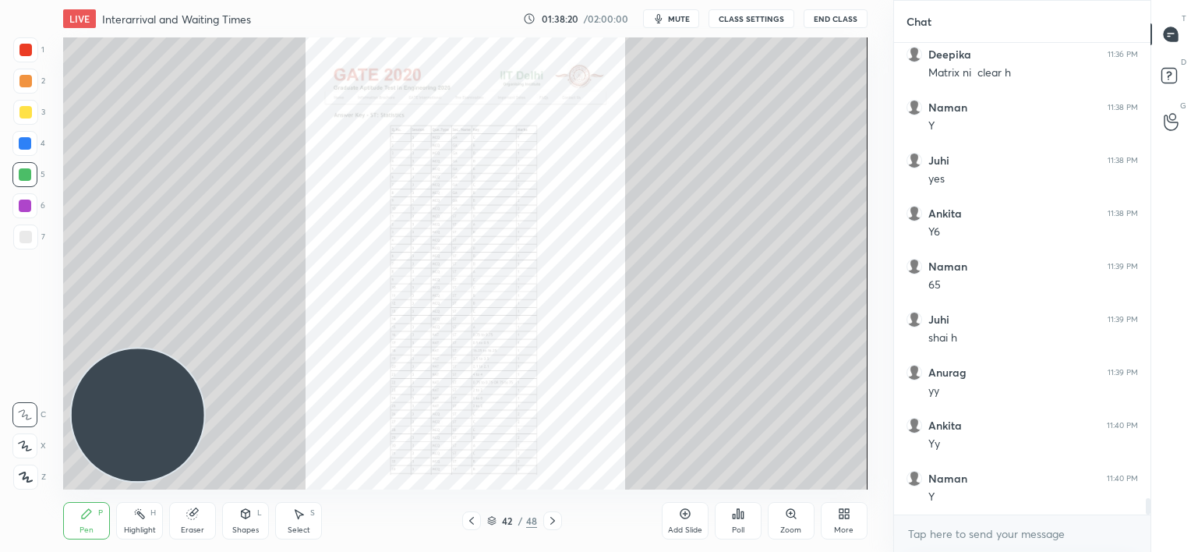
click at [789, 521] on div "Zoom" at bounding box center [791, 520] width 47 height 37
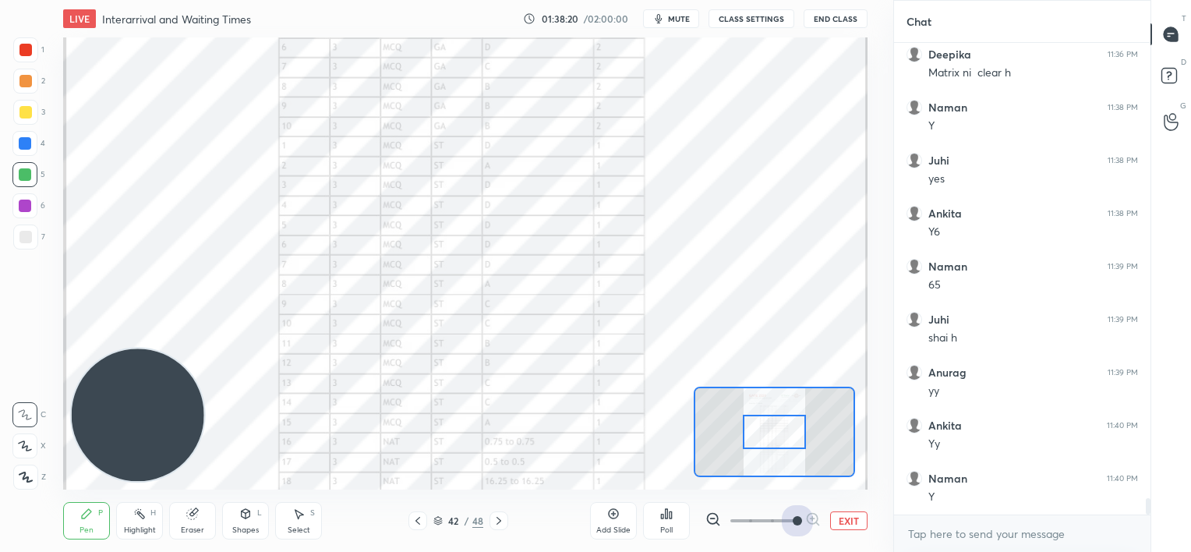
click at [789, 520] on span at bounding box center [762, 520] width 65 height 23
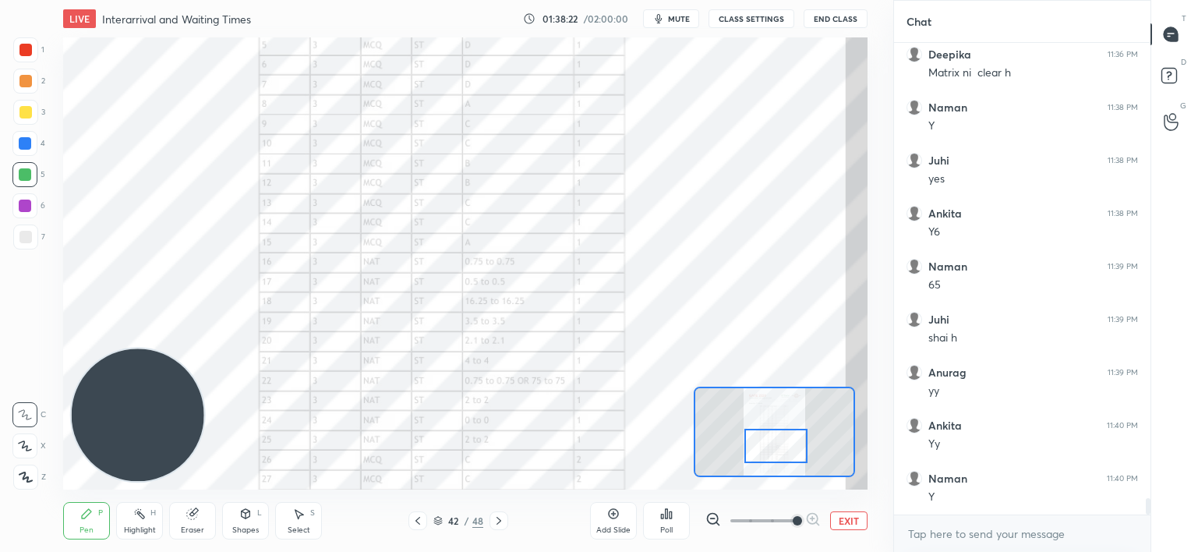
drag, startPoint x: 779, startPoint y: 448, endPoint x: 779, endPoint y: 457, distance: 9.4
click at [780, 462] on div at bounding box center [775, 446] width 63 height 35
click at [419, 521] on icon at bounding box center [417, 520] width 12 height 12
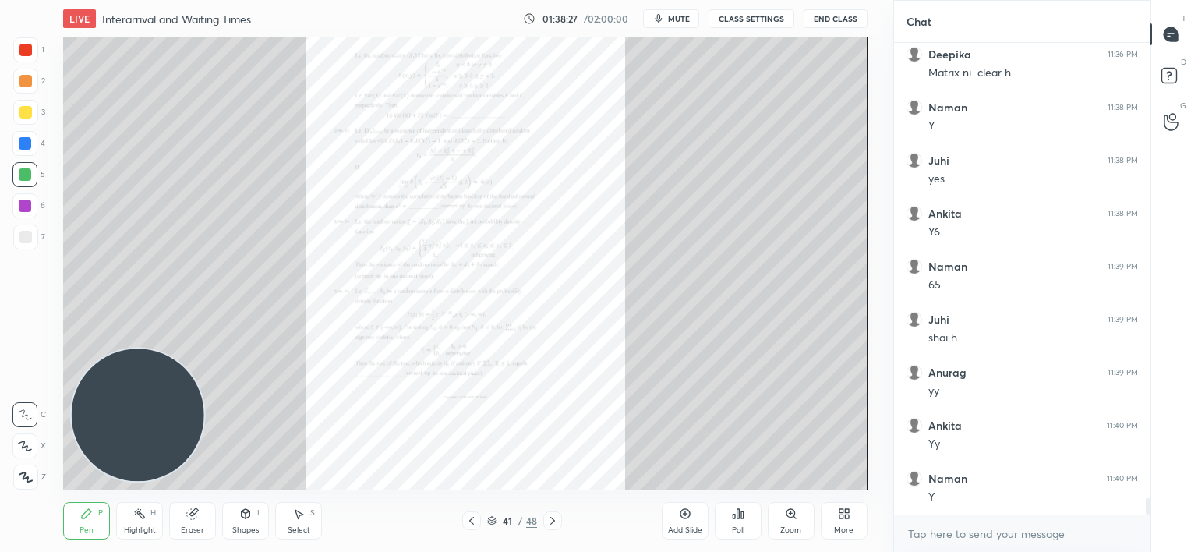
click at [417, 524] on div "41 / 48" at bounding box center [511, 520] width 299 height 19
click at [468, 518] on icon at bounding box center [471, 520] width 12 height 12
click at [469, 518] on icon at bounding box center [471, 520] width 12 height 12
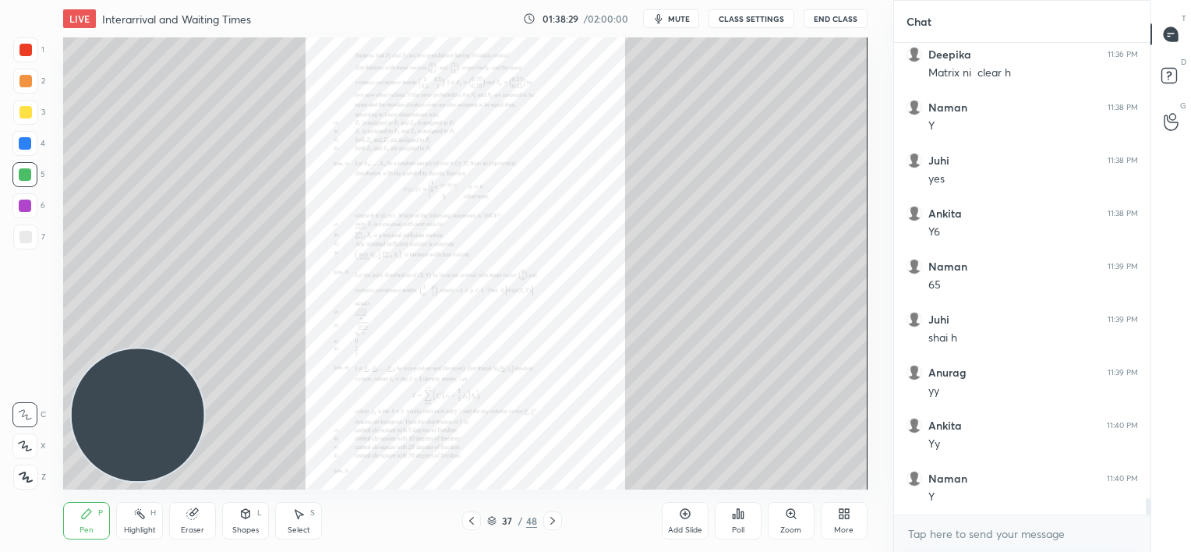
click at [469, 520] on icon at bounding box center [471, 520] width 12 height 12
click at [471, 521] on icon at bounding box center [471, 520] width 12 height 12
click at [783, 519] on div "Zoom" at bounding box center [791, 520] width 47 height 37
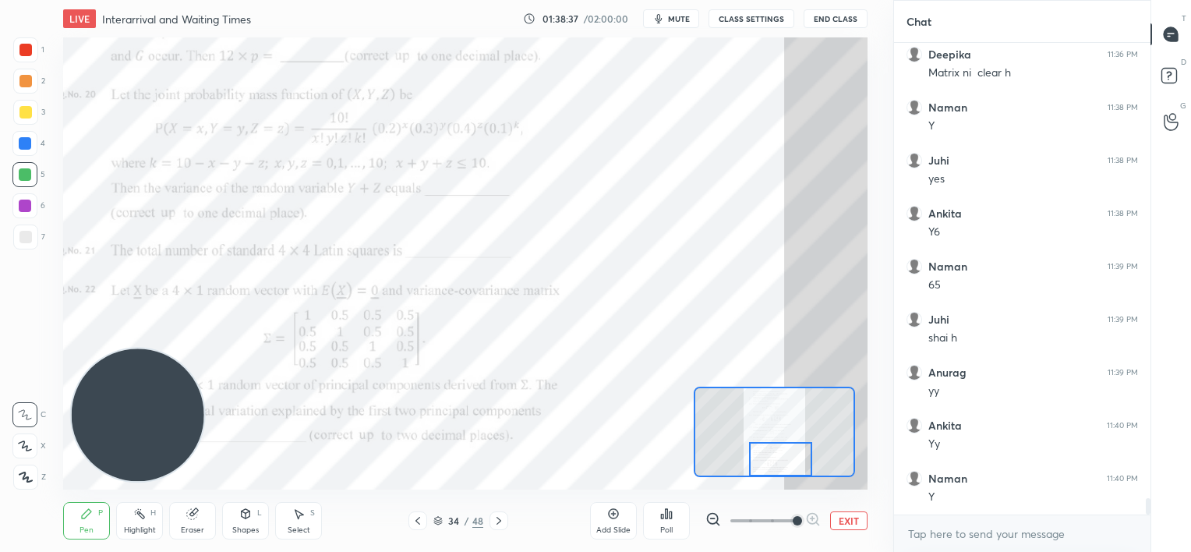
drag, startPoint x: 770, startPoint y: 433, endPoint x: 765, endPoint y: 468, distance: 34.6
click at [775, 464] on div at bounding box center [780, 459] width 63 height 35
click at [497, 521] on icon at bounding box center [499, 520] width 12 height 12
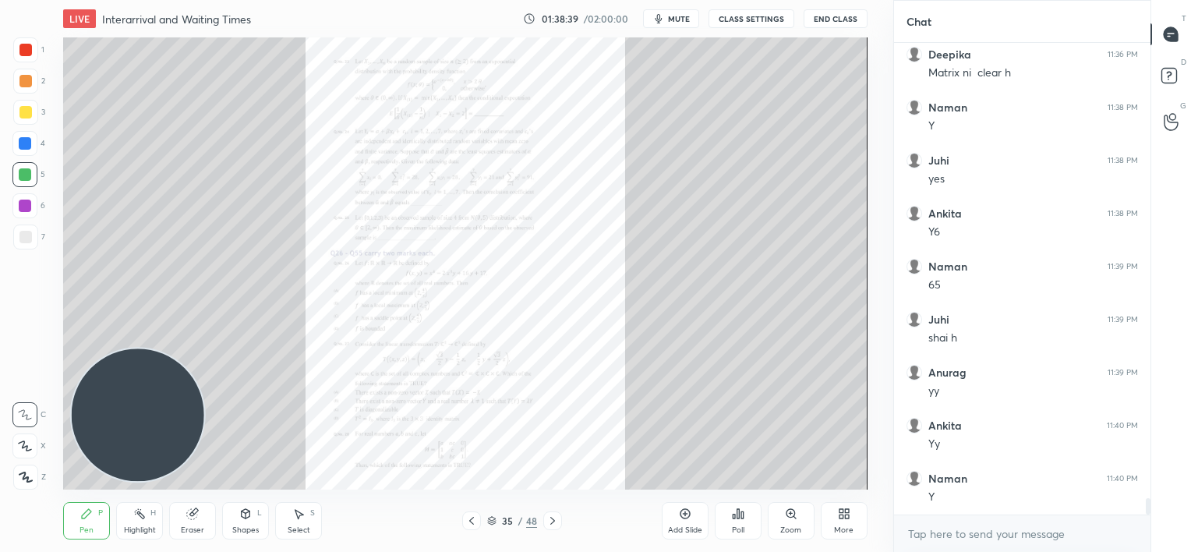
click at [790, 517] on icon at bounding box center [791, 513] width 12 height 12
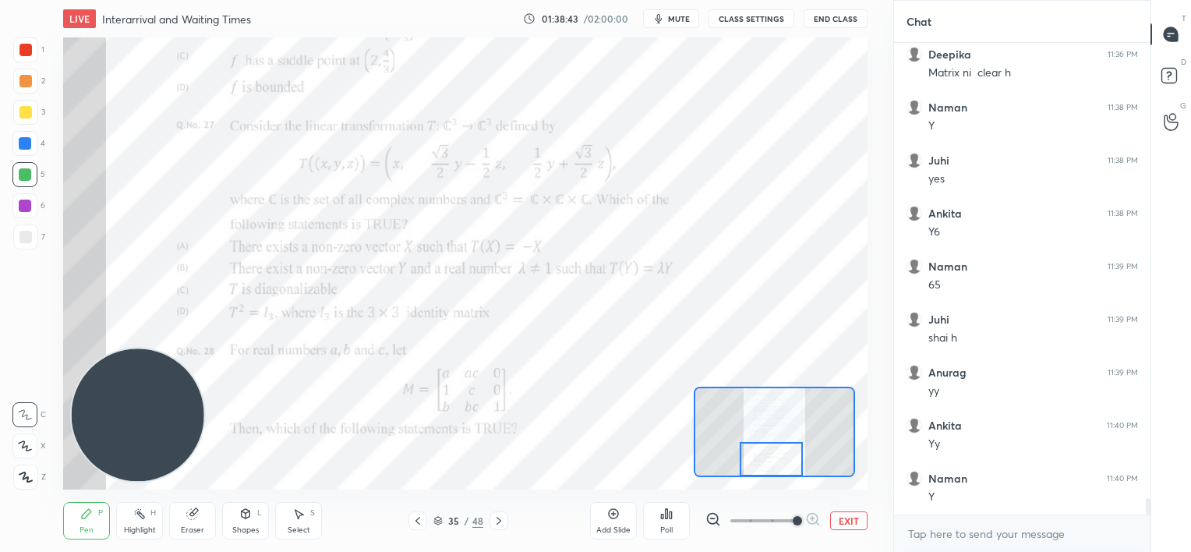
drag, startPoint x: 772, startPoint y: 422, endPoint x: 764, endPoint y: 459, distance: 38.4
click at [771, 461] on div at bounding box center [771, 459] width 63 height 35
click at [496, 521] on icon at bounding box center [499, 520] width 12 height 12
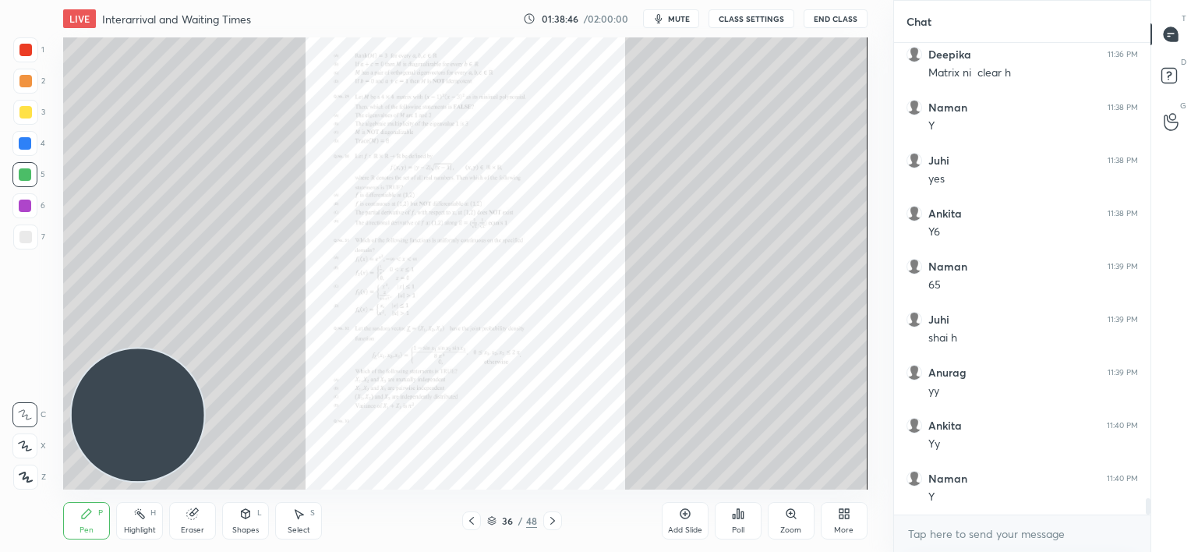
click at [789, 517] on icon at bounding box center [791, 513] width 12 height 12
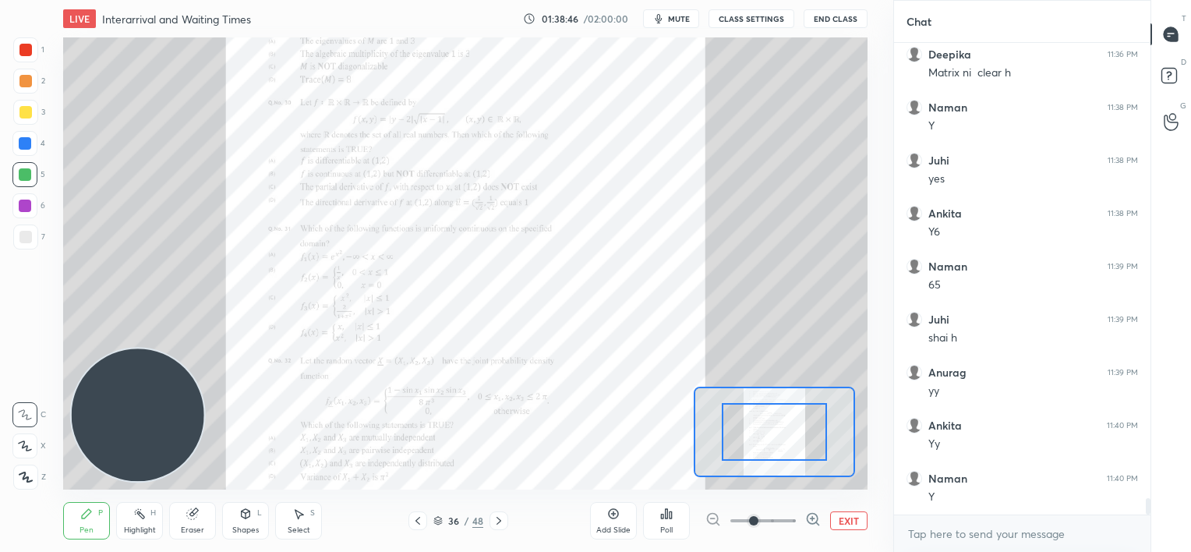
drag, startPoint x: 789, startPoint y: 517, endPoint x: 789, endPoint y: 506, distance: 11.7
click at [789, 517] on span at bounding box center [762, 520] width 65 height 23
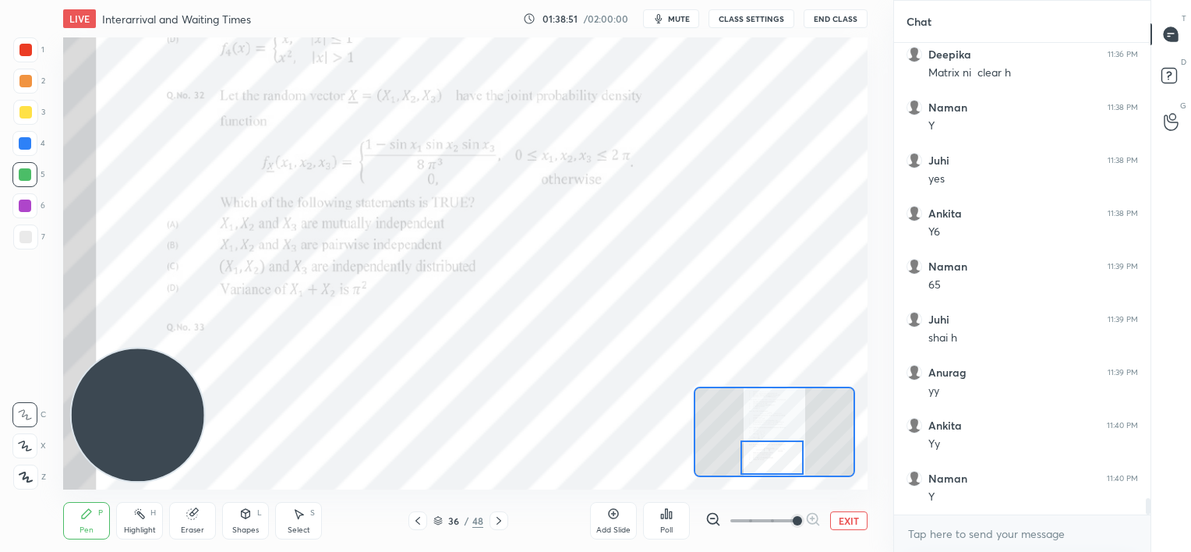
drag, startPoint x: 776, startPoint y: 428, endPoint x: 763, endPoint y: 455, distance: 30.3
click at [774, 455] on div at bounding box center [771, 457] width 63 height 35
click at [502, 524] on icon at bounding box center [499, 520] width 12 height 12
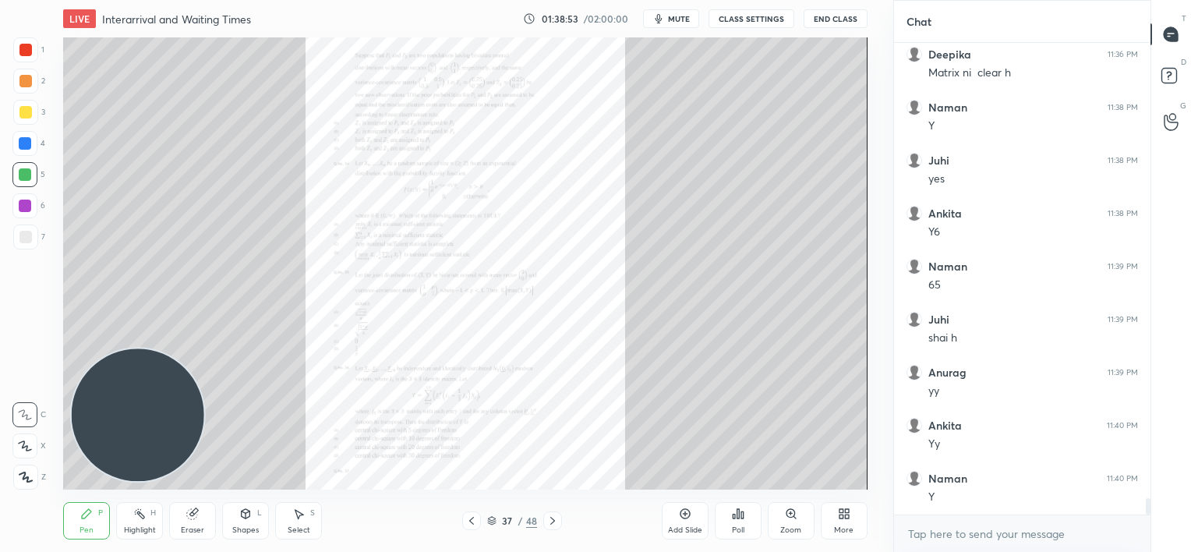
click at [783, 513] on div "Zoom" at bounding box center [791, 520] width 47 height 37
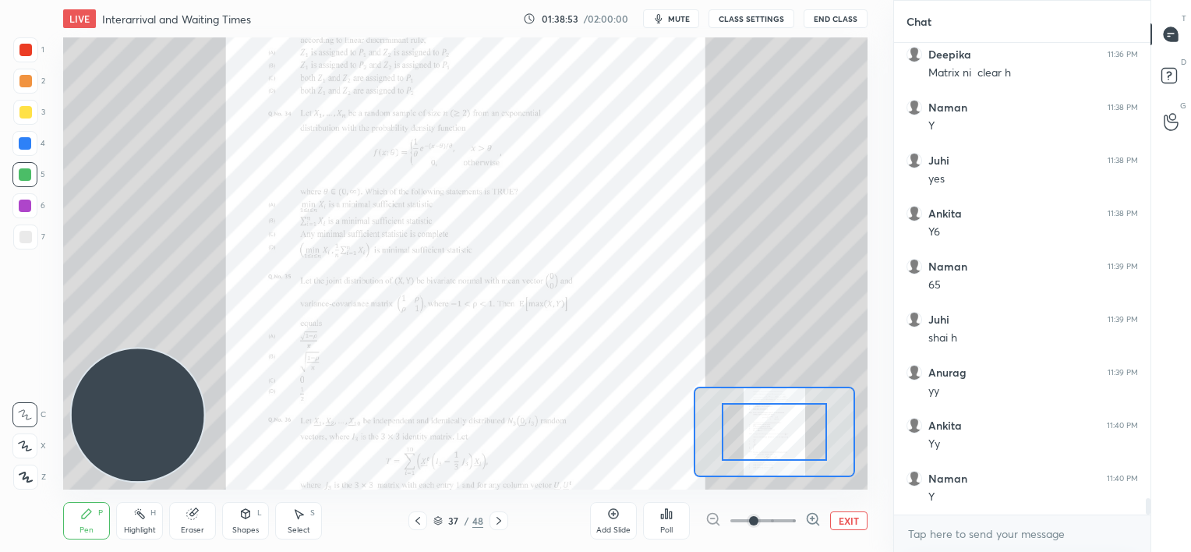
click at [784, 514] on span at bounding box center [762, 520] width 65 height 23
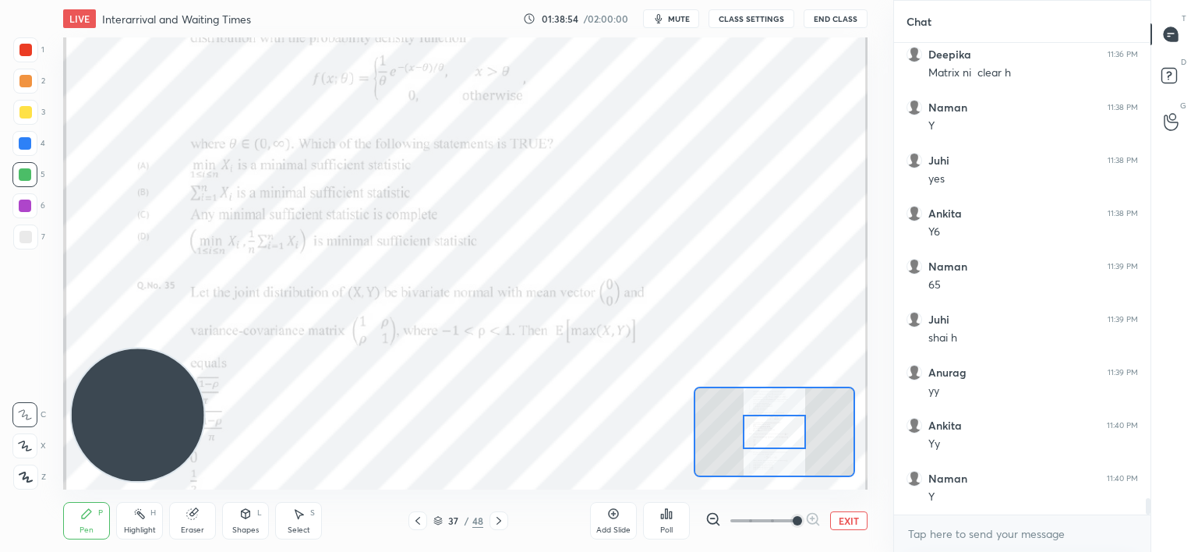
click at [789, 510] on span at bounding box center [762, 520] width 65 height 23
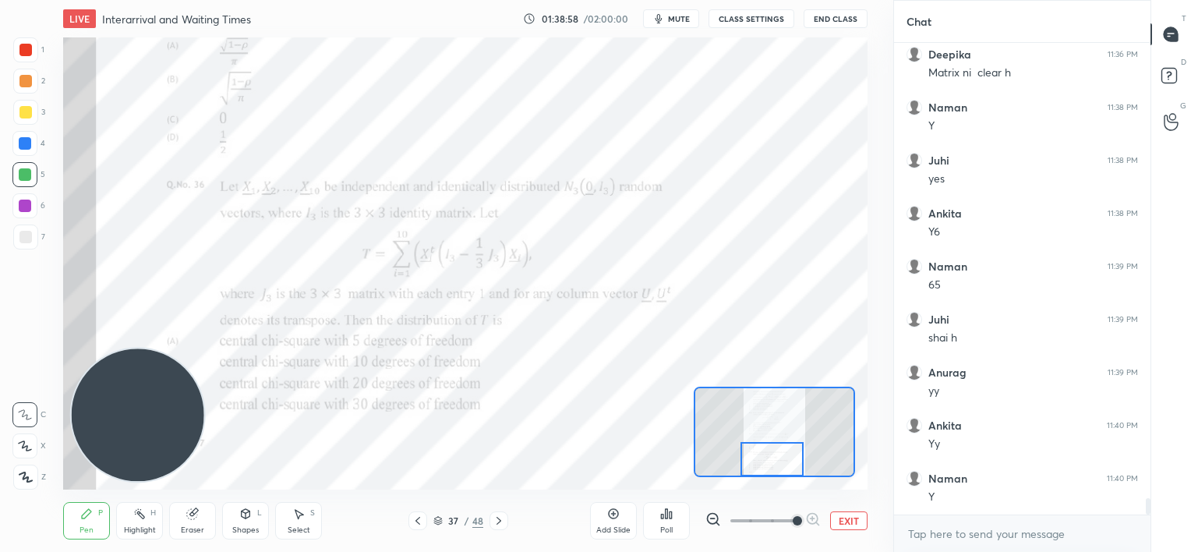
drag, startPoint x: 772, startPoint y: 429, endPoint x: 760, endPoint y: 455, distance: 29.0
click at [767, 460] on div at bounding box center [771, 459] width 63 height 35
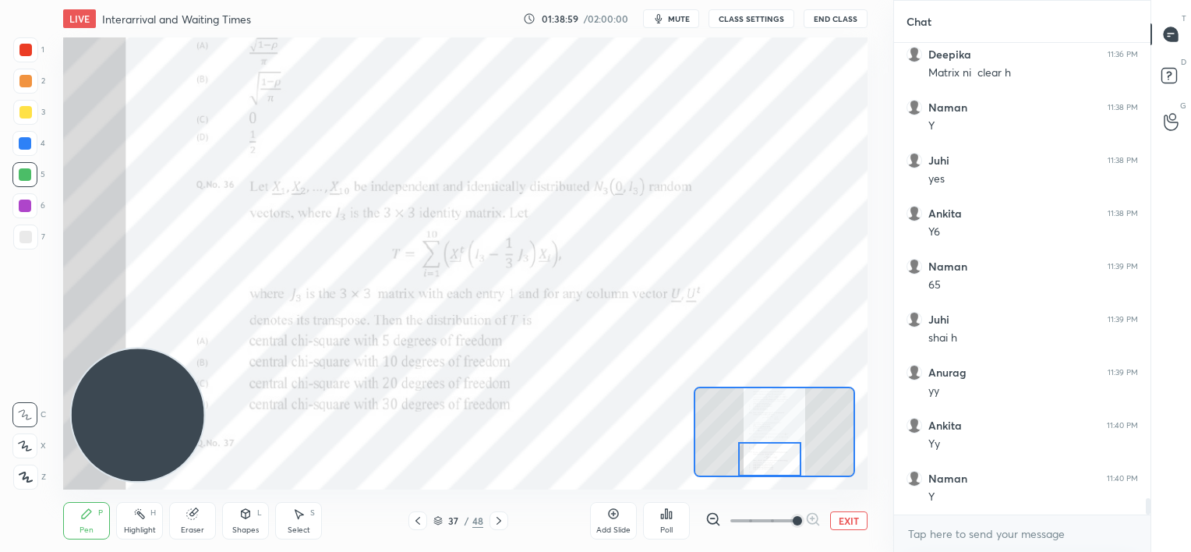
click at [497, 523] on icon at bounding box center [498, 521] width 5 height 8
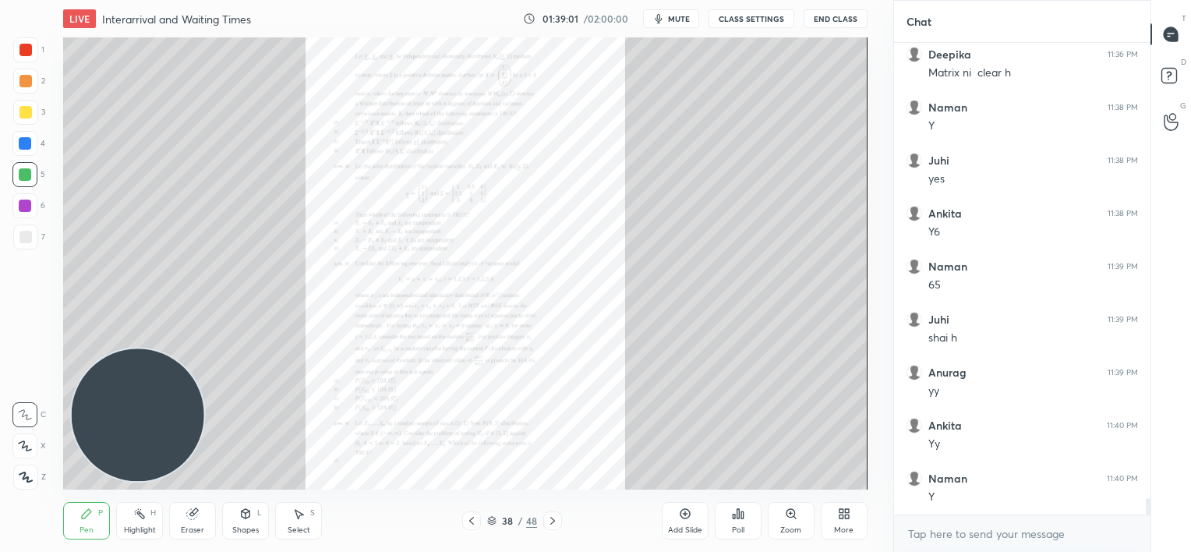
click at [791, 520] on div "Zoom" at bounding box center [791, 520] width 47 height 37
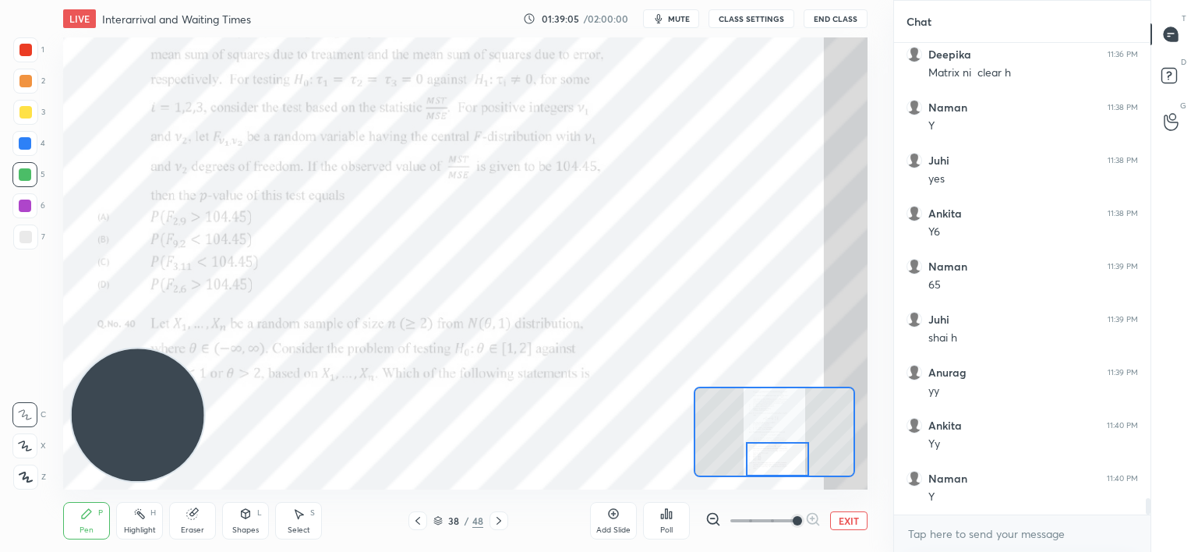
drag, startPoint x: 772, startPoint y: 445, endPoint x: 768, endPoint y: 477, distance: 32.3
click at [776, 480] on div "LIVE Interarrival and Waiting Times 01:39:05 / 02:00:00 mute CLASS SETTINGS End…" at bounding box center [465, 276] width 831 height 552
click at [497, 517] on icon at bounding box center [499, 520] width 12 height 12
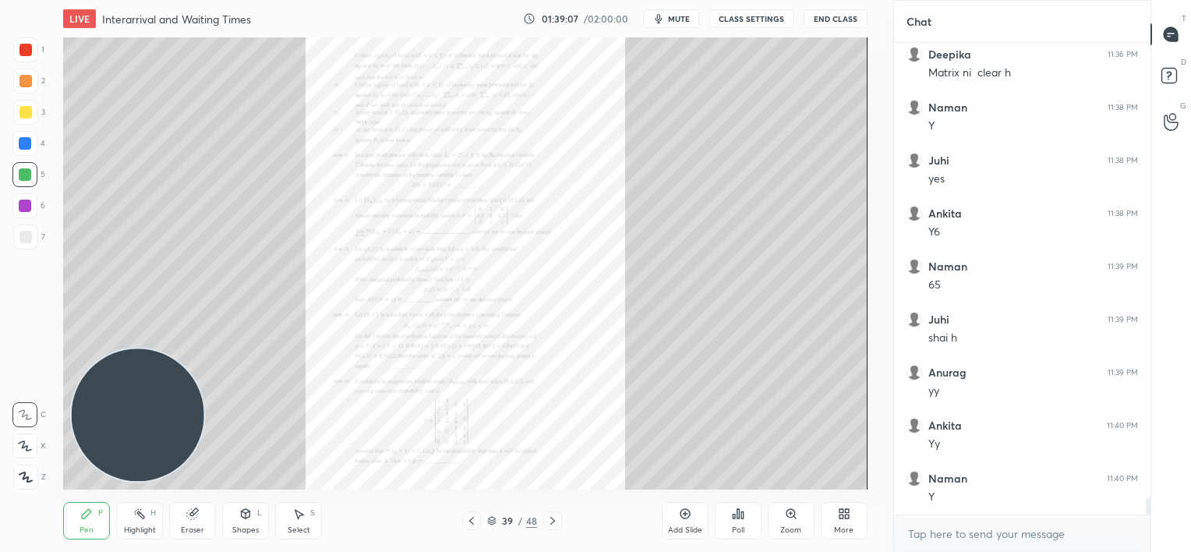
click at [792, 522] on div "Zoom" at bounding box center [791, 520] width 47 height 37
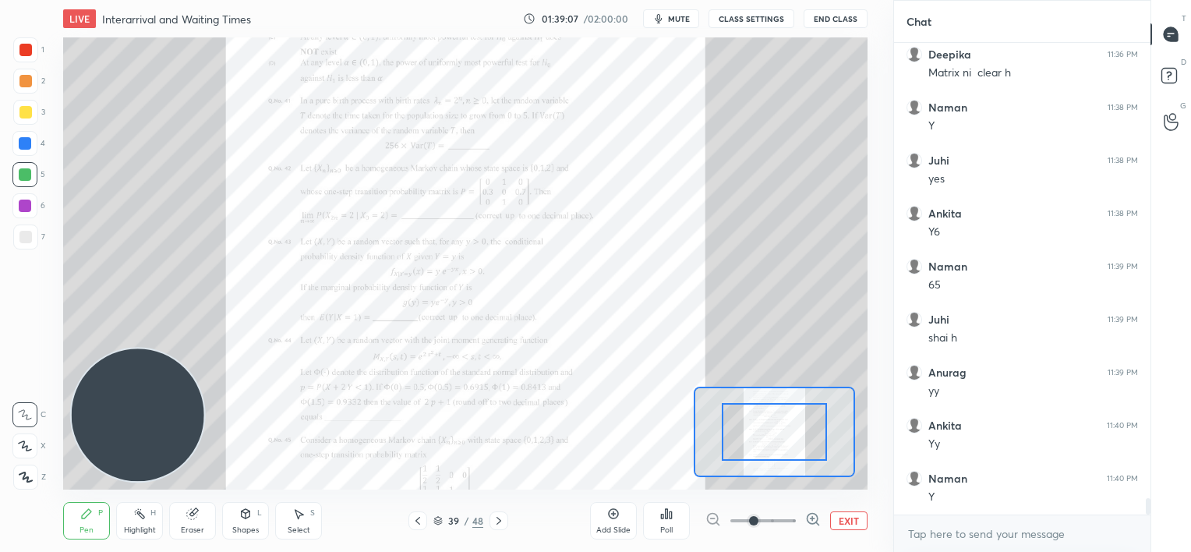
click at [792, 522] on span at bounding box center [762, 520] width 65 height 23
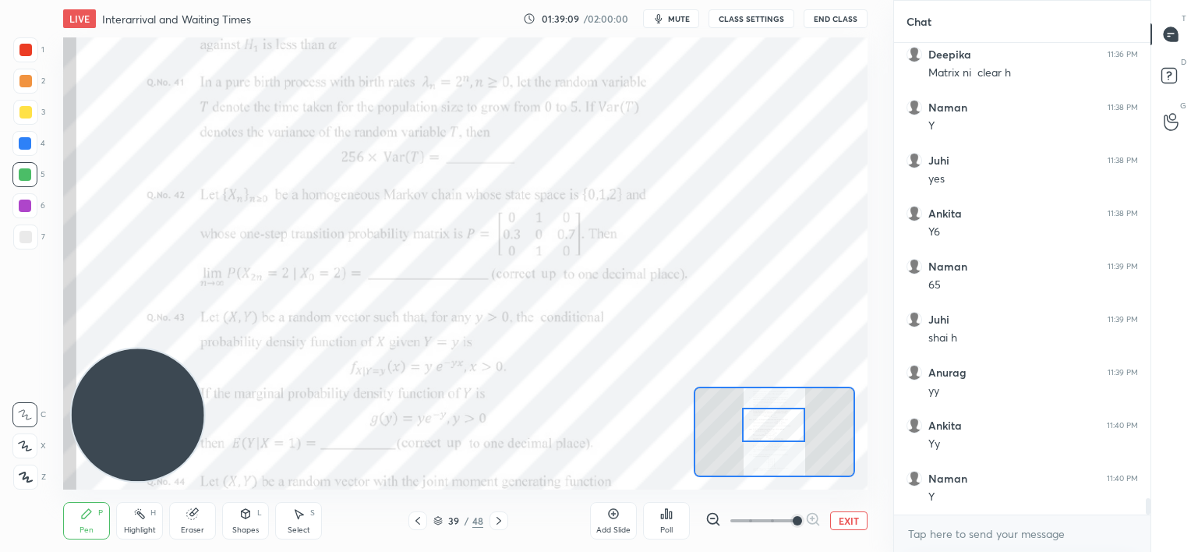
scroll to position [13391, 0]
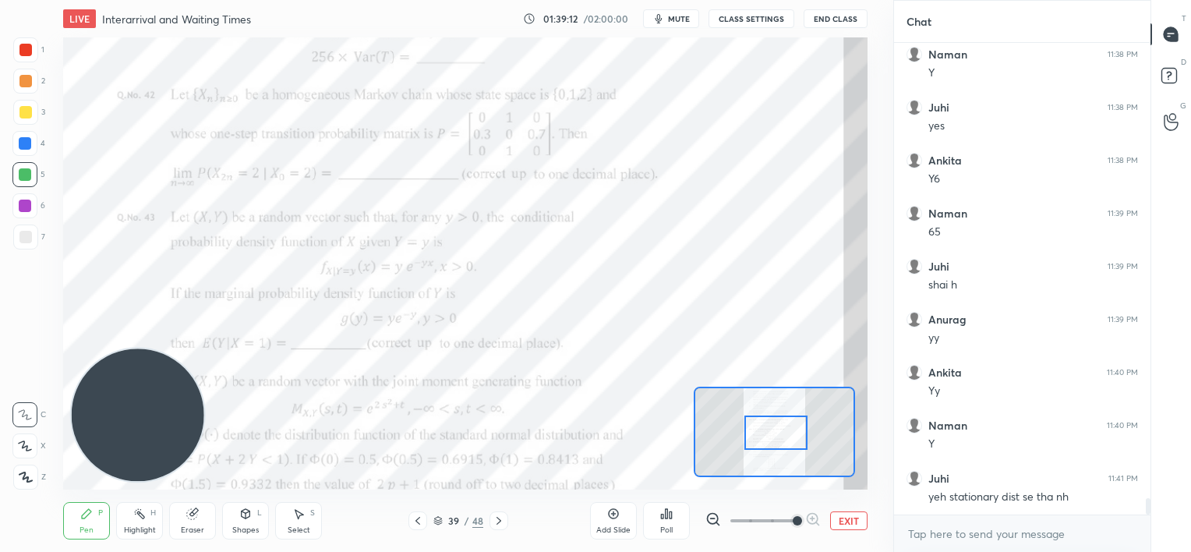
click at [782, 442] on div at bounding box center [775, 432] width 63 height 35
click at [26, 147] on div at bounding box center [25, 143] width 12 height 12
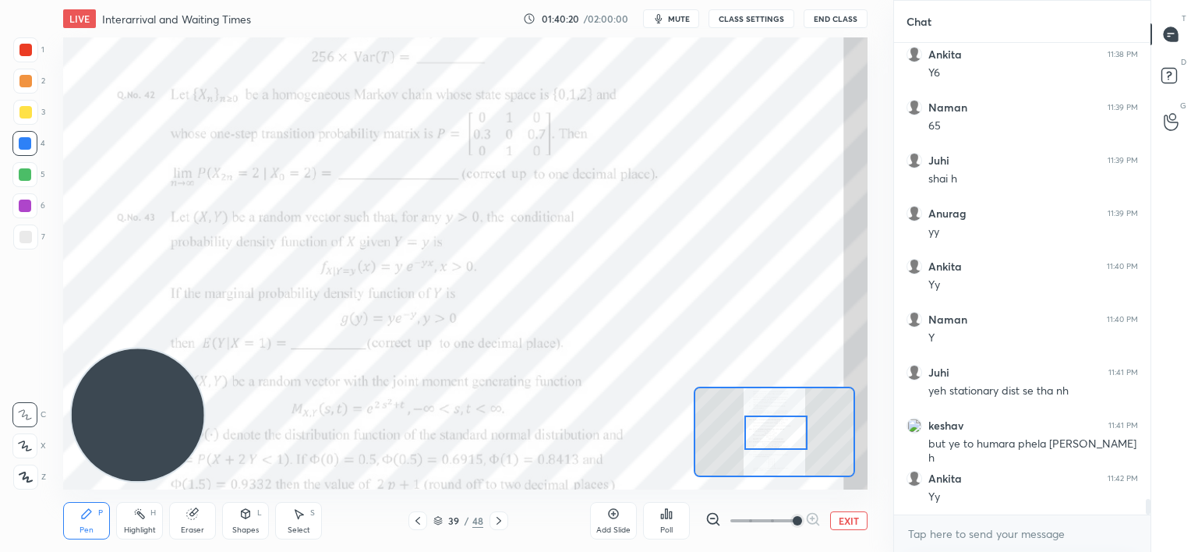
scroll to position [13550, 0]
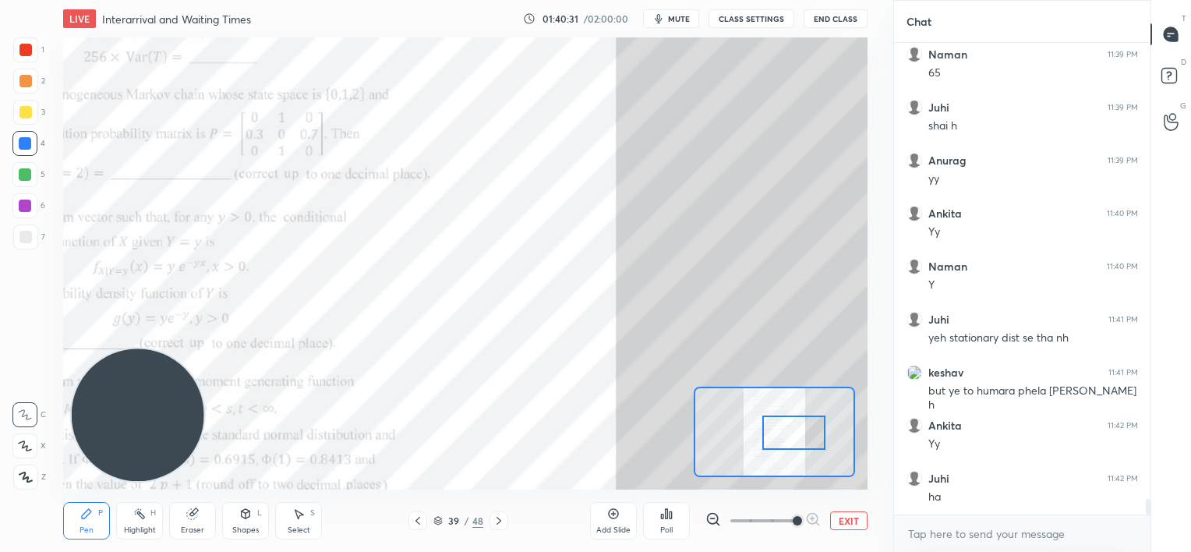
drag, startPoint x: 790, startPoint y: 433, endPoint x: 808, endPoint y: 432, distance: 18.0
click at [810, 435] on div at bounding box center [793, 432] width 63 height 35
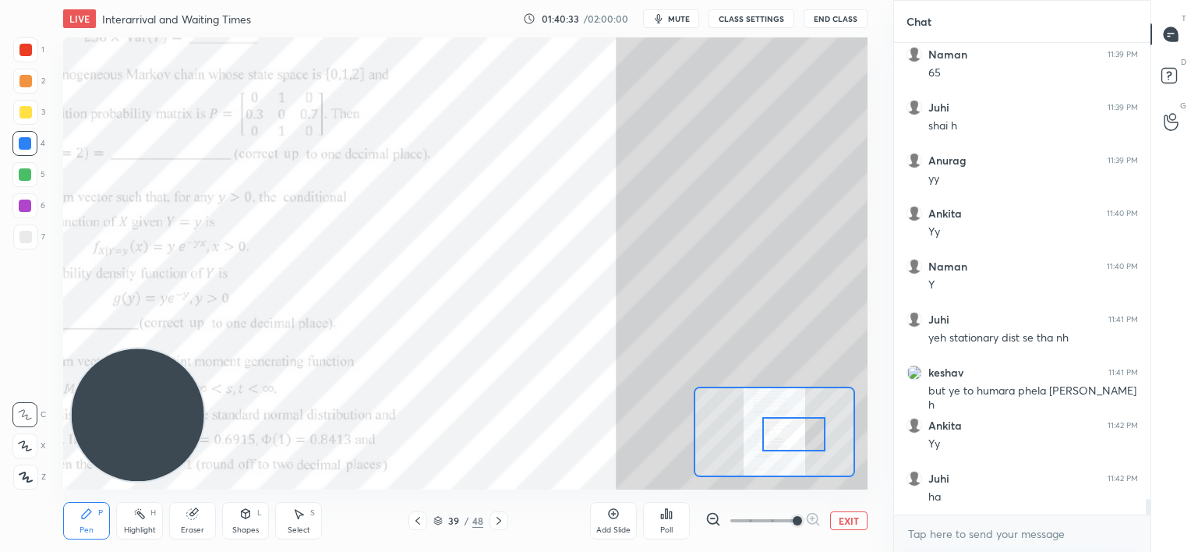
click at [22, 53] on div at bounding box center [25, 50] width 12 height 12
click at [24, 148] on div at bounding box center [25, 143] width 12 height 12
click at [25, 176] on div at bounding box center [25, 174] width 12 height 12
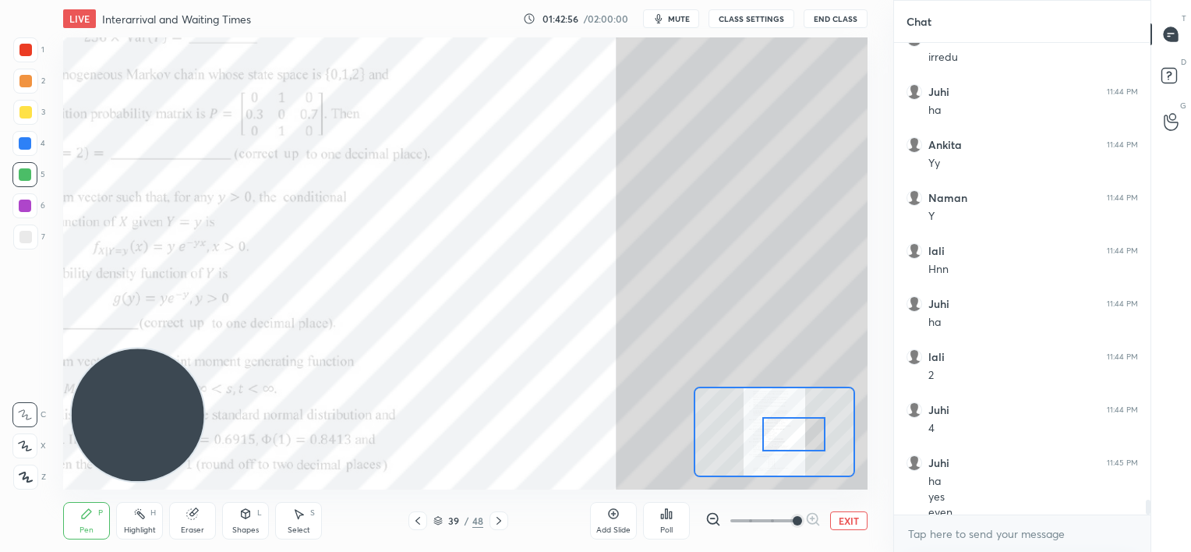
scroll to position [14376, 0]
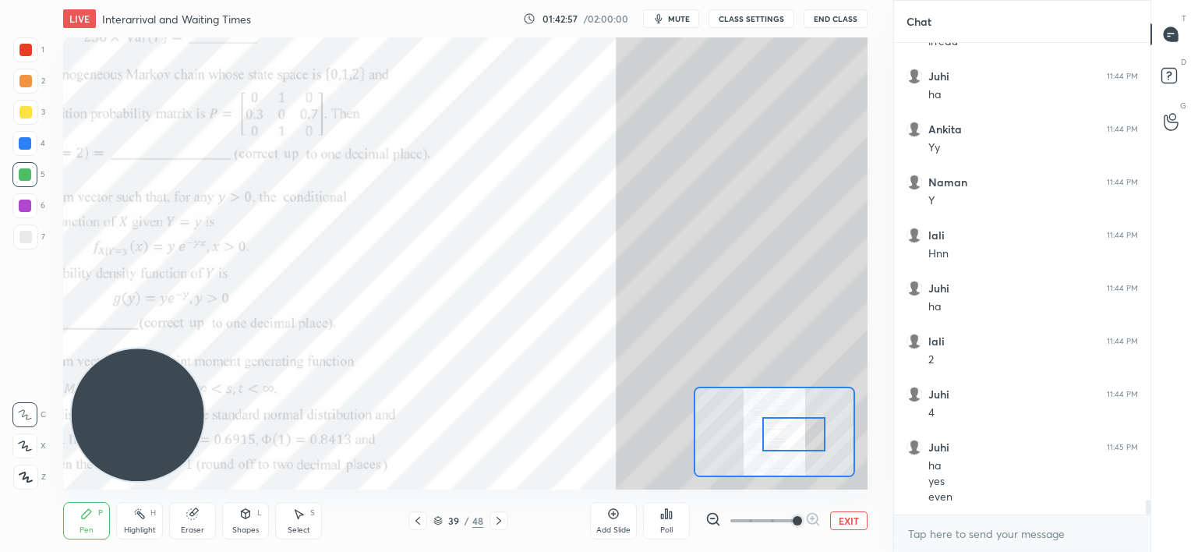
click at [27, 210] on div at bounding box center [25, 206] width 12 height 12
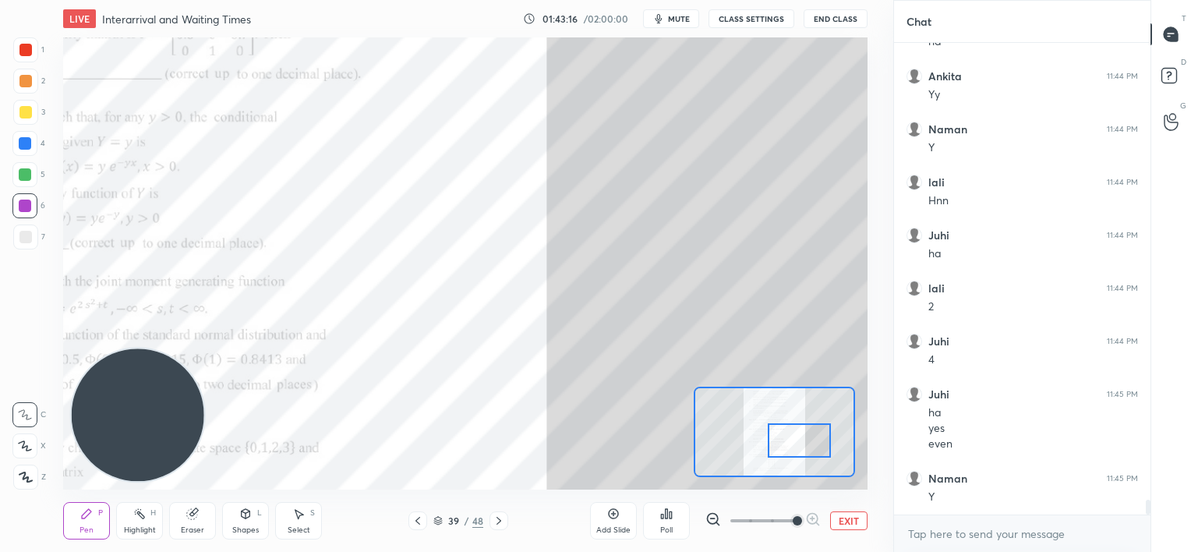
drag, startPoint x: 790, startPoint y: 439, endPoint x: 796, endPoint y: 445, distance: 8.3
click at [796, 445] on div at bounding box center [799, 440] width 63 height 35
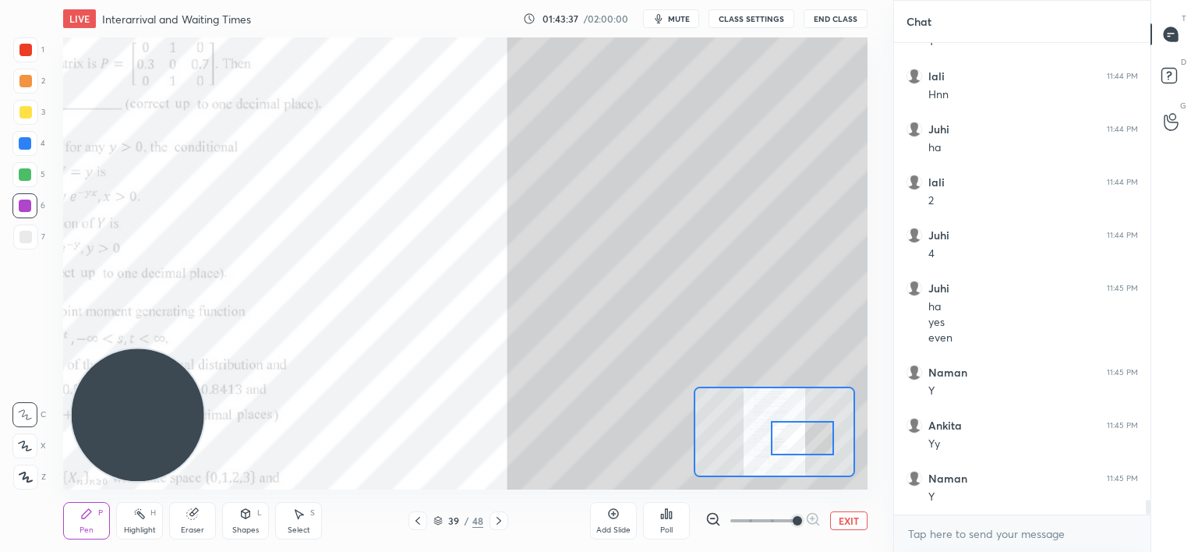
click at [795, 437] on div at bounding box center [802, 438] width 63 height 35
drag, startPoint x: 187, startPoint y: 524, endPoint x: 220, endPoint y: 500, distance: 41.1
click at [187, 526] on div "Eraser" at bounding box center [192, 530] width 23 height 8
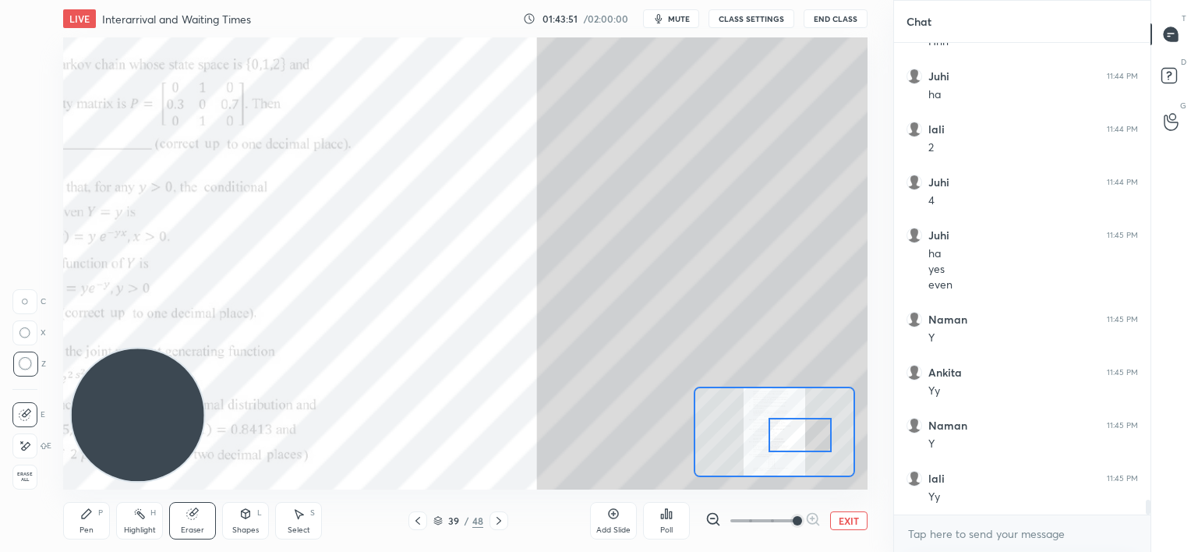
click at [805, 435] on div at bounding box center [799, 435] width 63 height 35
click at [75, 532] on div "Pen P" at bounding box center [86, 520] width 47 height 37
click at [20, 171] on div at bounding box center [25, 174] width 12 height 12
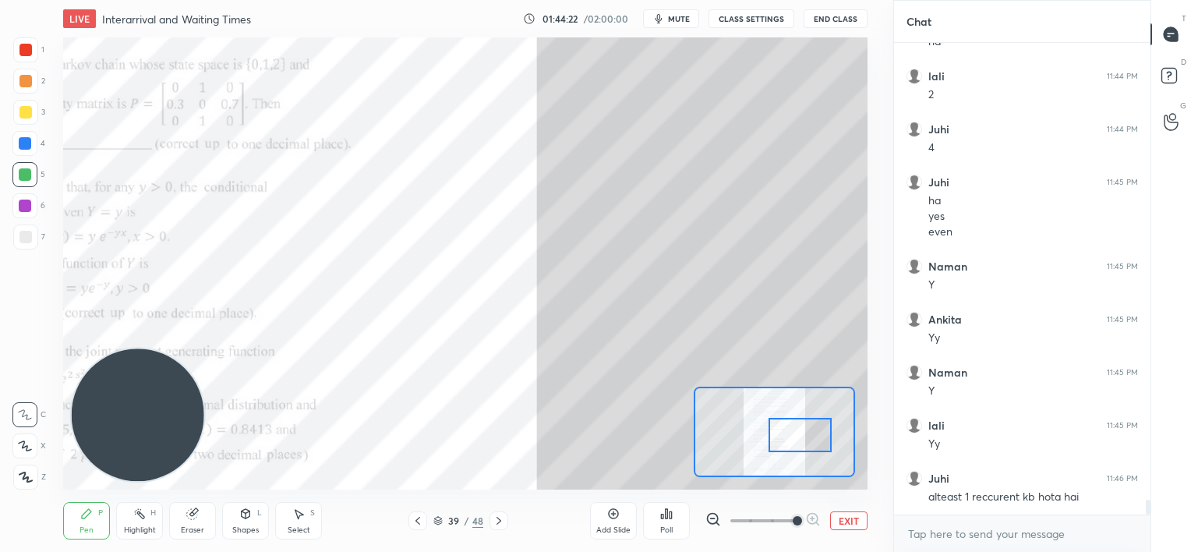
scroll to position [14657, 0]
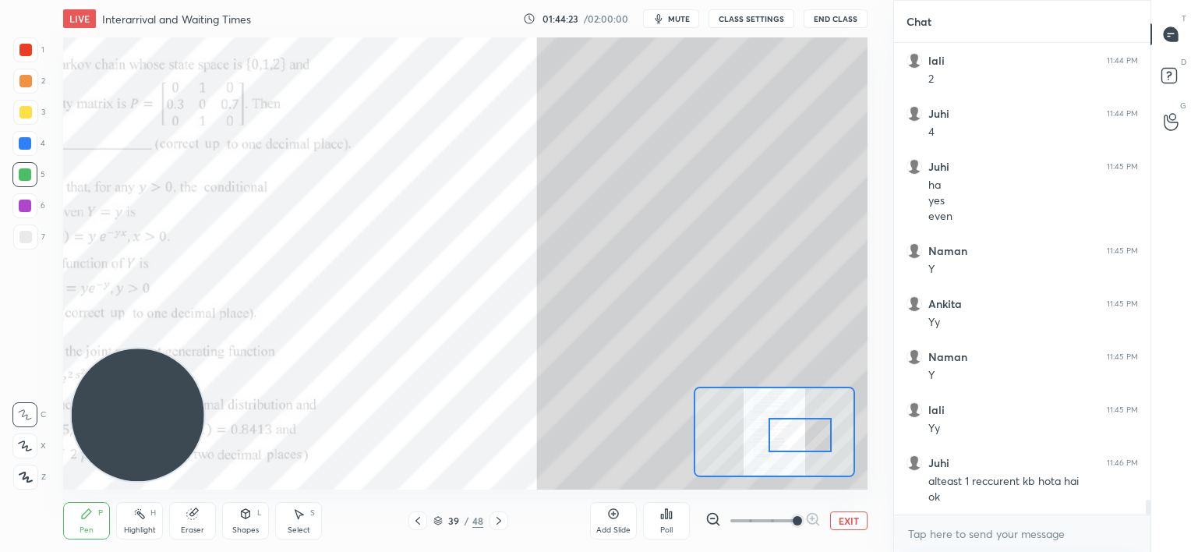
click at [192, 518] on icon at bounding box center [192, 514] width 10 height 10
click at [79, 524] on div "Pen P" at bounding box center [86, 520] width 47 height 37
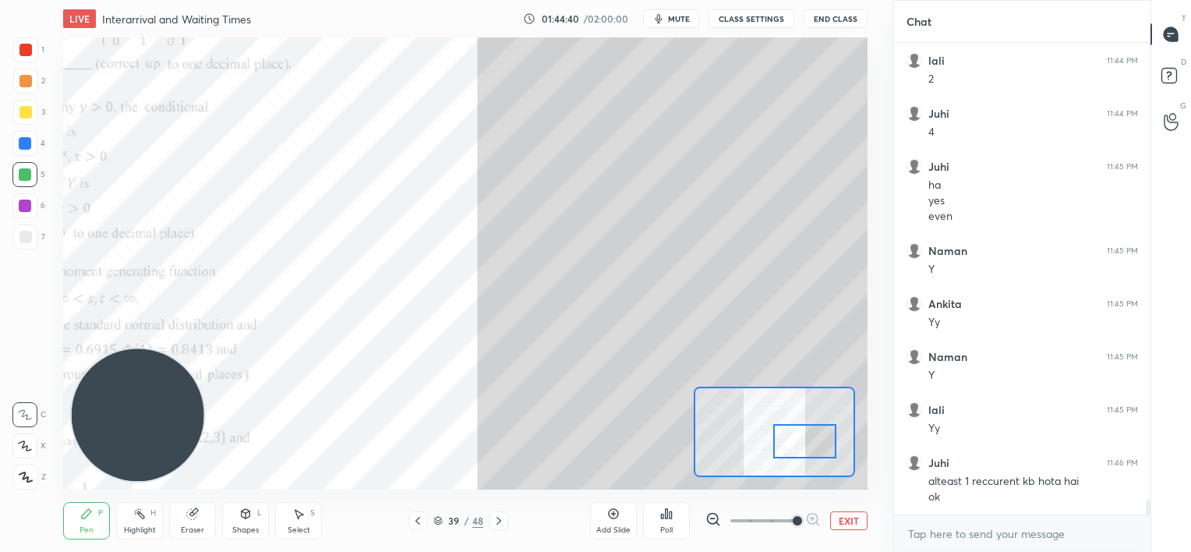
click at [812, 440] on div at bounding box center [804, 441] width 63 height 35
click at [23, 147] on div at bounding box center [25, 143] width 12 height 12
drag, startPoint x: 26, startPoint y: 46, endPoint x: 12, endPoint y: 44, distance: 14.1
click at [26, 50] on div at bounding box center [25, 50] width 12 height 12
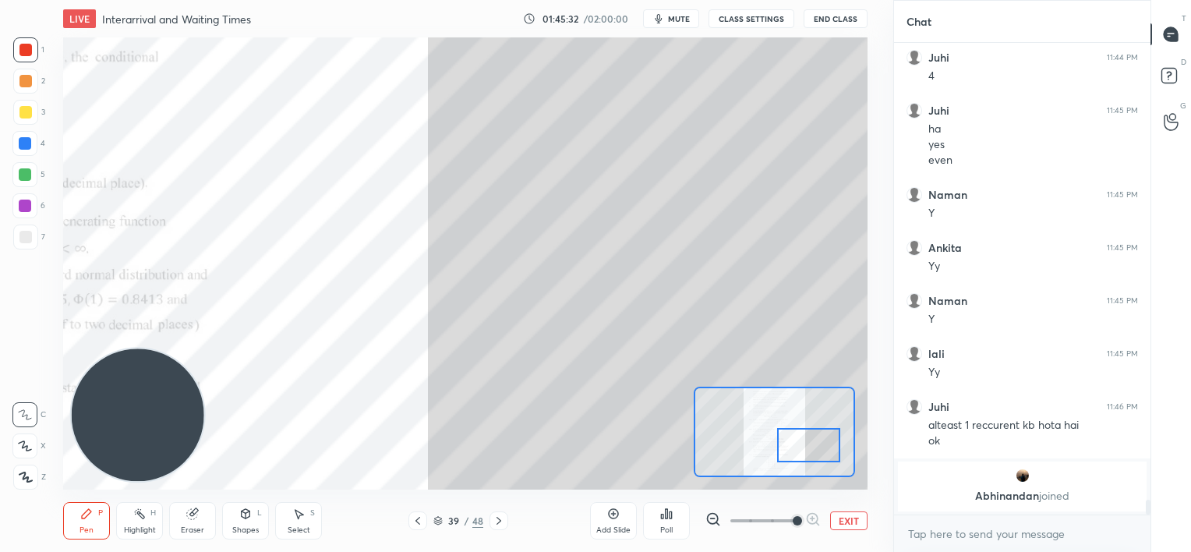
drag, startPoint x: 814, startPoint y: 439, endPoint x: 825, endPoint y: 430, distance: 13.3
click at [821, 443] on div at bounding box center [808, 445] width 63 height 35
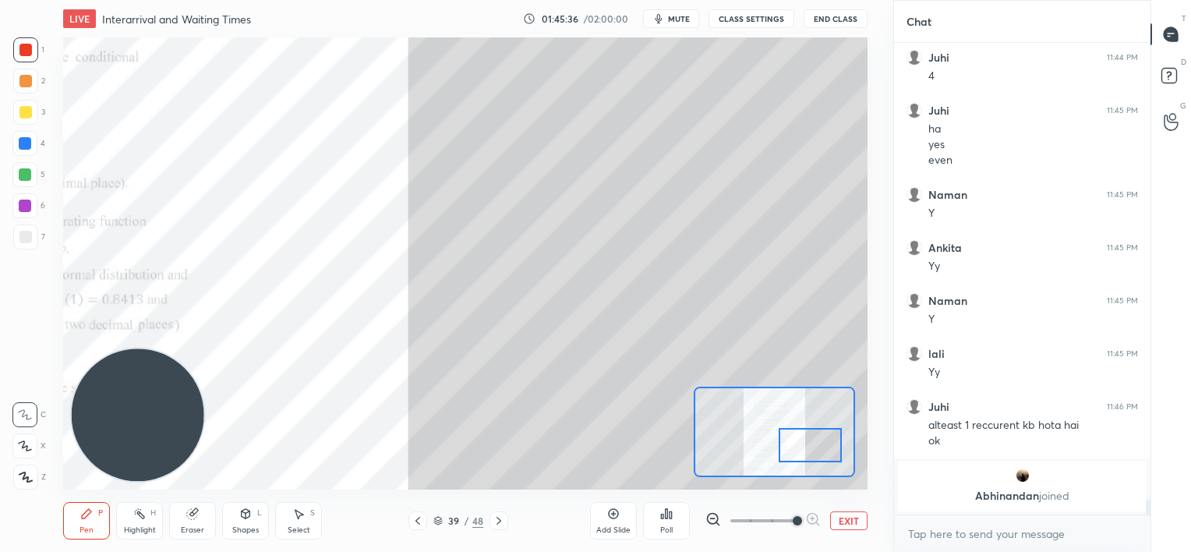
scroll to position [11144, 0]
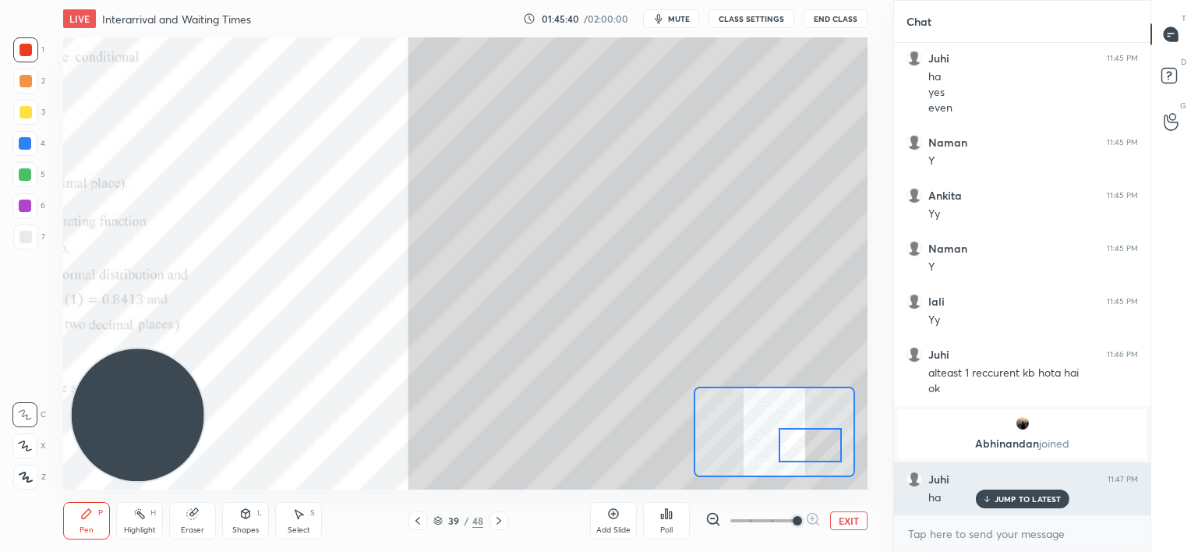
drag, startPoint x: 1008, startPoint y: 499, endPoint x: 1001, endPoint y: 493, distance: 9.4
click at [1008, 499] on p "JUMP TO LATEST" at bounding box center [1027, 498] width 67 height 9
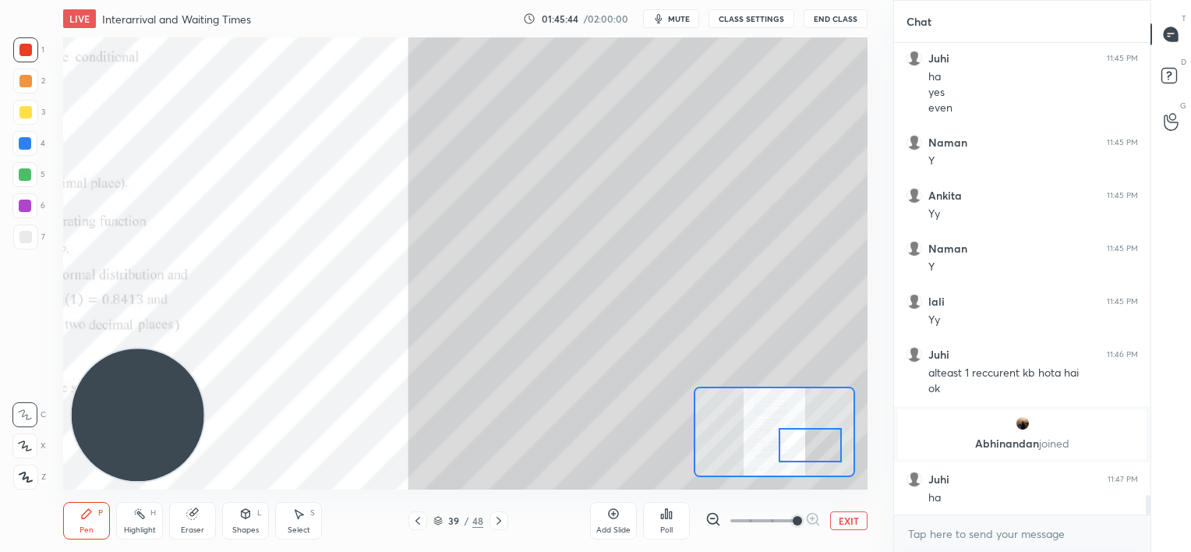
click at [26, 209] on div at bounding box center [25, 206] width 12 height 12
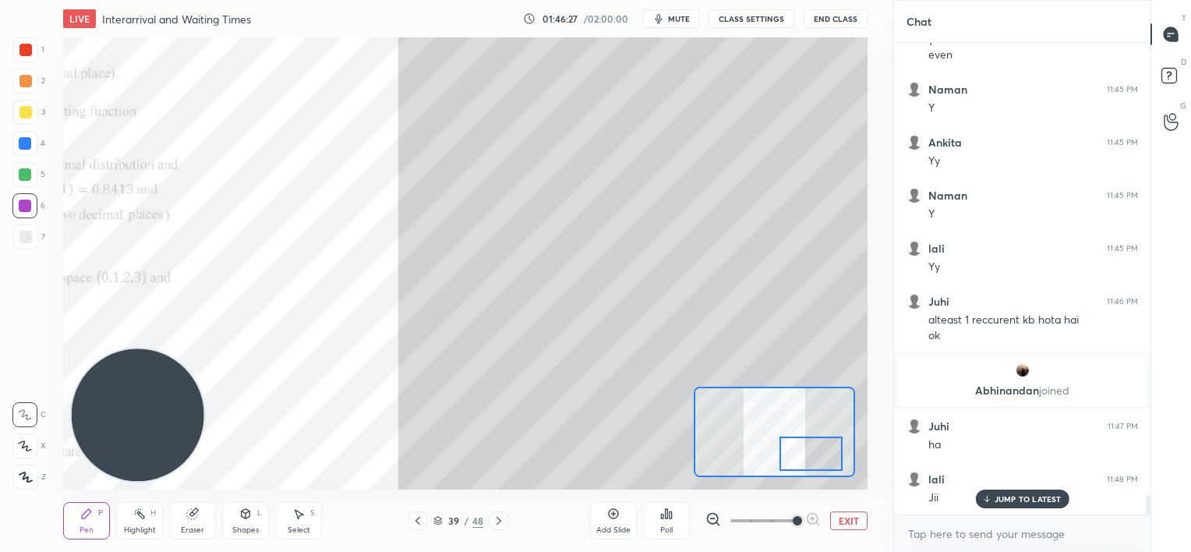
drag, startPoint x: 814, startPoint y: 436, endPoint x: 814, endPoint y: 446, distance: 10.1
click at [814, 446] on div at bounding box center [810, 453] width 63 height 35
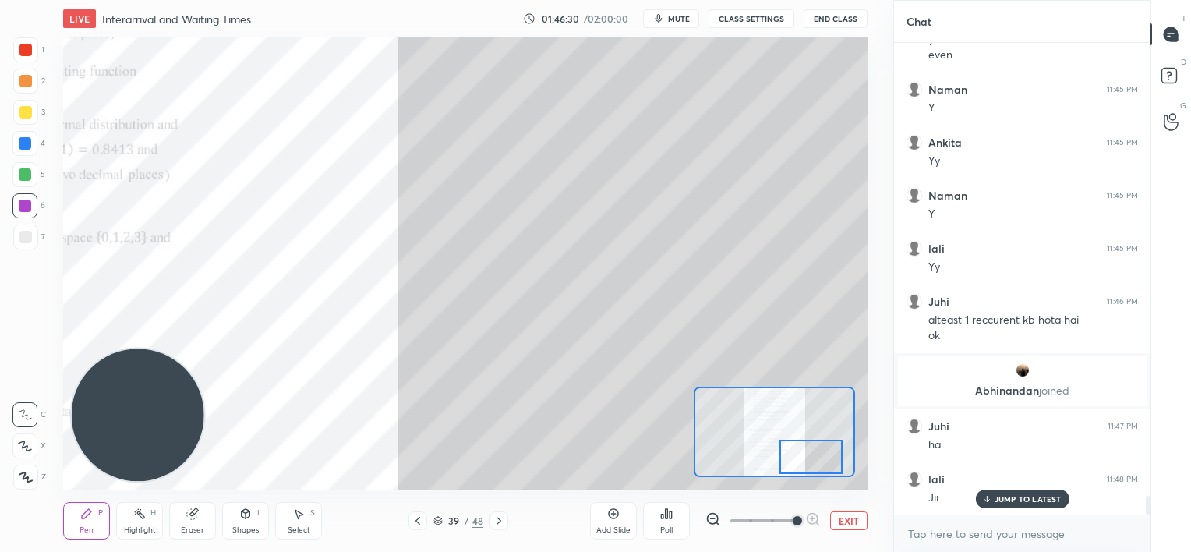
click at [26, 177] on div at bounding box center [25, 174] width 12 height 12
drag, startPoint x: 189, startPoint y: 517, endPoint x: 205, endPoint y: 489, distance: 31.4
click at [190, 517] on icon at bounding box center [192, 514] width 10 height 10
click at [87, 527] on div "Pen" at bounding box center [86, 530] width 14 height 8
click at [190, 516] on icon at bounding box center [192, 514] width 10 height 10
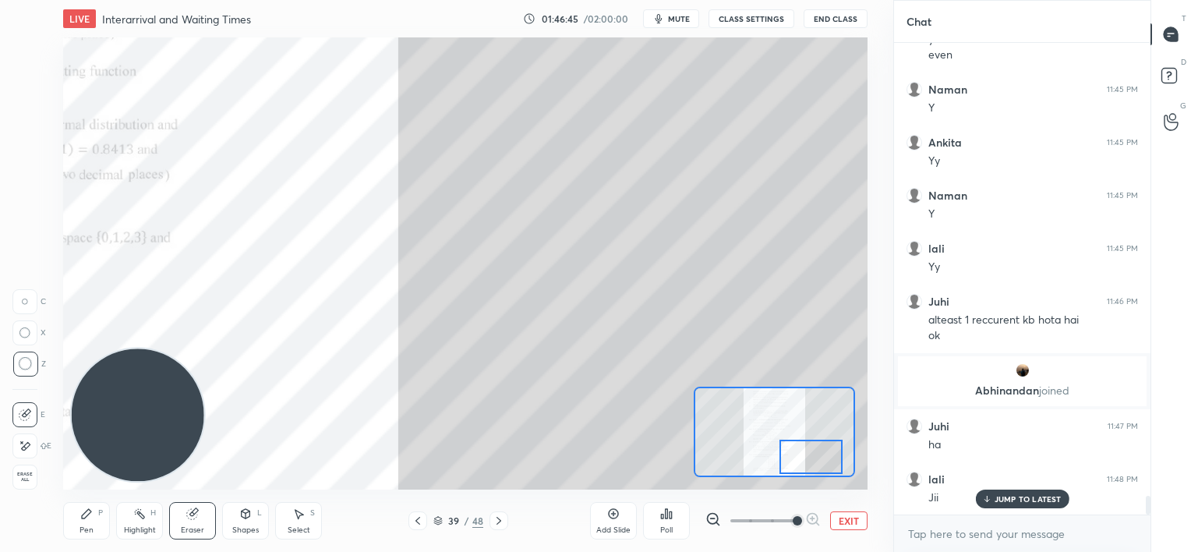
click at [83, 526] on div "Pen" at bounding box center [86, 530] width 14 height 8
click at [194, 526] on div "Eraser" at bounding box center [192, 530] width 23 height 8
drag, startPoint x: 78, startPoint y: 519, endPoint x: 80, endPoint y: 504, distance: 15.0
click at [77, 518] on div "Pen P" at bounding box center [86, 520] width 47 height 37
click at [994, 499] on p "JUMP TO LATEST" at bounding box center [1027, 498] width 67 height 9
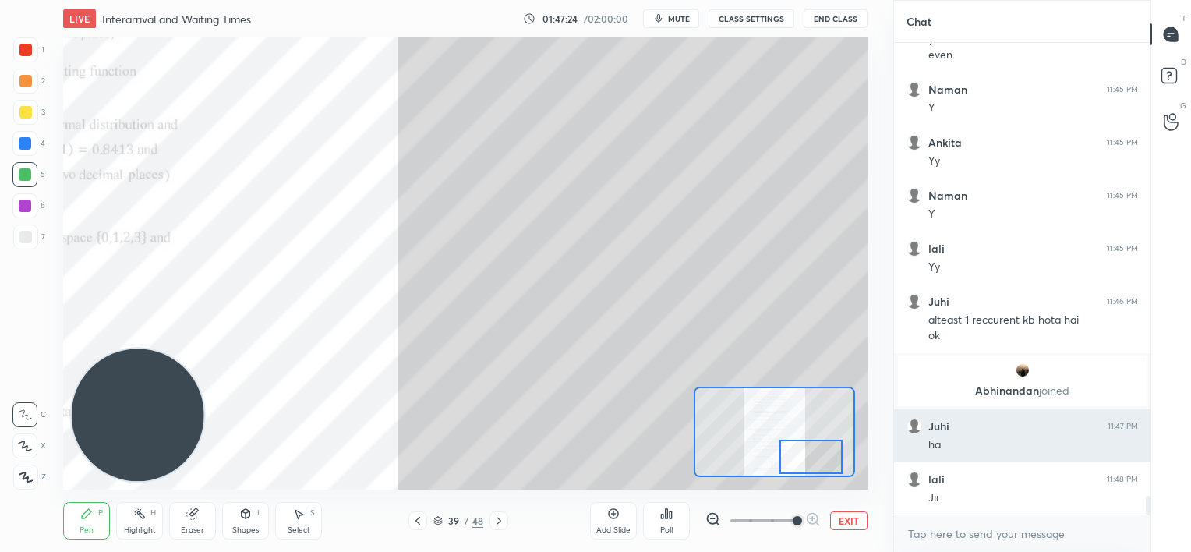
scroll to position [11250, 0]
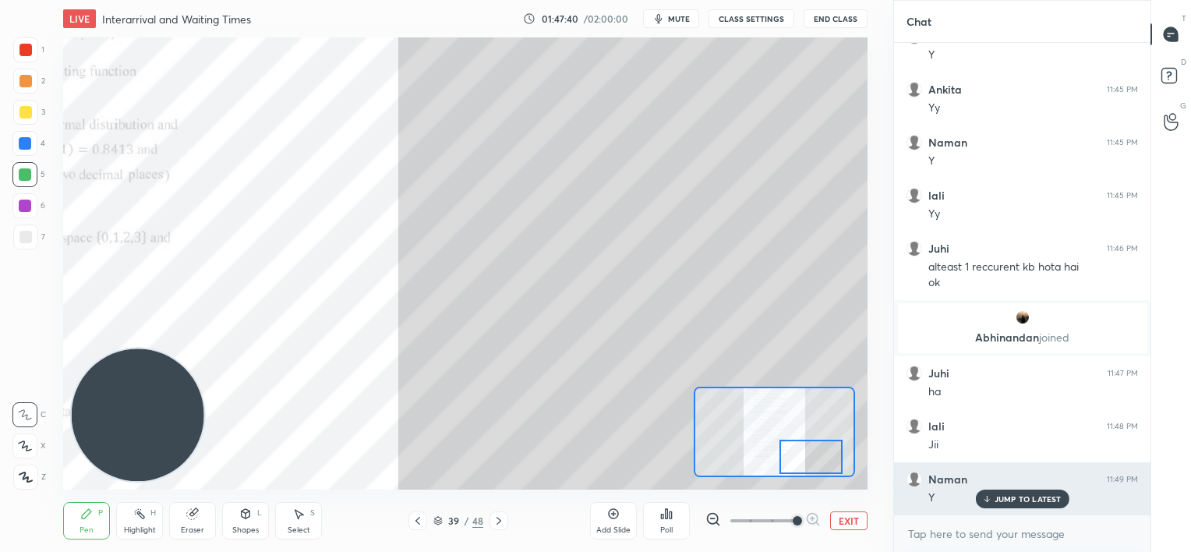
click at [1008, 500] on p "JUMP TO LATEST" at bounding box center [1027, 498] width 67 height 9
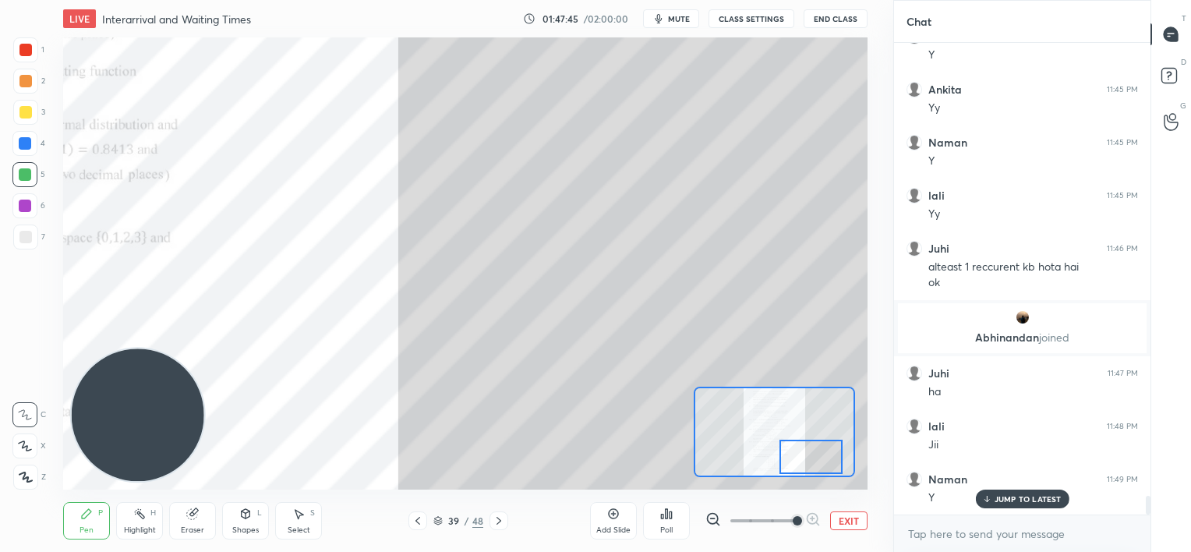
scroll to position [11303, 0]
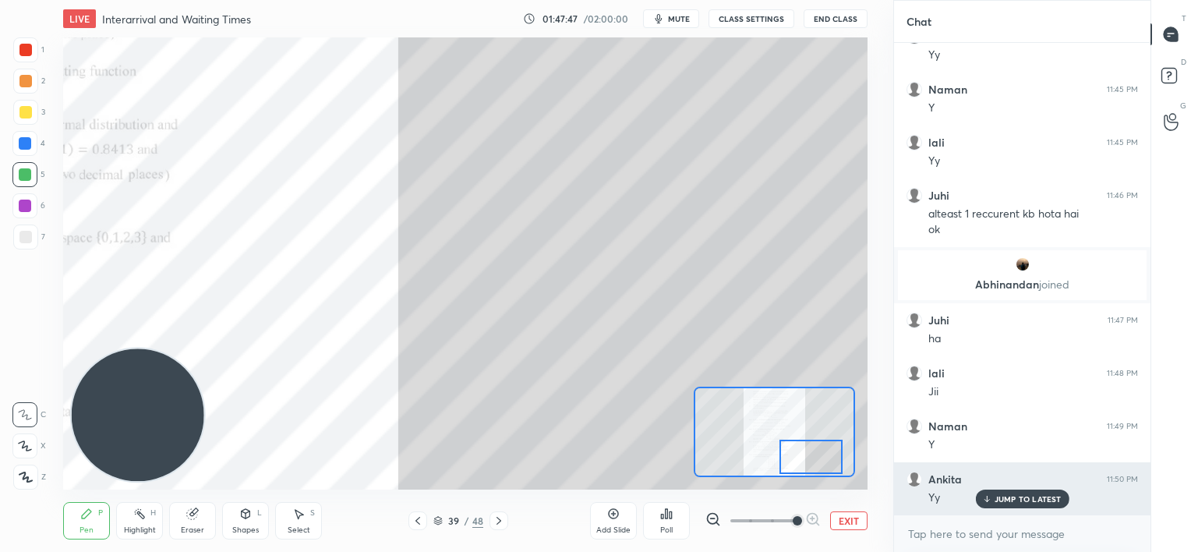
click at [992, 496] on div "JUMP TO LATEST" at bounding box center [1022, 498] width 94 height 19
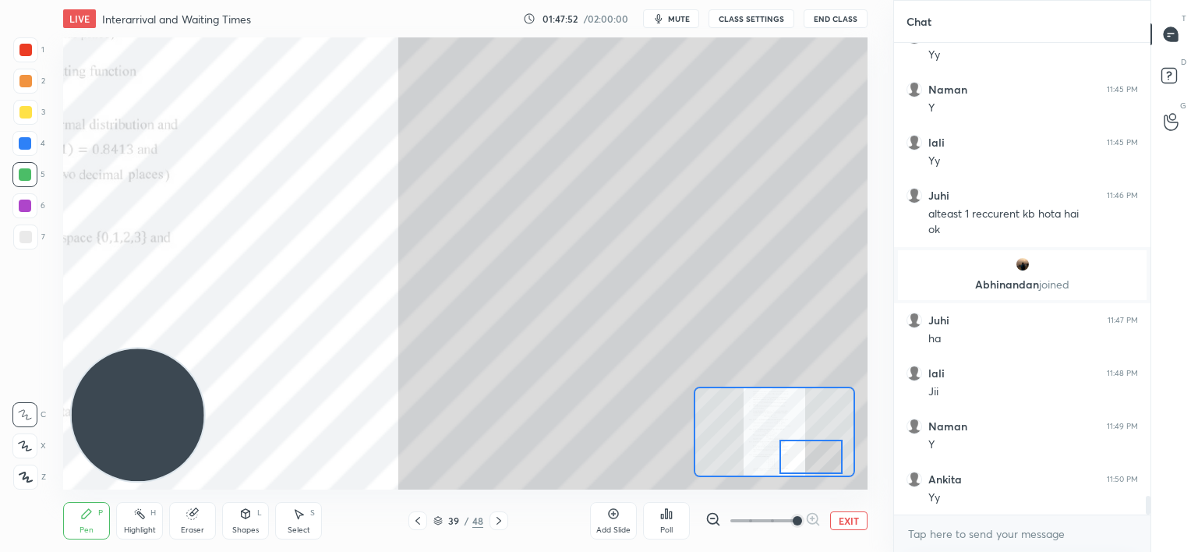
drag, startPoint x: 439, startPoint y: 518, endPoint x: 444, endPoint y: 511, distance: 8.9
click at [439, 519] on icon at bounding box center [437, 520] width 9 height 9
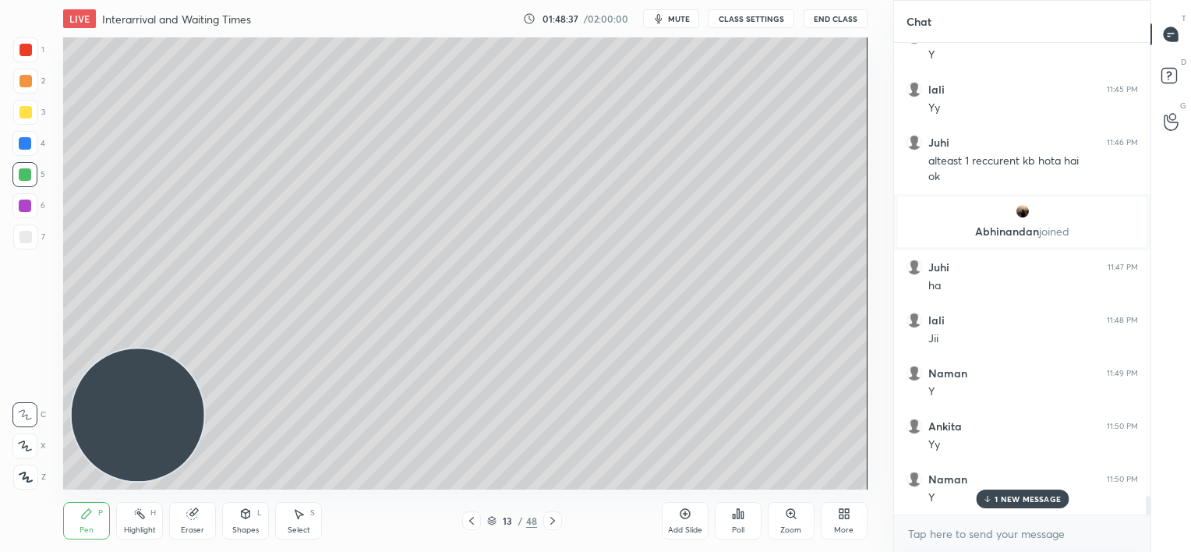
scroll to position [11409, 0]
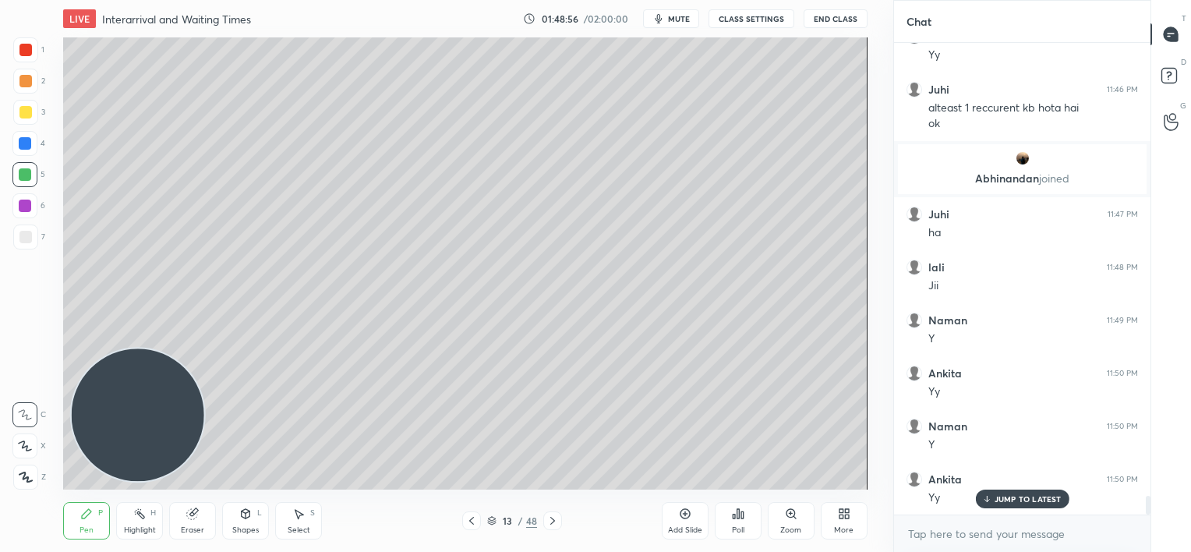
click at [489, 521] on icon at bounding box center [492, 522] width 8 height 2
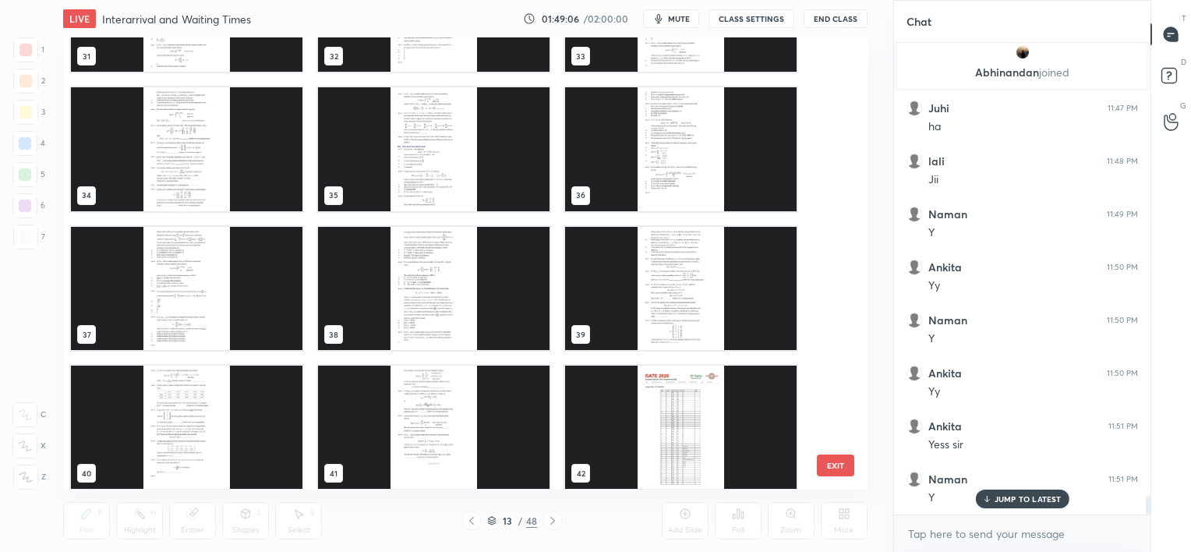
scroll to position [1487, 0]
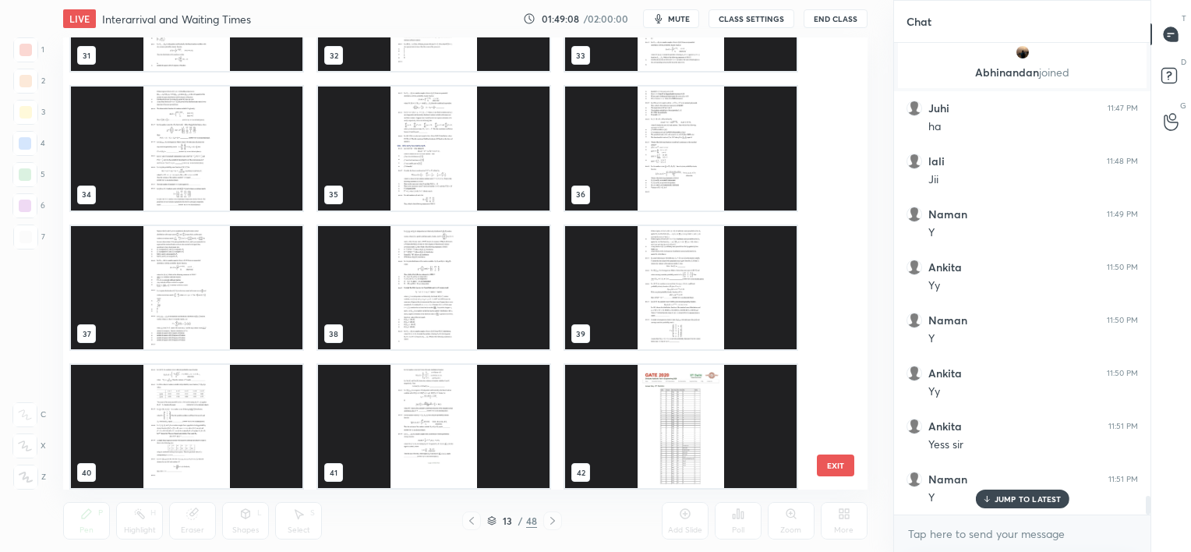
click at [1010, 497] on p "JUMP TO LATEST" at bounding box center [1027, 498] width 67 height 9
click at [434, 308] on img "grid" at bounding box center [433, 287] width 231 height 123
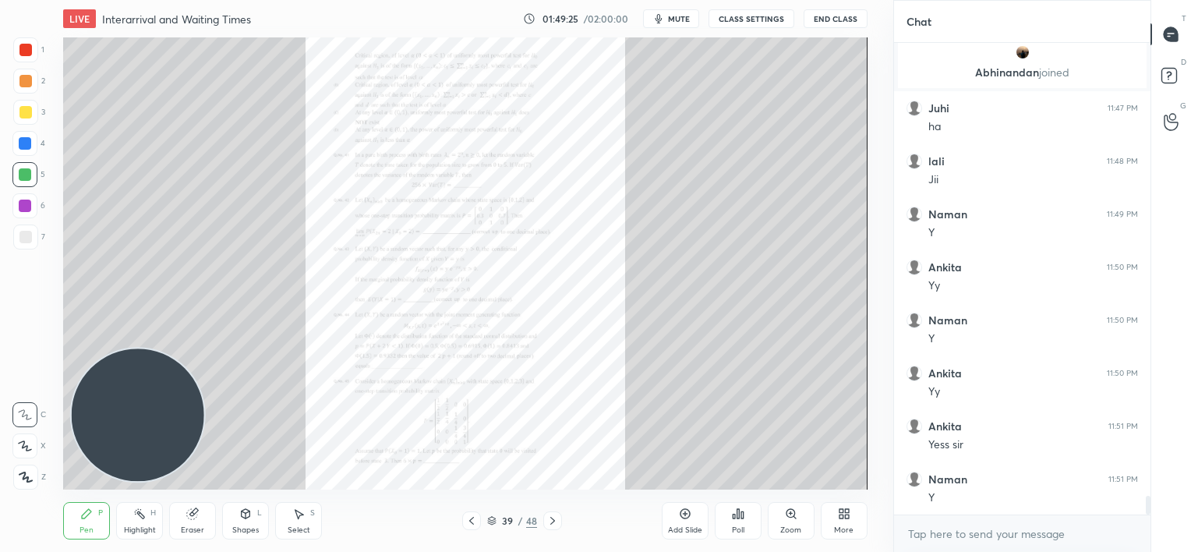
click at [684, 524] on div "Add Slide" at bounding box center [685, 520] width 47 height 37
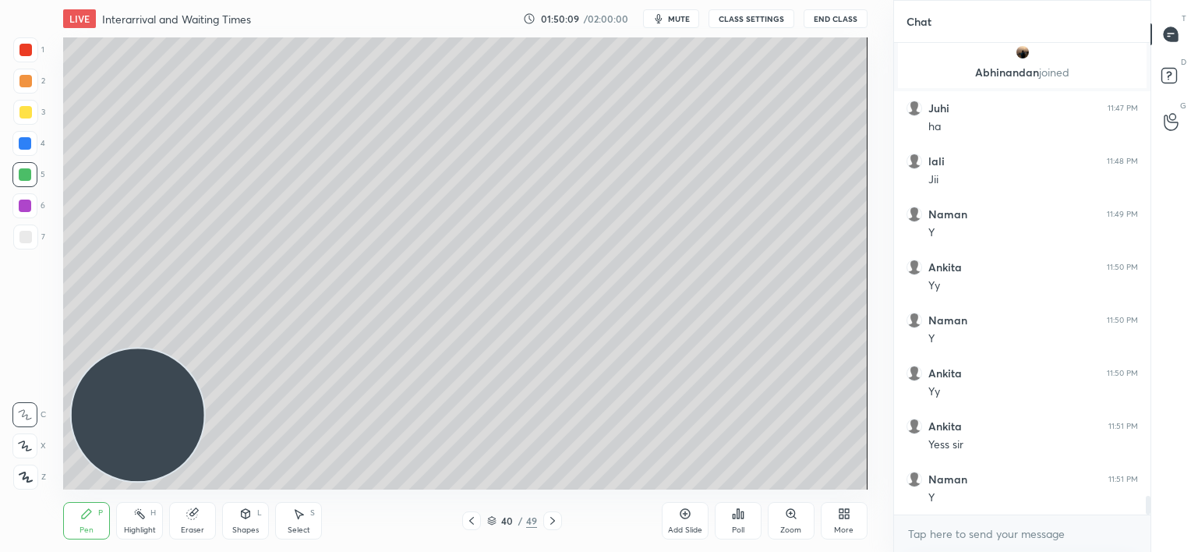
click at [196, 521] on div "Eraser" at bounding box center [192, 520] width 47 height 37
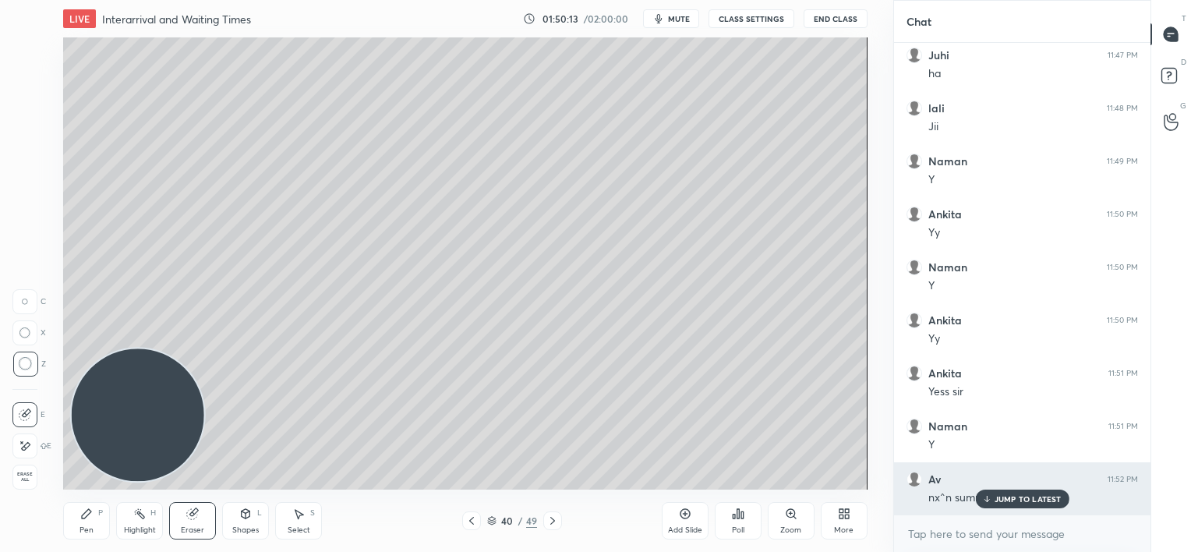
drag, startPoint x: 1009, startPoint y: 492, endPoint x: 950, endPoint y: 483, distance: 59.8
click at [1009, 495] on div "JUMP TO LATEST" at bounding box center [1022, 498] width 94 height 19
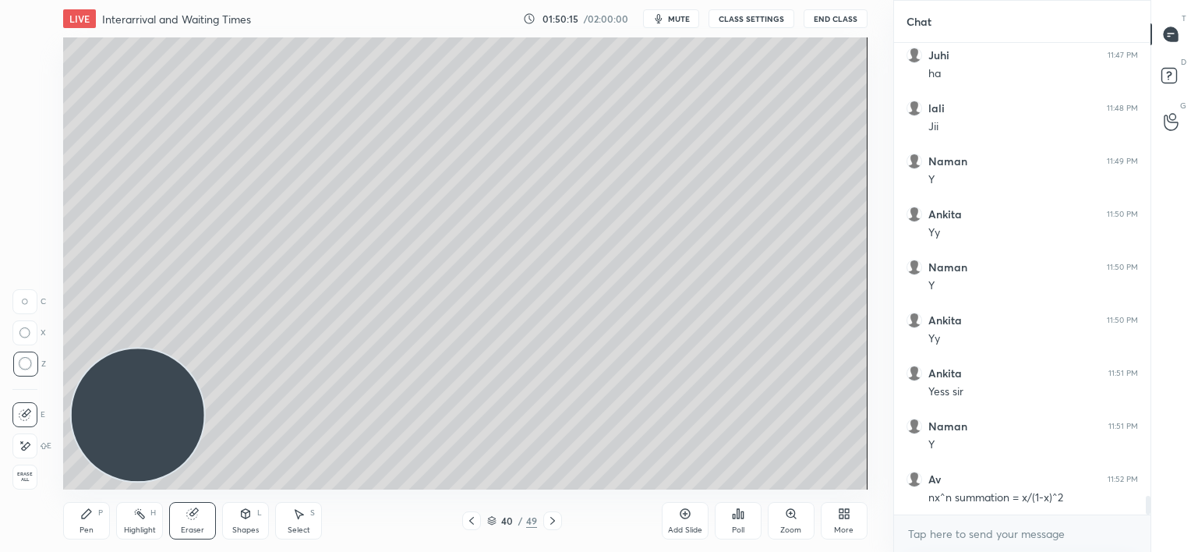
click at [73, 529] on div "Pen P" at bounding box center [86, 520] width 47 height 37
drag, startPoint x: 183, startPoint y: 519, endPoint x: 205, endPoint y: 496, distance: 32.0
click at [186, 517] on div "Eraser" at bounding box center [192, 520] width 47 height 37
click at [84, 520] on div "Pen P" at bounding box center [86, 520] width 47 height 37
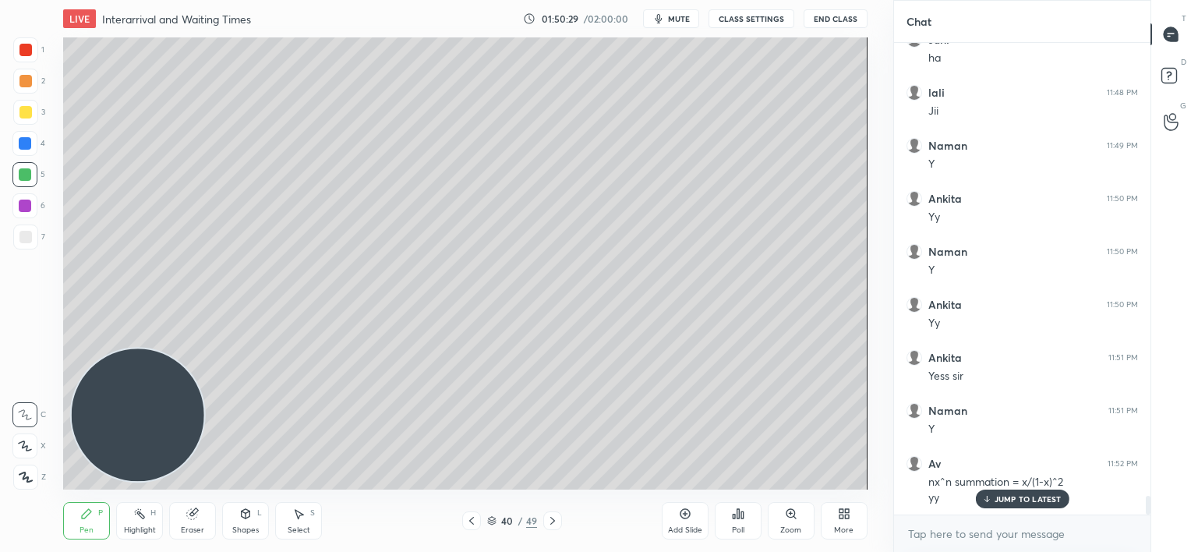
click at [464, 521] on div at bounding box center [471, 520] width 19 height 19
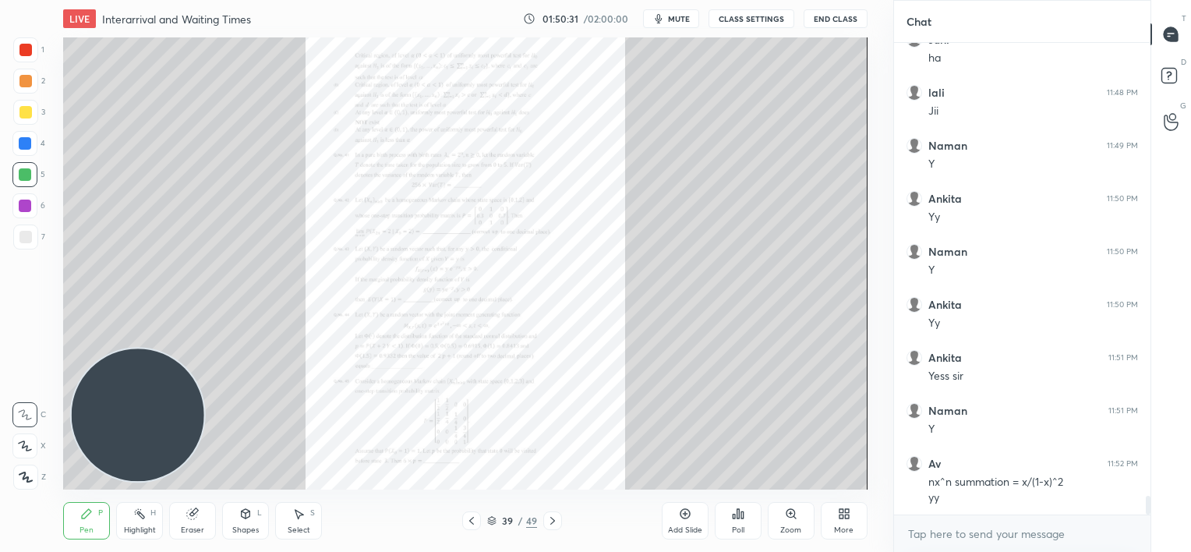
click at [782, 521] on div "Zoom" at bounding box center [791, 520] width 47 height 37
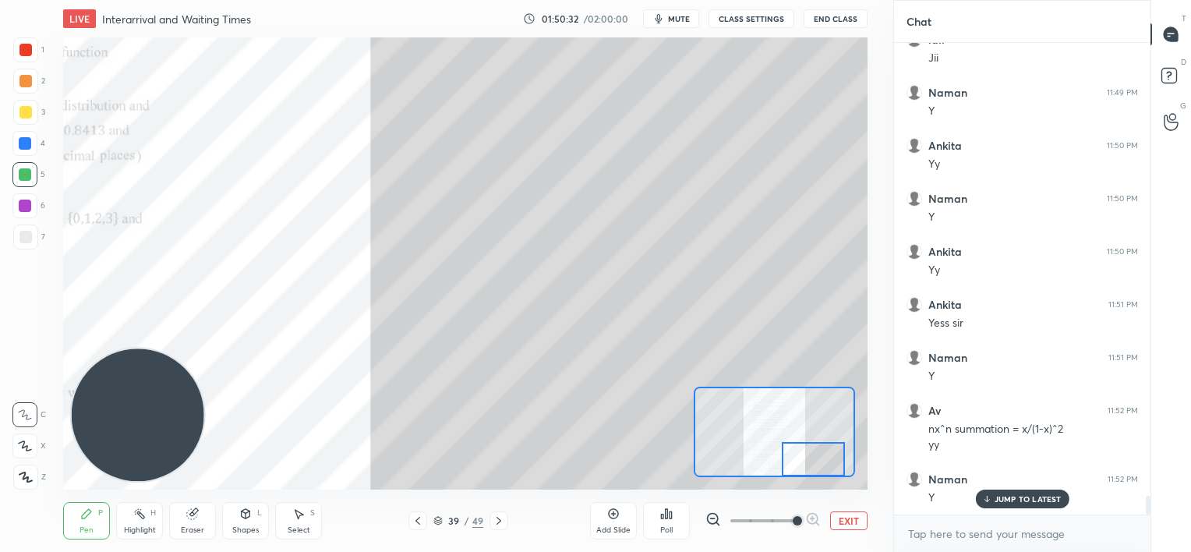
drag, startPoint x: 784, startPoint y: 426, endPoint x: 815, endPoint y: 464, distance: 49.9
click at [822, 468] on div at bounding box center [813, 459] width 63 height 35
click at [201, 514] on div "Eraser" at bounding box center [192, 520] width 47 height 37
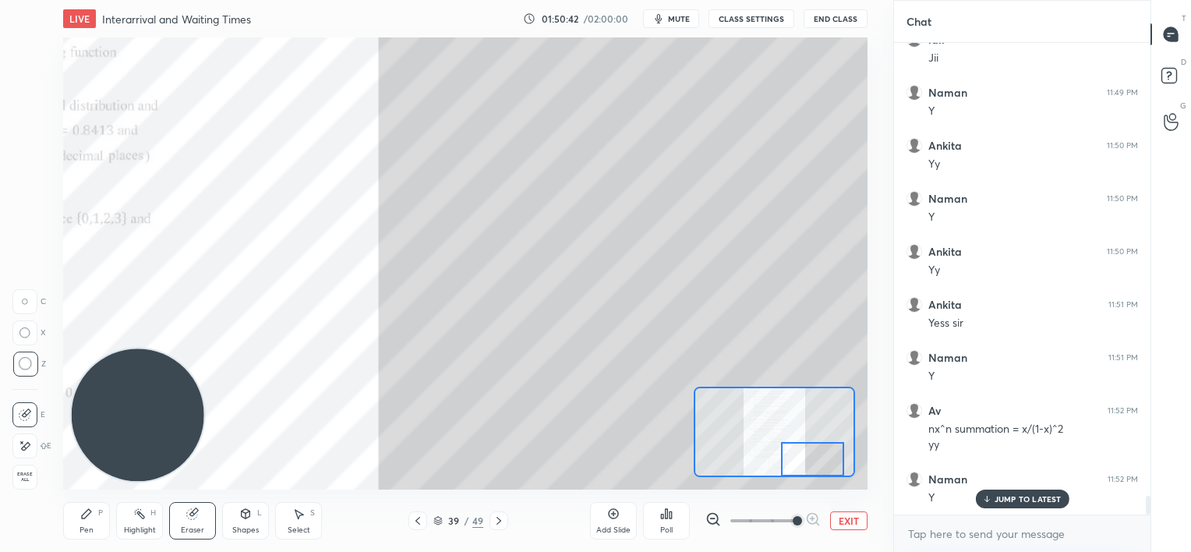
click at [87, 521] on div "Pen P" at bounding box center [86, 520] width 47 height 37
drag, startPoint x: 190, startPoint y: 523, endPoint x: 211, endPoint y: 506, distance: 27.1
click at [200, 515] on div "Eraser" at bounding box center [192, 520] width 47 height 37
click at [82, 526] on div "Pen" at bounding box center [86, 530] width 14 height 8
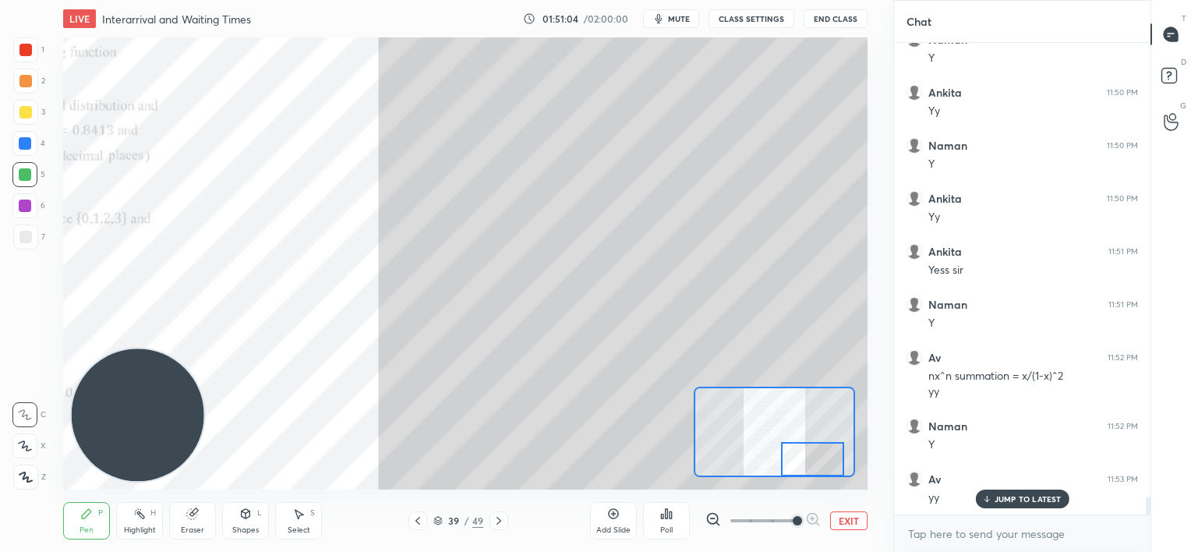
drag, startPoint x: 27, startPoint y: 204, endPoint x: 19, endPoint y: 201, distance: 8.4
click at [26, 205] on div at bounding box center [25, 206] width 12 height 12
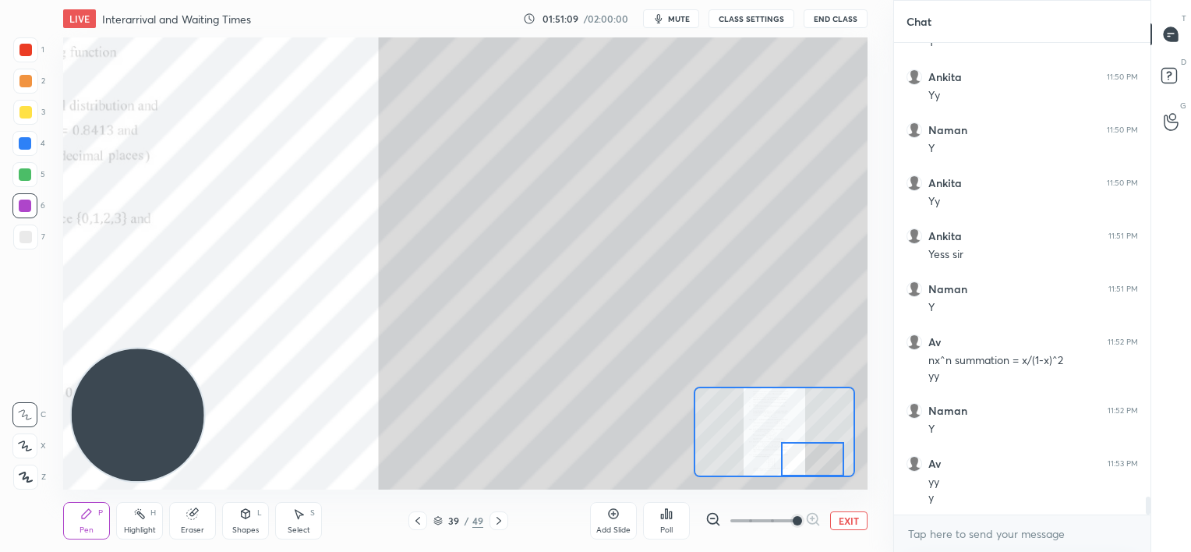
scroll to position [11721, 0]
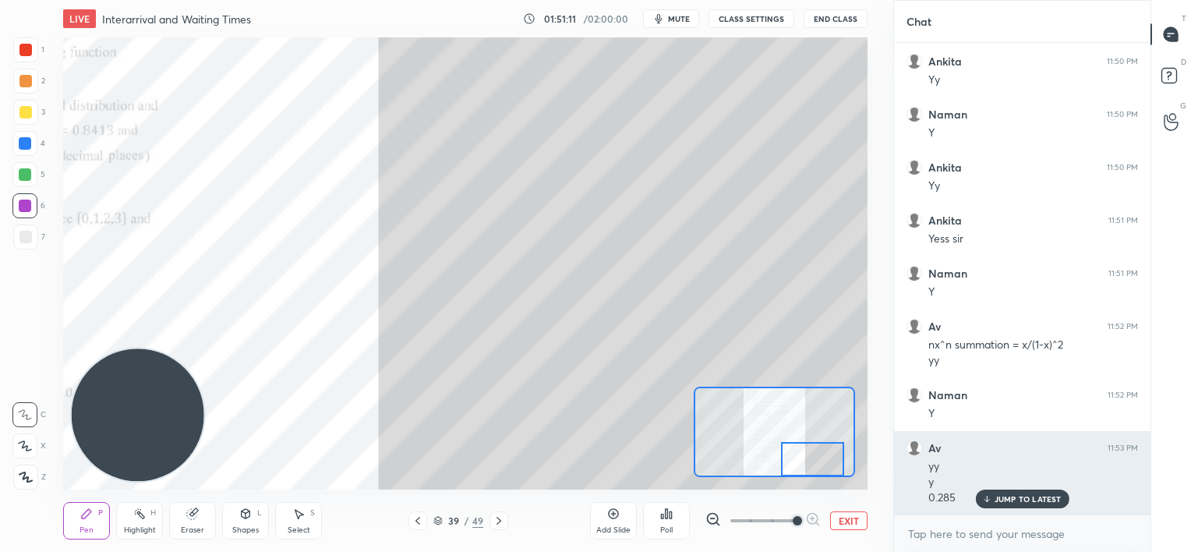
click at [1020, 496] on p "JUMP TO LATEST" at bounding box center [1027, 498] width 67 height 9
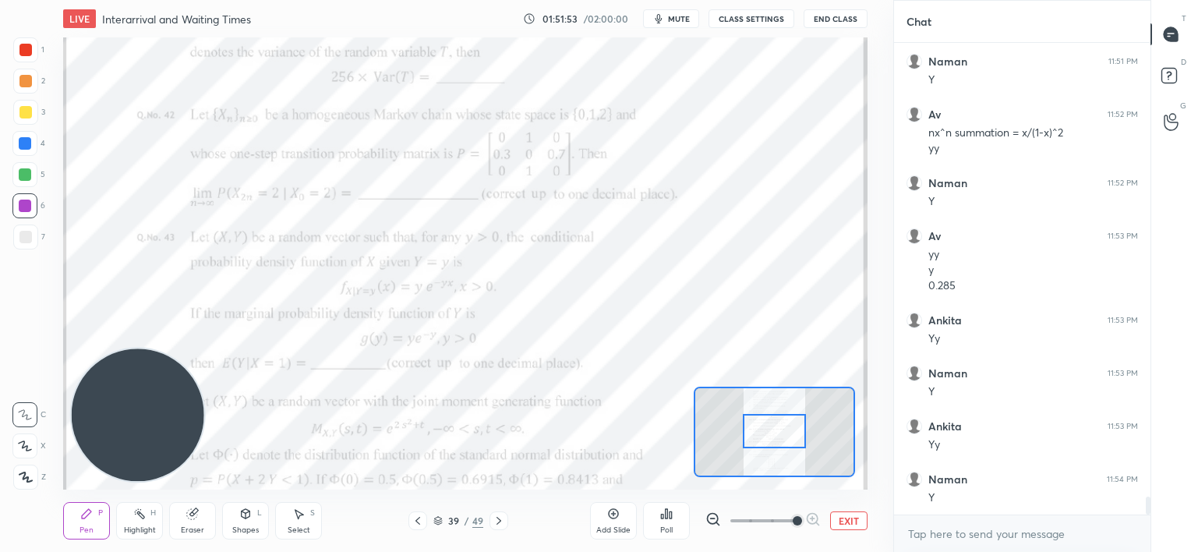
scroll to position [11986, 0]
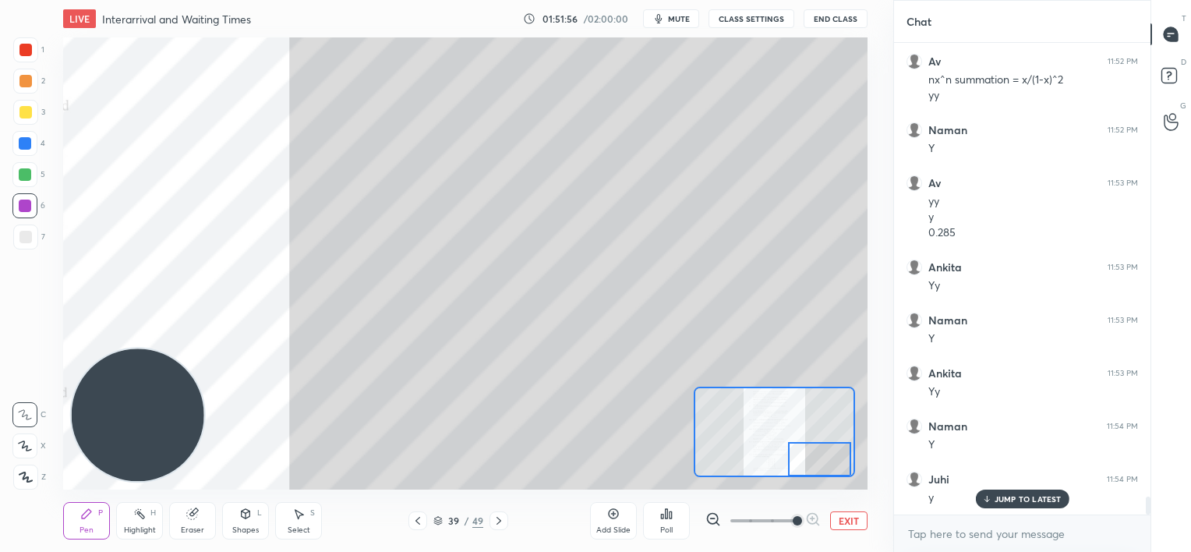
drag, startPoint x: 818, startPoint y: 454, endPoint x: 824, endPoint y: 447, distance: 9.4
click at [826, 459] on div at bounding box center [819, 459] width 63 height 35
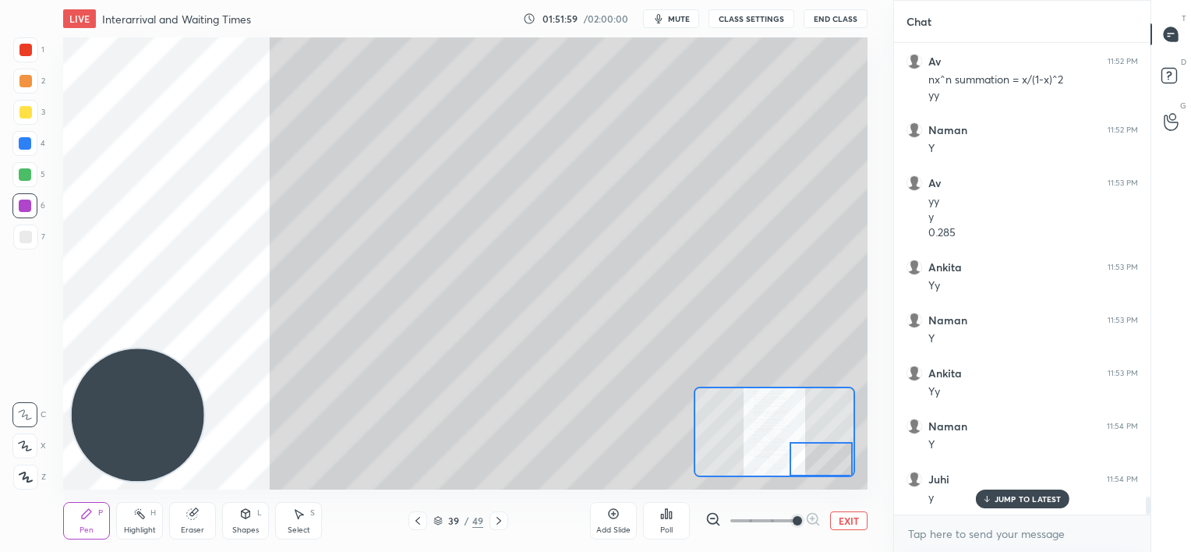
click at [616, 524] on div "Add Slide" at bounding box center [613, 520] width 47 height 37
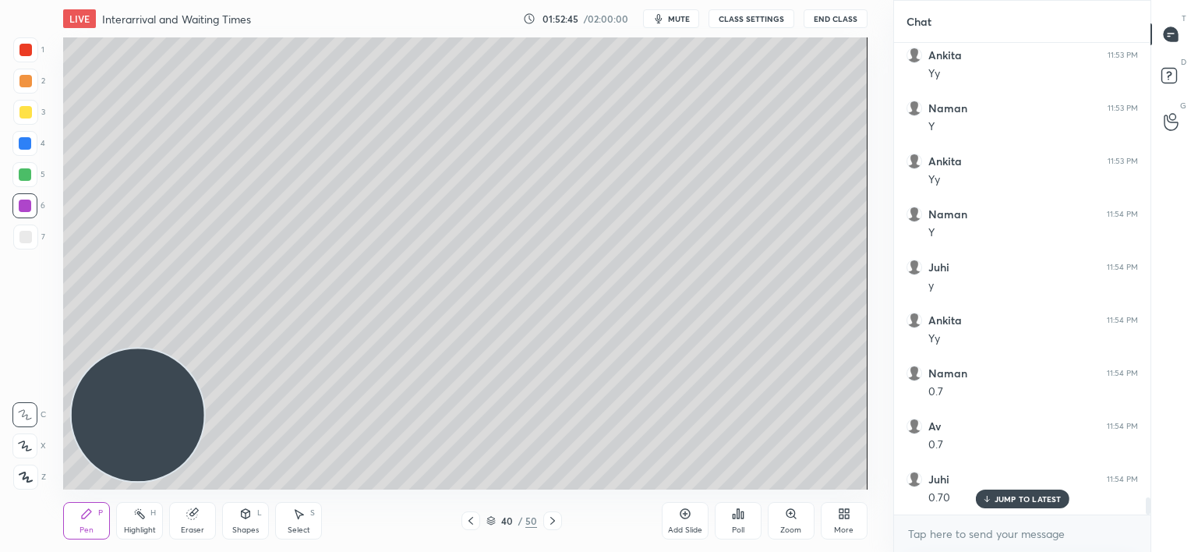
scroll to position [12251, 0]
click at [472, 521] on icon at bounding box center [470, 520] width 12 height 12
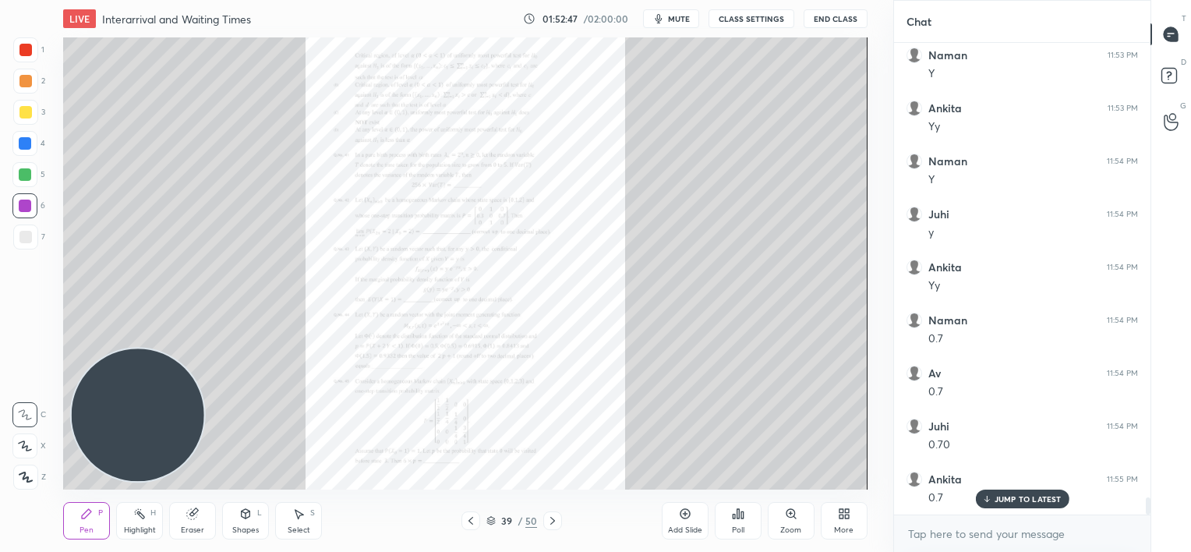
click at [789, 515] on icon at bounding box center [790, 513] width 9 height 9
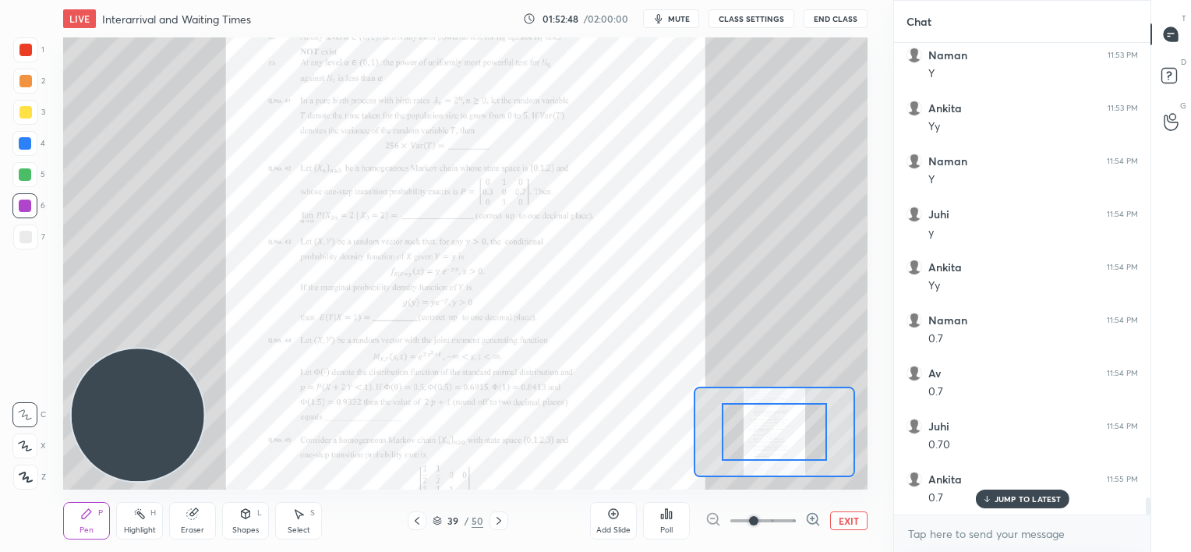
click at [790, 514] on span at bounding box center [762, 520] width 65 height 23
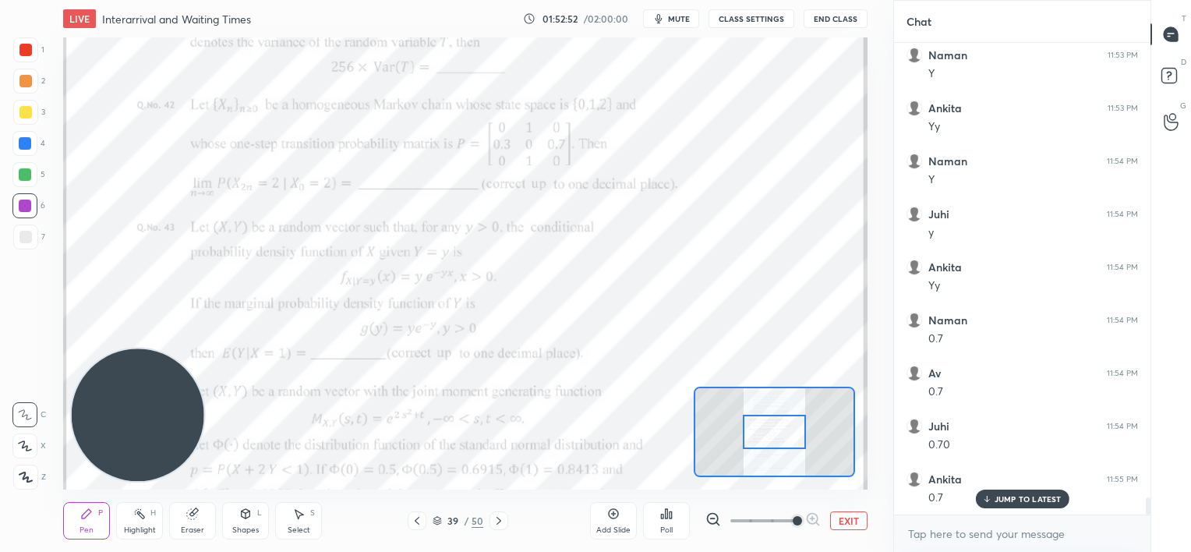
click at [442, 517] on icon at bounding box center [437, 520] width 9 height 9
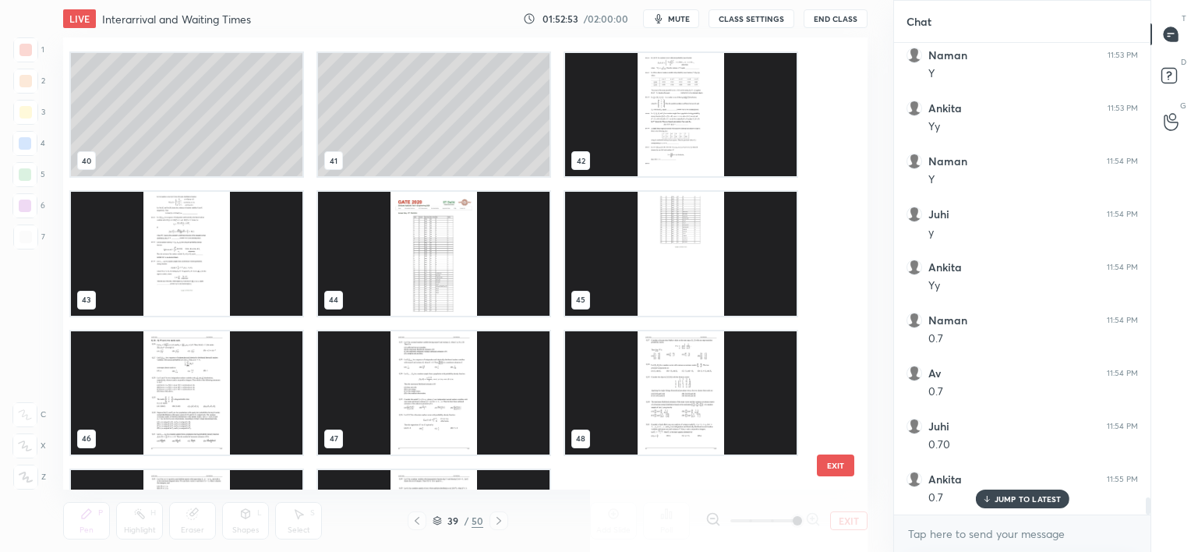
scroll to position [1910, 0]
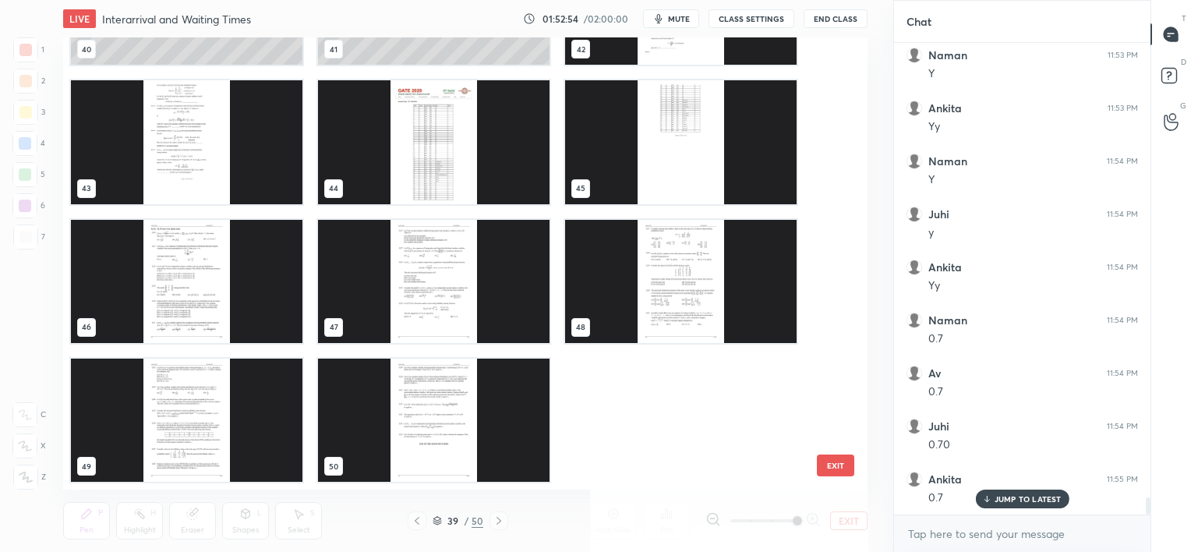
click at [436, 153] on img "grid" at bounding box center [433, 141] width 231 height 123
click at [439, 152] on img "grid" at bounding box center [433, 141] width 231 height 123
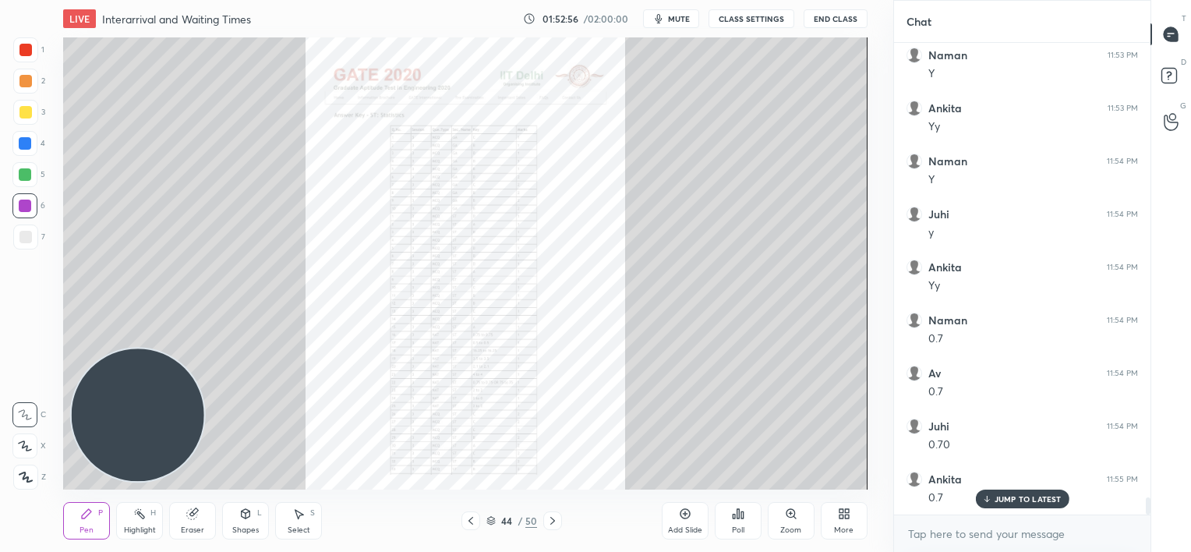
click at [552, 517] on icon at bounding box center [552, 520] width 12 height 12
click at [793, 519] on icon at bounding box center [791, 513] width 12 height 12
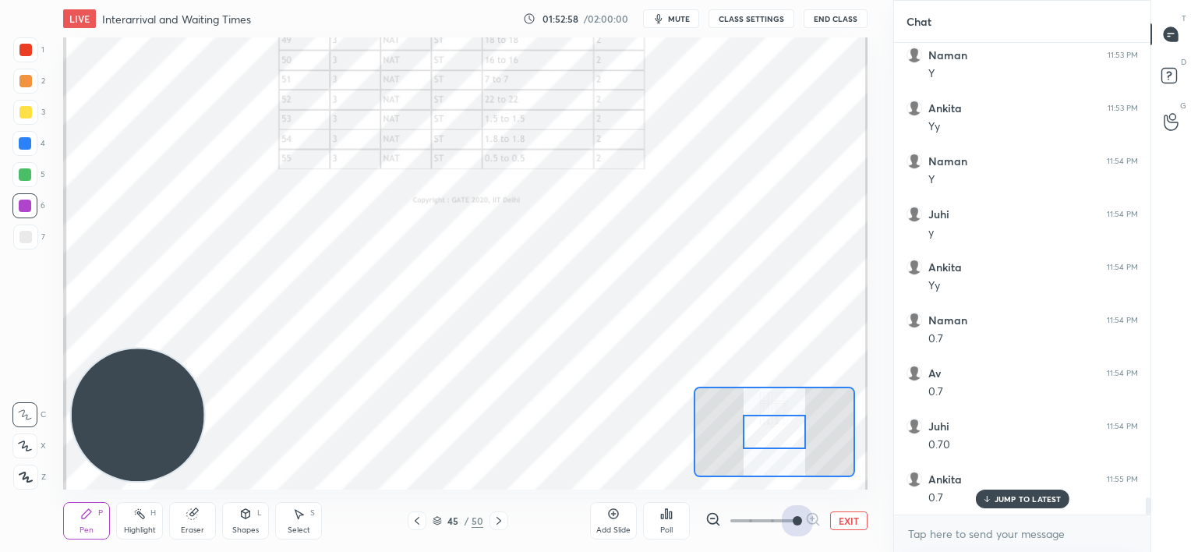
click at [791, 519] on span at bounding box center [762, 520] width 65 height 23
drag, startPoint x: 782, startPoint y: 442, endPoint x: 782, endPoint y: 429, distance: 13.2
click at [782, 429] on div at bounding box center [774, 417] width 63 height 35
click at [415, 521] on icon at bounding box center [417, 520] width 12 height 12
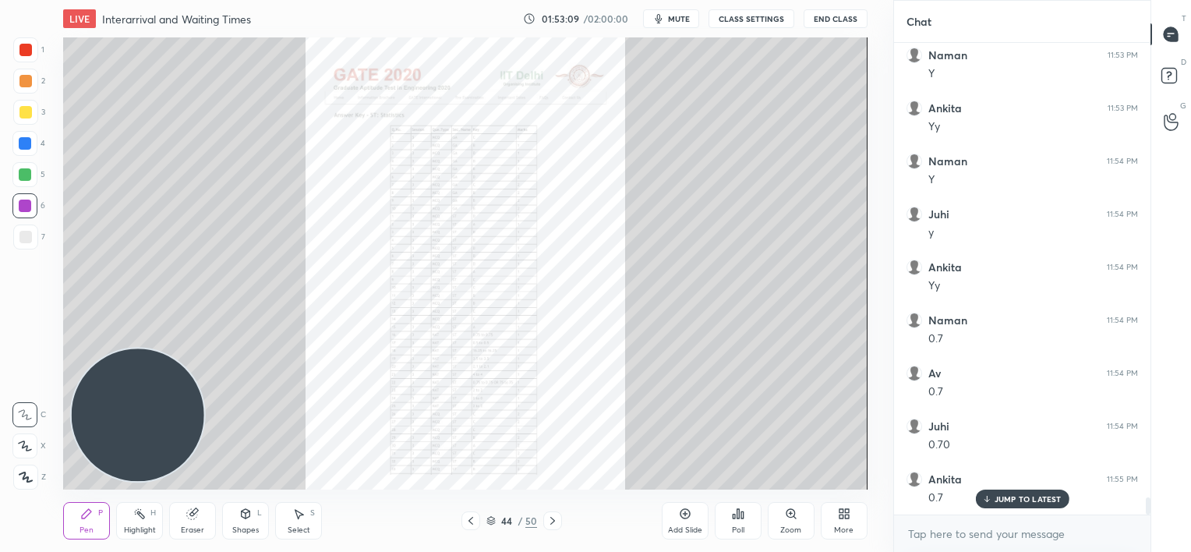
click at [467, 522] on icon at bounding box center [470, 520] width 12 height 12
click at [468, 521] on icon at bounding box center [470, 520] width 12 height 12
click at [788, 526] on div "Zoom" at bounding box center [790, 530] width 21 height 8
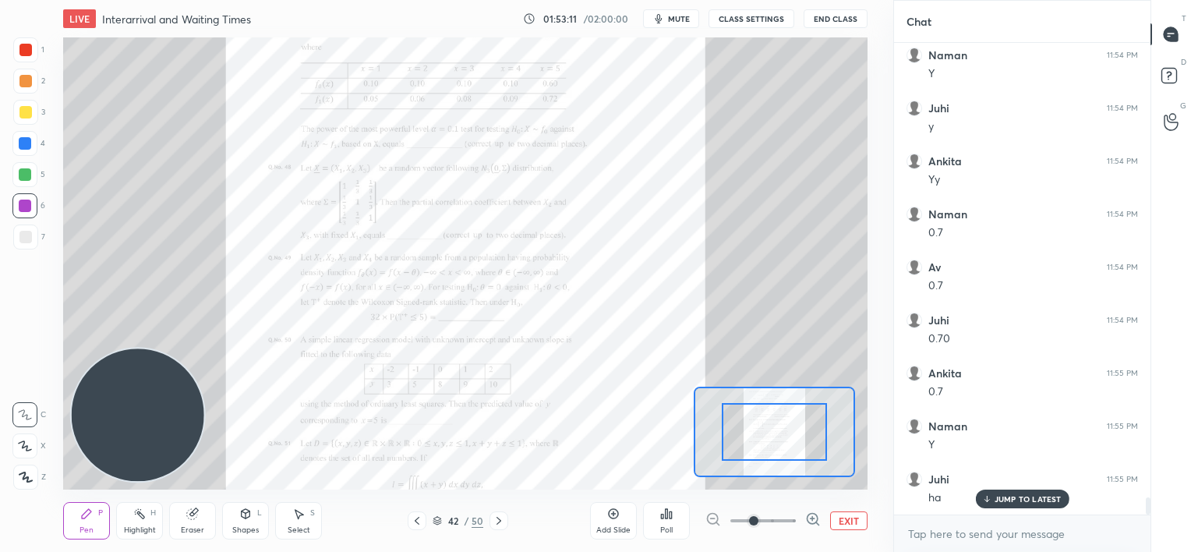
click at [788, 526] on span at bounding box center [762, 520] width 65 height 23
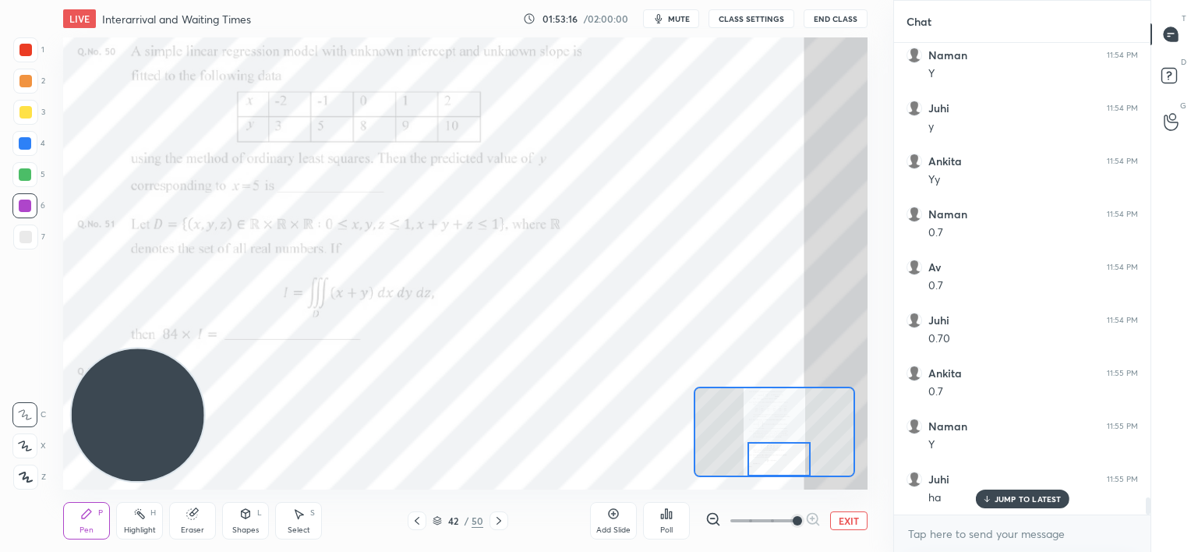
drag, startPoint x: 765, startPoint y: 426, endPoint x: 763, endPoint y: 435, distance: 8.9
click at [763, 442] on div at bounding box center [778, 459] width 63 height 35
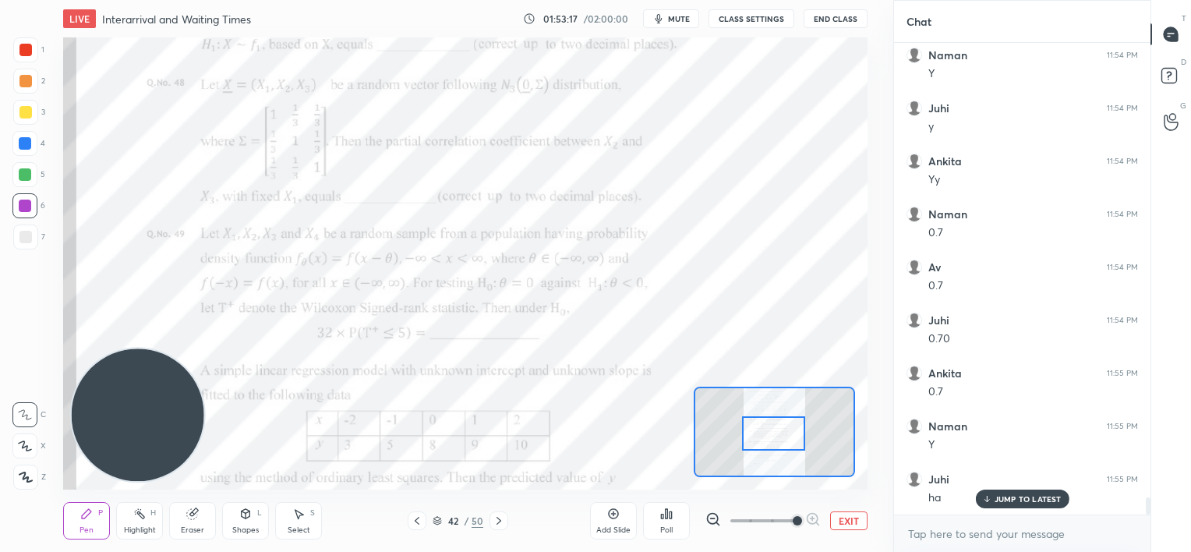
click at [421, 519] on icon at bounding box center [417, 520] width 12 height 12
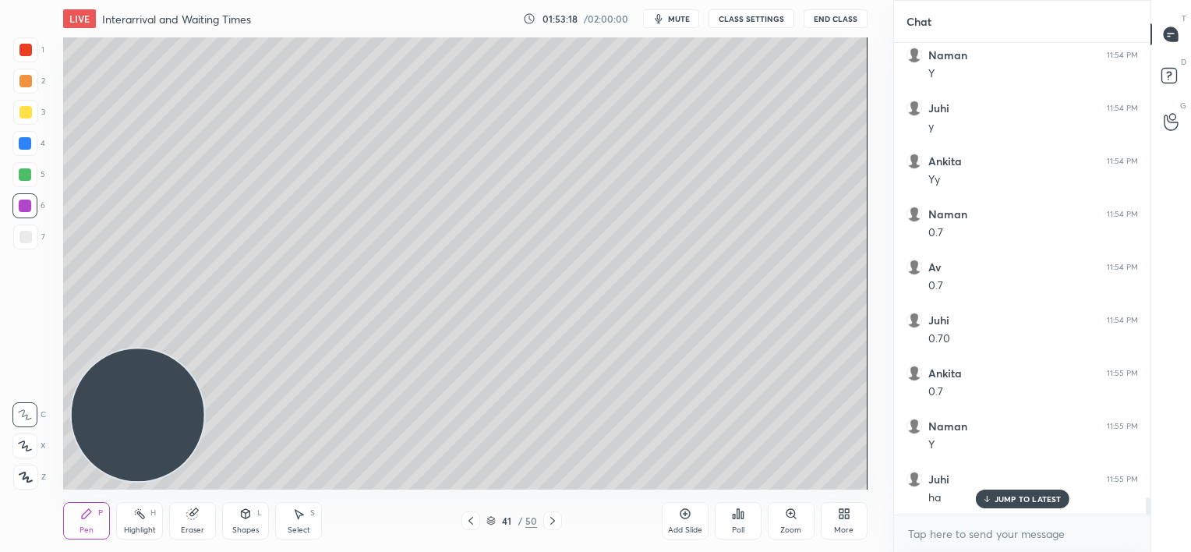
click at [468, 517] on icon at bounding box center [470, 520] width 12 height 12
click at [471, 519] on icon at bounding box center [470, 520] width 12 height 12
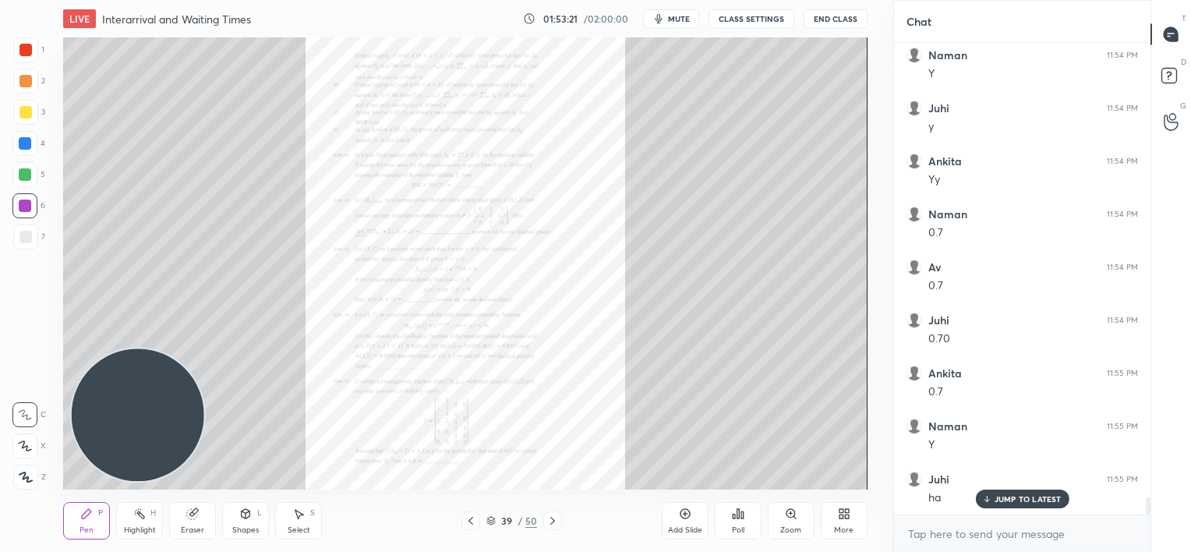
click at [791, 521] on div "Zoom" at bounding box center [791, 520] width 47 height 37
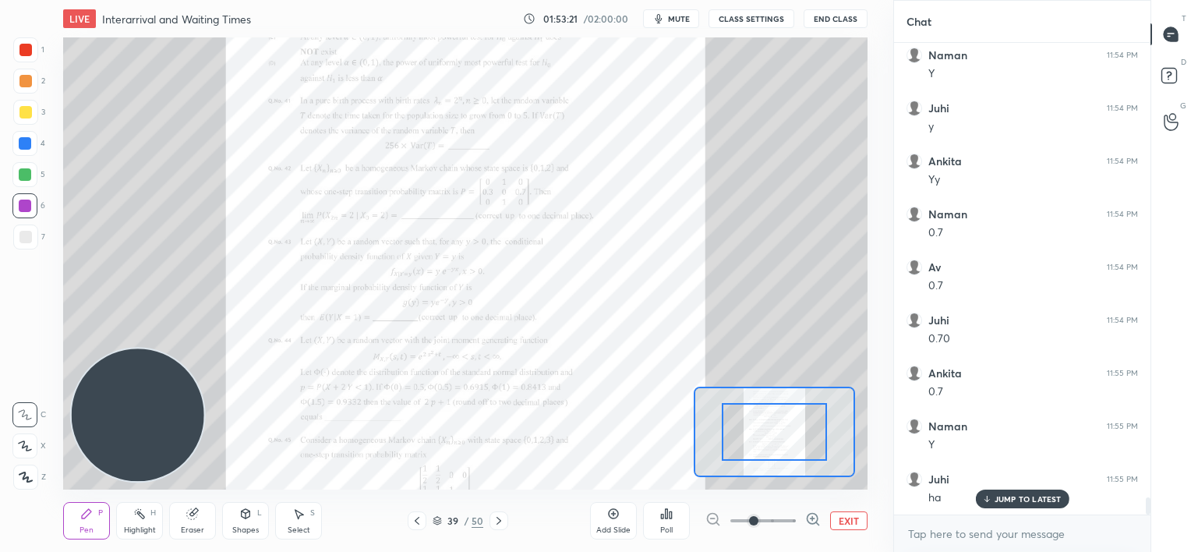
click at [791, 521] on span at bounding box center [762, 520] width 65 height 23
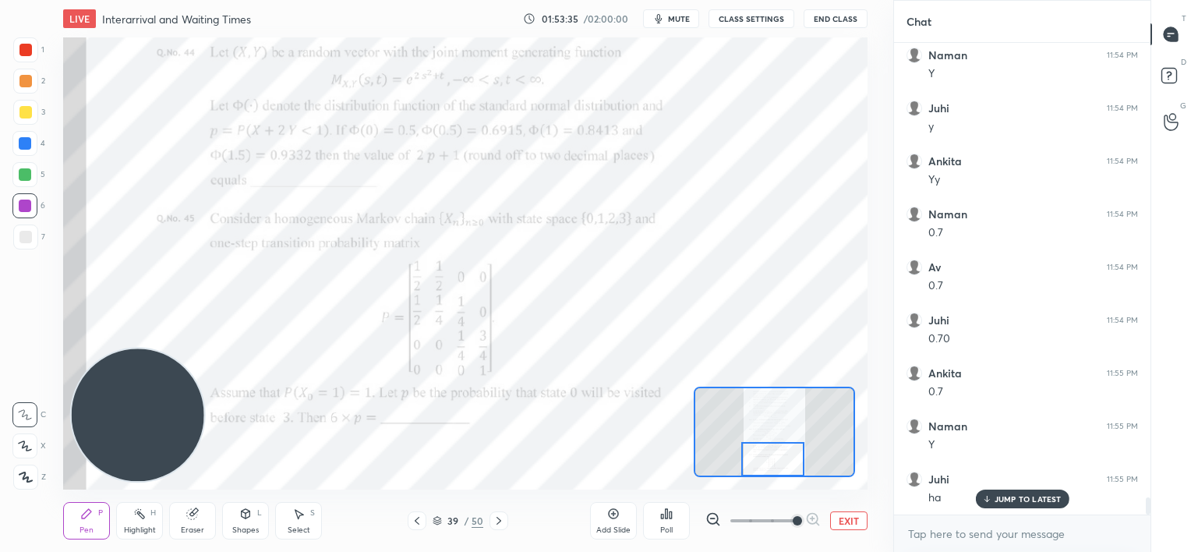
drag, startPoint x: 770, startPoint y: 428, endPoint x: 768, endPoint y: 456, distance: 28.1
click at [768, 456] on div at bounding box center [772, 459] width 63 height 35
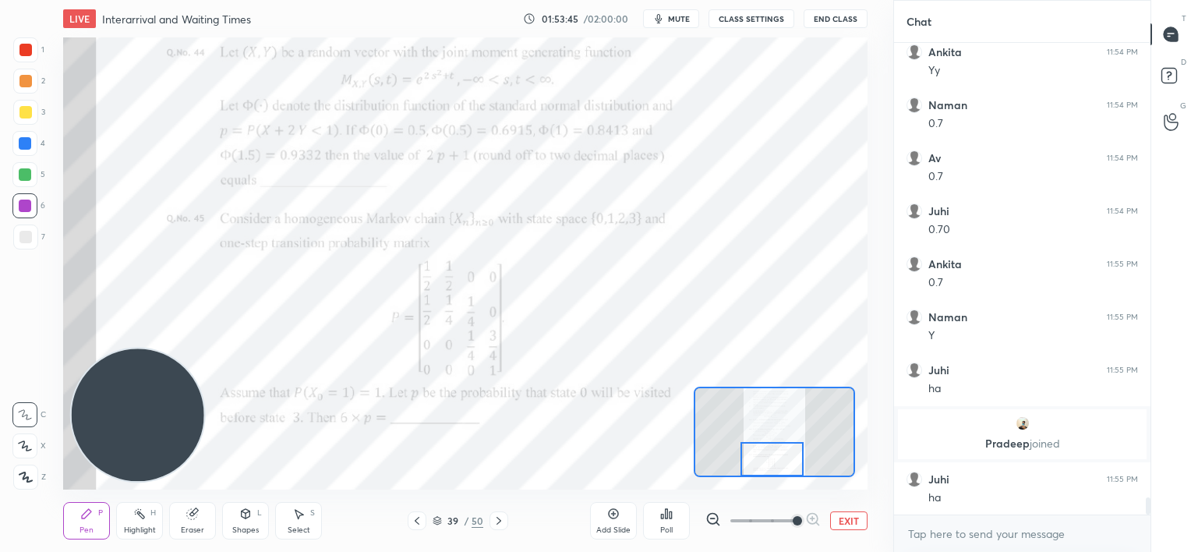
scroll to position [12519, 0]
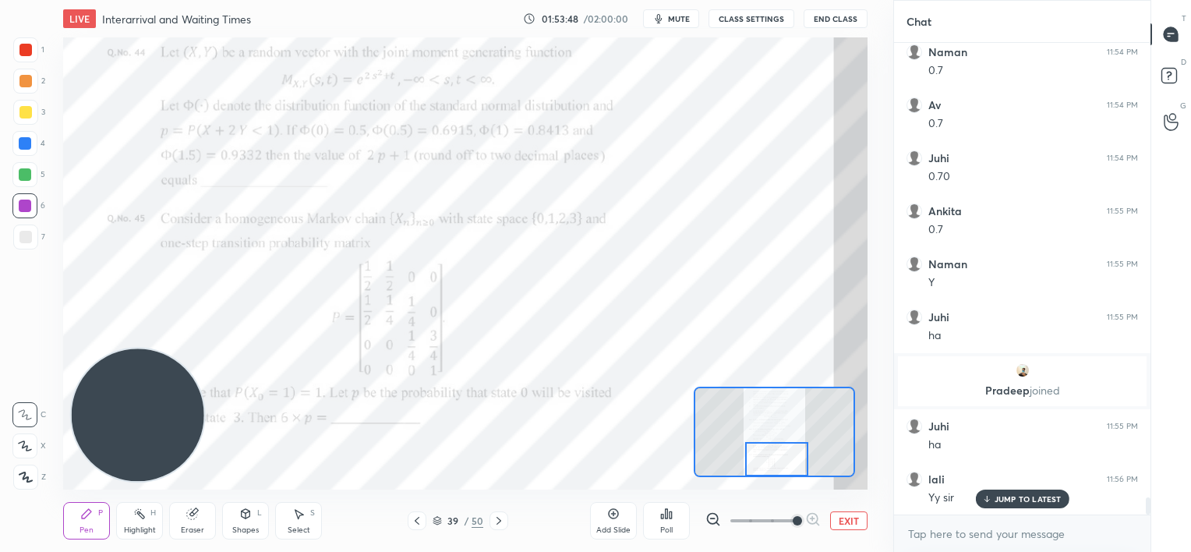
click at [784, 468] on div at bounding box center [776, 459] width 63 height 35
click at [500, 524] on icon at bounding box center [499, 520] width 12 height 12
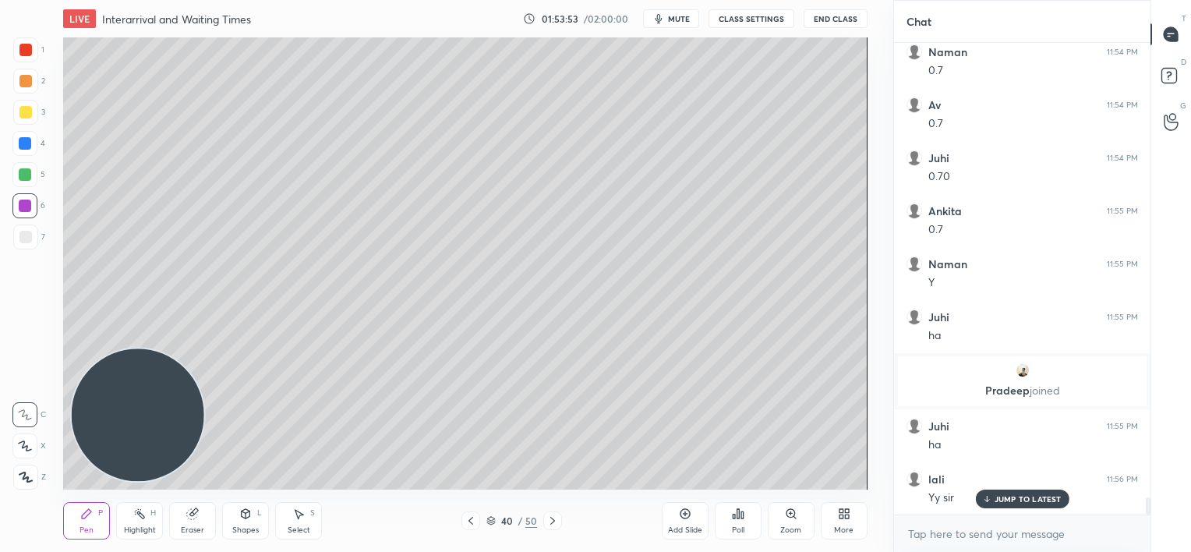
drag, startPoint x: 471, startPoint y: 524, endPoint x: 468, endPoint y: 516, distance: 8.1
click at [471, 524] on icon at bounding box center [470, 520] width 12 height 12
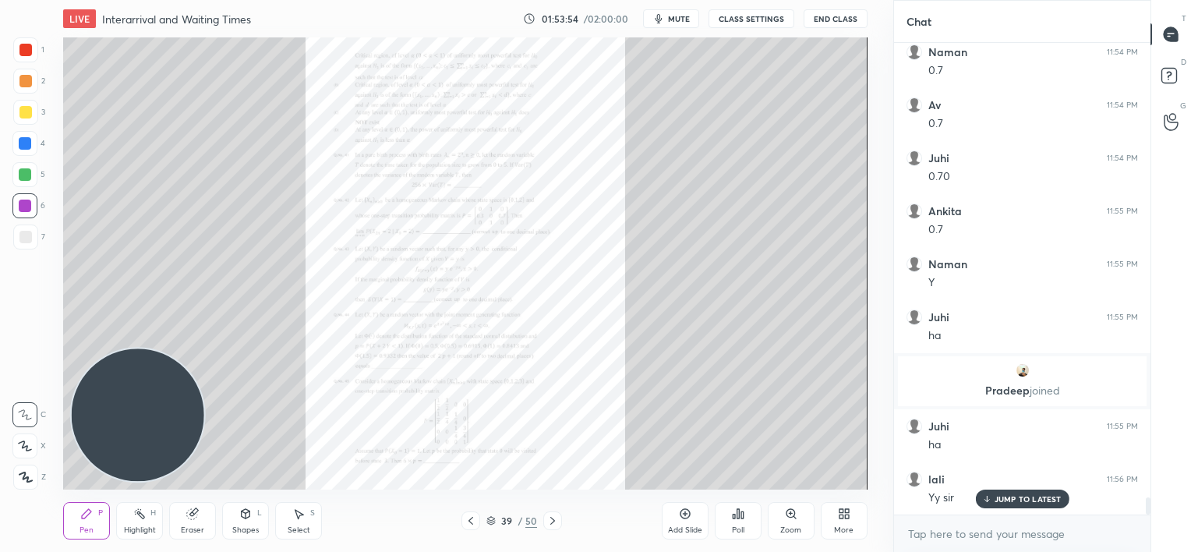
click at [789, 517] on icon at bounding box center [790, 513] width 9 height 9
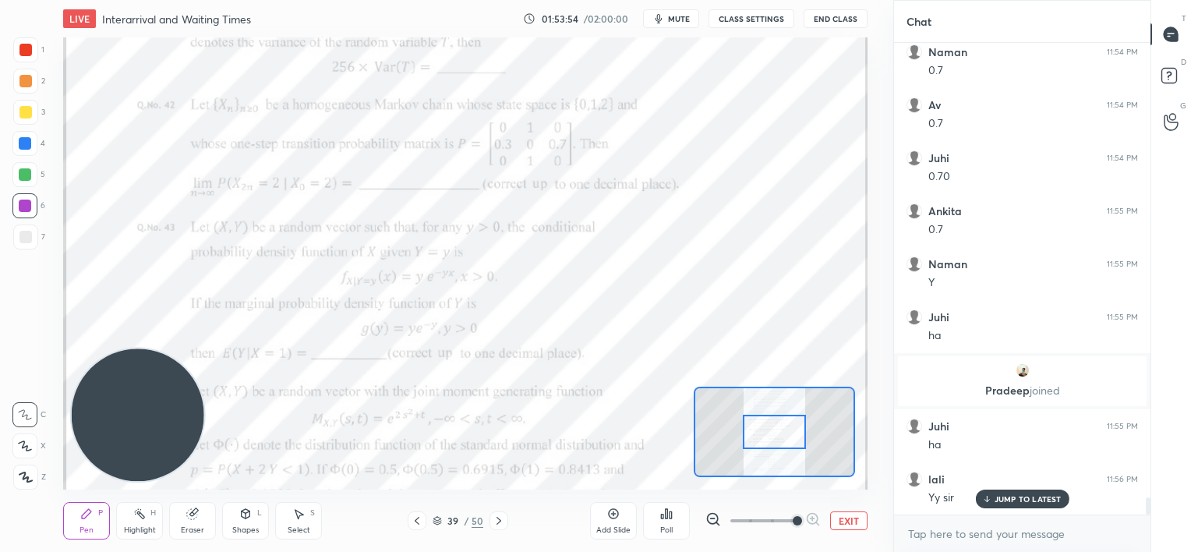
click at [793, 517] on span at bounding box center [797, 520] width 9 height 9
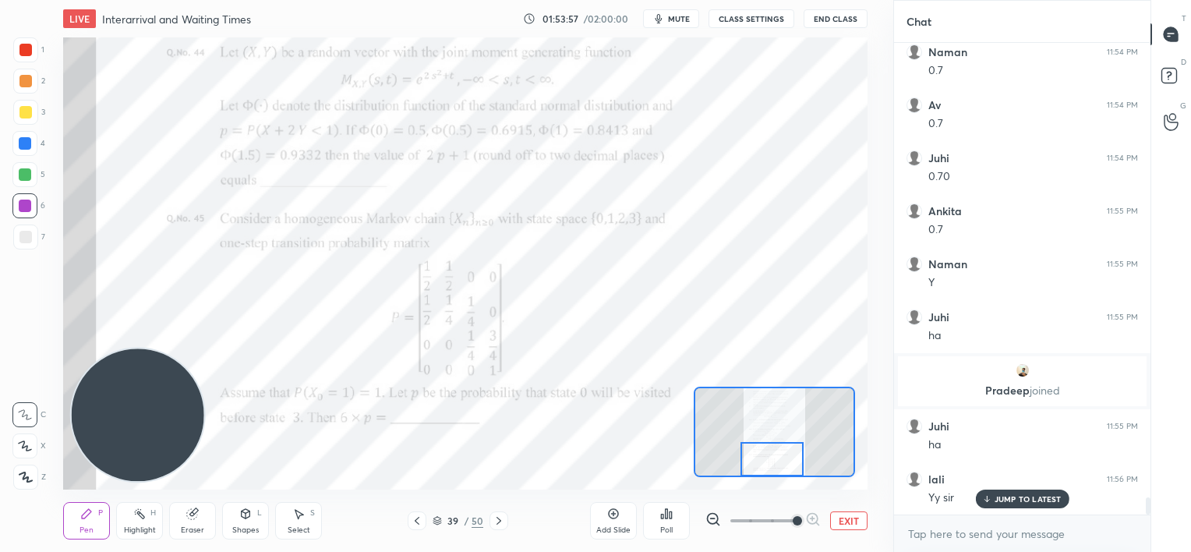
drag, startPoint x: 769, startPoint y: 423, endPoint x: 767, endPoint y: 471, distance: 47.6
click at [767, 471] on div at bounding box center [771, 459] width 63 height 35
click at [28, 176] on div at bounding box center [25, 174] width 12 height 12
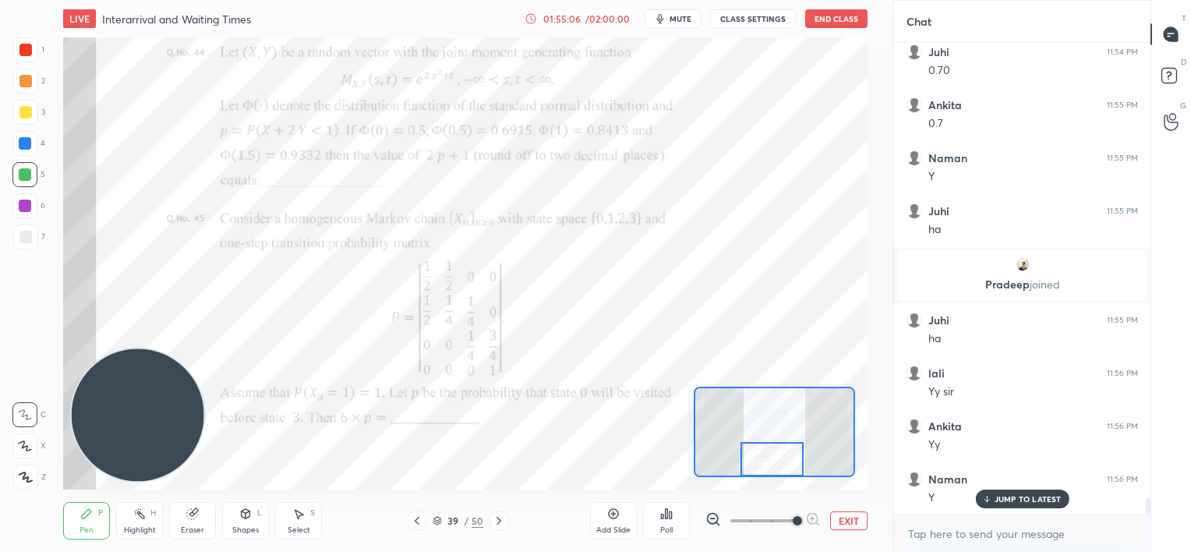
scroll to position [12678, 0]
click at [1018, 495] on p "JUMP TO LATEST" at bounding box center [1027, 498] width 67 height 9
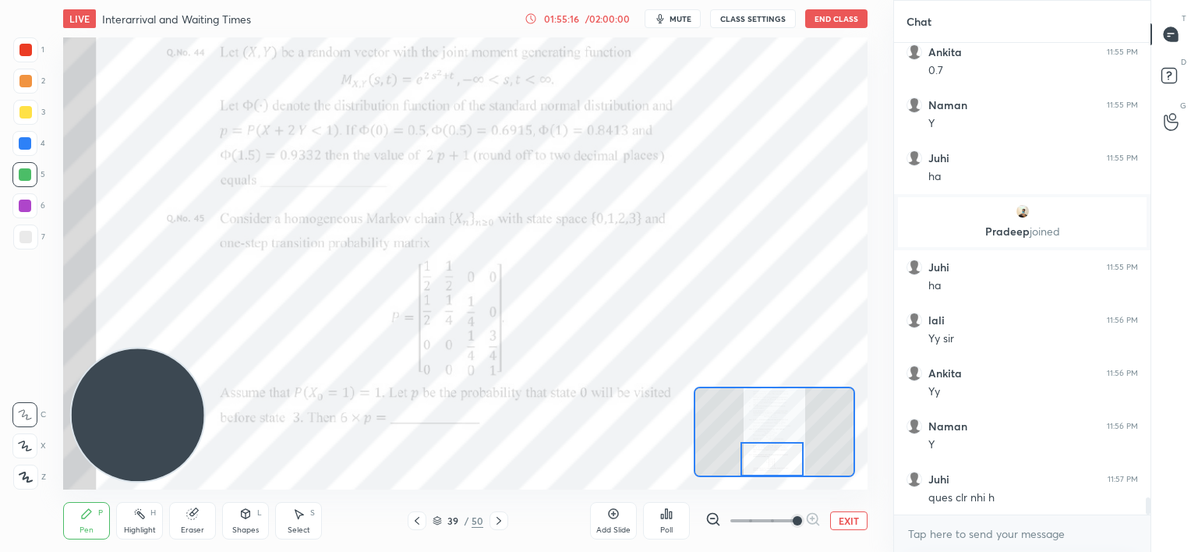
scroll to position [12694, 0]
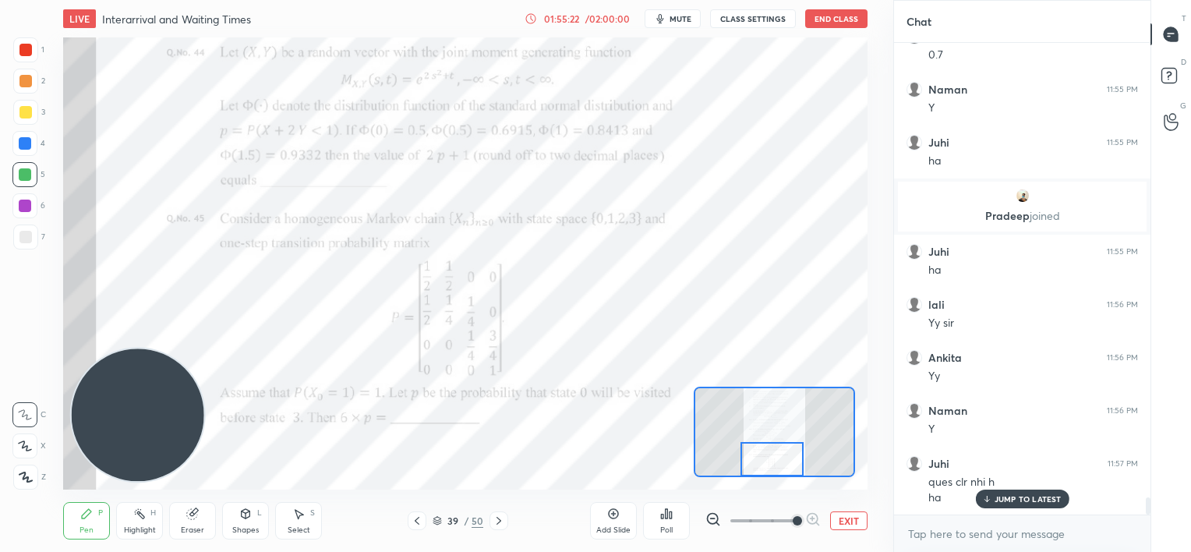
click at [613, 521] on div "Add Slide" at bounding box center [613, 520] width 47 height 37
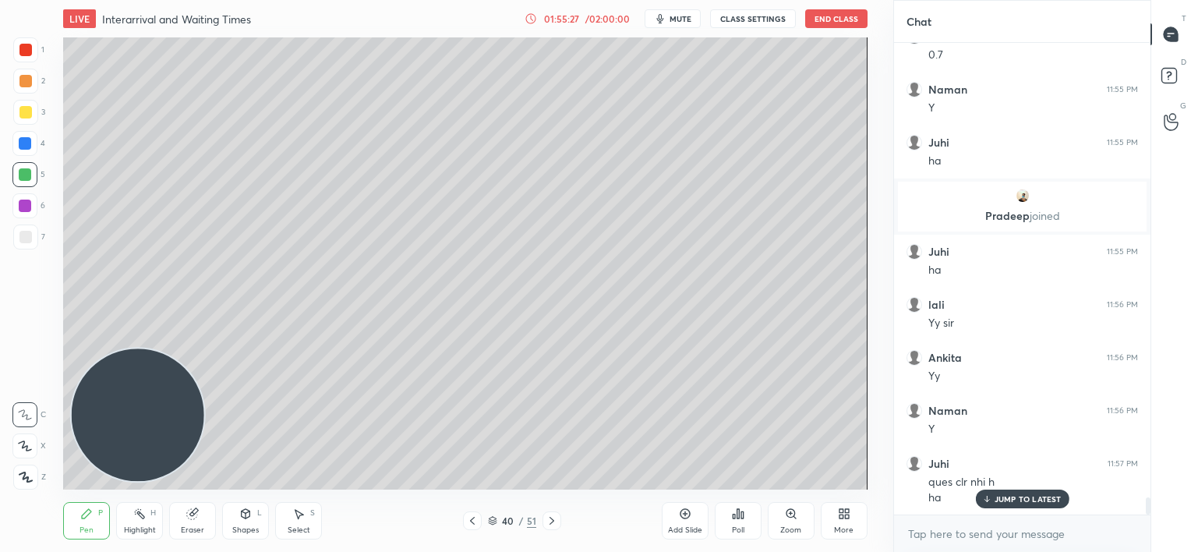
click at [471, 520] on icon at bounding box center [472, 521] width 5 height 8
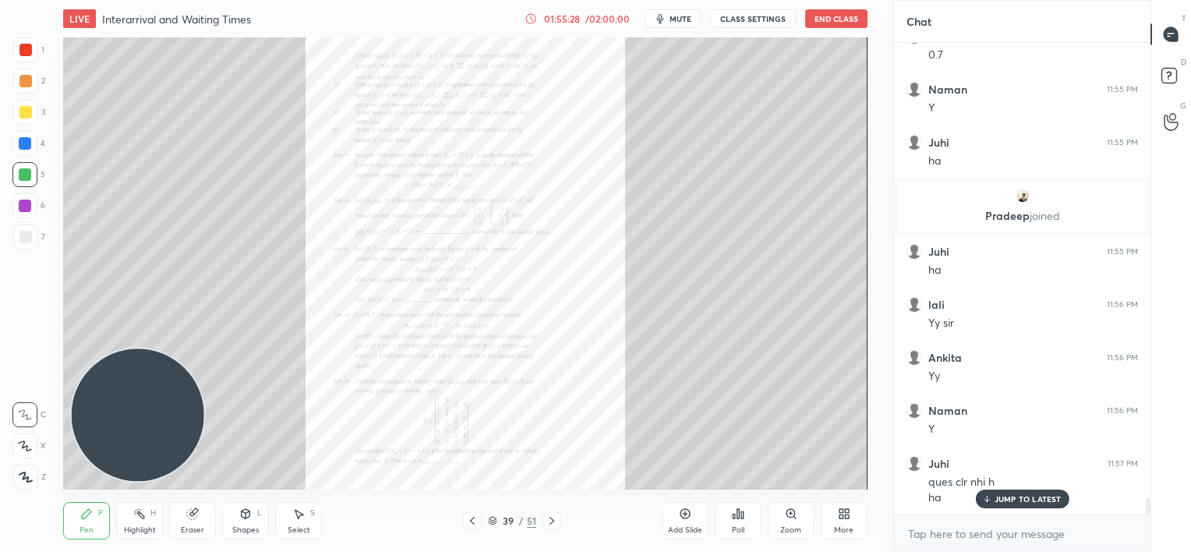
click at [790, 519] on icon at bounding box center [791, 513] width 12 height 12
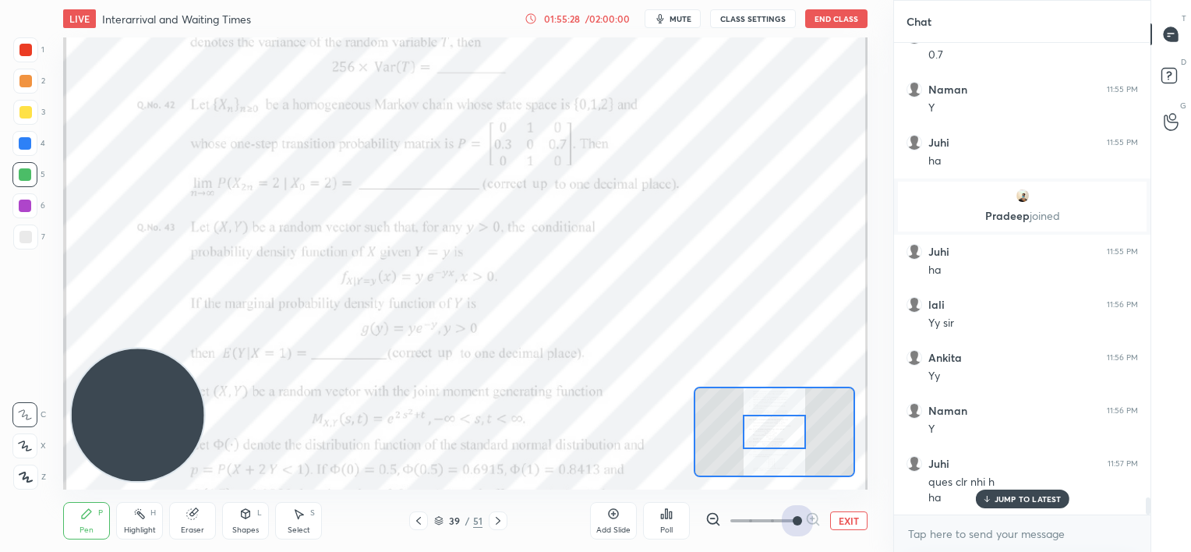
click at [789, 519] on span at bounding box center [762, 520] width 65 height 23
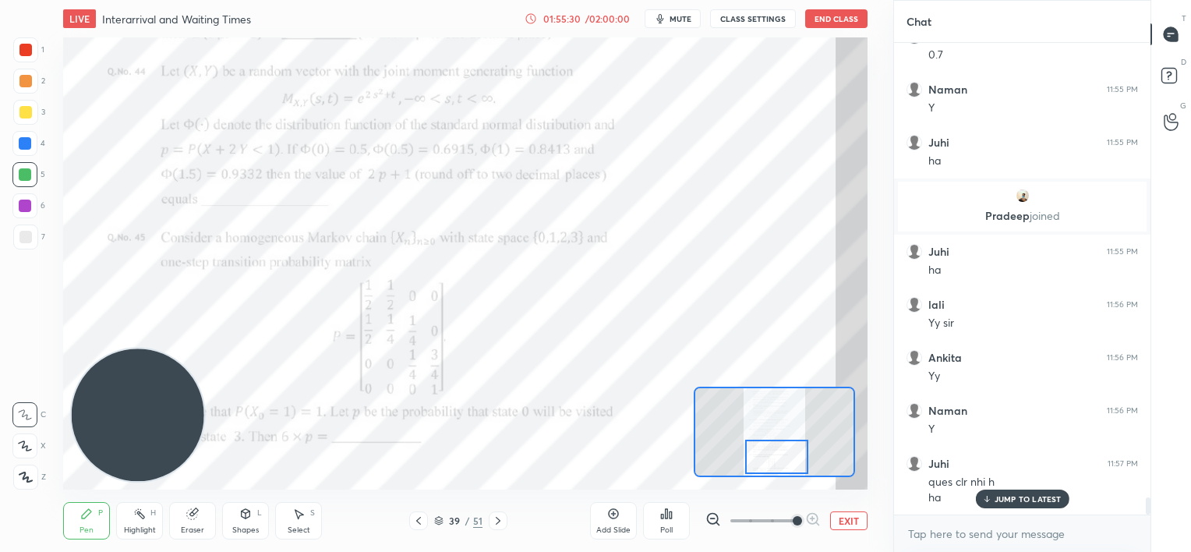
drag, startPoint x: 783, startPoint y: 436, endPoint x: 786, endPoint y: 462, distance: 25.8
click at [786, 462] on div at bounding box center [776, 457] width 63 height 35
click at [499, 521] on icon at bounding box center [498, 520] width 12 height 12
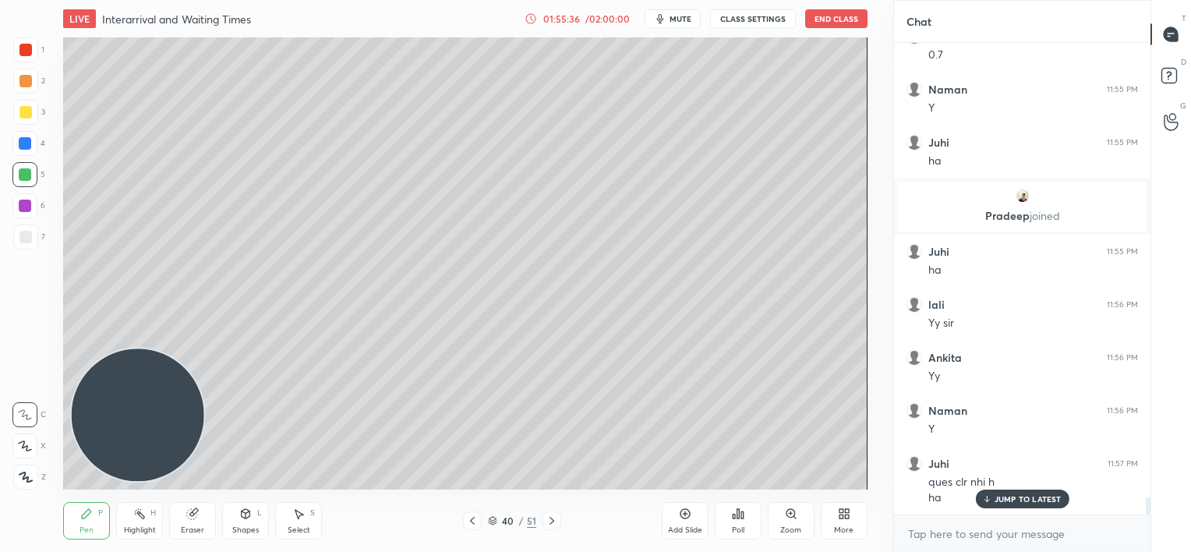
click at [474, 524] on icon at bounding box center [472, 520] width 12 height 12
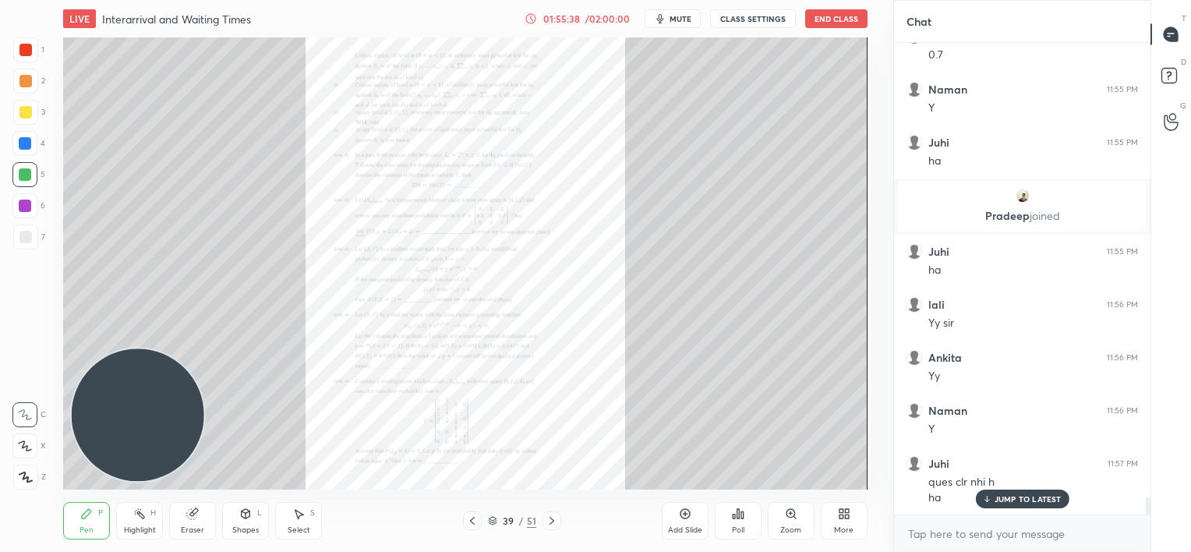
click at [797, 519] on div "Zoom" at bounding box center [791, 520] width 47 height 37
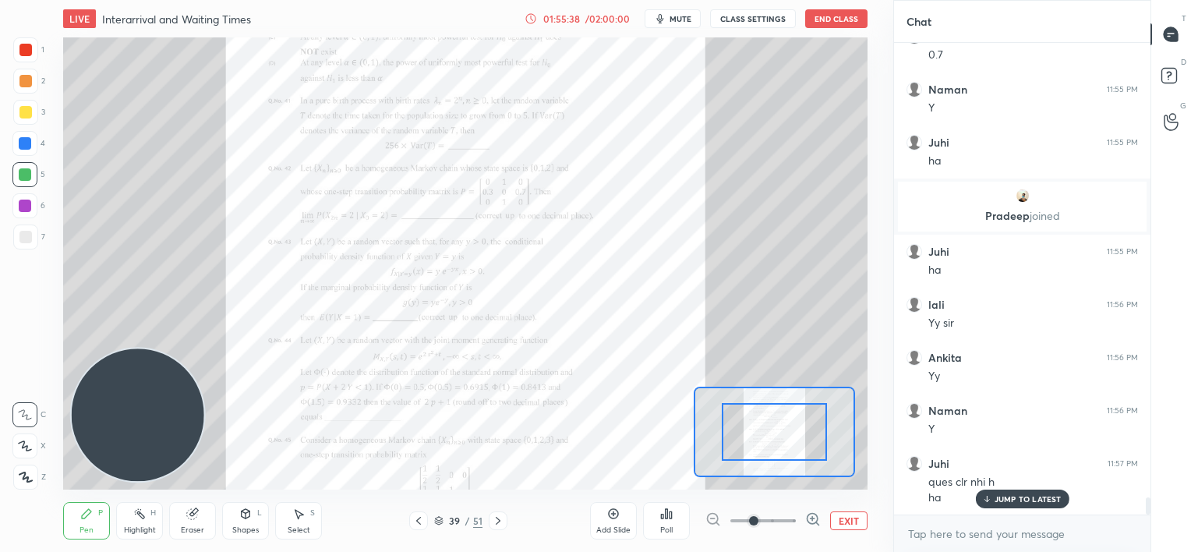
click at [796, 519] on div at bounding box center [762, 520] width 115 height 19
drag, startPoint x: 787, startPoint y: 443, endPoint x: 787, endPoint y: 461, distance: 17.9
click at [787, 461] on div at bounding box center [774, 447] width 105 height 58
click at [495, 511] on div at bounding box center [498, 520] width 19 height 19
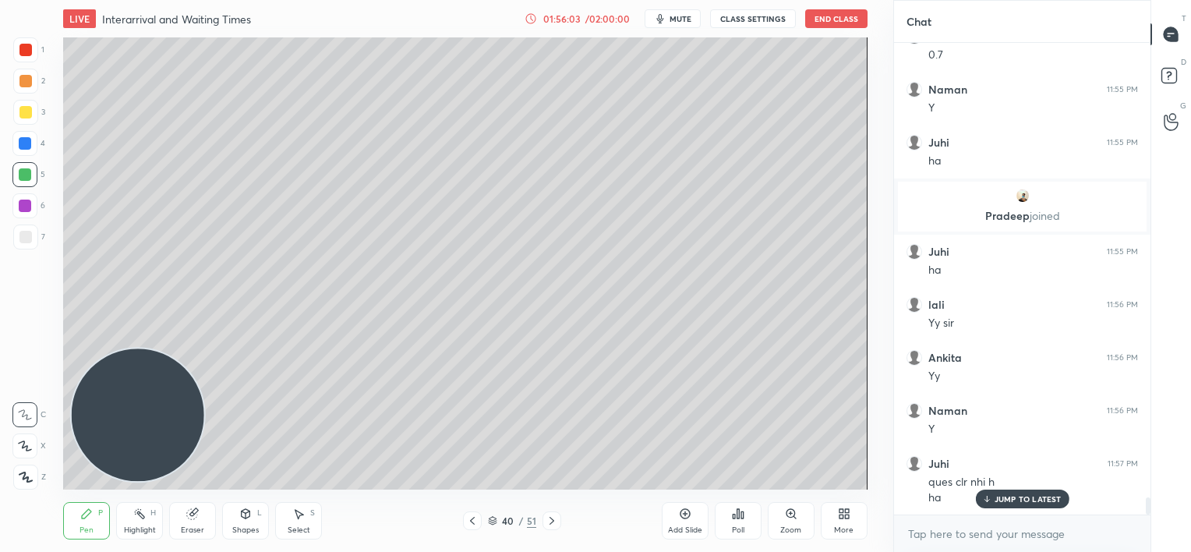
scroll to position [12747, 0]
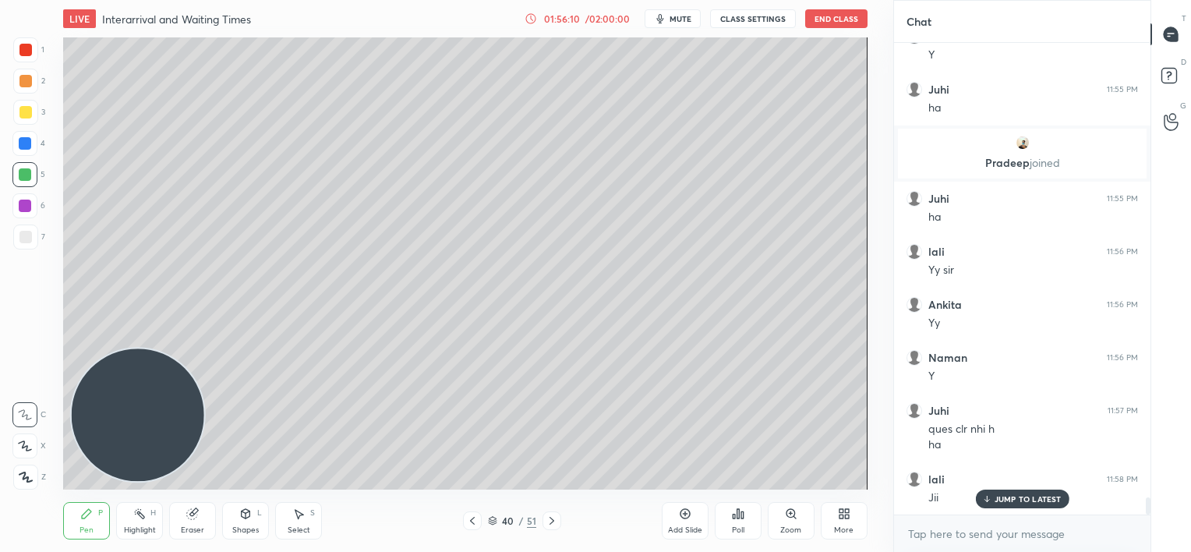
click at [199, 517] on icon at bounding box center [192, 513] width 12 height 12
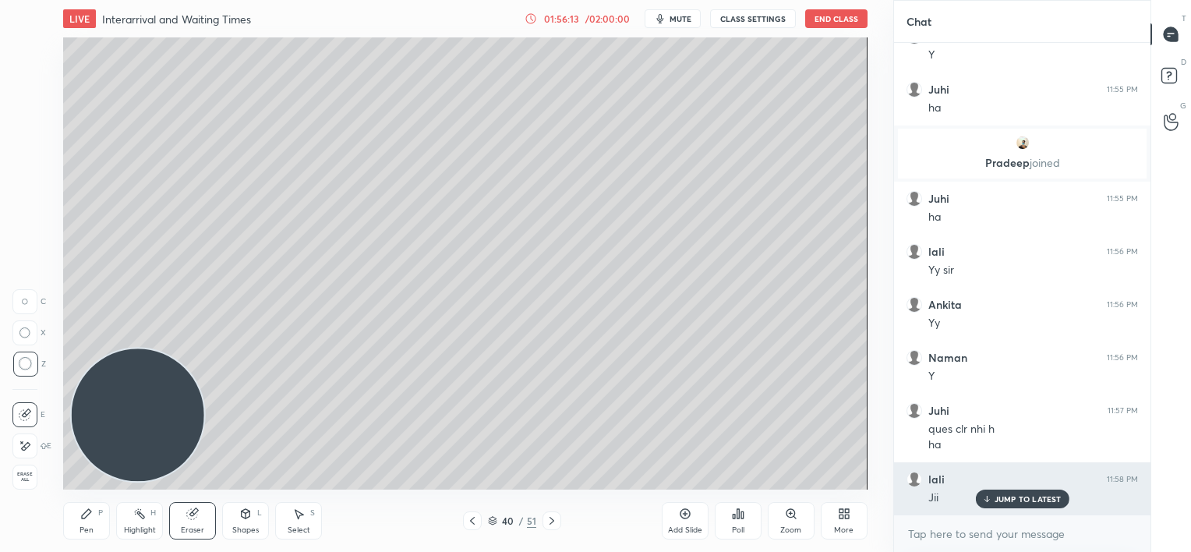
drag, startPoint x: 1005, startPoint y: 495, endPoint x: 910, endPoint y: 466, distance: 98.6
click at [1004, 496] on p "JUMP TO LATEST" at bounding box center [1027, 498] width 67 height 9
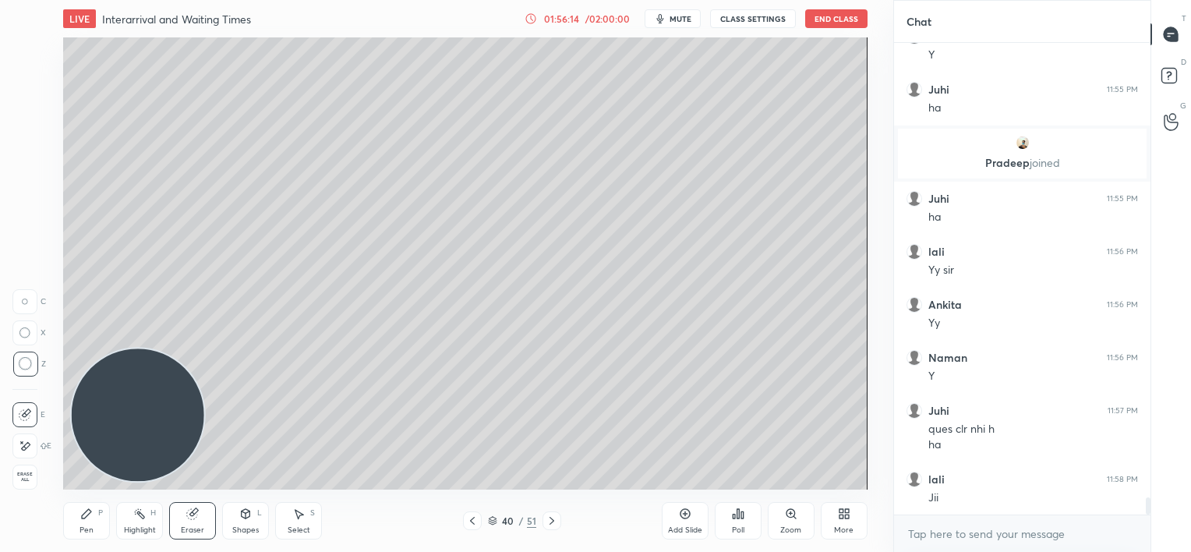
click at [88, 519] on icon at bounding box center [86, 513] width 12 height 12
click at [26, 237] on div at bounding box center [25, 237] width 12 height 12
drag, startPoint x: 203, startPoint y: 514, endPoint x: 210, endPoint y: 501, distance: 15.4
click at [204, 511] on div "Eraser" at bounding box center [192, 520] width 47 height 37
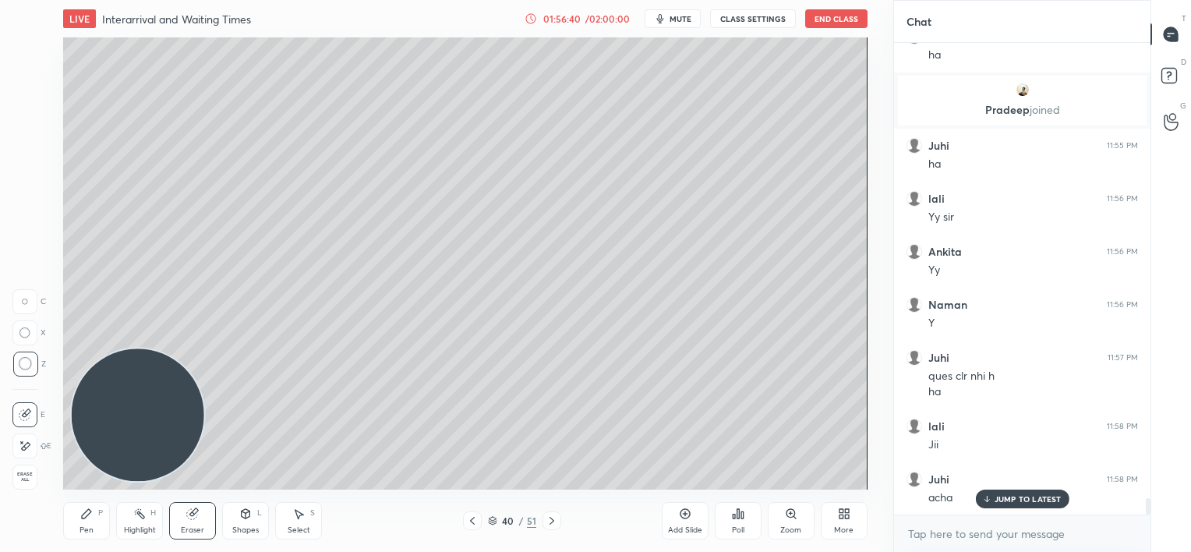
click at [78, 520] on div "Pen P" at bounding box center [86, 520] width 47 height 37
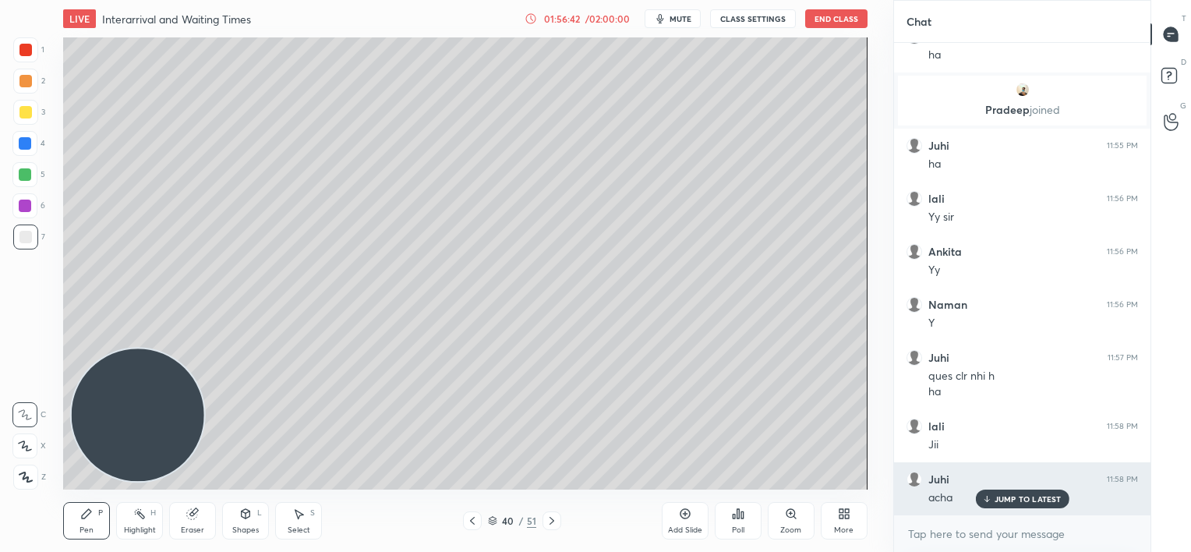
click at [1006, 500] on p "JUMP TO LATEST" at bounding box center [1027, 498] width 67 height 9
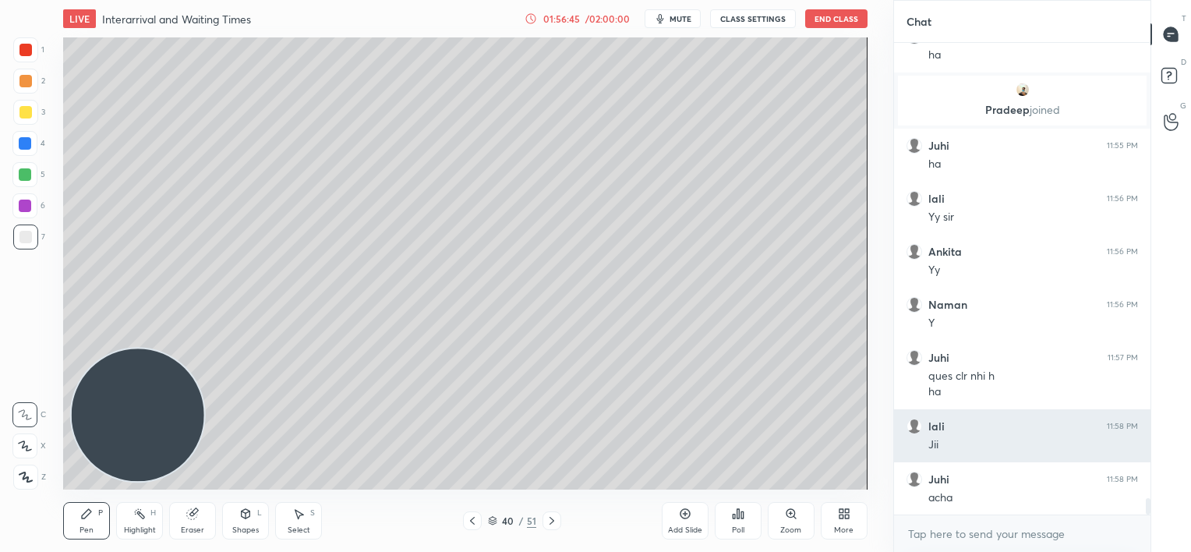
scroll to position [12853, 0]
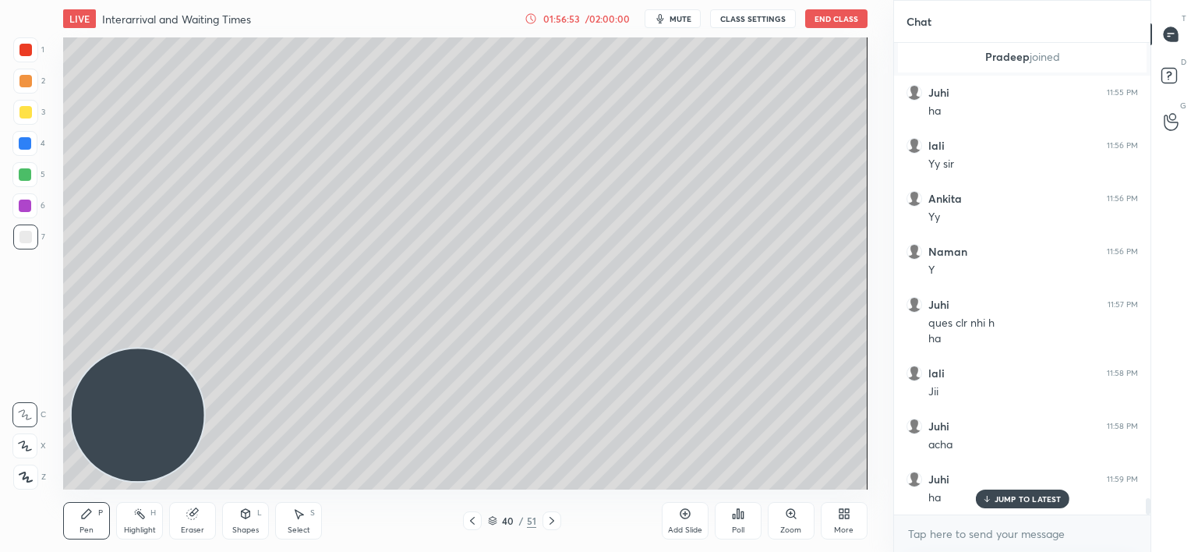
drag, startPoint x: 28, startPoint y: 146, endPoint x: 16, endPoint y: 137, distance: 15.1
click at [28, 145] on div at bounding box center [25, 143] width 12 height 12
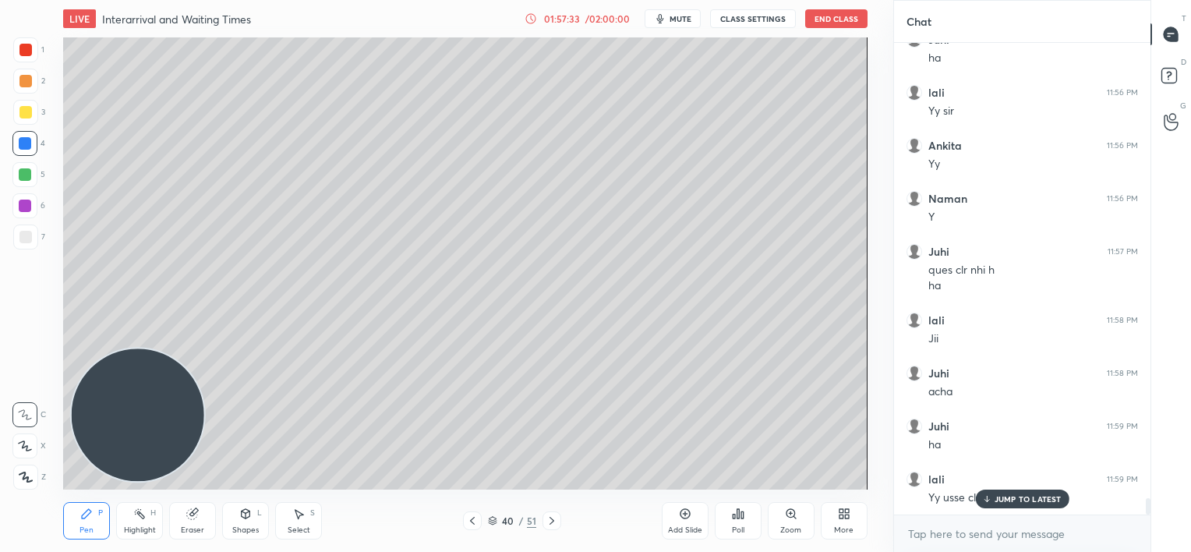
scroll to position [12959, 0]
click at [1002, 500] on p "JUMP TO LATEST" at bounding box center [1027, 498] width 67 height 9
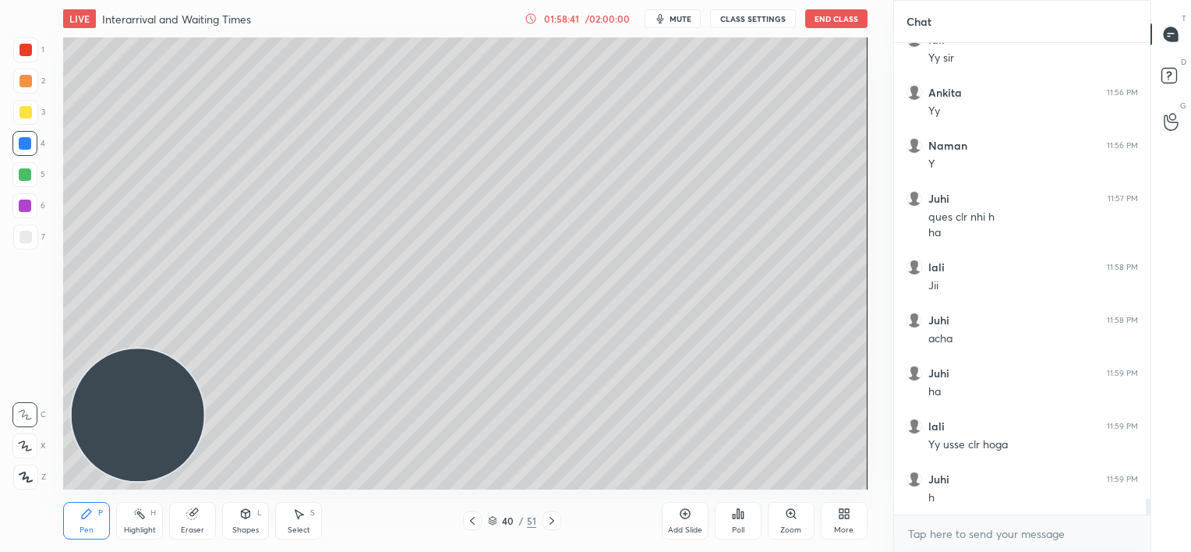
click at [551, 520] on icon at bounding box center [552, 520] width 12 height 12
click at [563, 518] on div "41 / 51" at bounding box center [511, 520] width 299 height 19
click at [552, 519] on icon at bounding box center [551, 521] width 5 height 8
click at [553, 517] on icon at bounding box center [552, 520] width 12 height 12
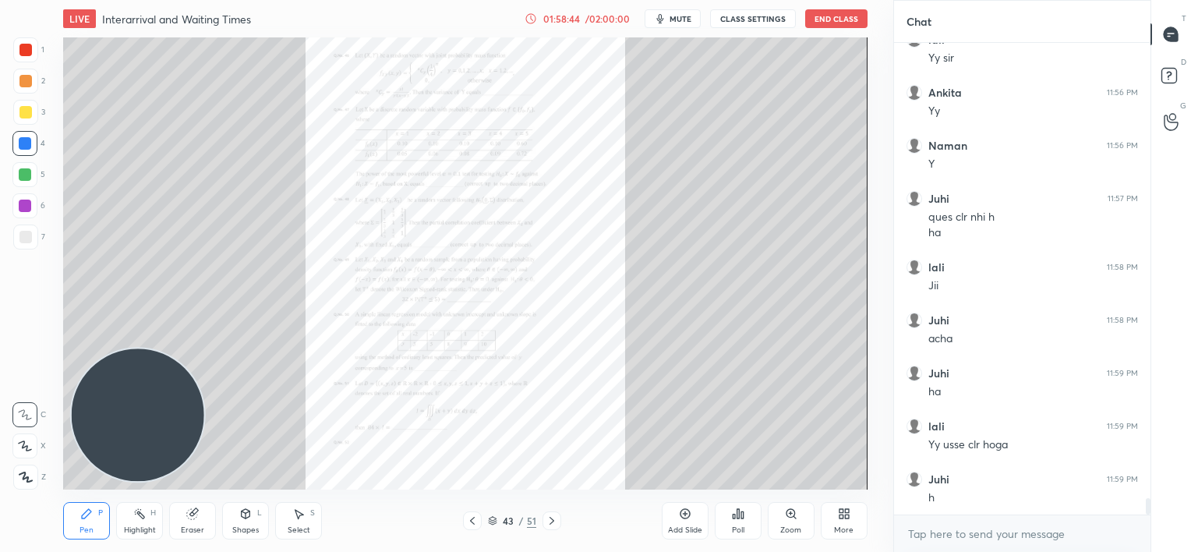
click at [789, 518] on icon at bounding box center [791, 513] width 12 height 12
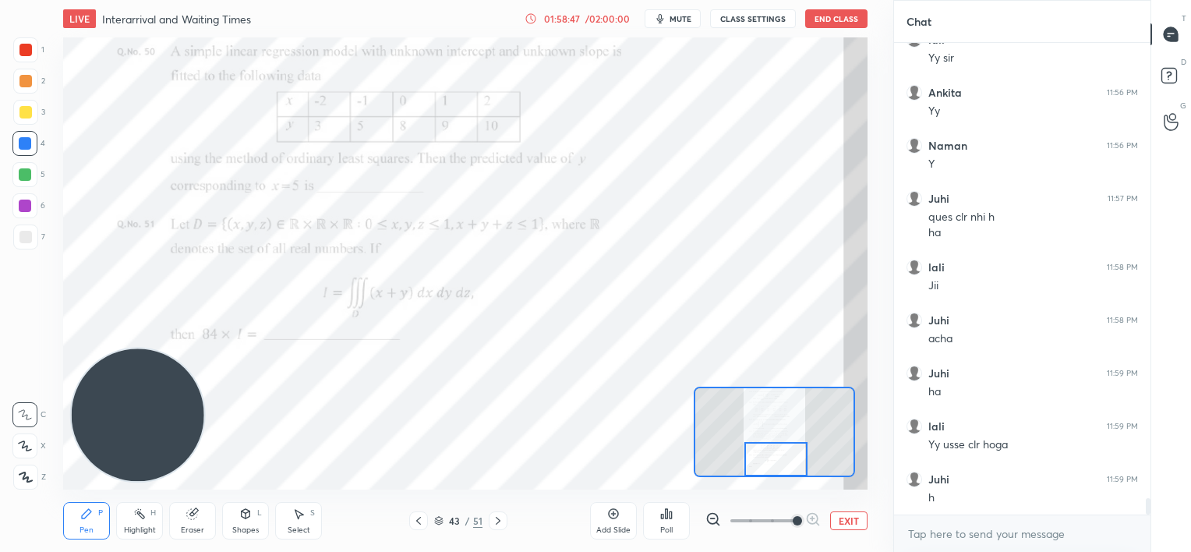
drag, startPoint x: 773, startPoint y: 422, endPoint x: 775, endPoint y: 457, distance: 35.9
click at [775, 457] on div at bounding box center [775, 459] width 63 height 35
click at [496, 521] on icon at bounding box center [498, 520] width 12 height 12
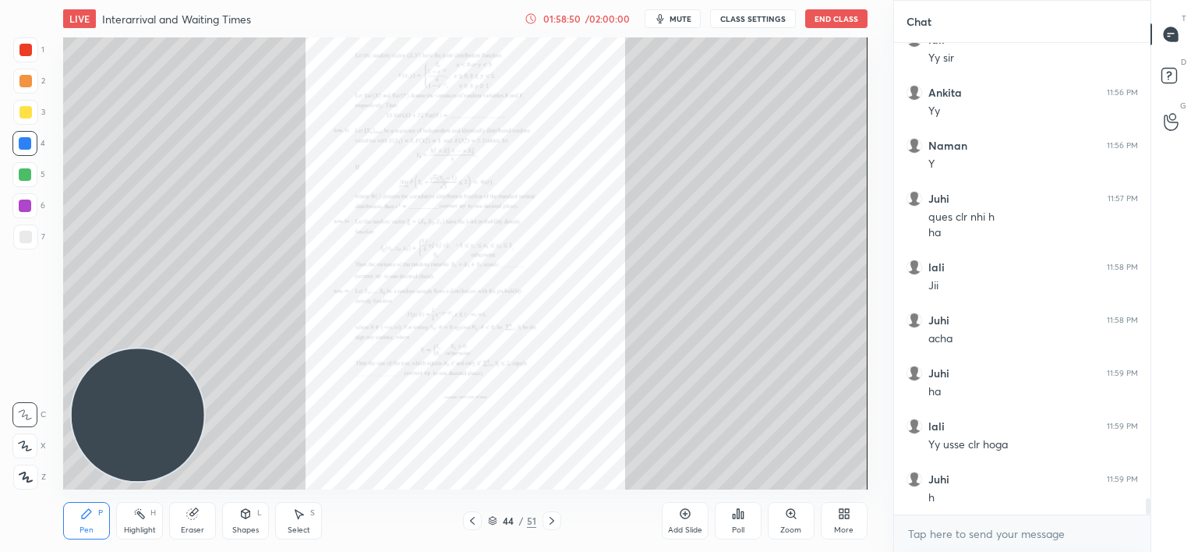
click at [692, 515] on div "Add Slide" at bounding box center [685, 520] width 47 height 37
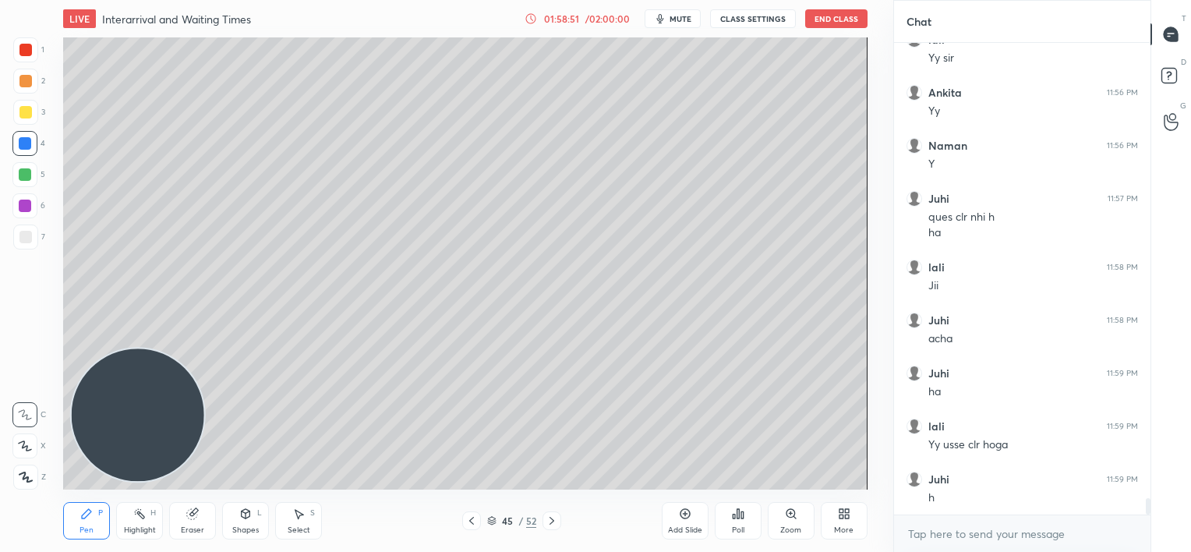
click at [845, 514] on icon at bounding box center [844, 513] width 12 height 12
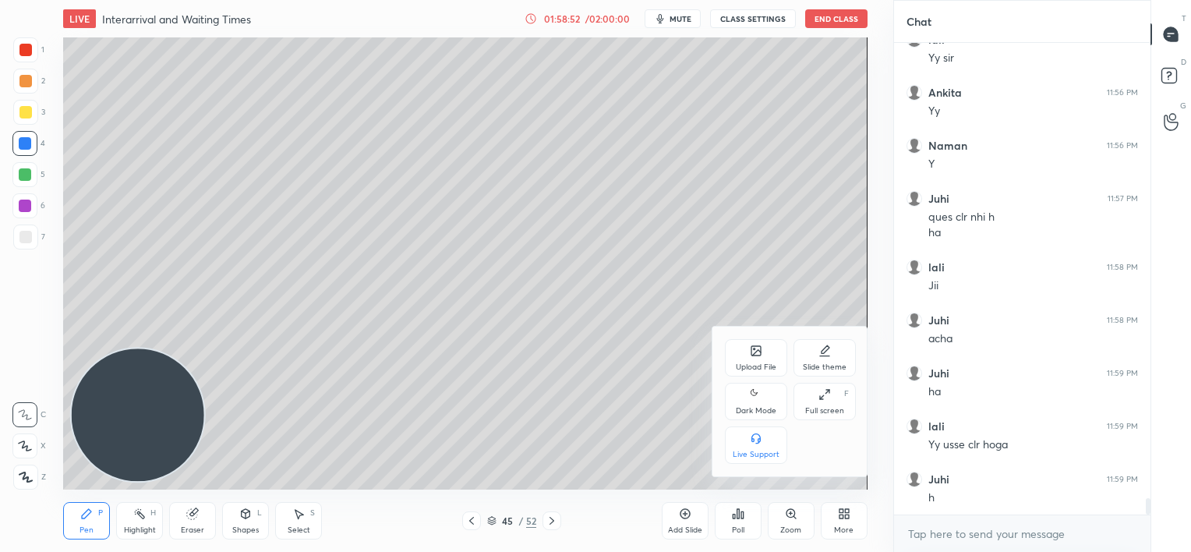
click at [751, 354] on icon at bounding box center [755, 350] width 9 height 9
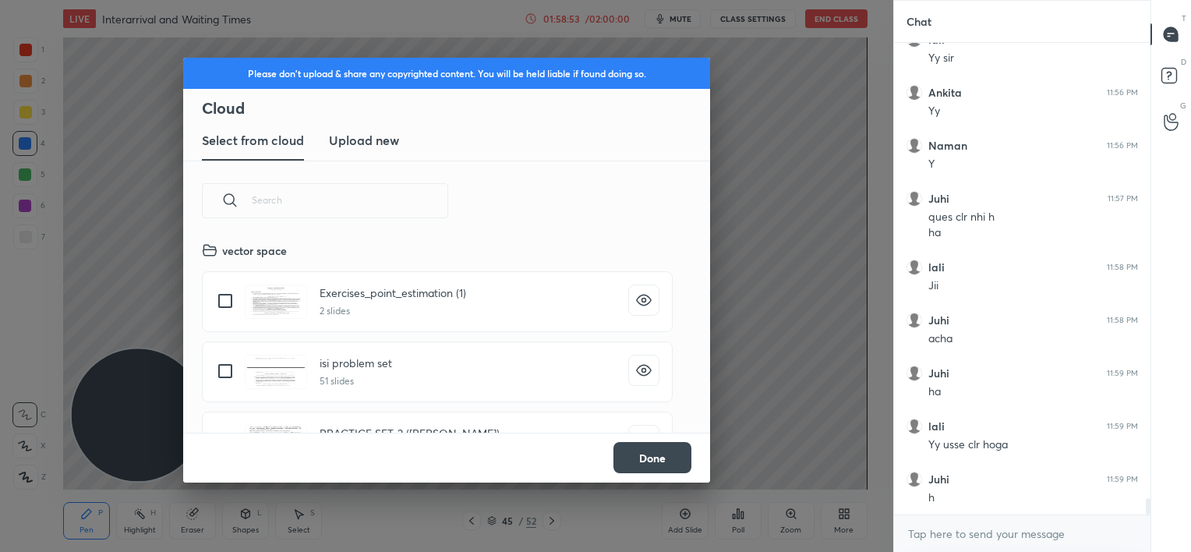
scroll to position [192, 500]
click at [664, 458] on button "Done" at bounding box center [652, 457] width 78 height 31
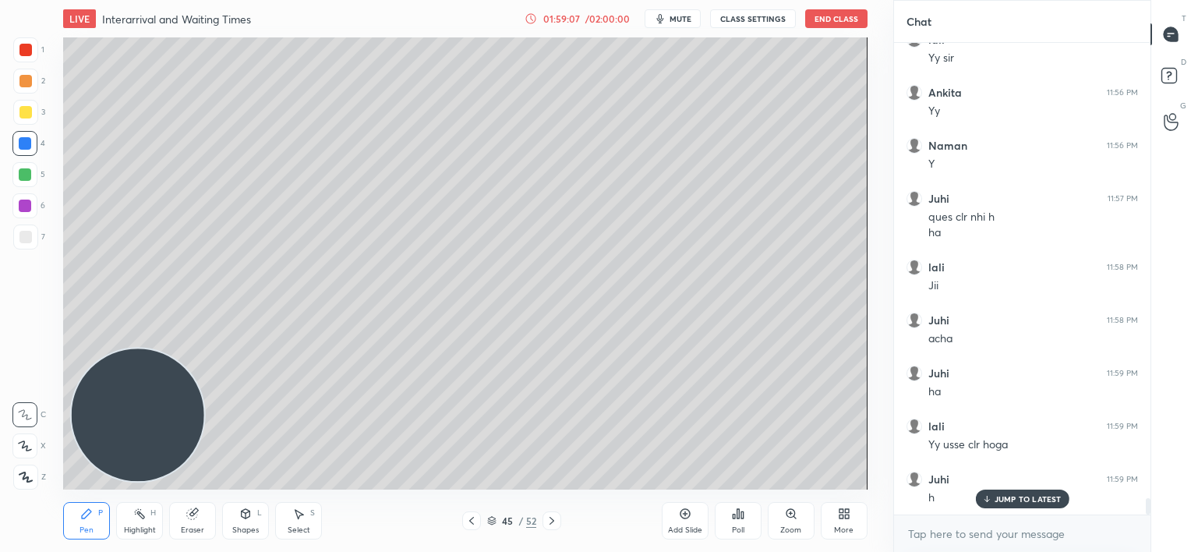
scroll to position [13012, 0]
click at [1017, 493] on div "JUMP TO LATEST" at bounding box center [1022, 498] width 94 height 19
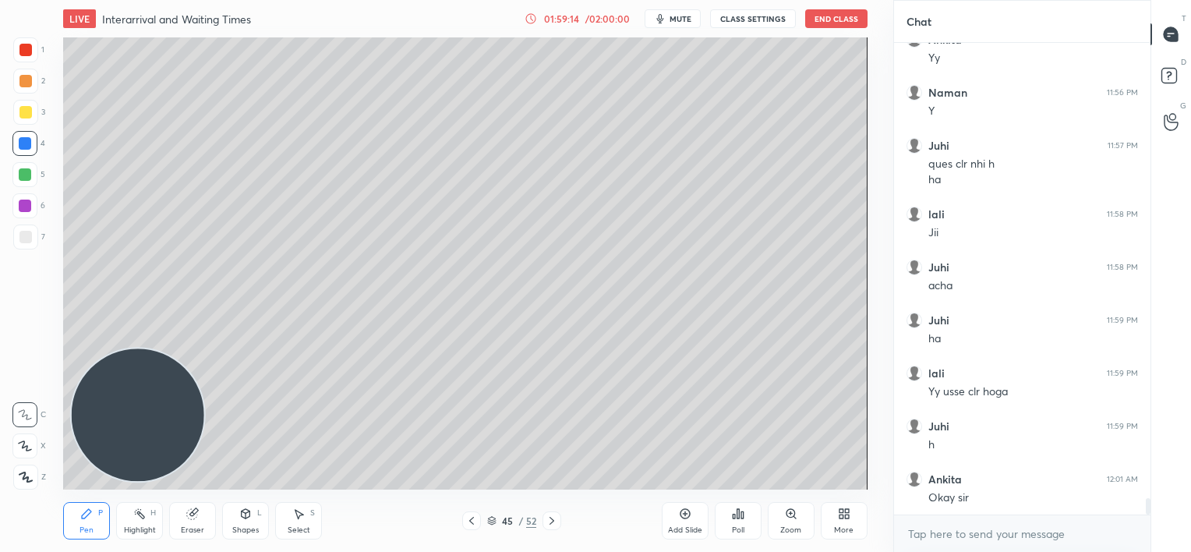
scroll to position [13065, 0]
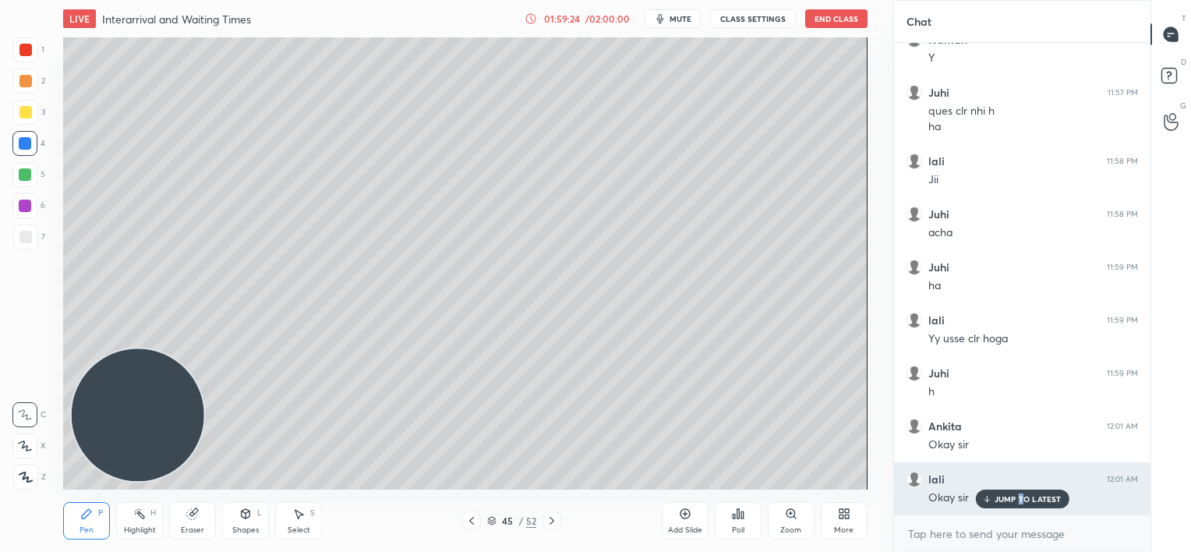
click at [1020, 497] on p "JUMP TO LATEST" at bounding box center [1027, 498] width 67 height 9
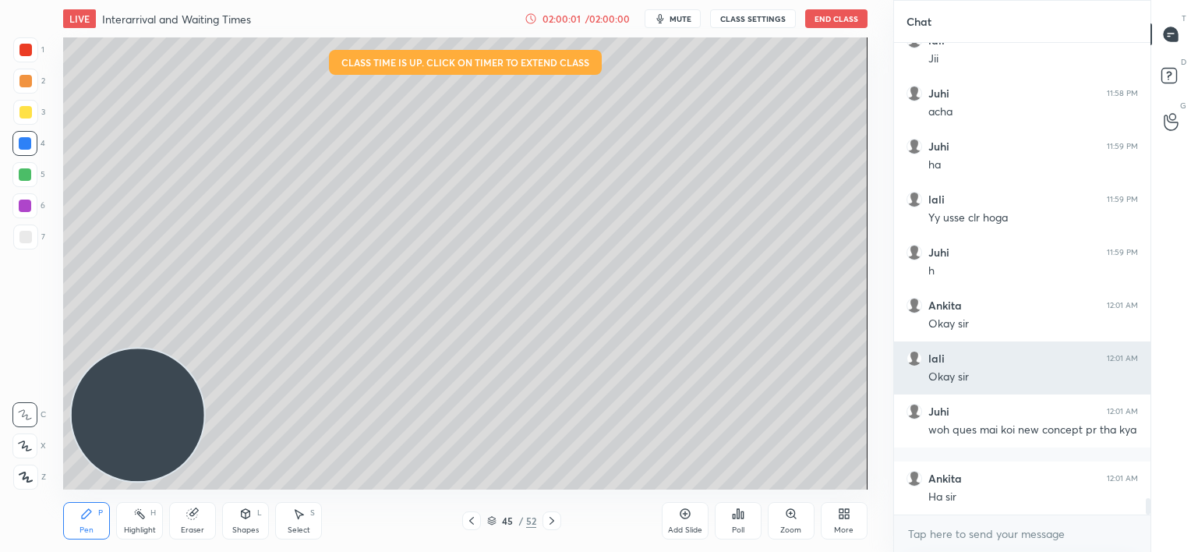
scroll to position [13238, 0]
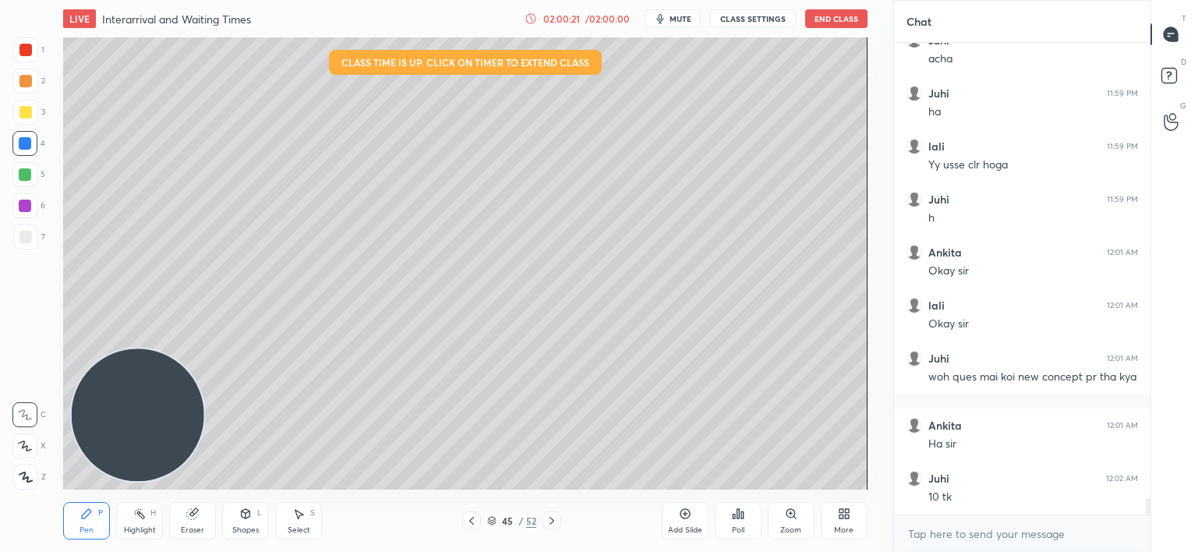
click at [693, 520] on div "Add Slide" at bounding box center [685, 520] width 47 height 37
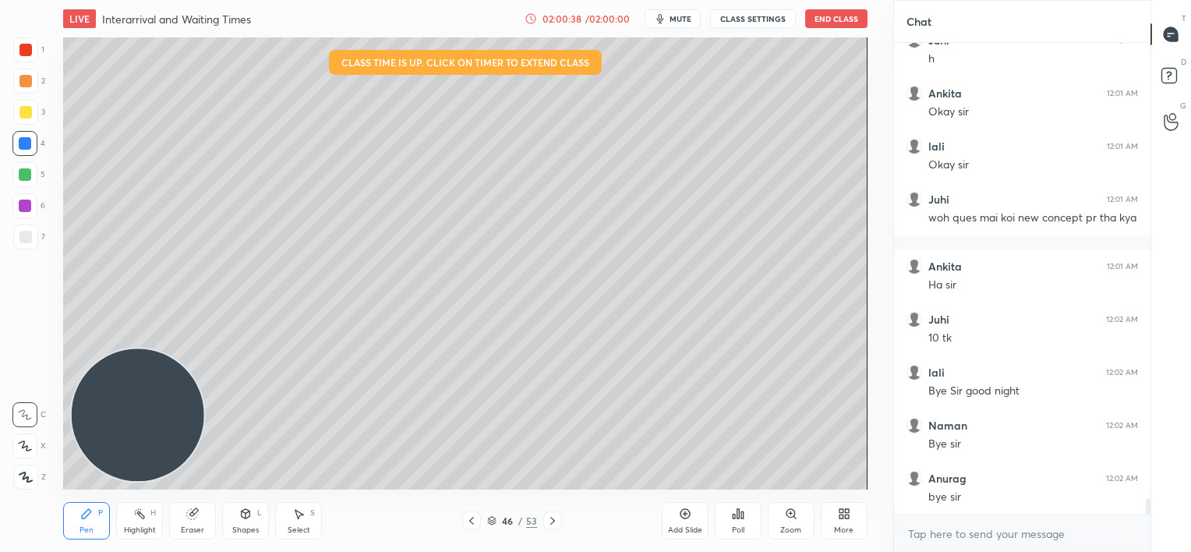
scroll to position [13450, 0]
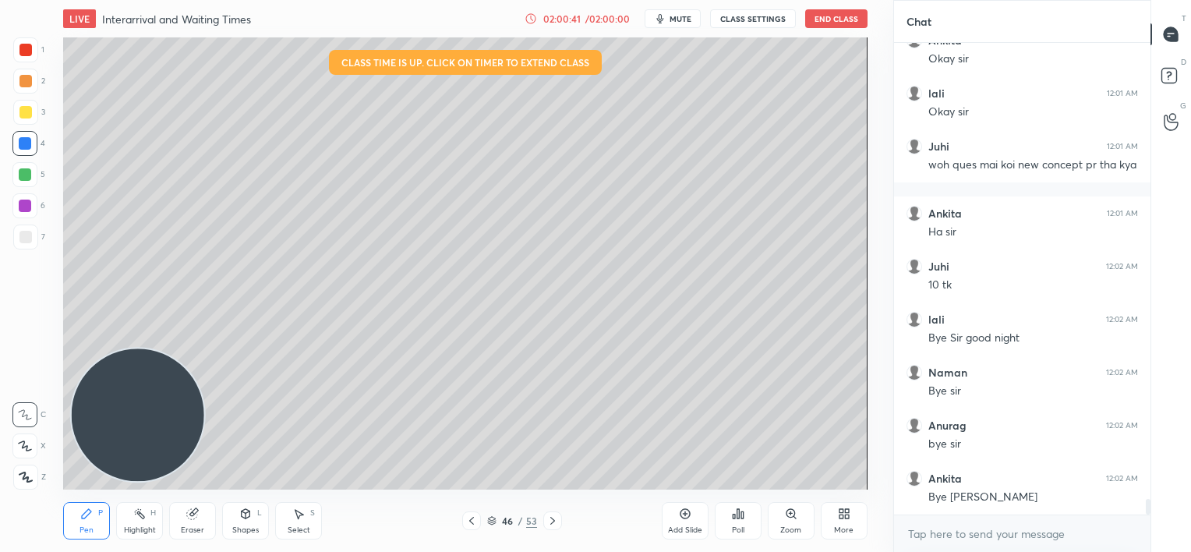
click at [825, 18] on button "End Class" at bounding box center [836, 18] width 62 height 19
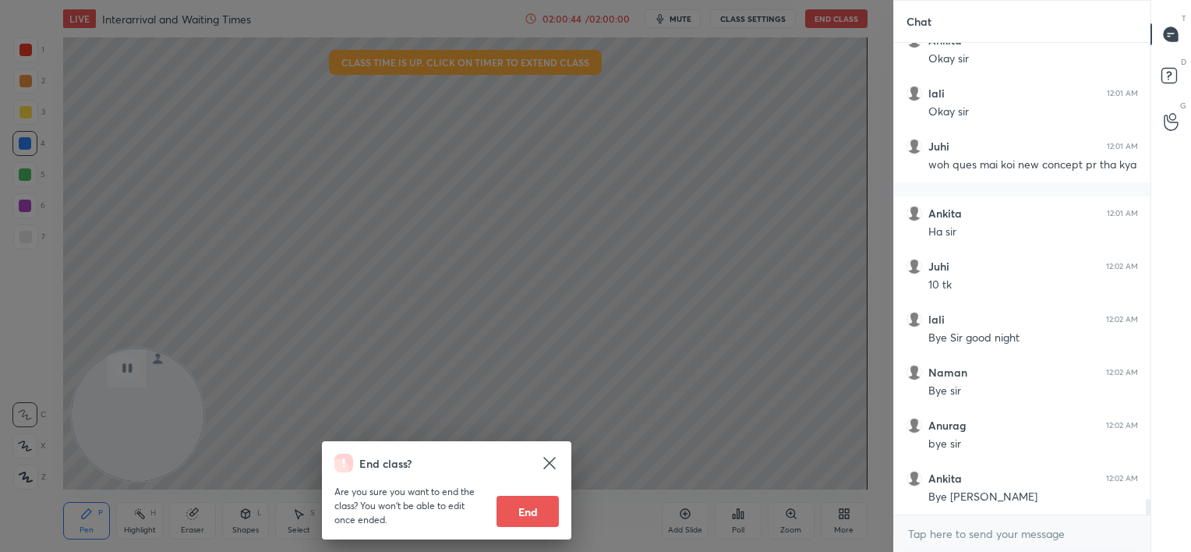
click at [531, 506] on button "End" at bounding box center [527, 511] width 62 height 31
type textarea "x"
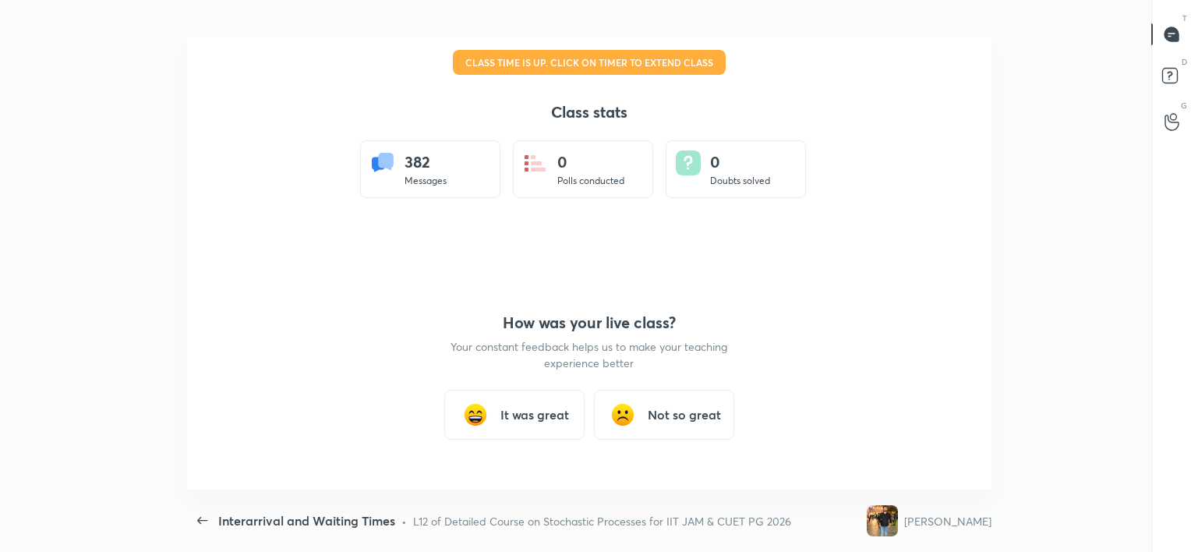
scroll to position [0, 0]
